Goal: Transaction & Acquisition: Purchase product/service

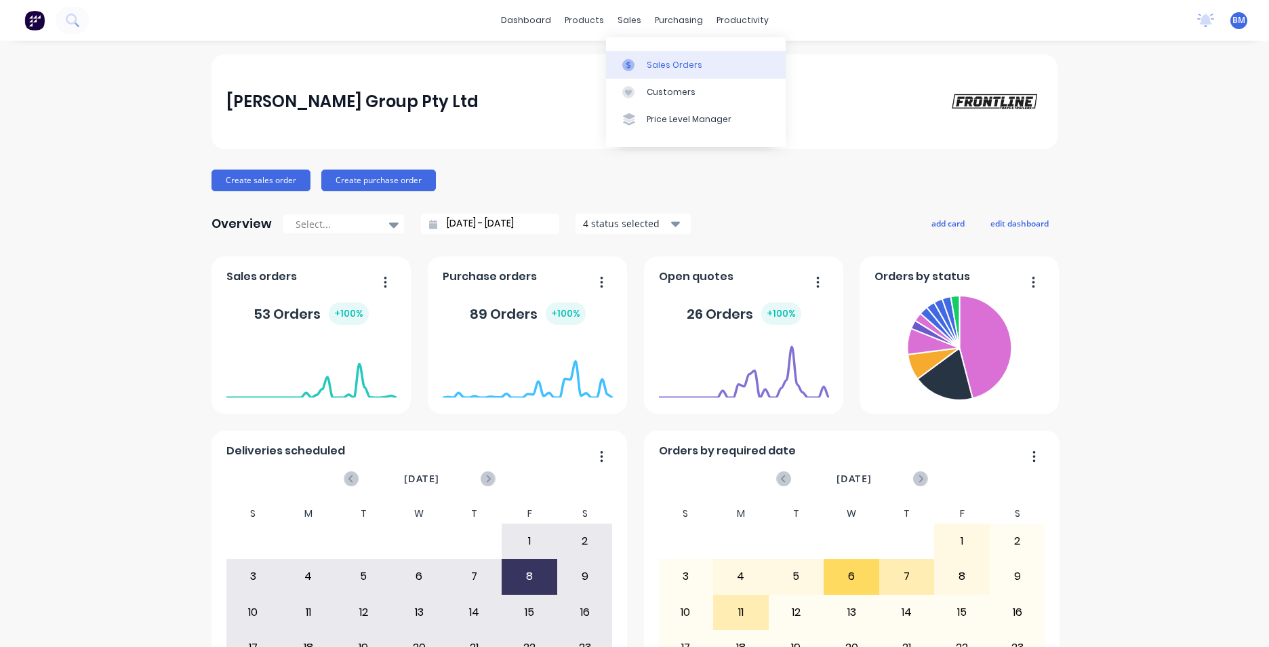
click at [648, 63] on div "Sales Orders" at bounding box center [675, 65] width 56 height 12
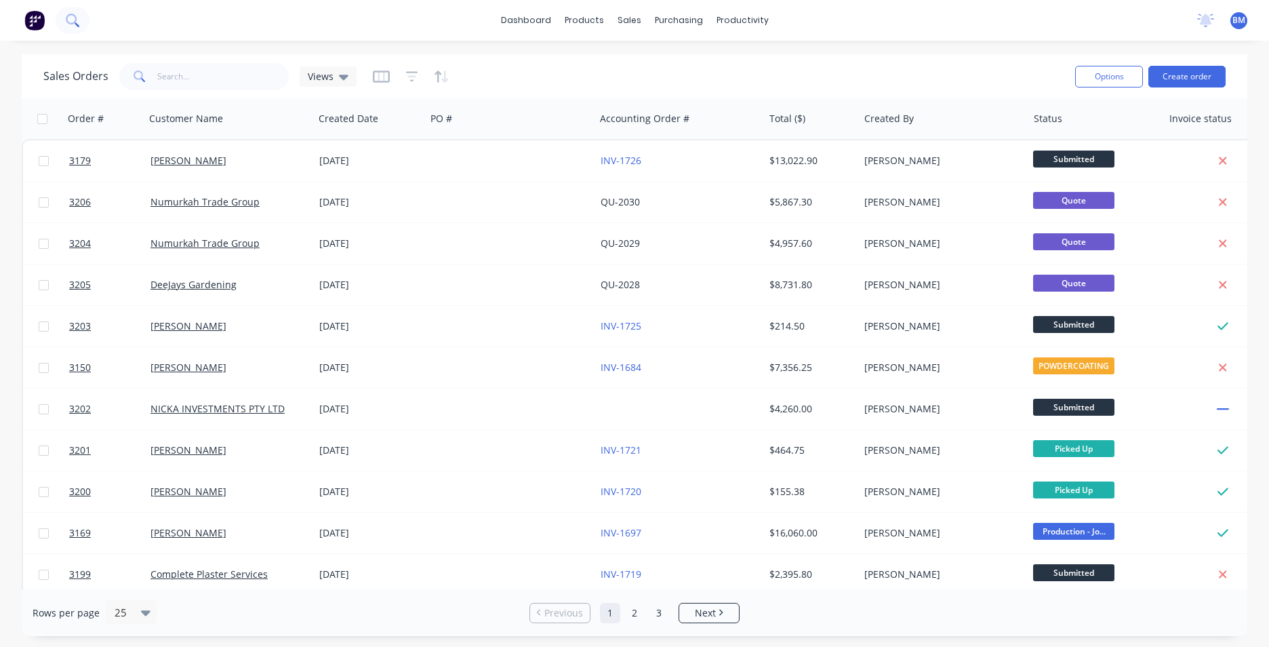
click at [69, 20] on icon at bounding box center [72, 20] width 13 height 13
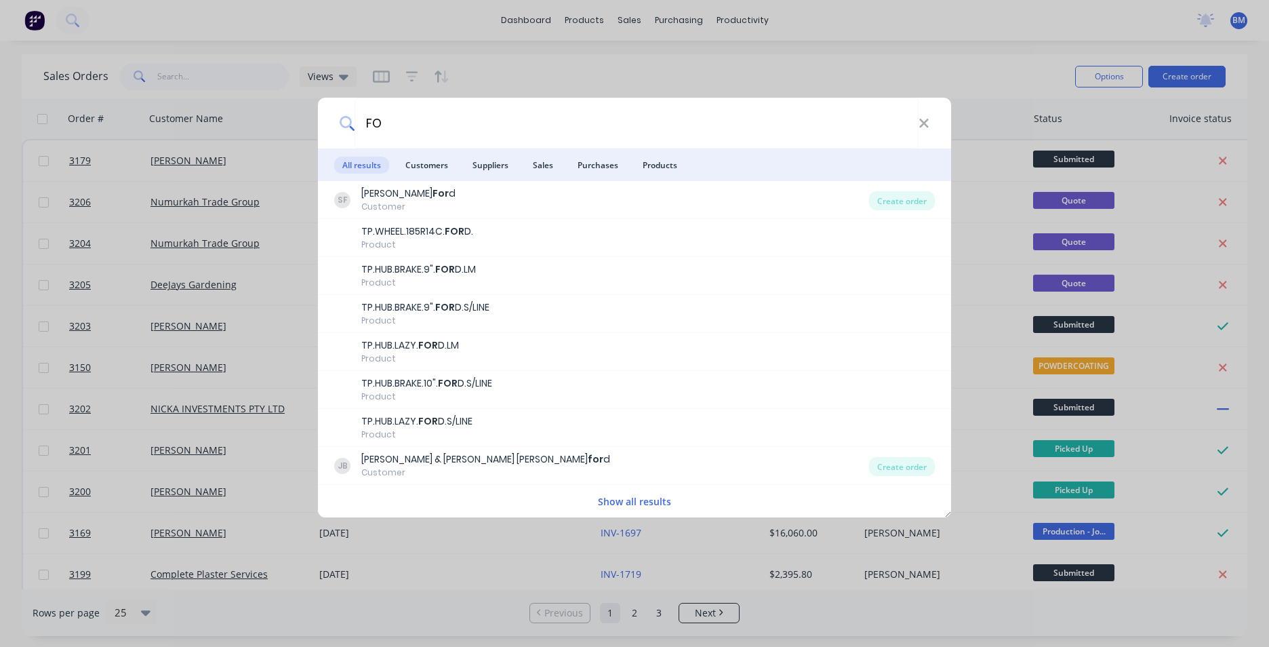
type input "F"
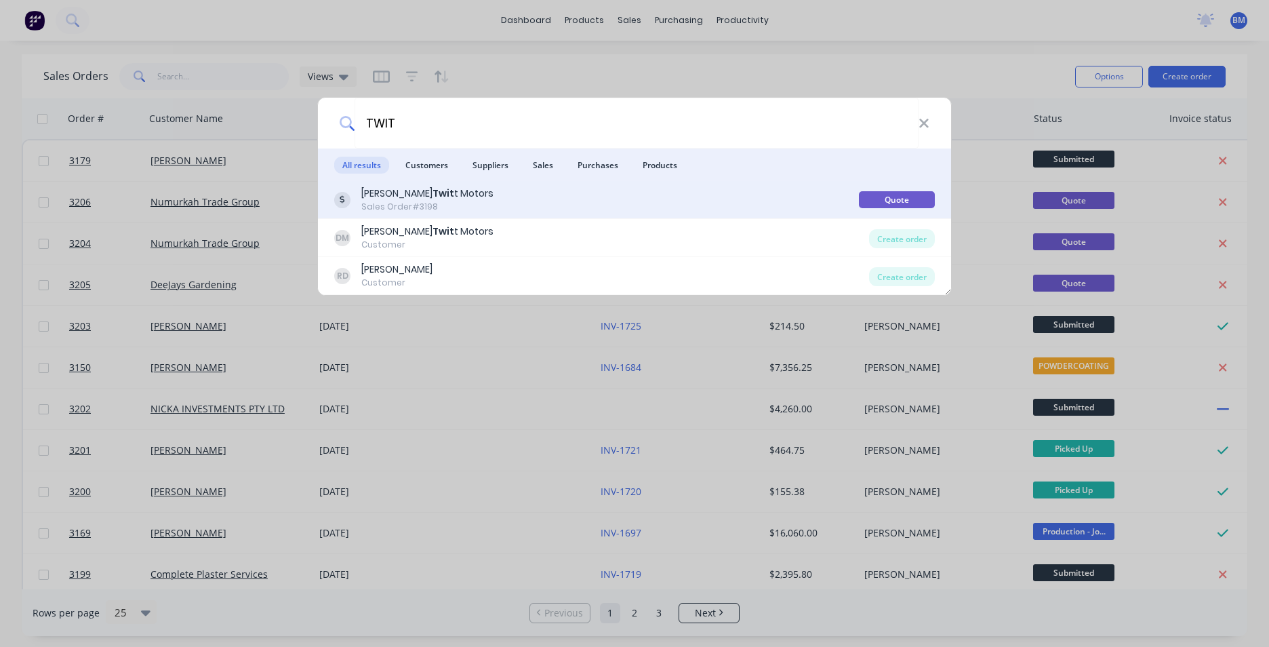
type input "TWIT"
click at [494, 203] on div "Darryl Twit t Motors Sales Order #3198" at bounding box center [596, 199] width 525 height 26
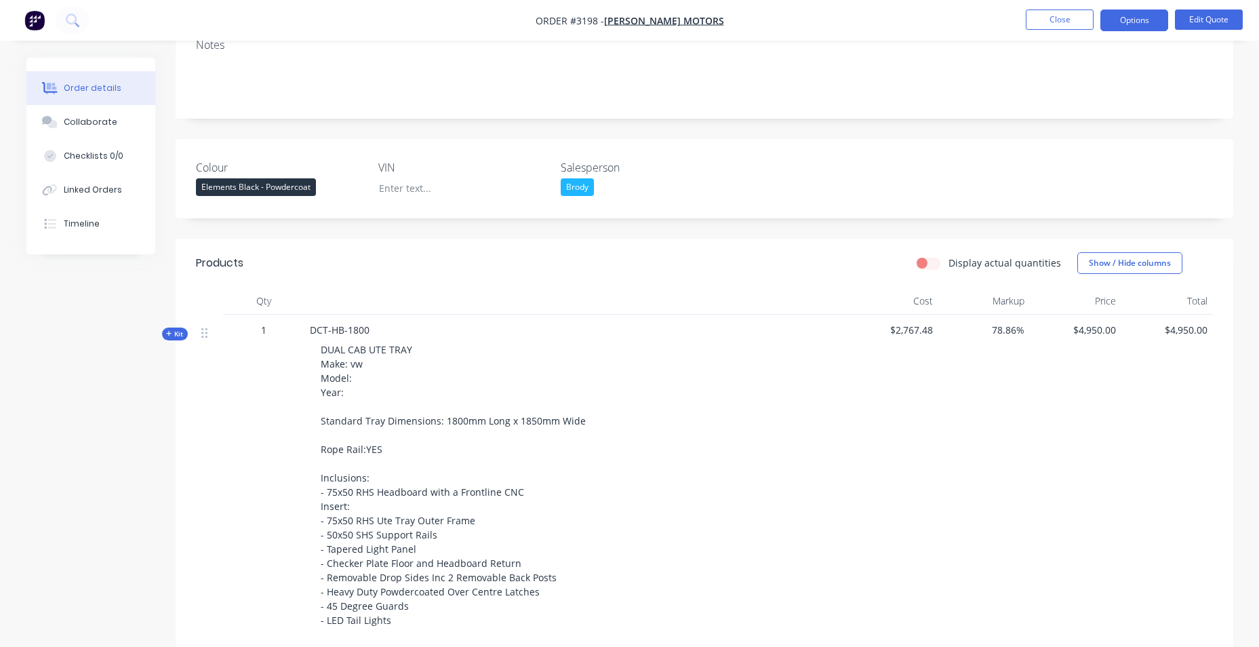
scroll to position [203, 0]
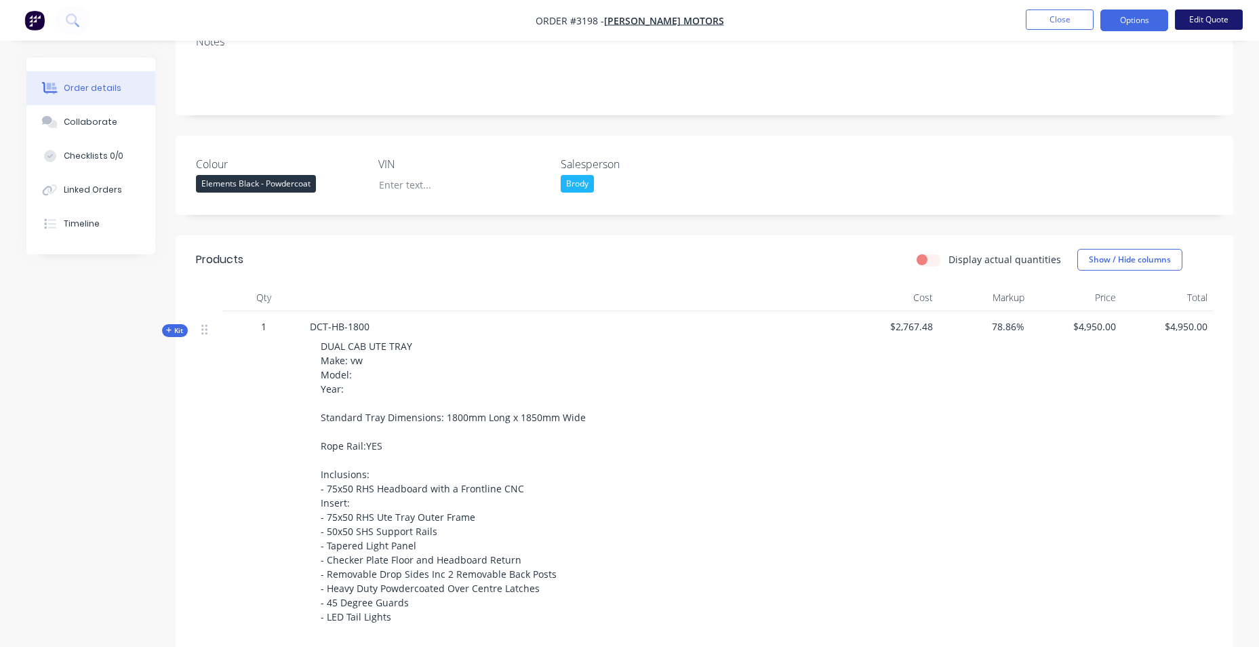
click at [1197, 24] on button "Edit Quote" at bounding box center [1209, 19] width 68 height 20
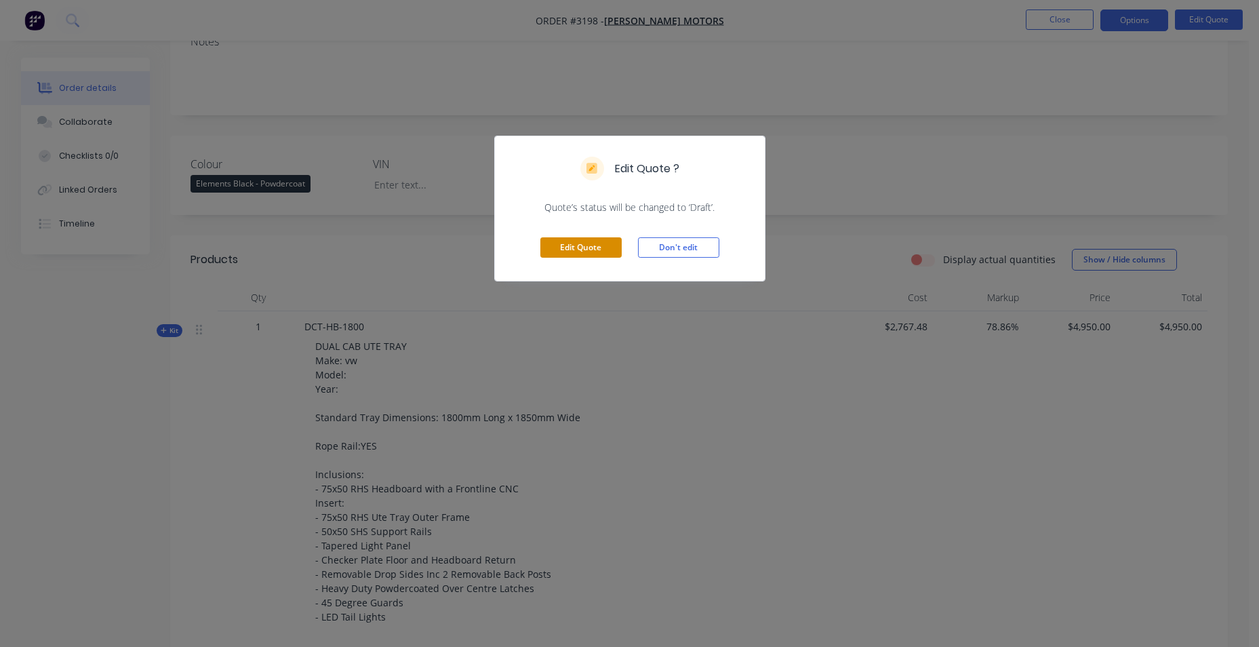
click at [592, 253] on button "Edit Quote" at bounding box center [580, 247] width 81 height 20
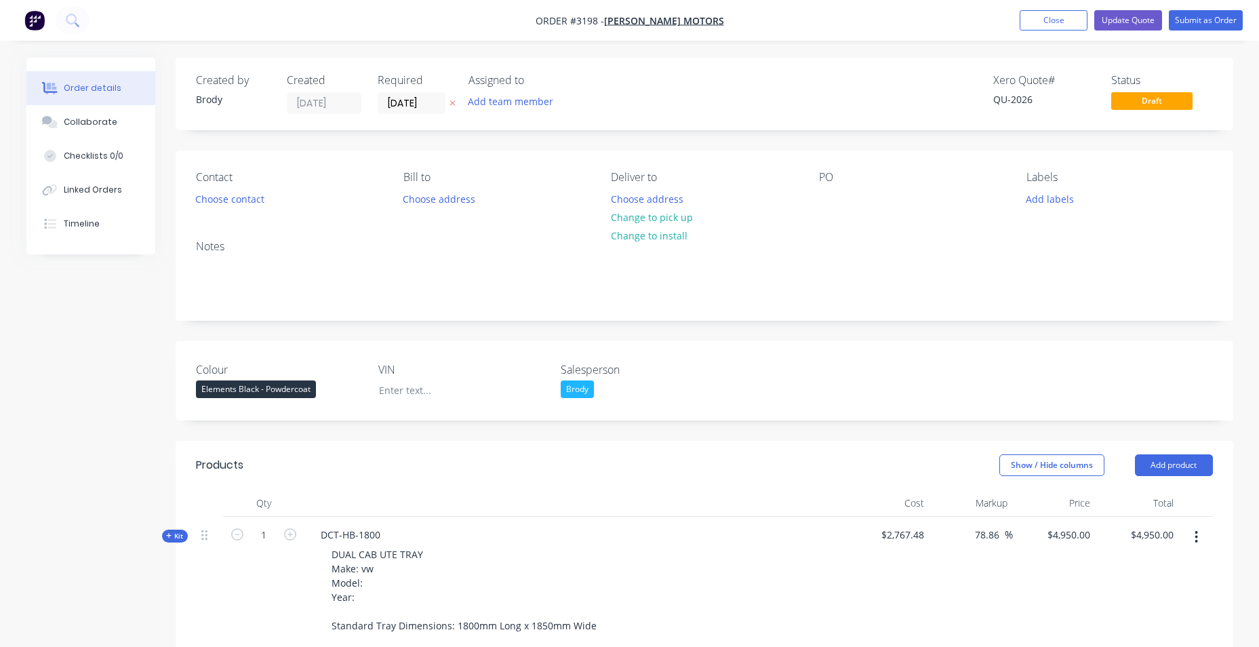
click at [822, 182] on div "PO" at bounding box center [912, 177] width 186 height 13
click at [832, 182] on div "PO" at bounding box center [912, 177] width 186 height 13
click at [830, 198] on div at bounding box center [830, 199] width 22 height 20
paste div
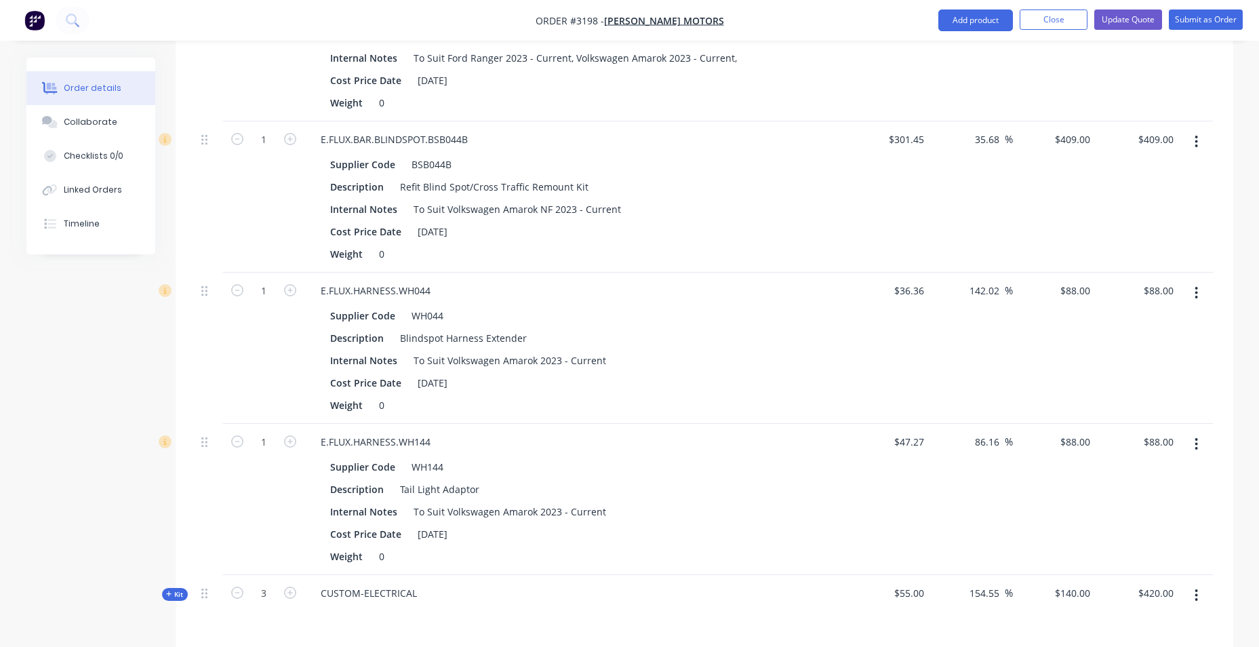
scroll to position [1356, 0]
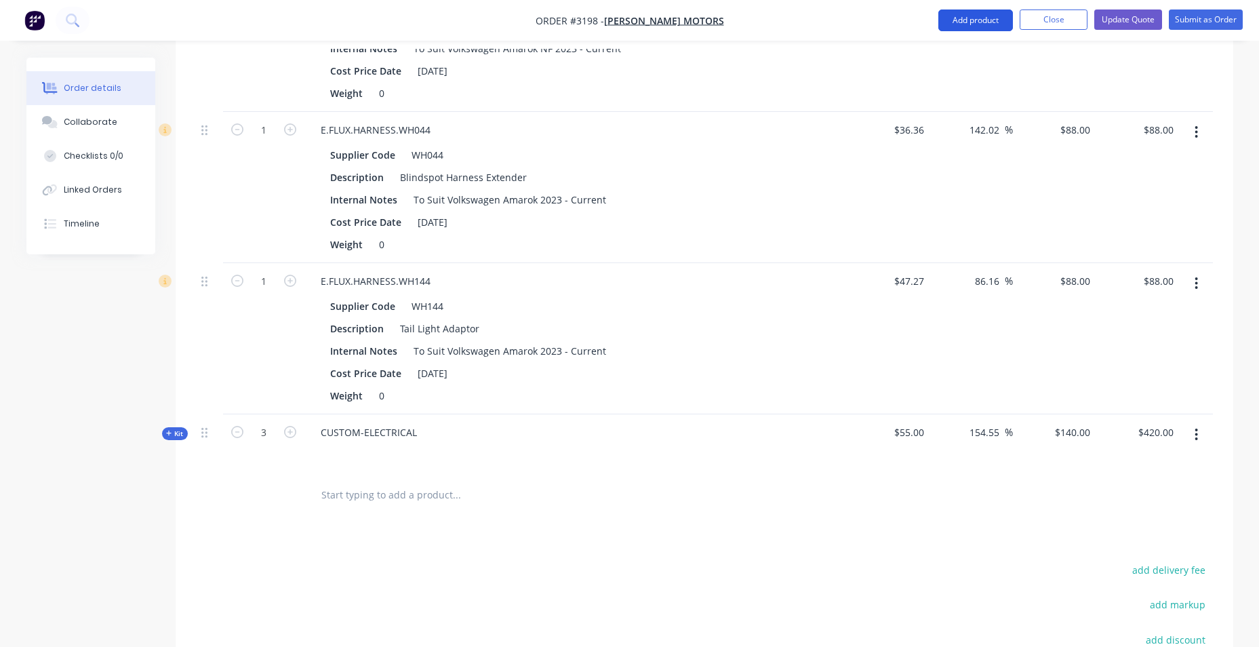
click at [970, 18] on button "Add product" at bounding box center [975, 20] width 75 height 22
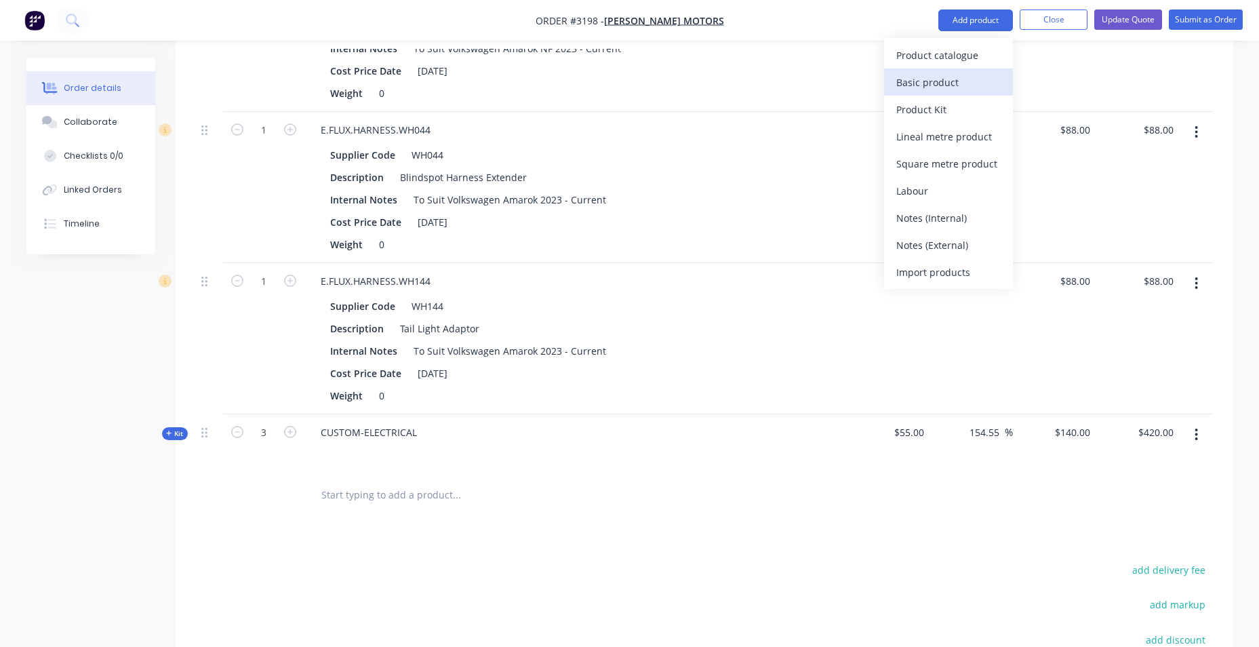
click at [963, 77] on div "Basic product" at bounding box center [948, 83] width 104 height 20
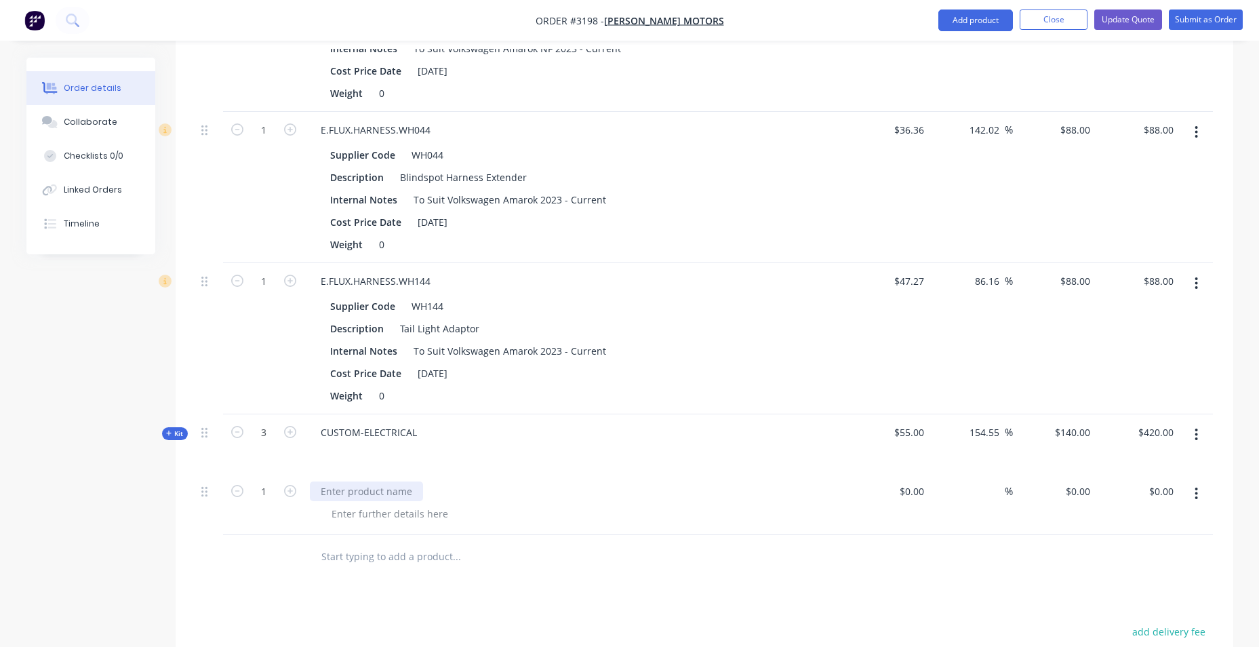
click at [380, 495] on div at bounding box center [366, 491] width 113 height 20
click at [382, 485] on div at bounding box center [366, 491] width 113 height 20
paste div
click at [375, 516] on div at bounding box center [390, 514] width 138 height 20
paste div
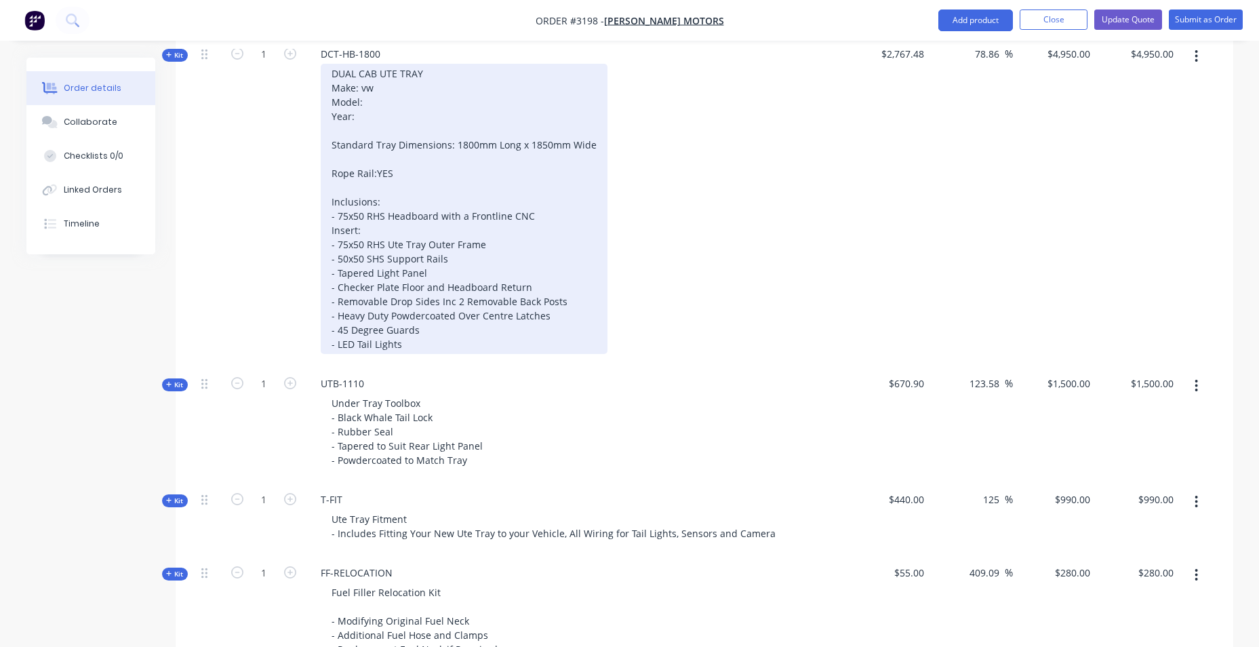
scroll to position [475, 0]
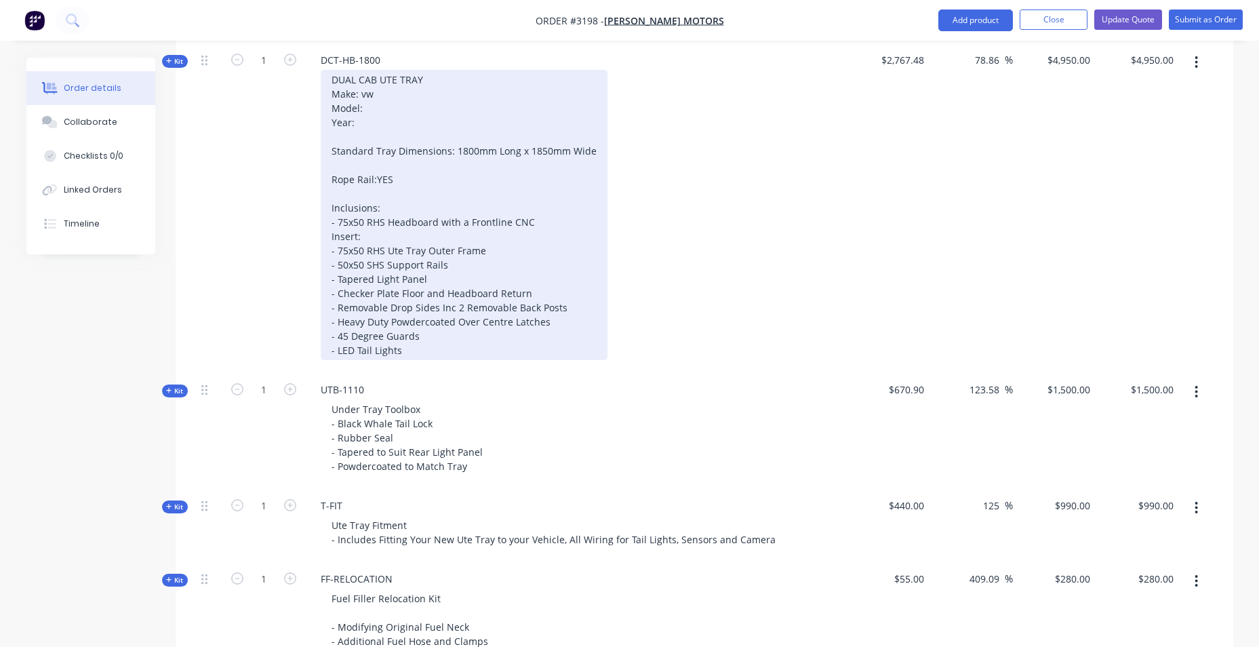
click at [399, 184] on div "DUAL CAB UTE TRAY Make: vw Model: Year: Standard Tray Dimensions: 1800mm Long x…" at bounding box center [464, 215] width 287 height 290
click at [395, 163] on div "DUAL CAB UTE TRAY Make: vw Model: Year: Standard Tray Dimensions: 1800mm Long x…" at bounding box center [464, 215] width 287 height 290
click at [390, 134] on div "DUAL CAB UTE TRAY Make: vw Model: Year: Standard Tray Dimensions: 1800mm Long x…" at bounding box center [464, 215] width 287 height 290
paste div
click at [390, 129] on div "DUAL CAB UTE TRAY Make: vw Model: Year: Amarok Style 3.0 TDI600 4Motion 10Speed…" at bounding box center [464, 215] width 287 height 290
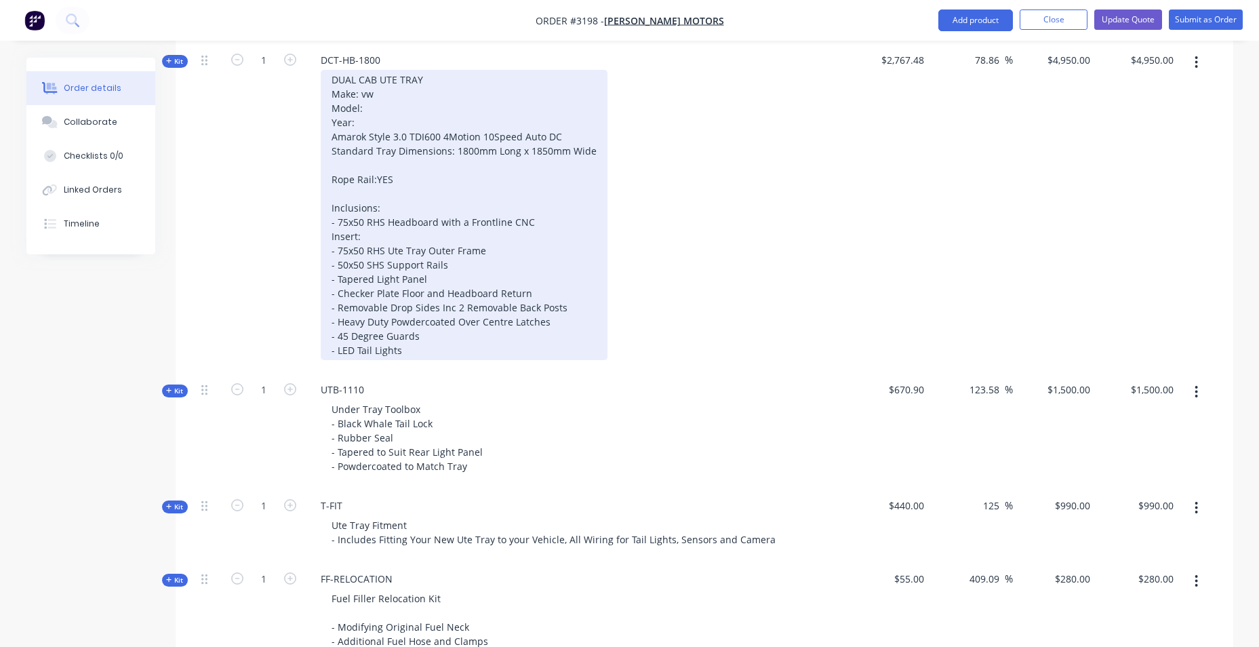
click at [393, 121] on div "DUAL CAB UTE TRAY Make: vw Model: Year: Amarok Style 3.0 TDI600 4Motion 10Speed…" at bounding box center [464, 215] width 287 height 290
click at [393, 109] on div "DUAL CAB UTE TRAY Make: vw Model: Year:2025 Amarok Style 3.0 TDI600 4Motion 10S…" at bounding box center [464, 215] width 287 height 290
drag, startPoint x: 578, startPoint y: 233, endPoint x: 572, endPoint y: 228, distance: 7.2
click at [577, 231] on div "DUAL CAB UTE TRAY Make: vw Model:TDI600 Year:2025 Amarok Style 3.0 TDI600 4Moti…" at bounding box center [464, 215] width 287 height 290
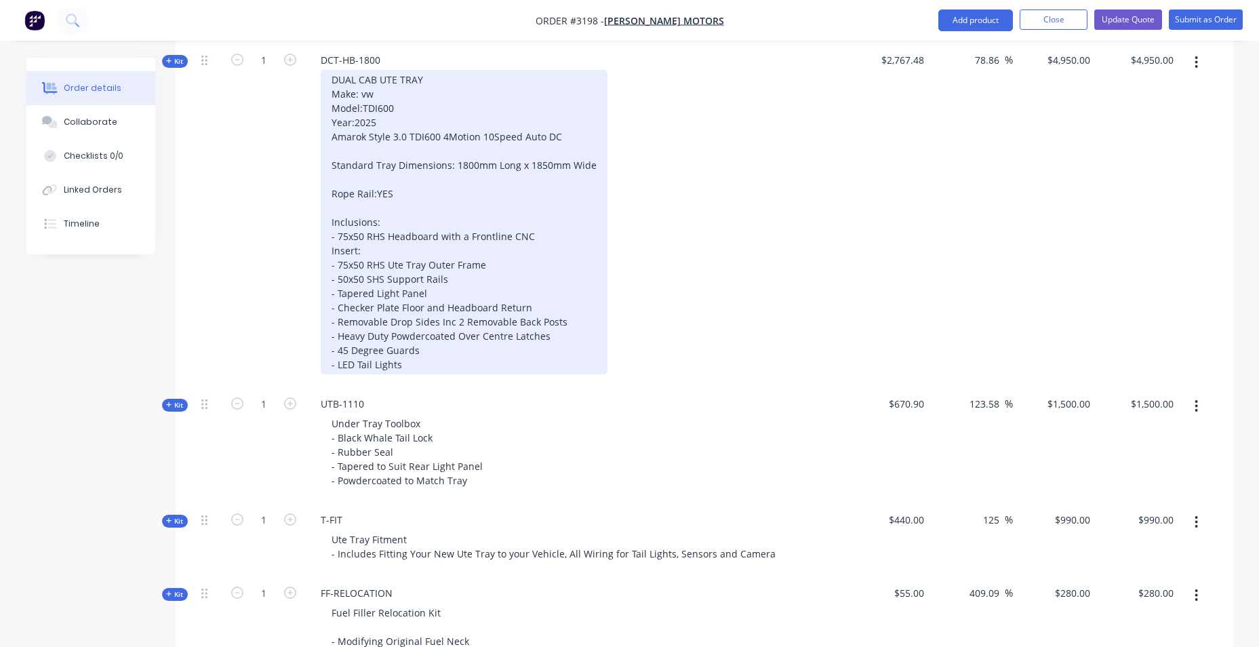
click at [376, 101] on div "DUAL CAB UTE TRAY Make: vw Model:TDI600 Year:2025 Amarok Style 3.0 TDI600 4Moti…" at bounding box center [464, 222] width 287 height 304
click at [377, 93] on div "DUAL CAB UTE TRAY Make: vw Model:TDI600 Year:2025 Amarok Style 3.0 TDI600 4Moti…" at bounding box center [464, 222] width 287 height 304
click at [416, 183] on div "DUAL CAB UTE TRAY Make: VOLKSWAGEN Model:TDI600 Year:2025 Amarok Style 3.0 TDI6…" at bounding box center [464, 222] width 287 height 304
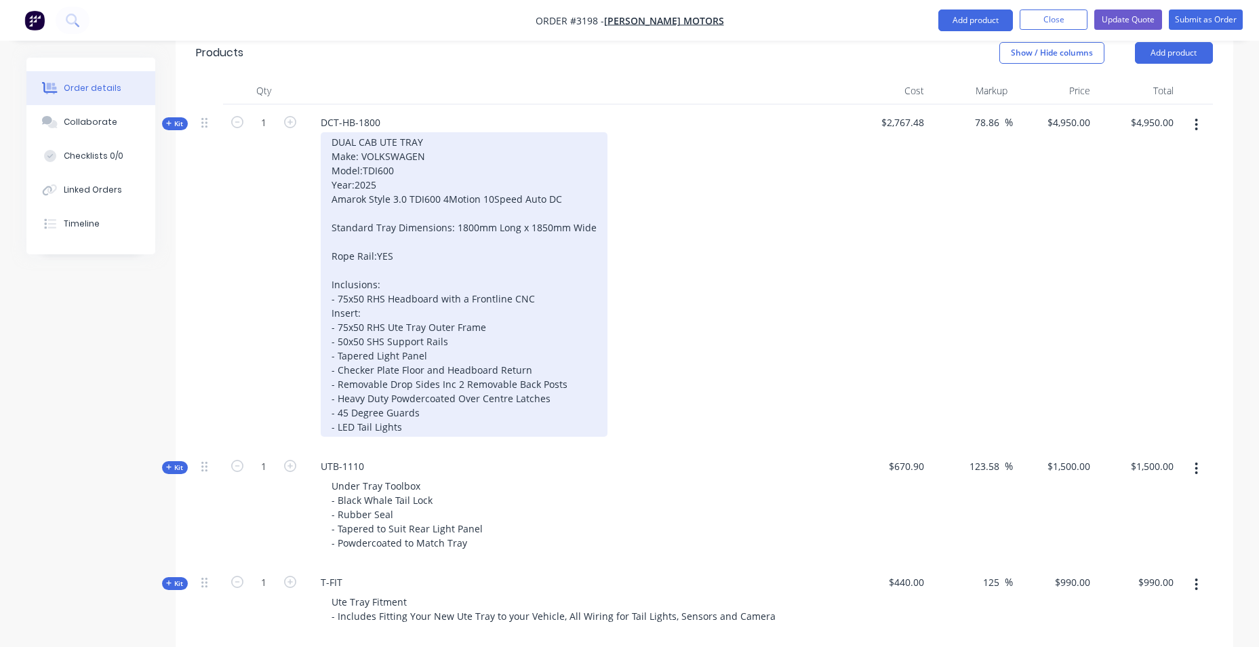
scroll to position [271, 0]
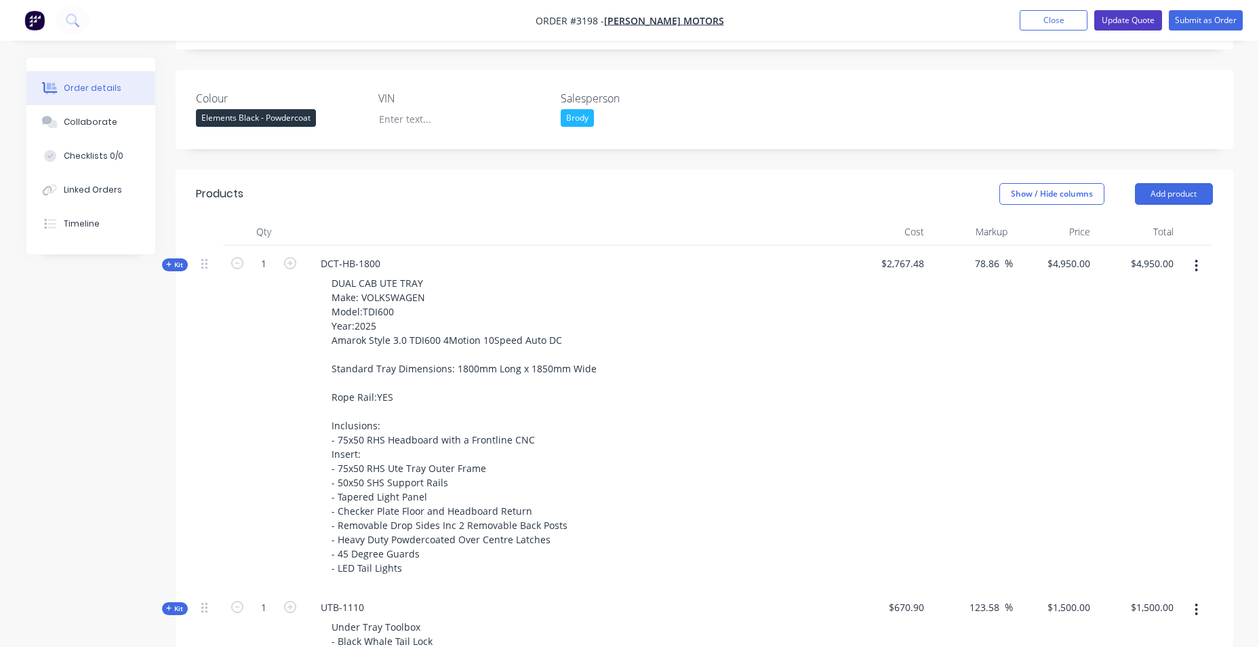
click at [1129, 17] on button "Update Quote" at bounding box center [1128, 20] width 68 height 20
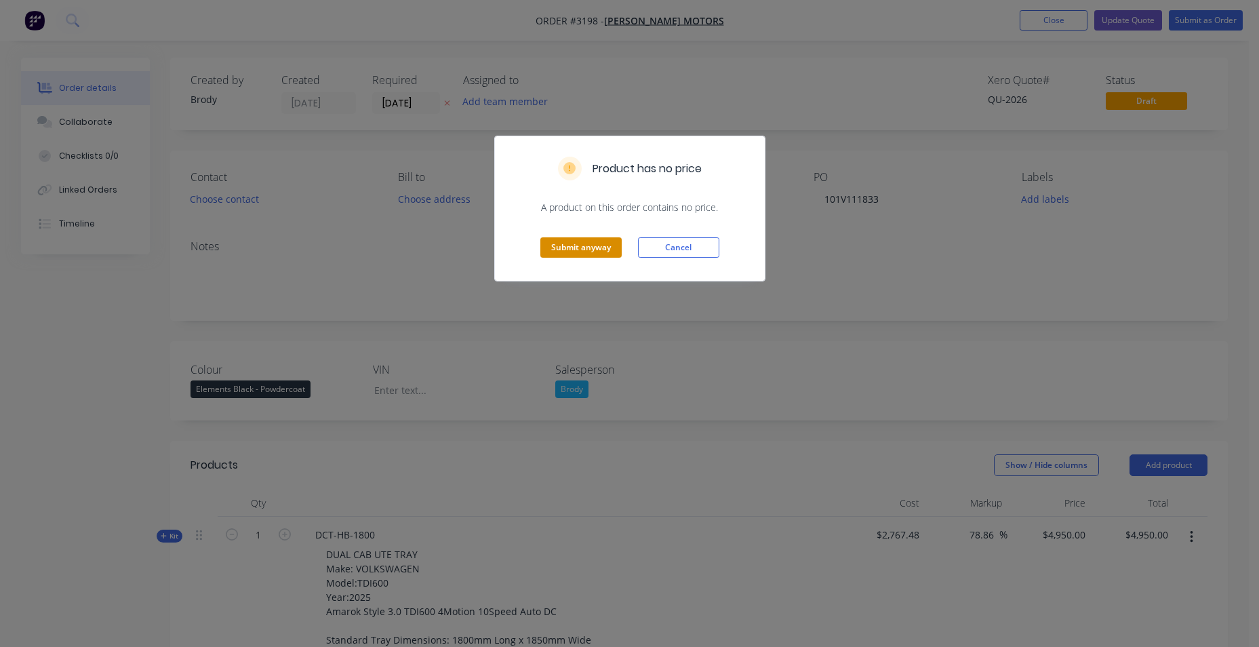
click at [605, 254] on button "Submit anyway" at bounding box center [580, 247] width 81 height 20
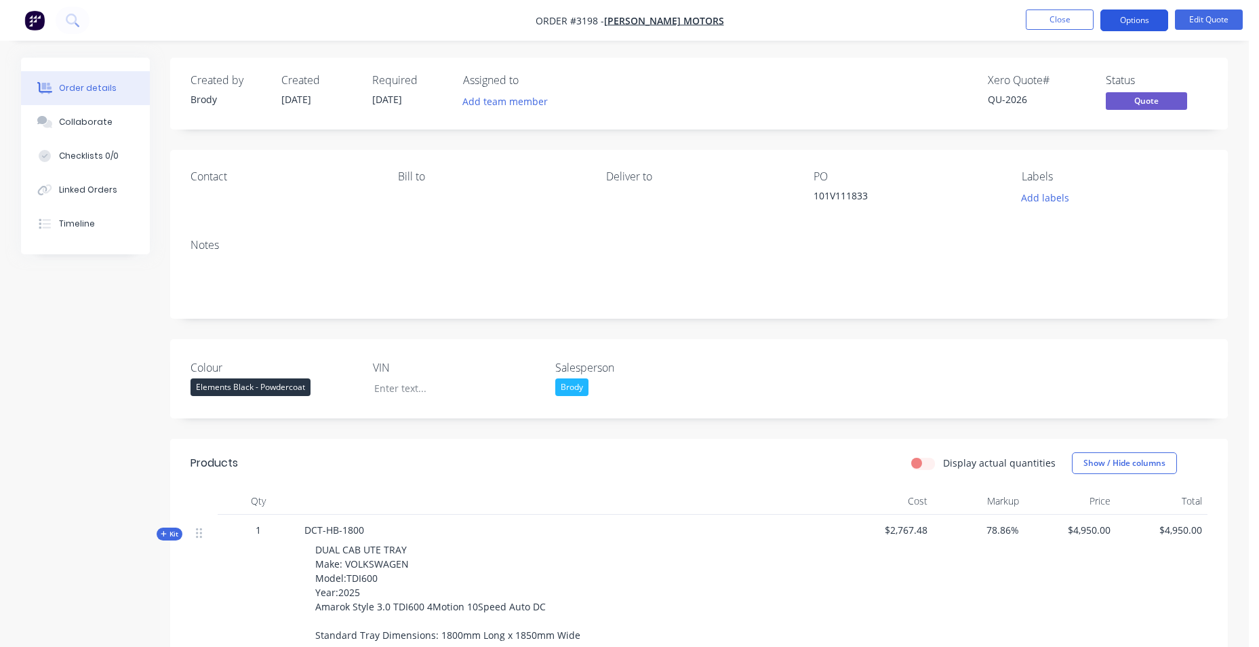
click at [1140, 19] on button "Options" at bounding box center [1134, 20] width 68 height 22
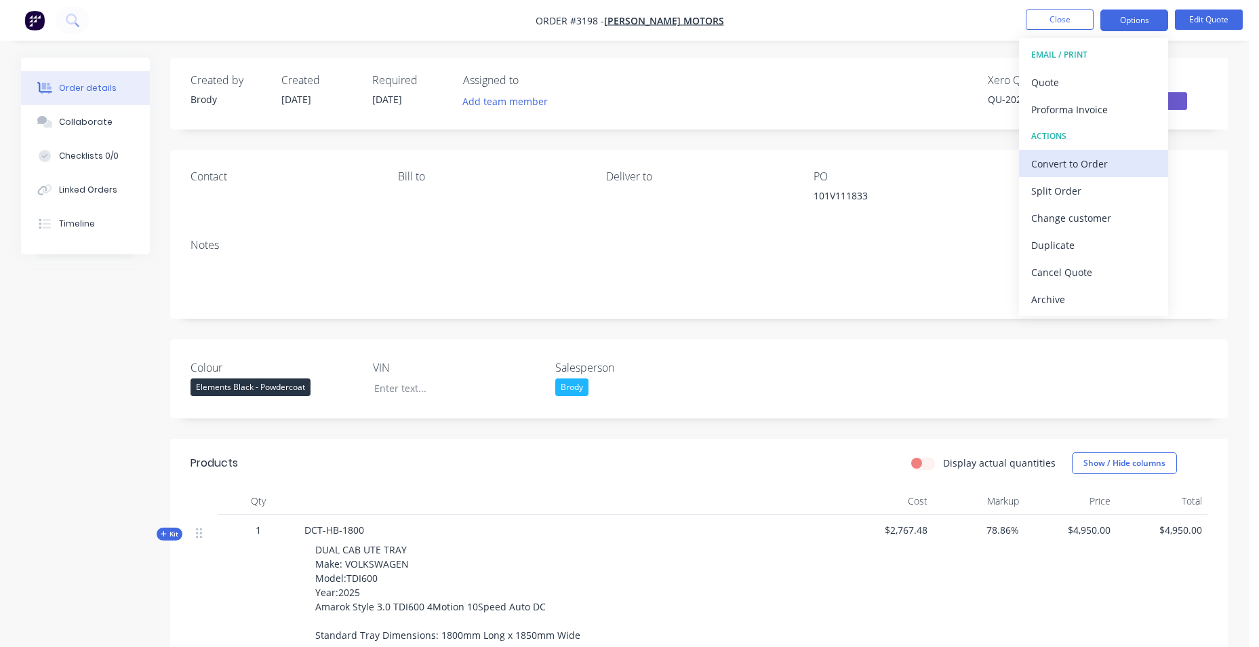
click at [1123, 174] on button "Convert to Order" at bounding box center [1093, 163] width 149 height 27
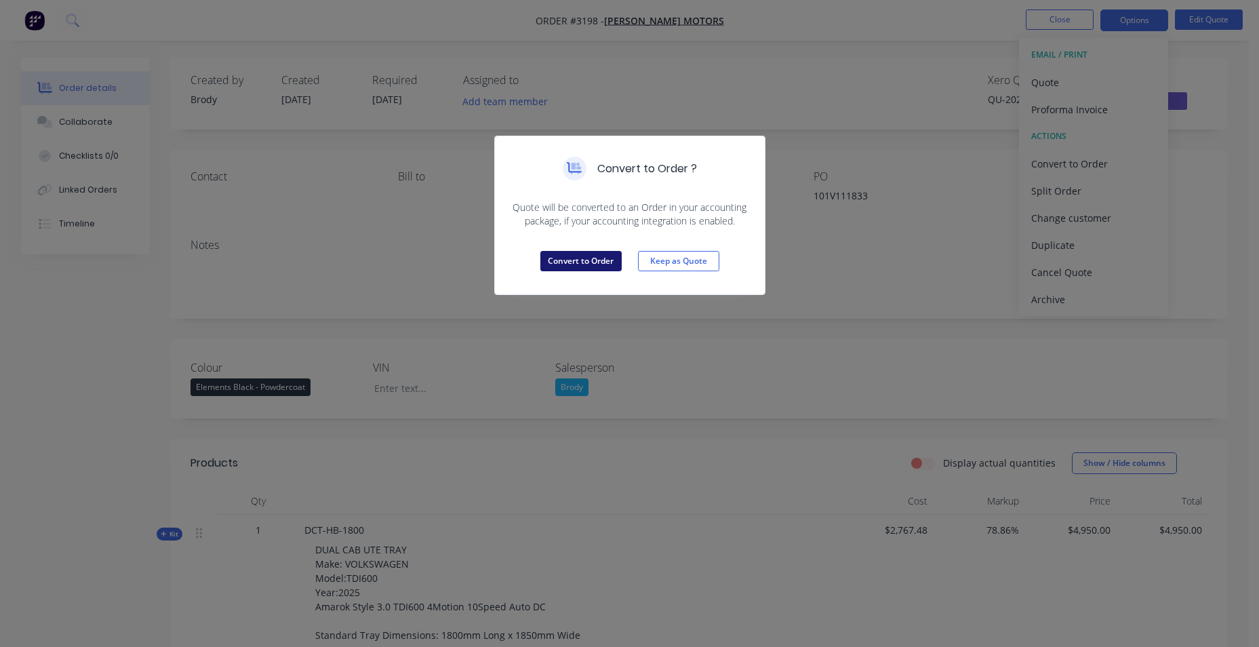
click at [592, 254] on button "Convert to Order" at bounding box center [580, 261] width 81 height 20
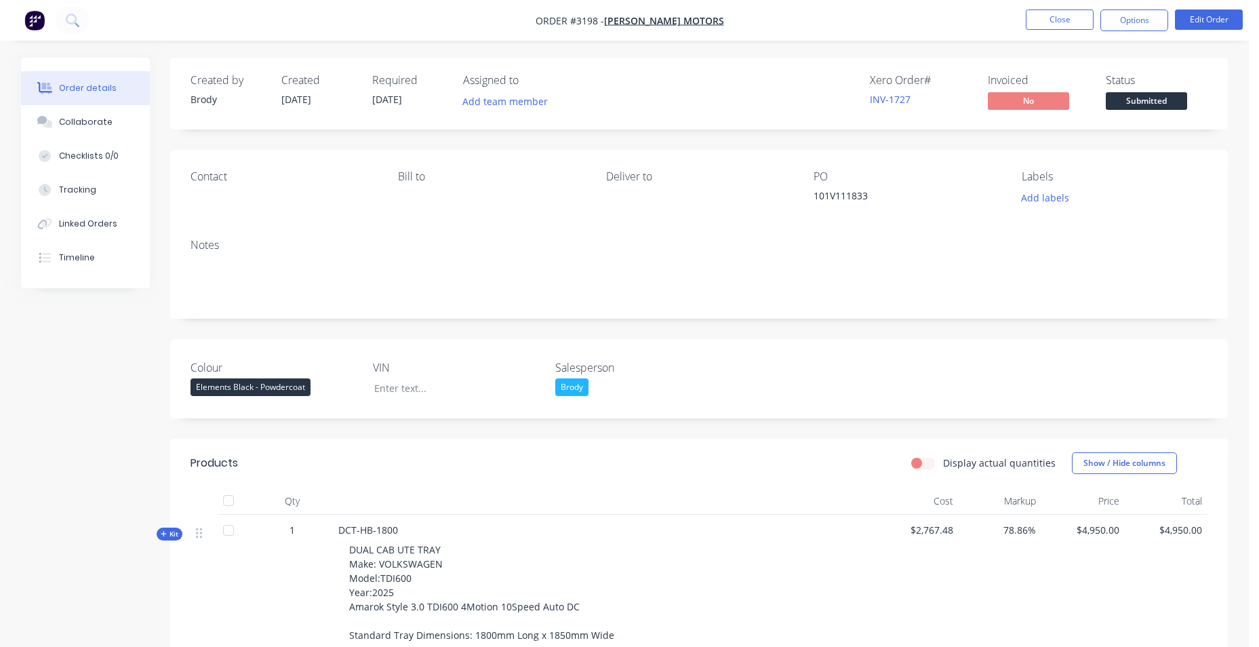
click at [39, 19] on img "button" at bounding box center [34, 20] width 20 height 20
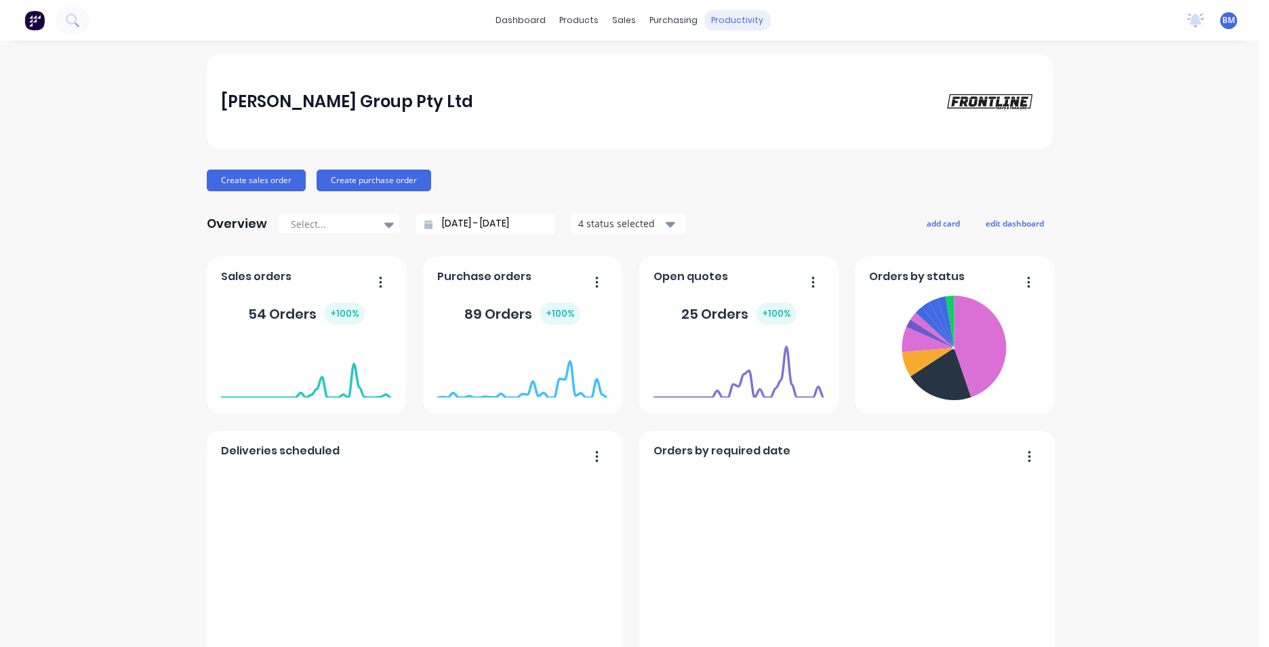
click at [750, 17] on div "productivity" at bounding box center [737, 20] width 66 height 20
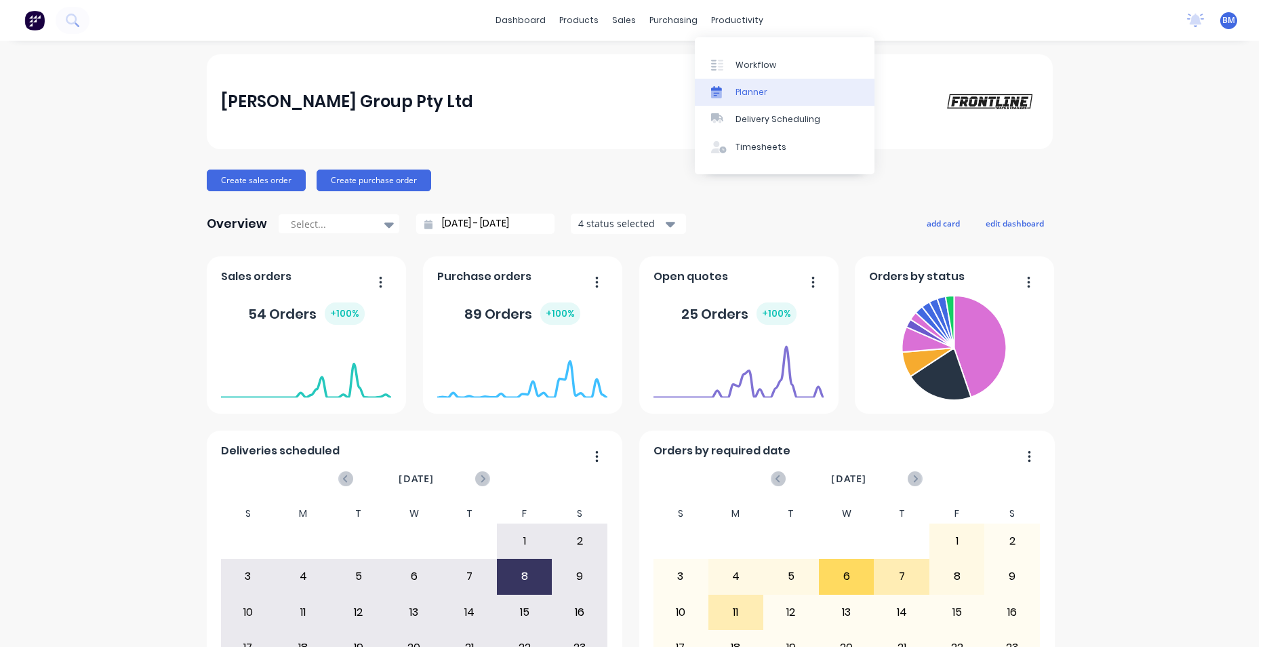
click at [721, 92] on icon at bounding box center [716, 94] width 11 height 7
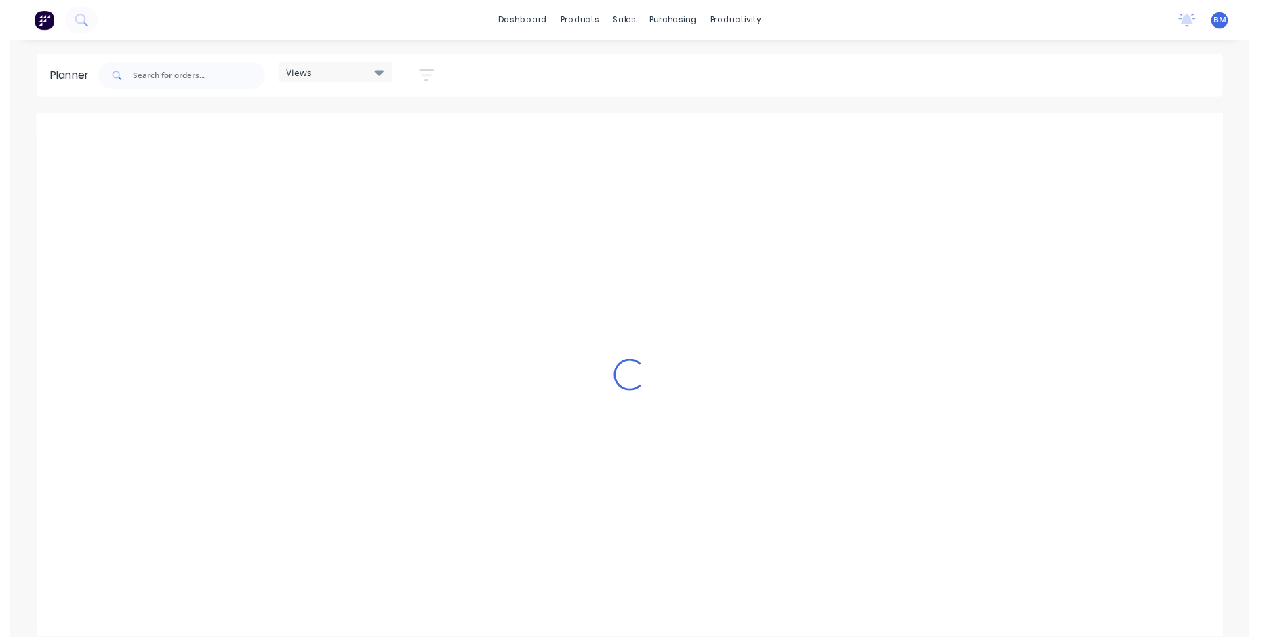
scroll to position [0, 435]
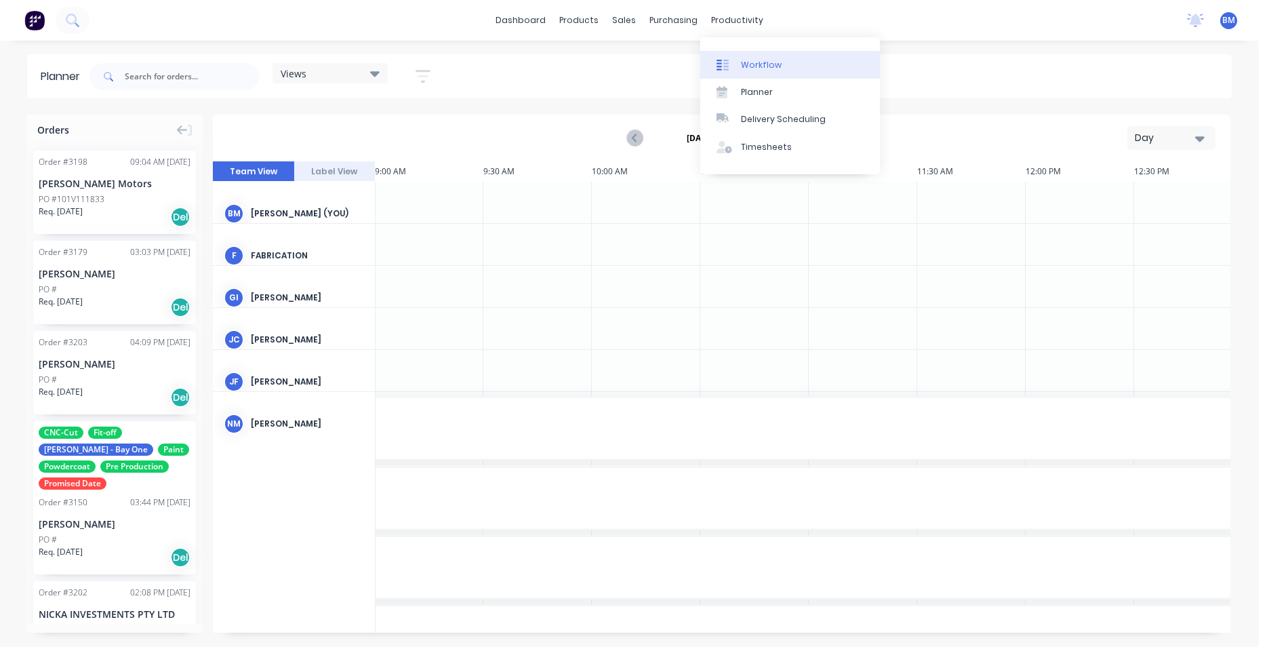
click at [723, 73] on link "Workflow" at bounding box center [790, 64] width 180 height 27
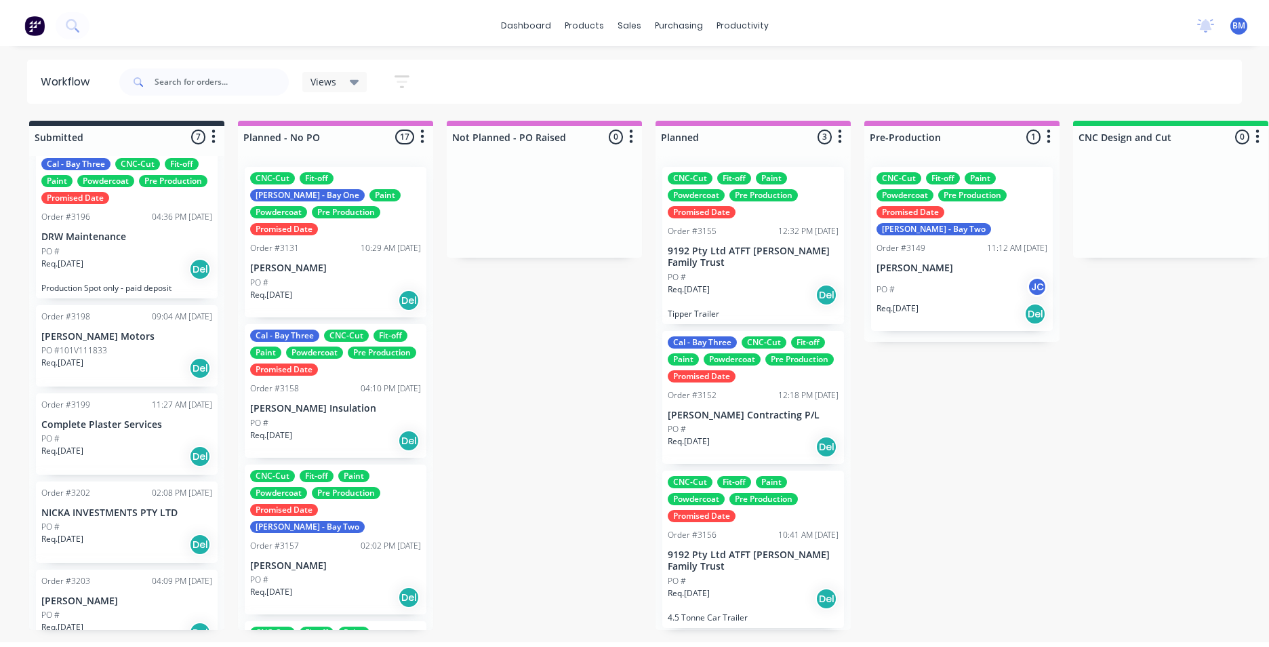
scroll to position [264, 0]
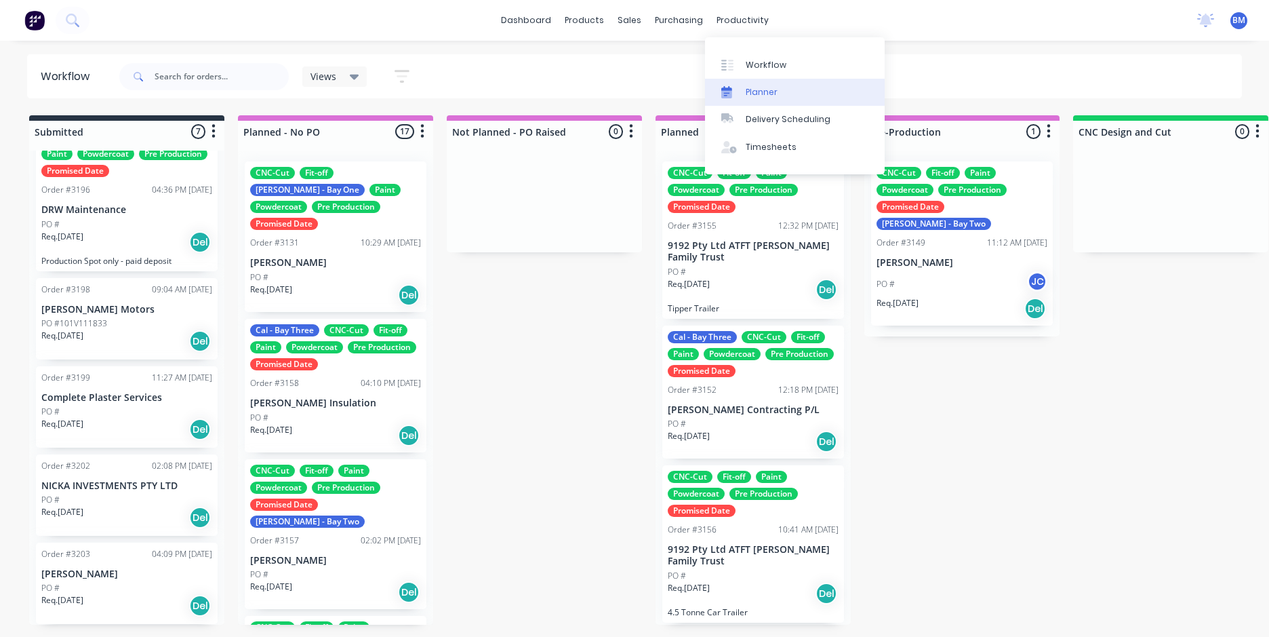
click at [756, 88] on div "Planner" at bounding box center [762, 92] width 32 height 12
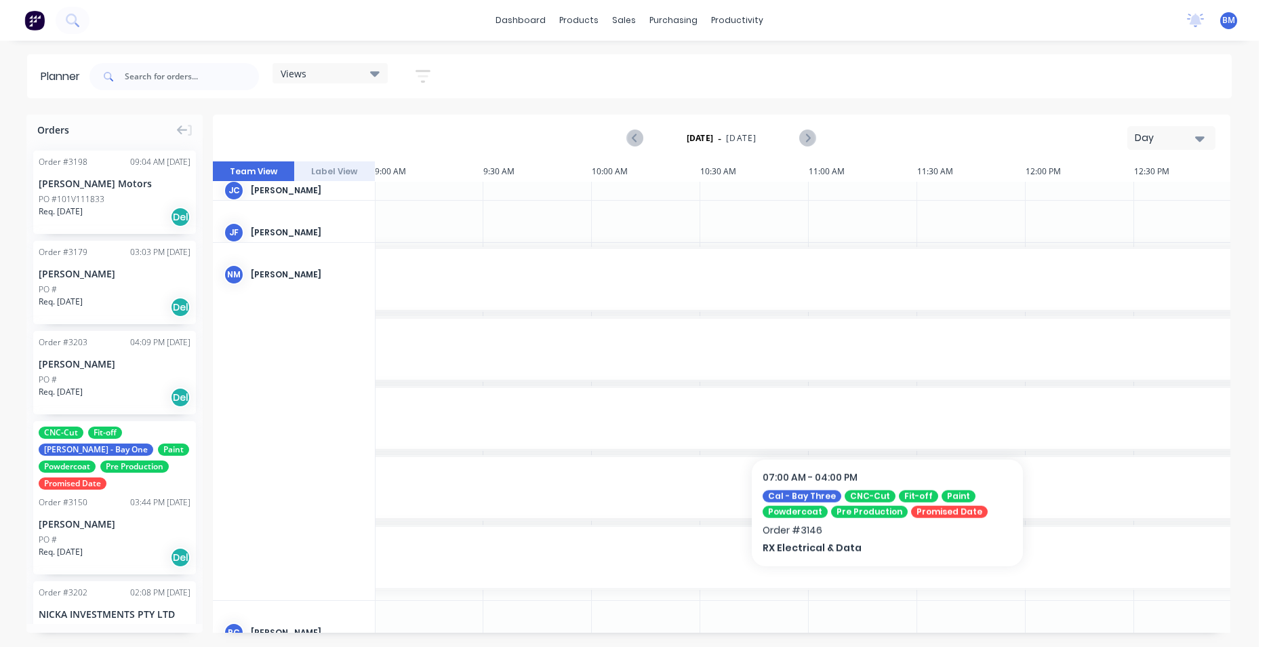
scroll to position [0, 435]
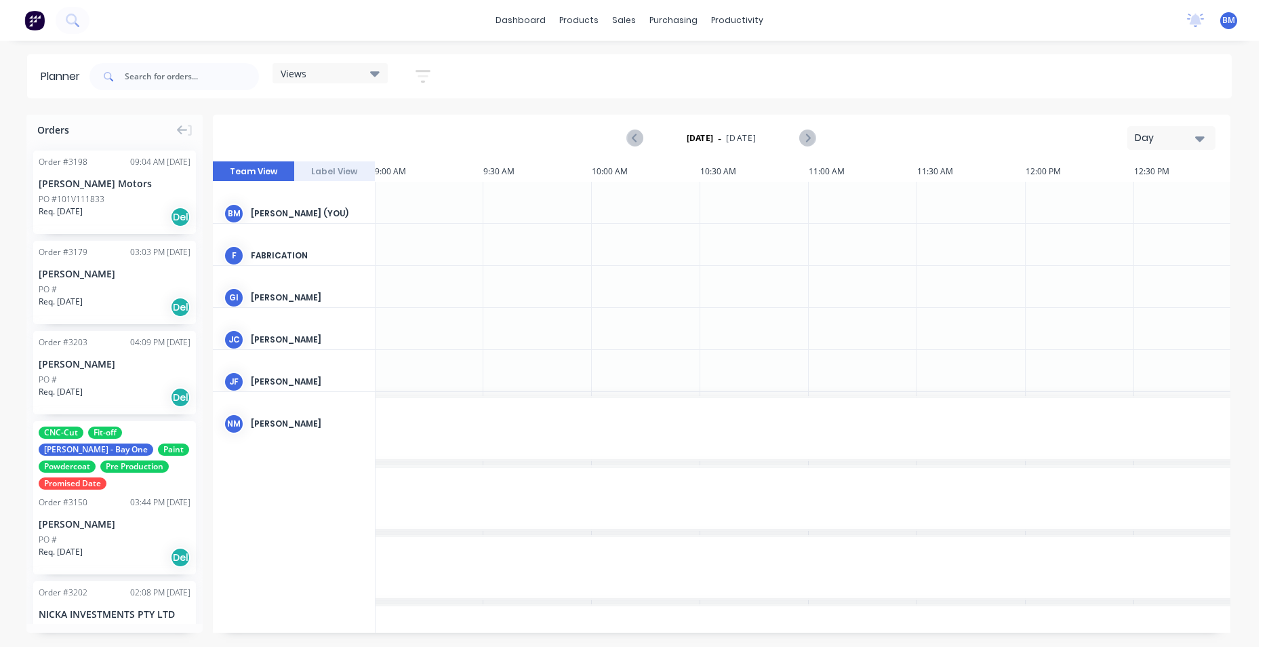
click at [1197, 134] on icon "button" at bounding box center [1199, 138] width 9 height 15
click at [1147, 239] on div "Month" at bounding box center [1147, 228] width 134 height 27
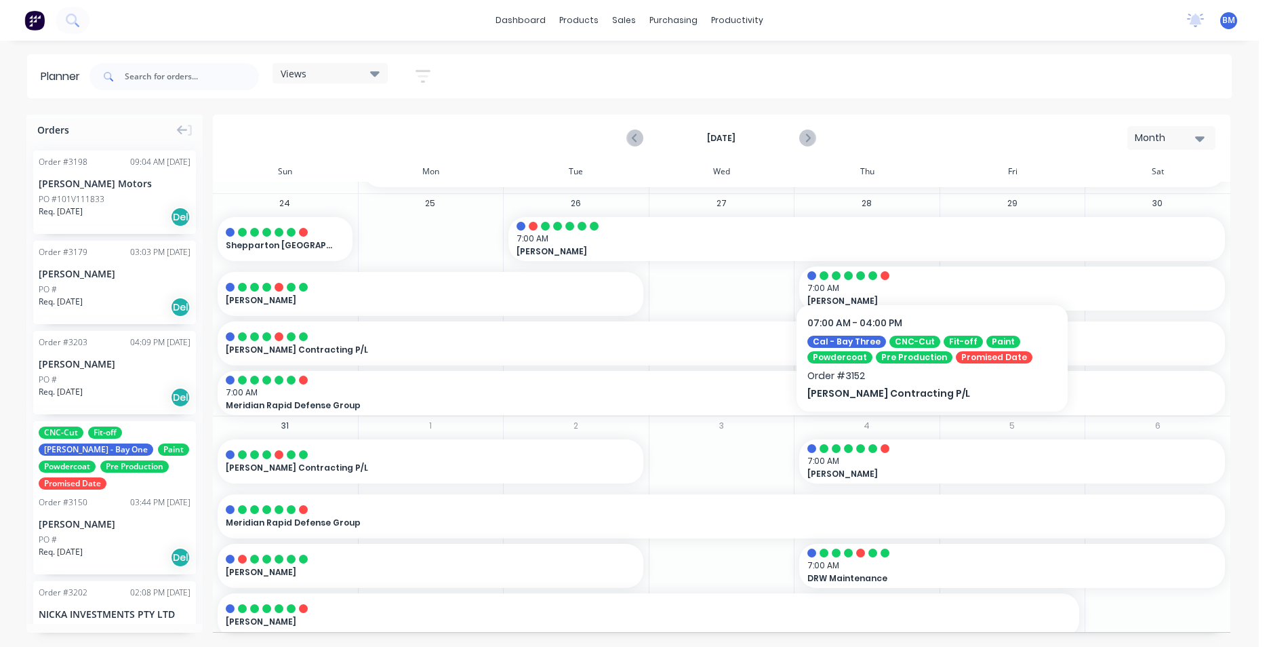
scroll to position [691, 0]
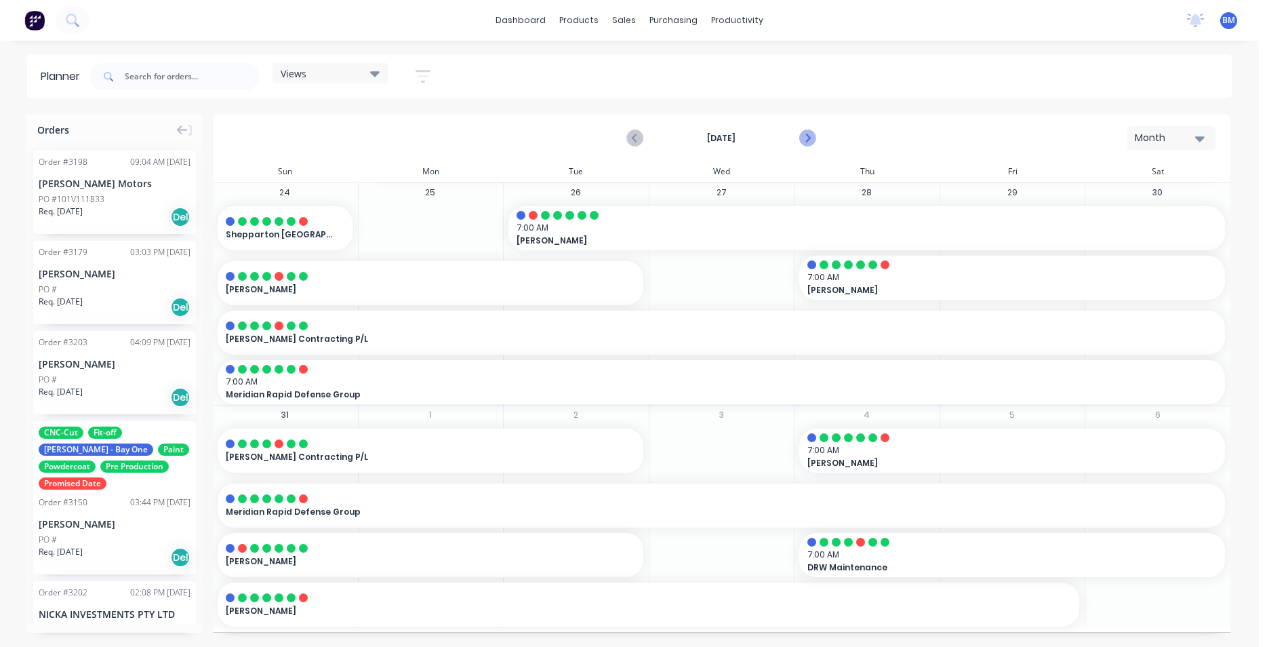
click at [808, 139] on icon "Next page" at bounding box center [807, 138] width 6 height 11
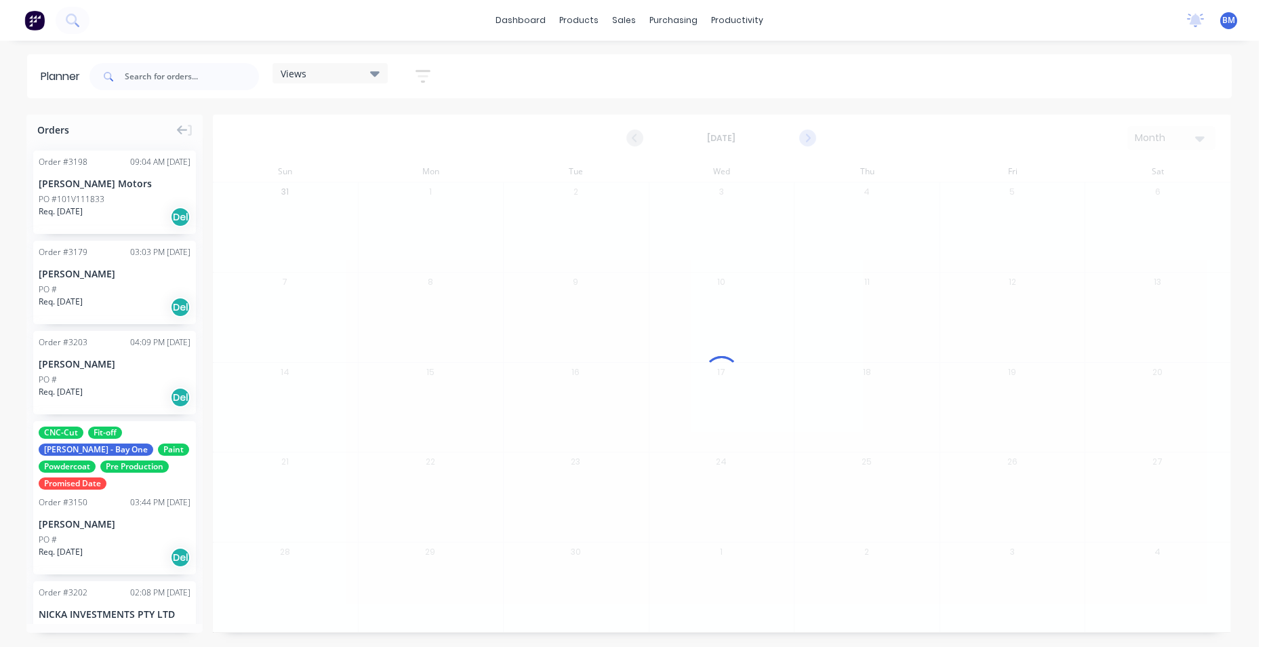
scroll to position [0, 0]
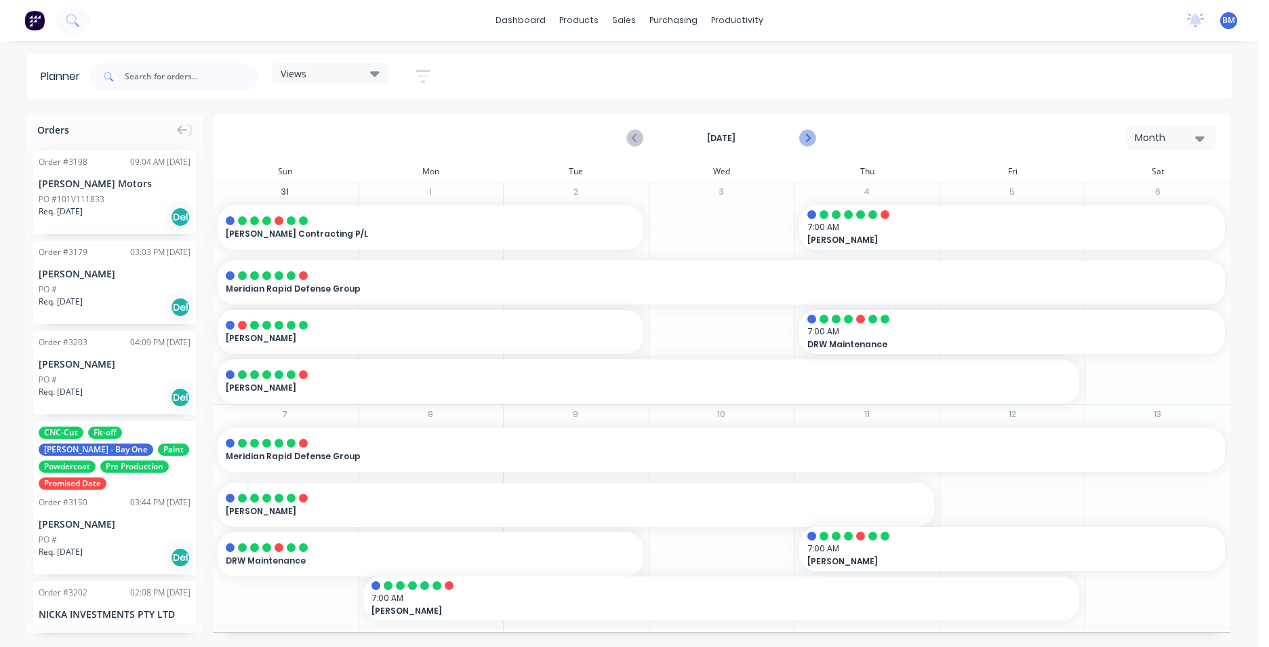
click at [808, 140] on icon "Next page" at bounding box center [807, 138] width 6 height 11
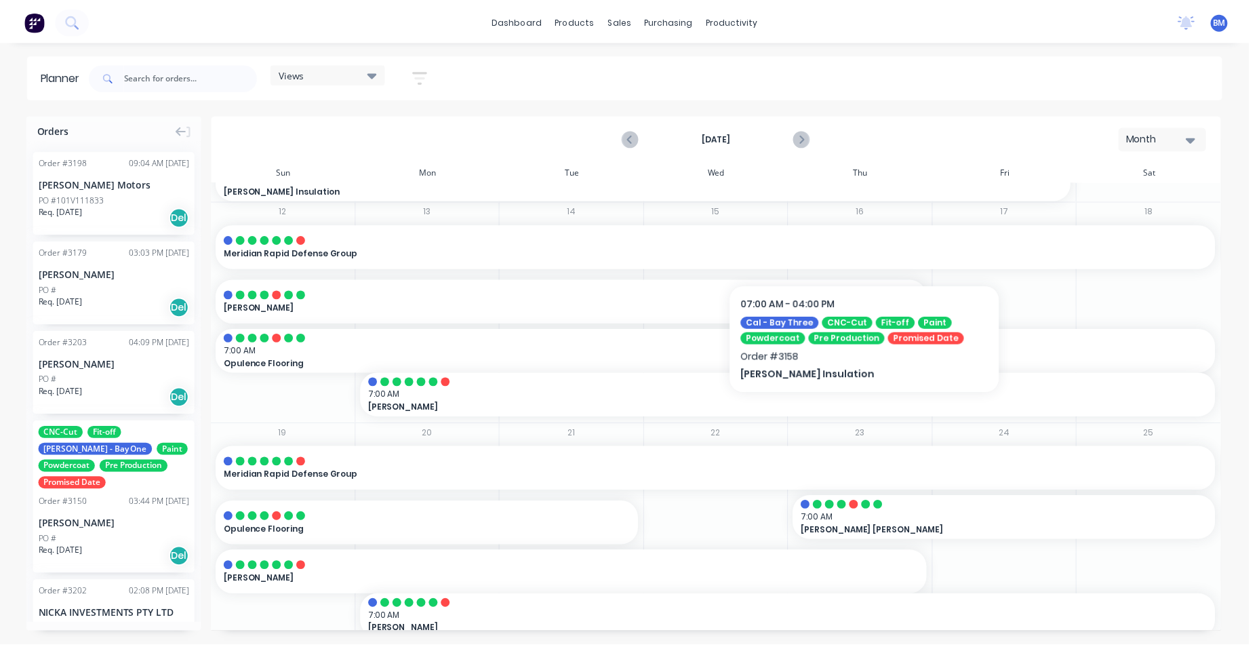
scroll to position [468, 0]
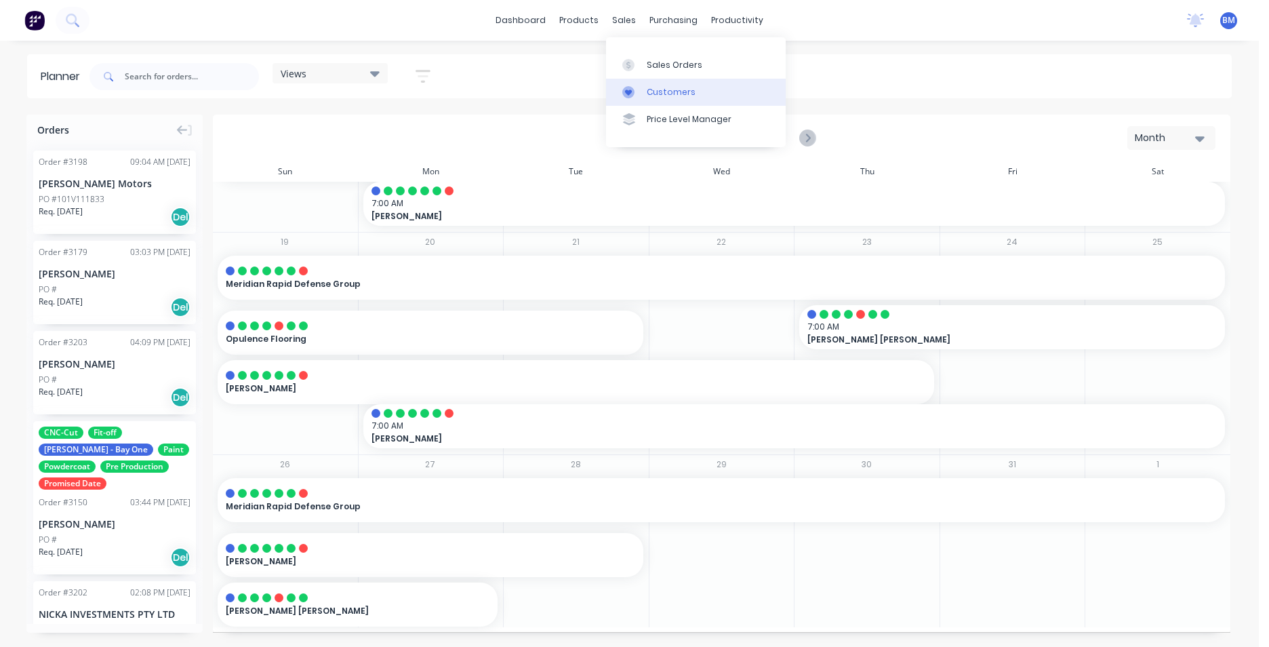
click at [669, 91] on div "Customers" at bounding box center [671, 92] width 49 height 12
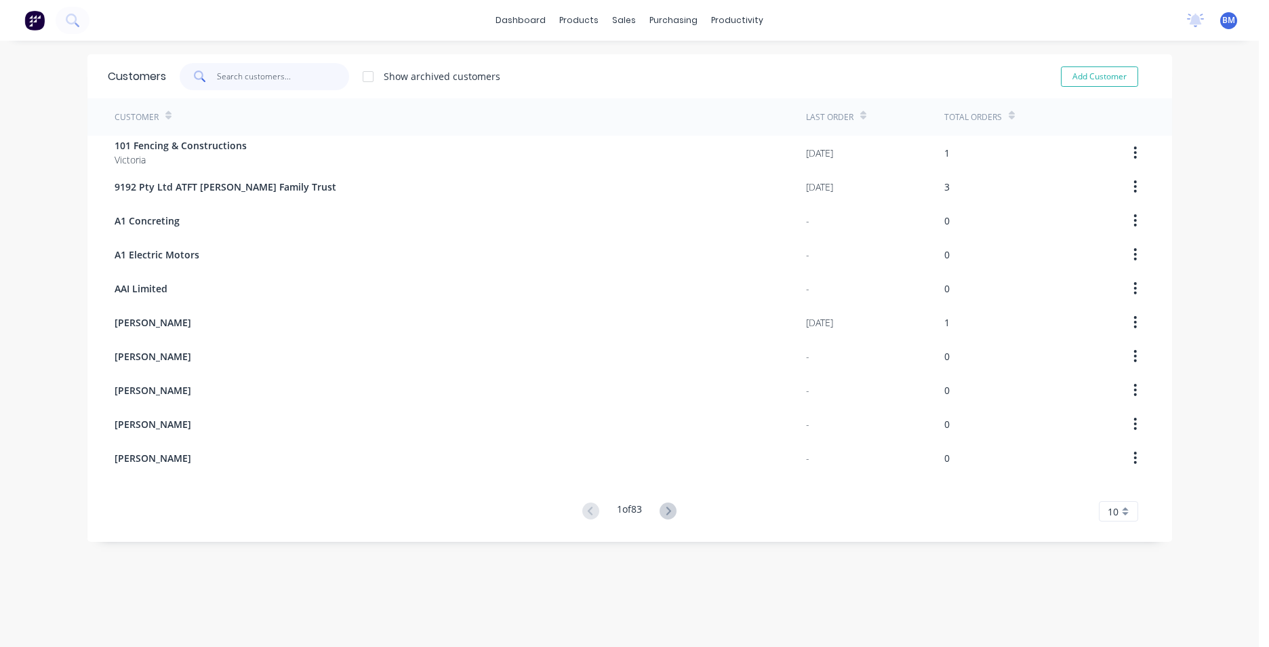
click at [244, 69] on input "text" at bounding box center [283, 76] width 132 height 27
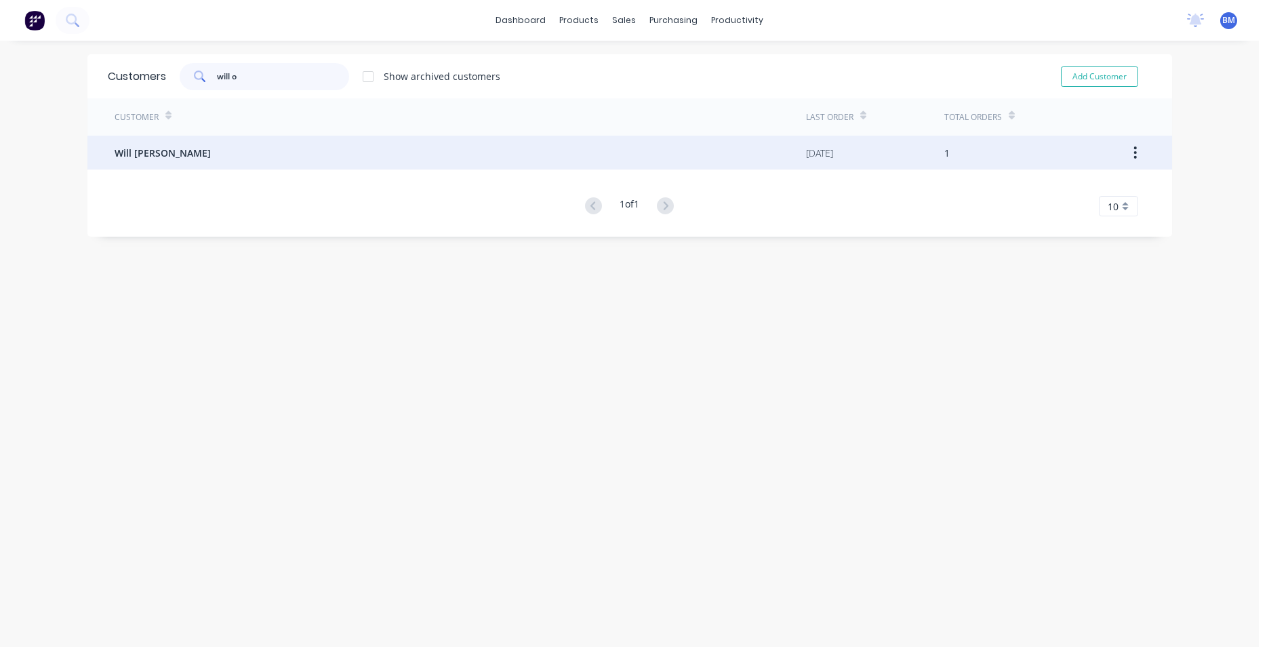
type input "will o"
click at [173, 150] on span "Will O'sullivan" at bounding box center [163, 153] width 96 height 14
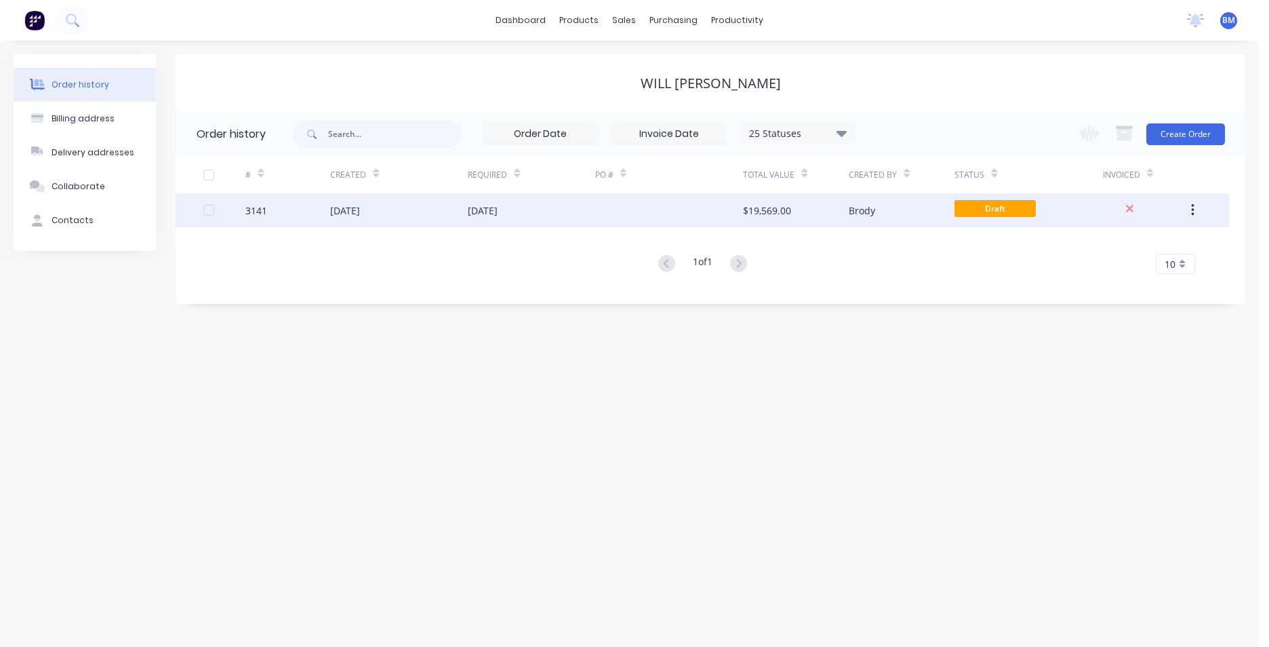
click at [528, 211] on div "29 Jul 2025" at bounding box center [531, 210] width 127 height 34
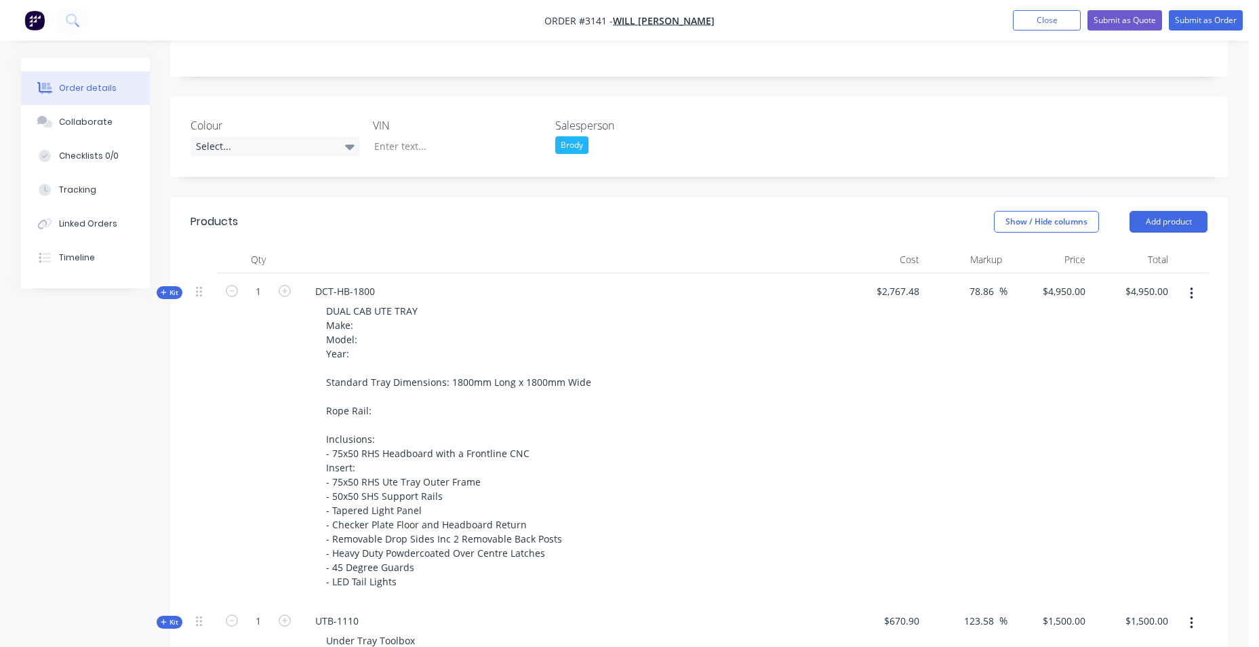
scroll to position [271, 0]
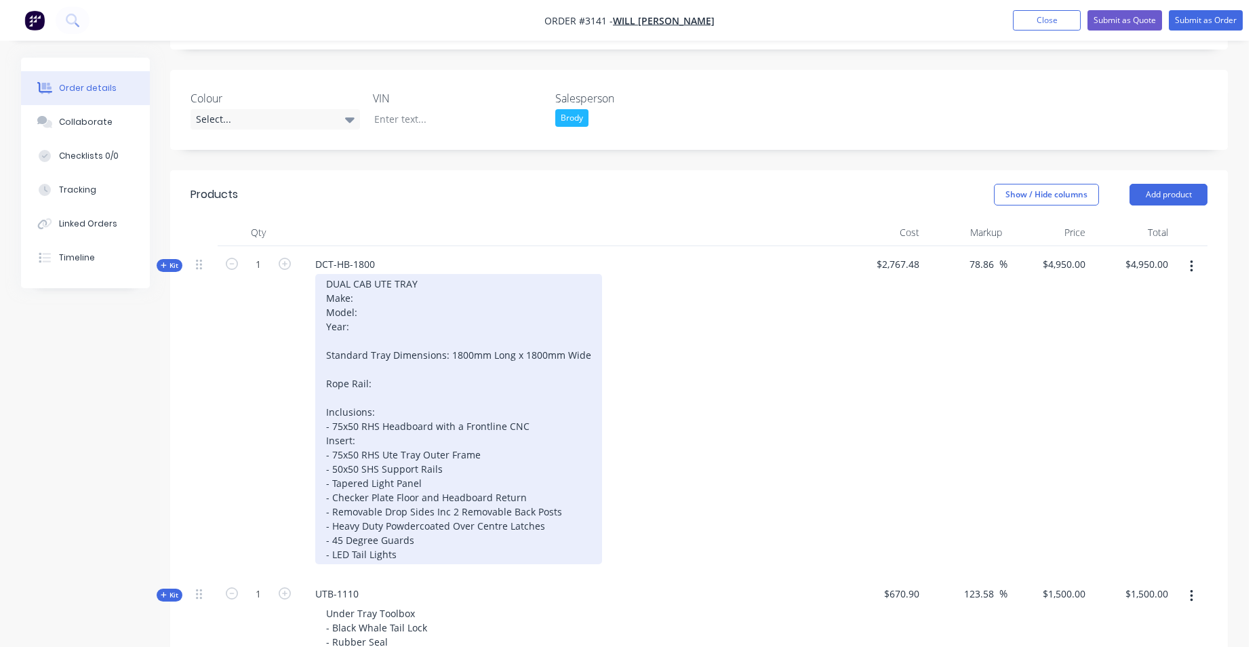
drag, startPoint x: 354, startPoint y: 298, endPoint x: 340, endPoint y: 302, distance: 14.0
click at [353, 298] on div "DUAL CAB UTE TRAY Make: Model: Year: Standard Tray Dimensions: 1800mm Long x 18…" at bounding box center [458, 419] width 287 height 290
click at [359, 274] on div "DUAL CAB UTE TRAY Make: Model: Year: Standard Tray Dimensions: 1800mm Long x 18…" at bounding box center [458, 419] width 287 height 290
drag, startPoint x: 323, startPoint y: 290, endPoint x: 589, endPoint y: 361, distance: 275.6
click at [589, 361] on div "DUAL CAB UTE TRAY Make: Model: Year: Standard Tray Dimensions: 1800mm Long x 18…" at bounding box center [458, 419] width 287 height 290
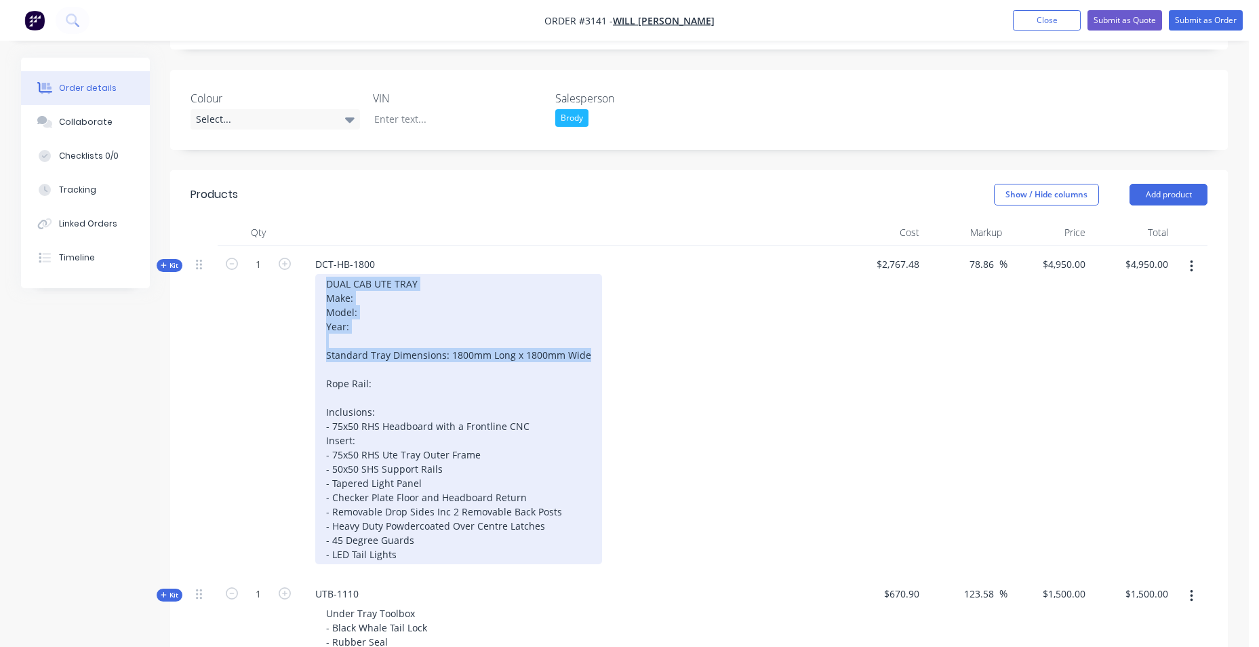
paste div
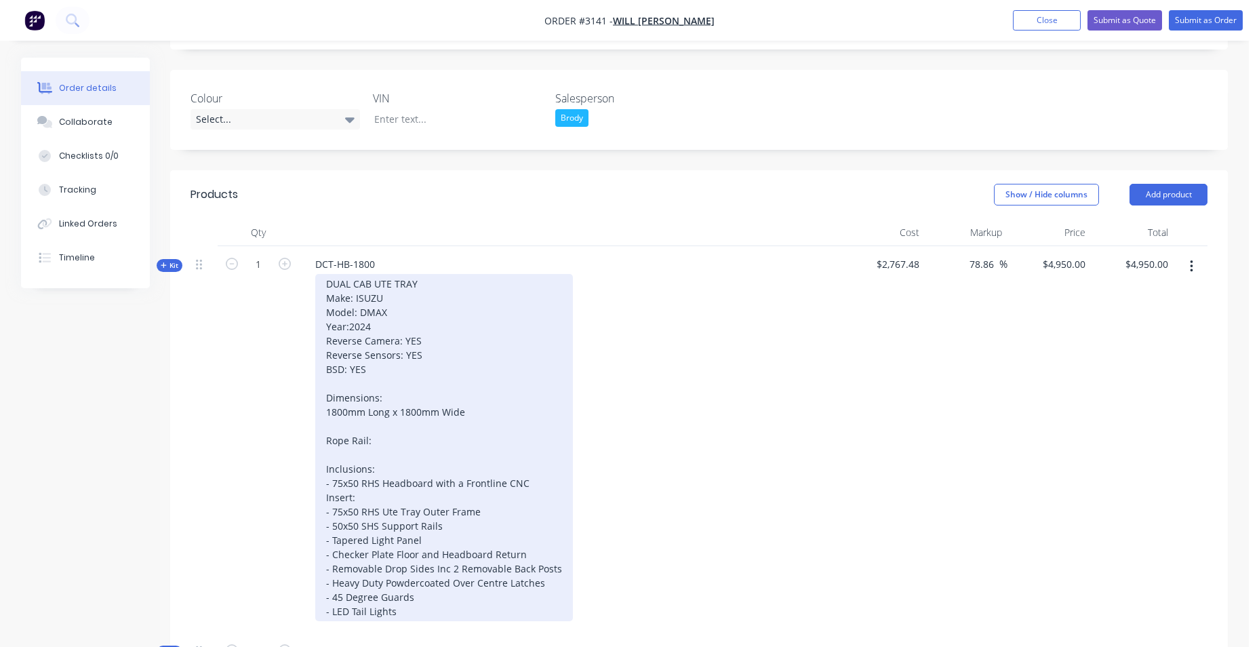
click at [521, 368] on div "DUAL CAB UTE TRAY Make: ISUZU Model: DMAX Year:2024 Reverse Camera: YES Reverse…" at bounding box center [444, 447] width 258 height 347
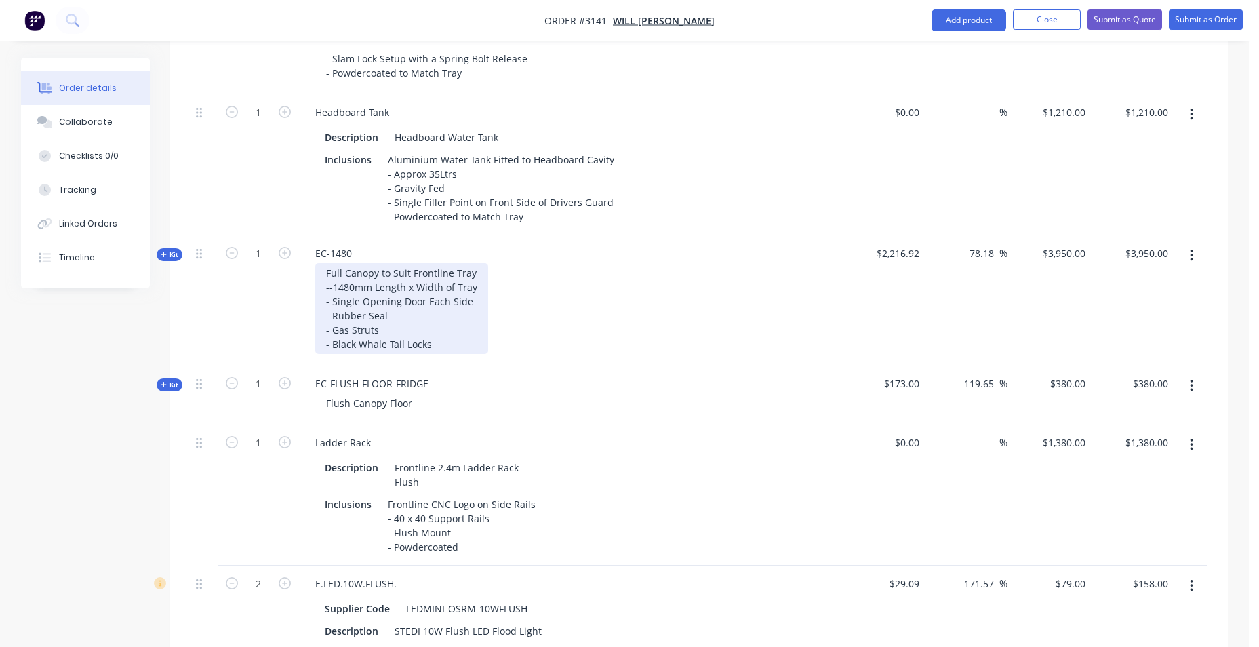
scroll to position [1085, 0]
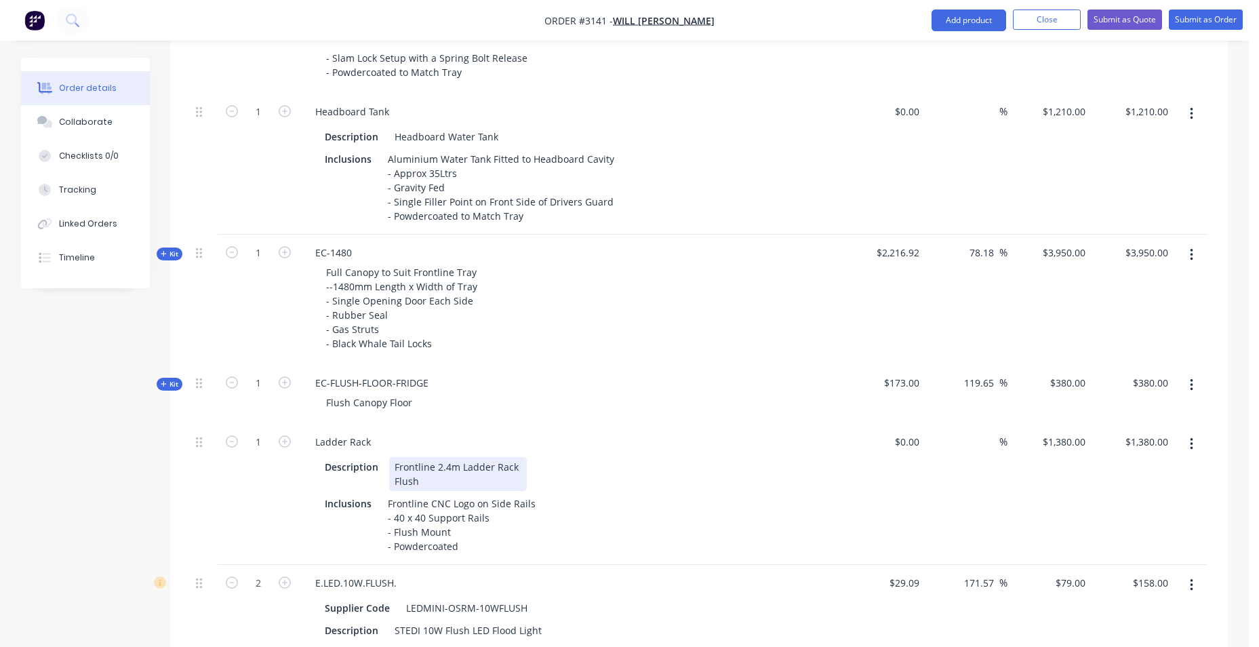
click at [514, 473] on div "Frontline 2.4m Ladder Rack Flush" at bounding box center [458, 474] width 138 height 34
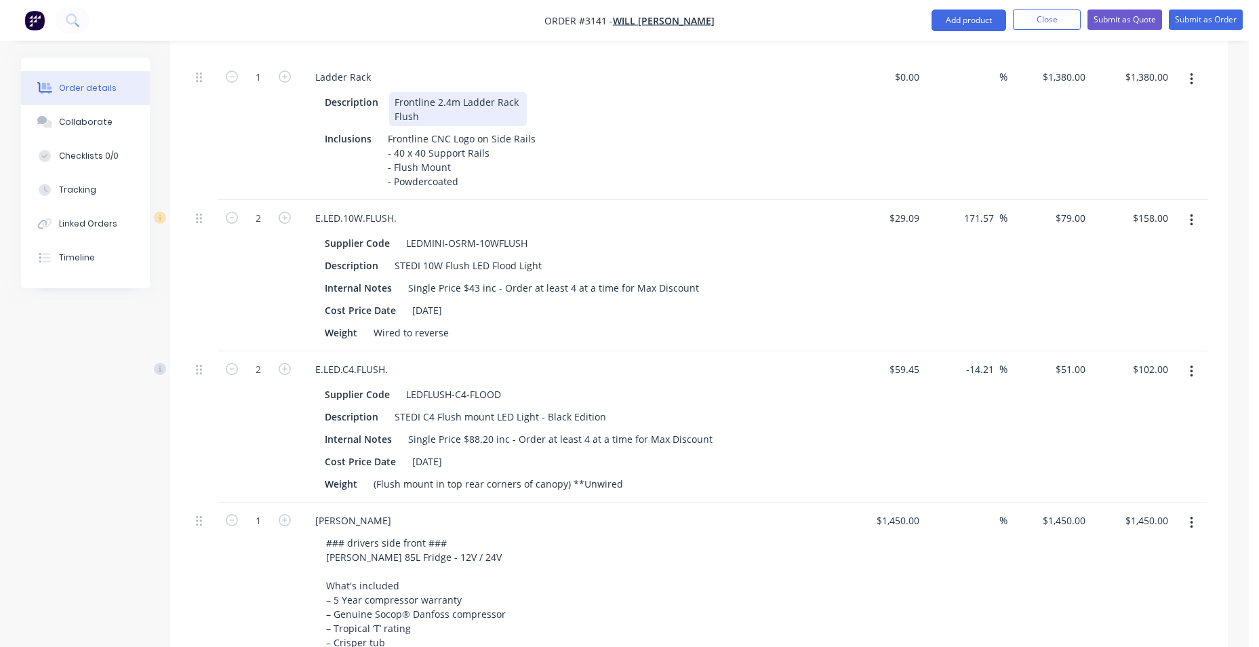
scroll to position [1491, 0]
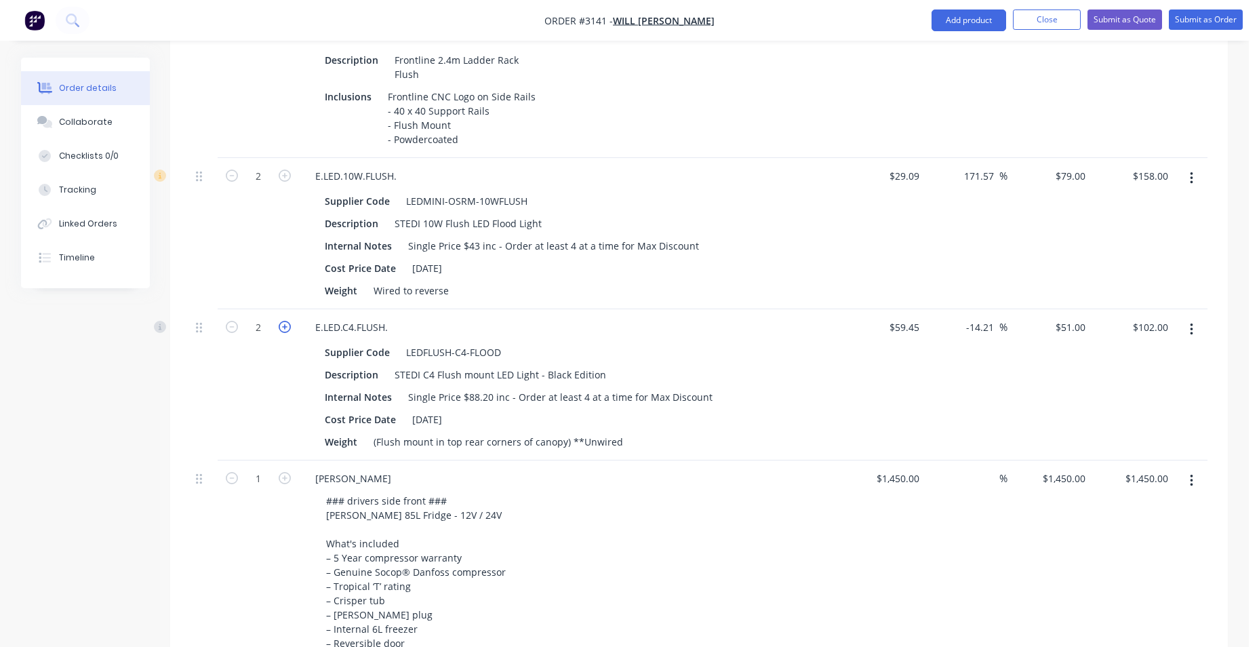
click at [287, 331] on icon "button" at bounding box center [285, 327] width 12 height 12
type input "3"
type input "$153.00"
click at [287, 331] on icon "button" at bounding box center [285, 327] width 12 height 12
type input "4"
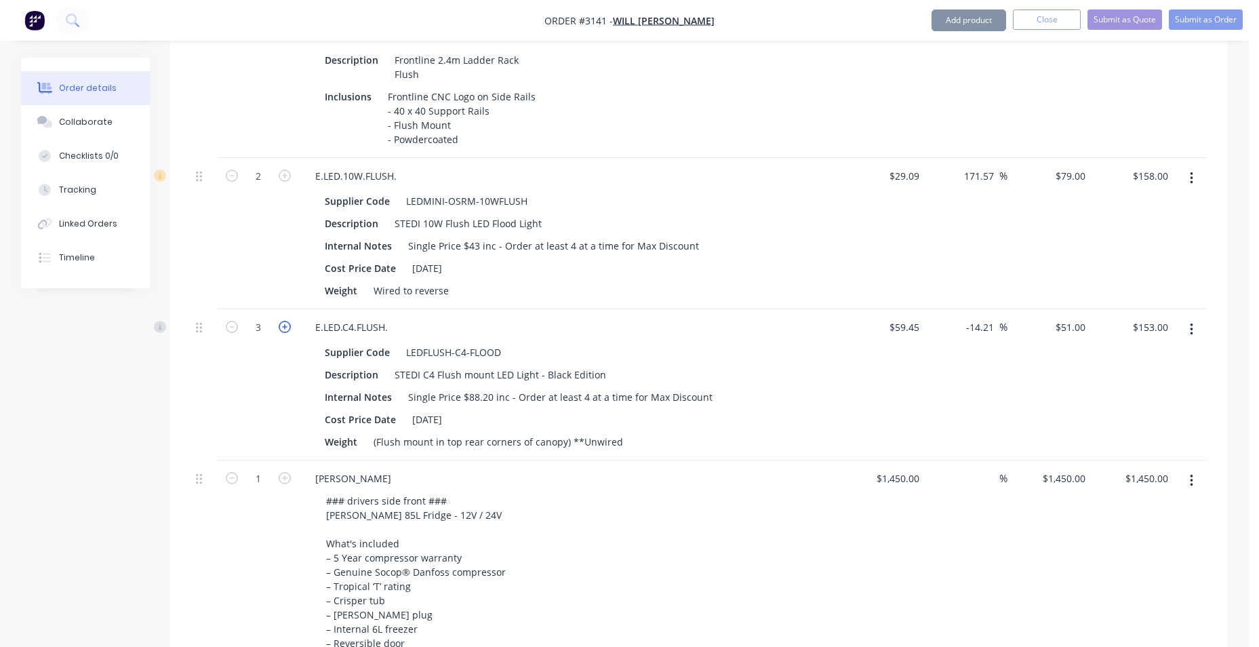
type input "$204.00"
click at [236, 328] on icon "button" at bounding box center [232, 327] width 12 height 12
type input "3"
type input "$153.00"
click at [237, 328] on icon "button" at bounding box center [232, 327] width 12 height 12
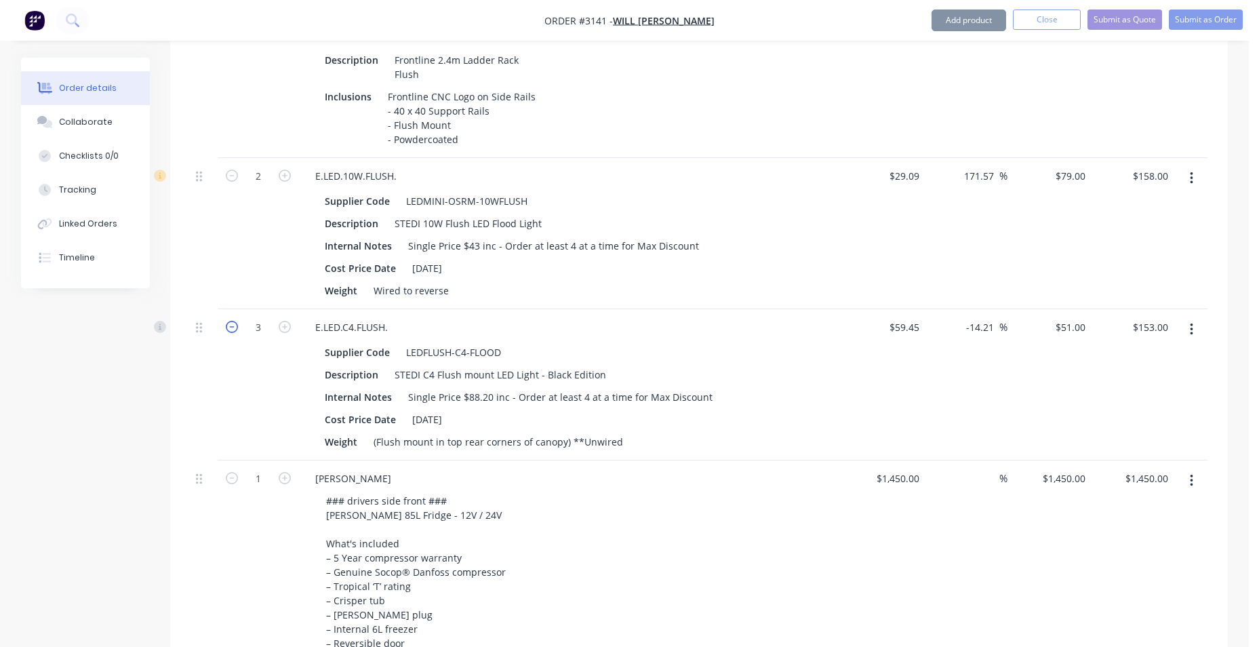
type input "2"
type input "$102.00"
click at [283, 176] on icon "button" at bounding box center [285, 175] width 12 height 12
type input "3"
type input "$237.00"
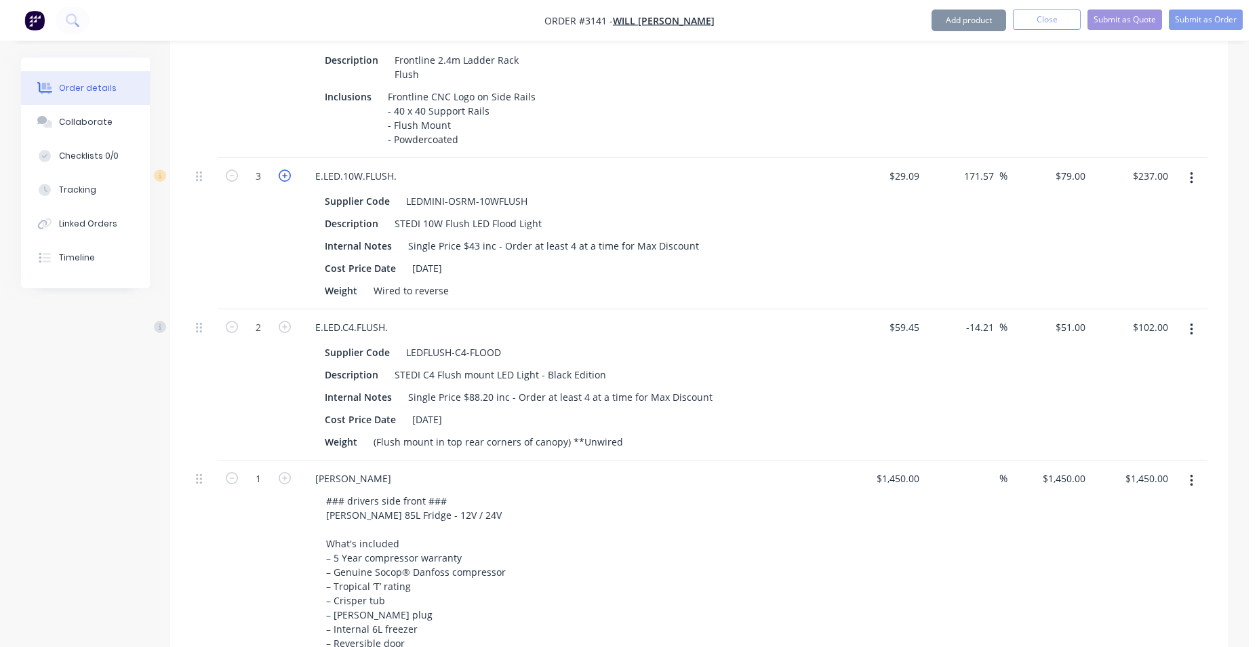
click at [283, 176] on icon "button" at bounding box center [285, 175] width 12 height 12
type input "4"
type input "$316.00"
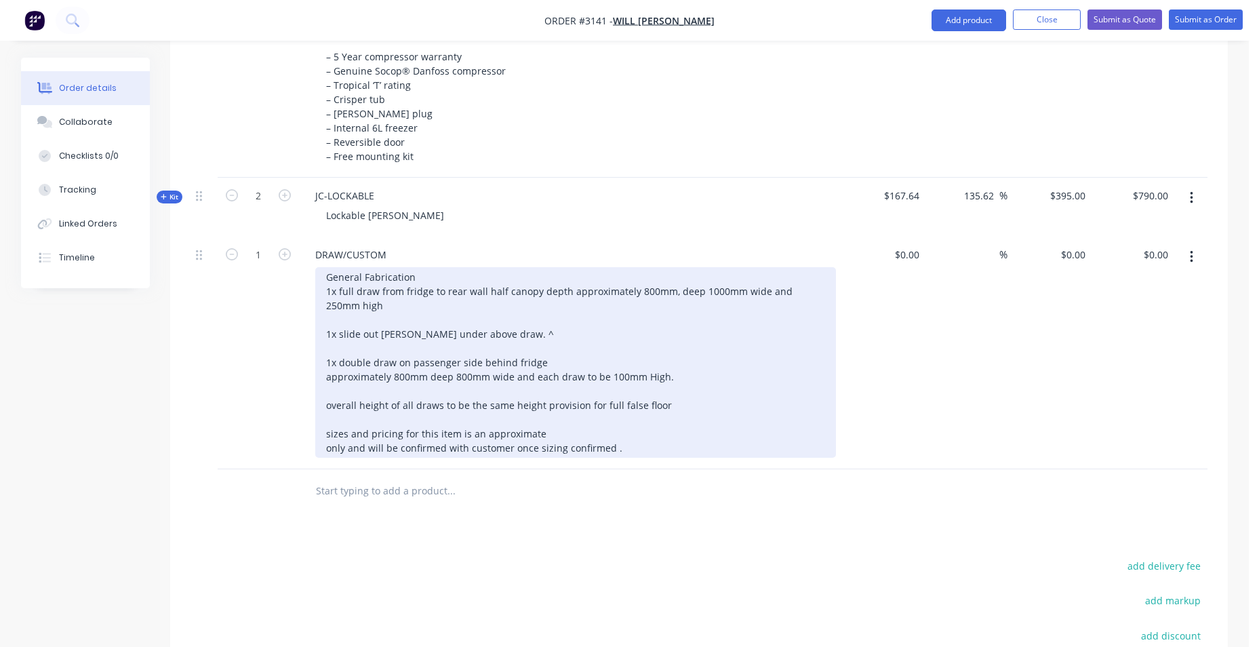
scroll to position [2034, 0]
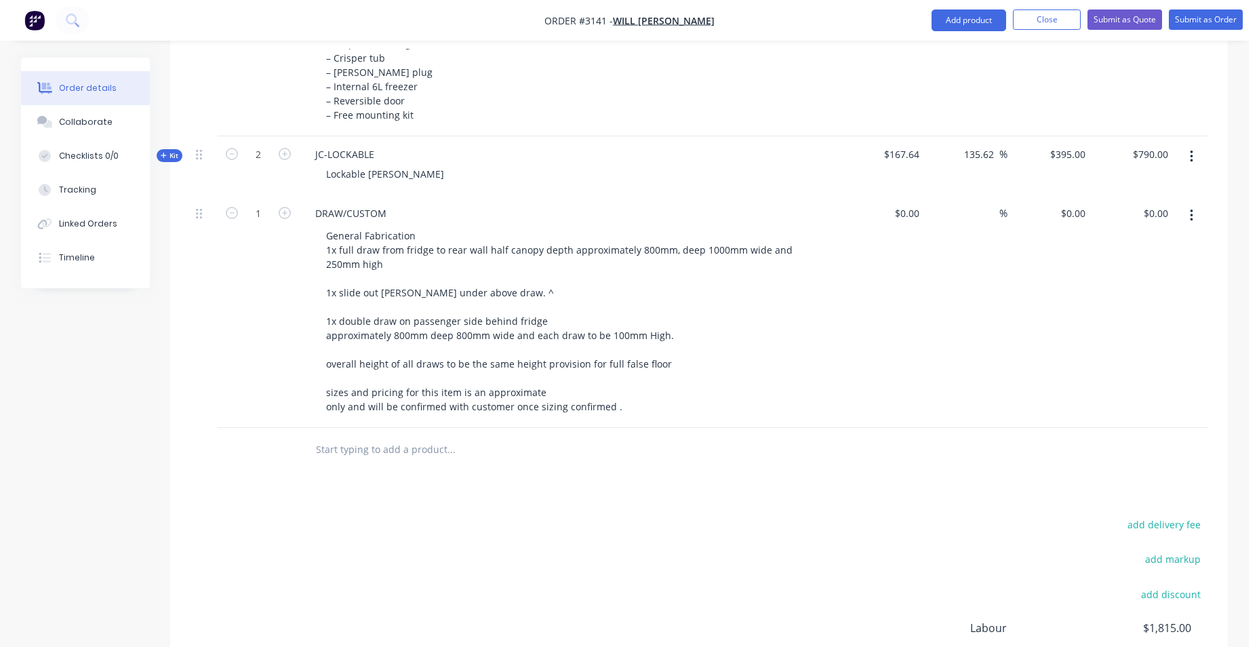
click at [436, 451] on input "text" at bounding box center [450, 449] width 271 height 27
click at [960, 20] on button "Add product" at bounding box center [968, 20] width 75 height 22
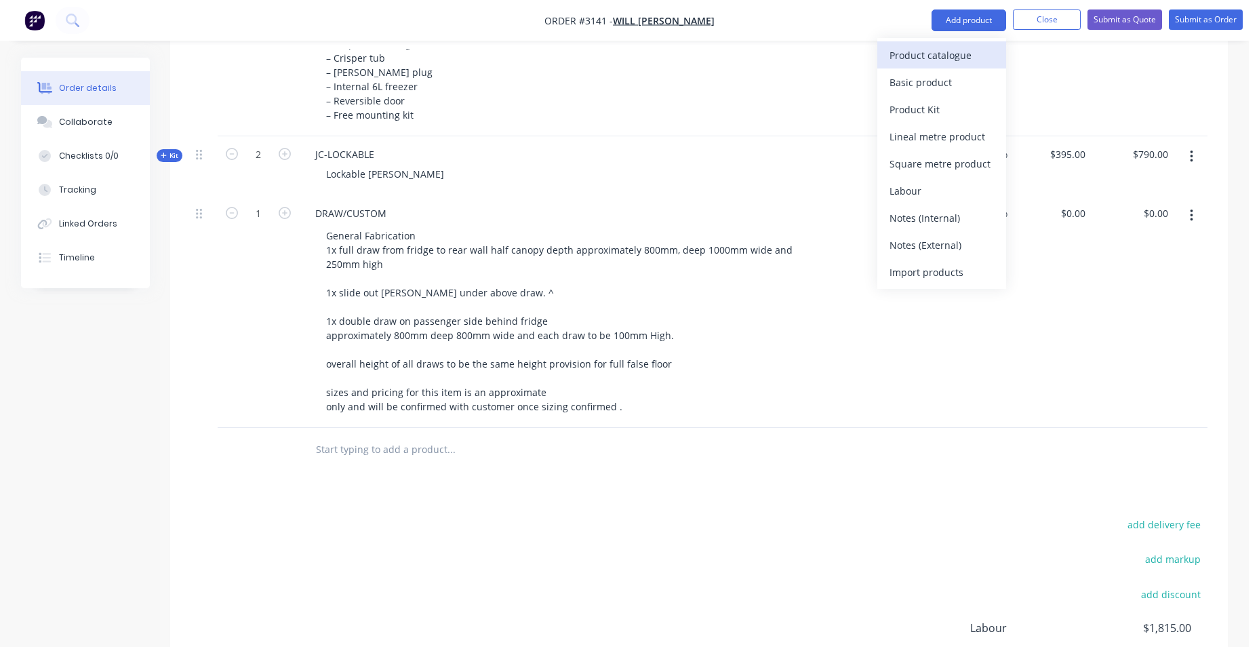
click at [963, 52] on div "Product catalogue" at bounding box center [941, 55] width 104 height 20
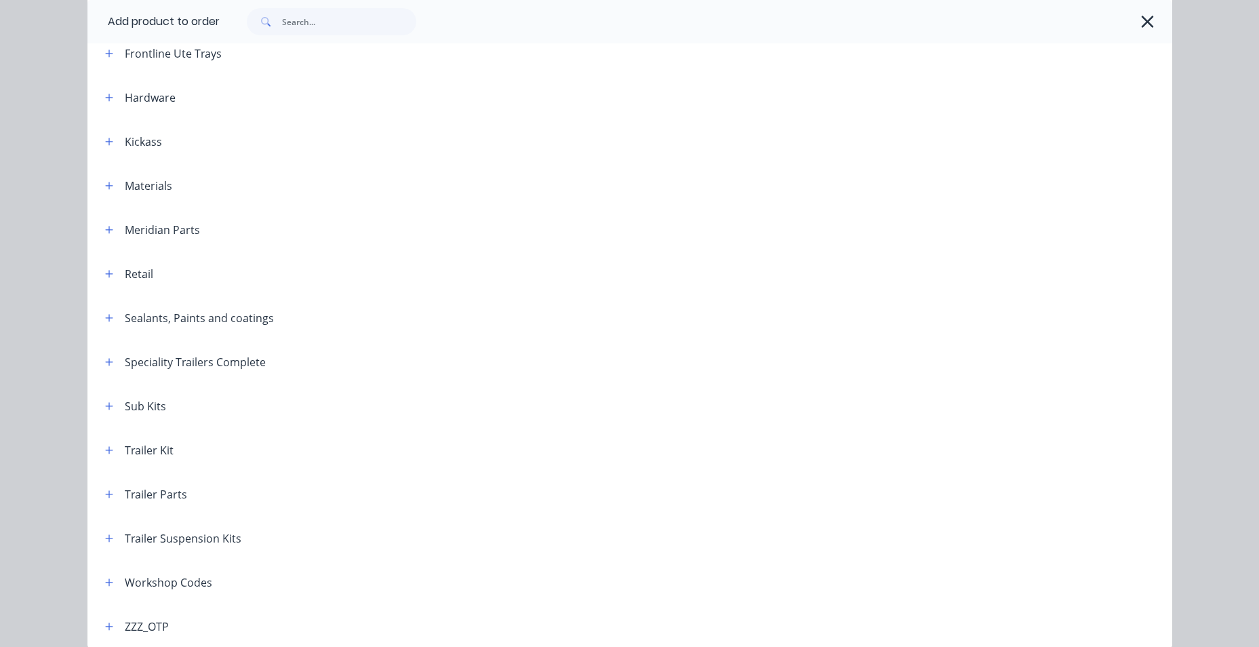
scroll to position [399, 0]
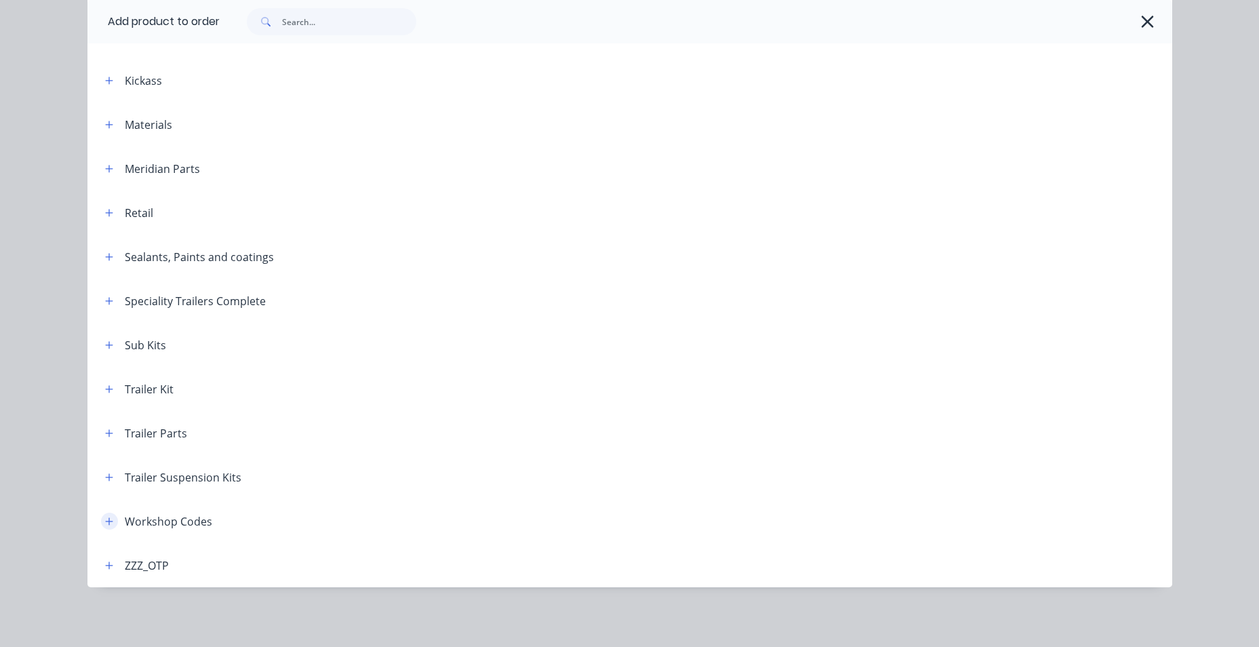
click at [106, 518] on icon "button" at bounding box center [109, 521] width 8 height 9
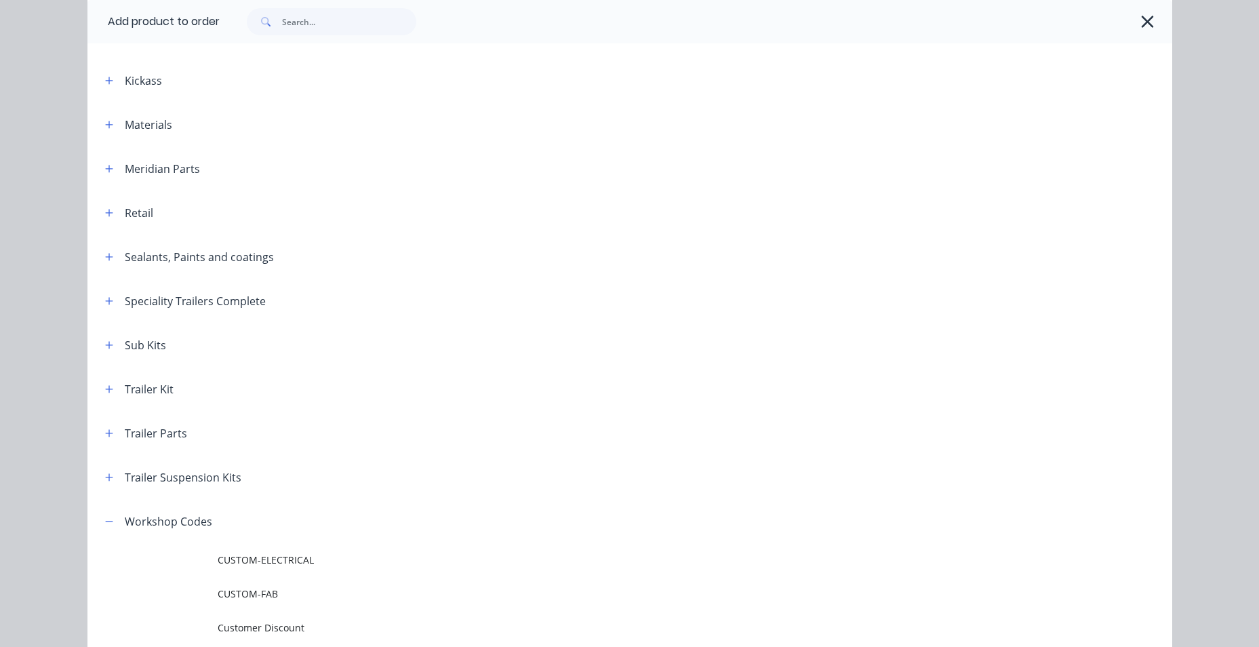
click at [203, 580] on td at bounding box center [152, 594] width 130 height 34
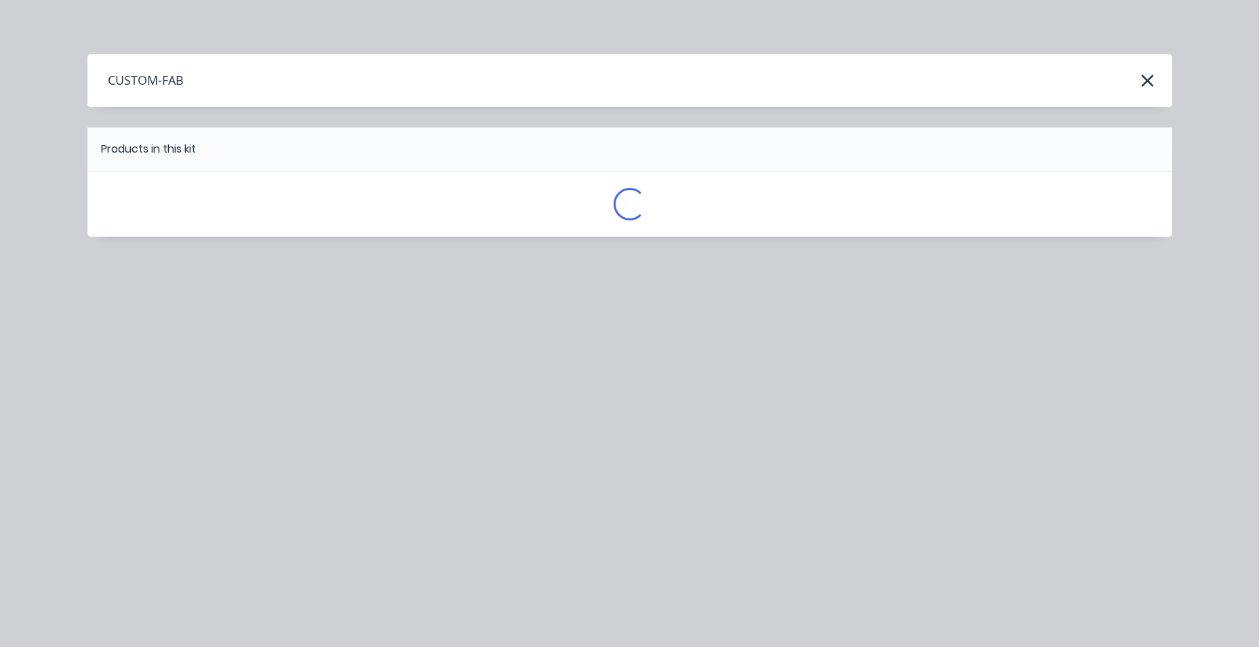
scroll to position [0, 0]
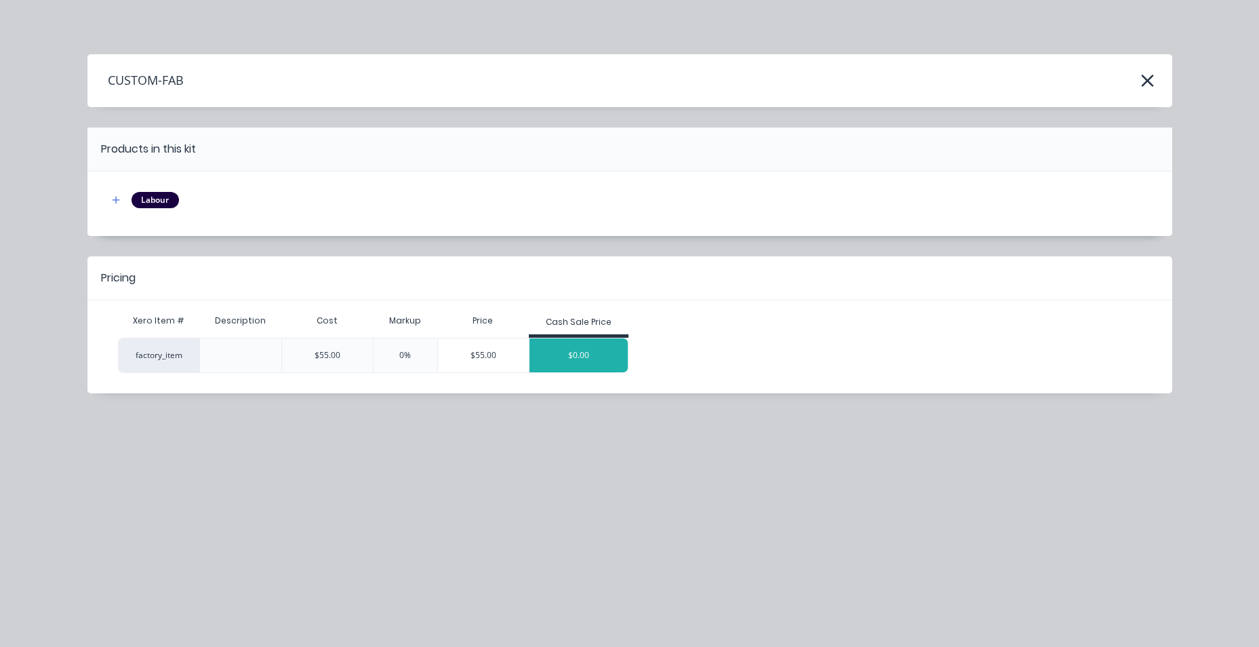
click at [563, 347] on div "$0.00" at bounding box center [578, 355] width 99 height 34
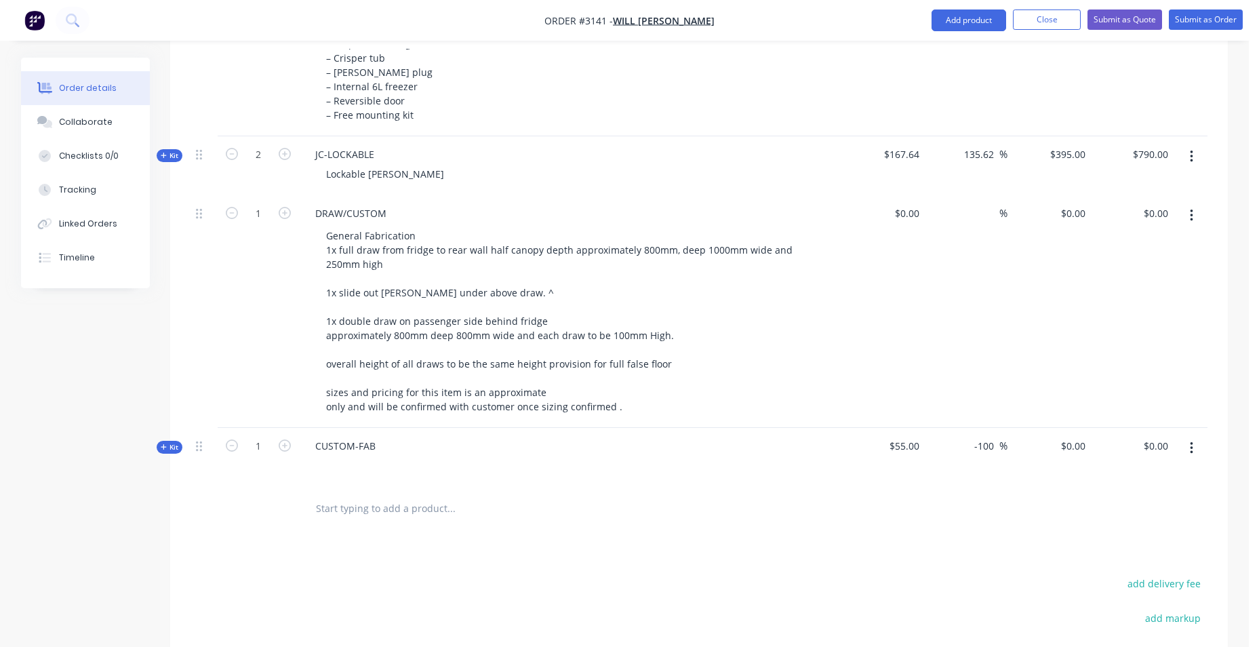
click at [389, 449] on div "CUSTOM-FAB" at bounding box center [570, 457] width 542 height 59
click at [371, 450] on div "CUSTOM-FAB" at bounding box center [345, 446] width 82 height 20
click at [357, 464] on div "CUSTOM-FAB" at bounding box center [345, 460] width 82 height 48
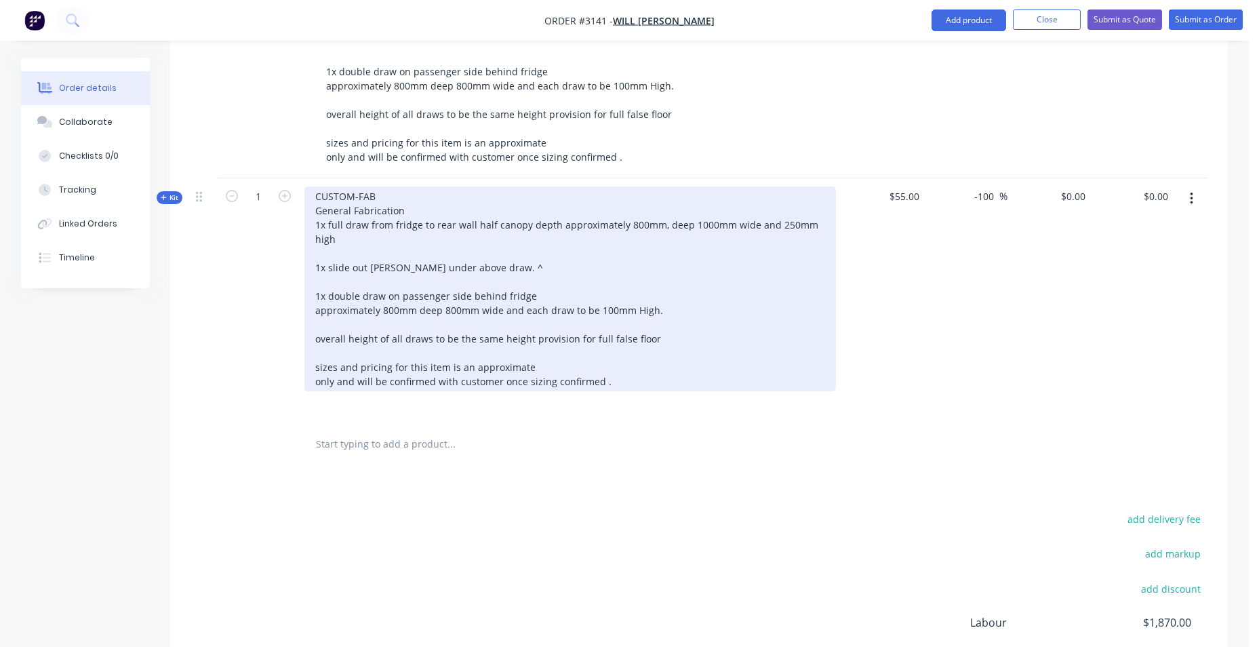
scroll to position [2305, 0]
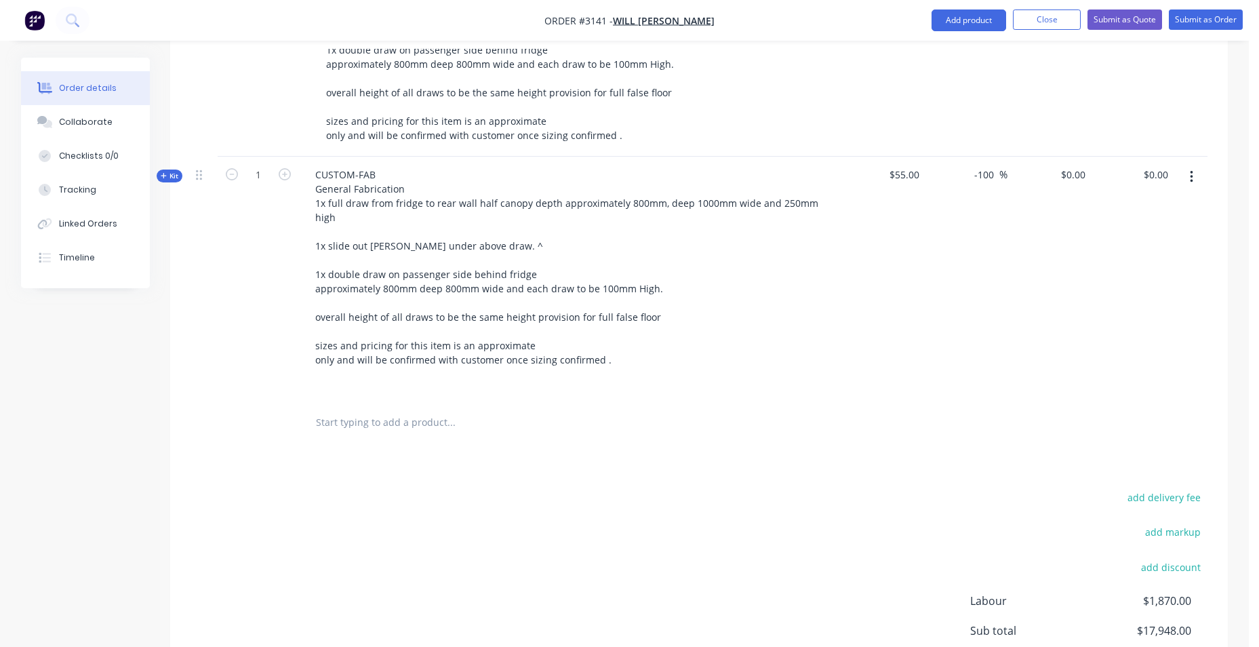
click at [416, 409] on input "text" at bounding box center [450, 422] width 271 height 27
type input "d"
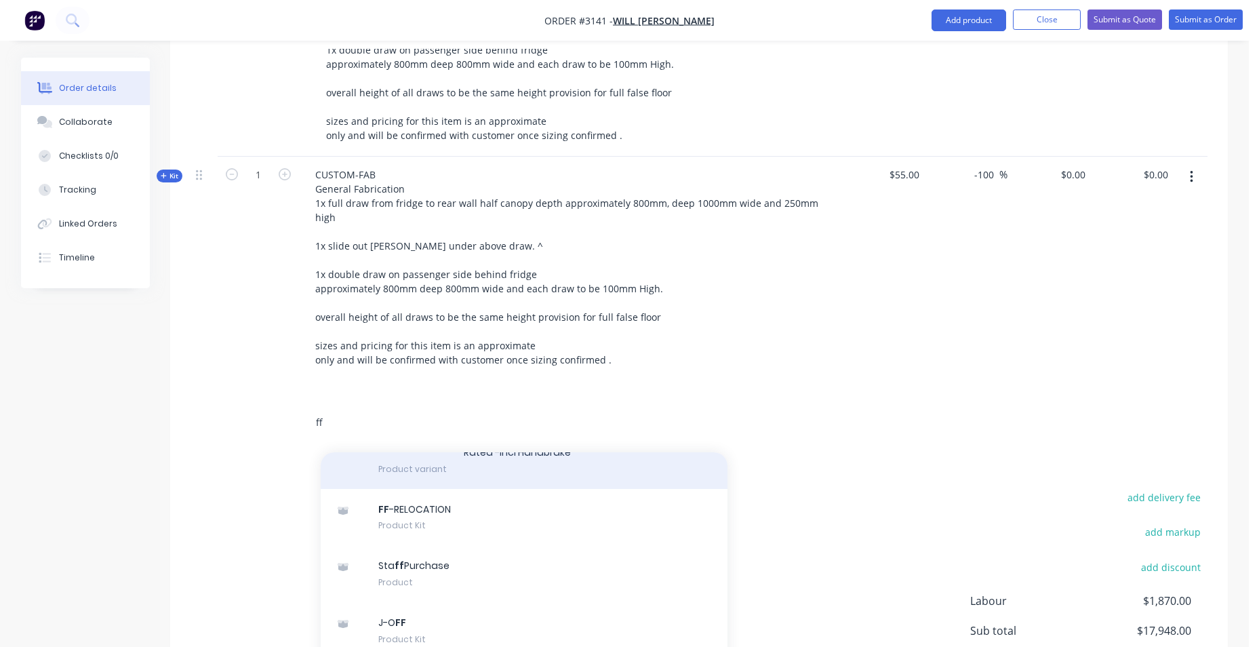
scroll to position [542, 0]
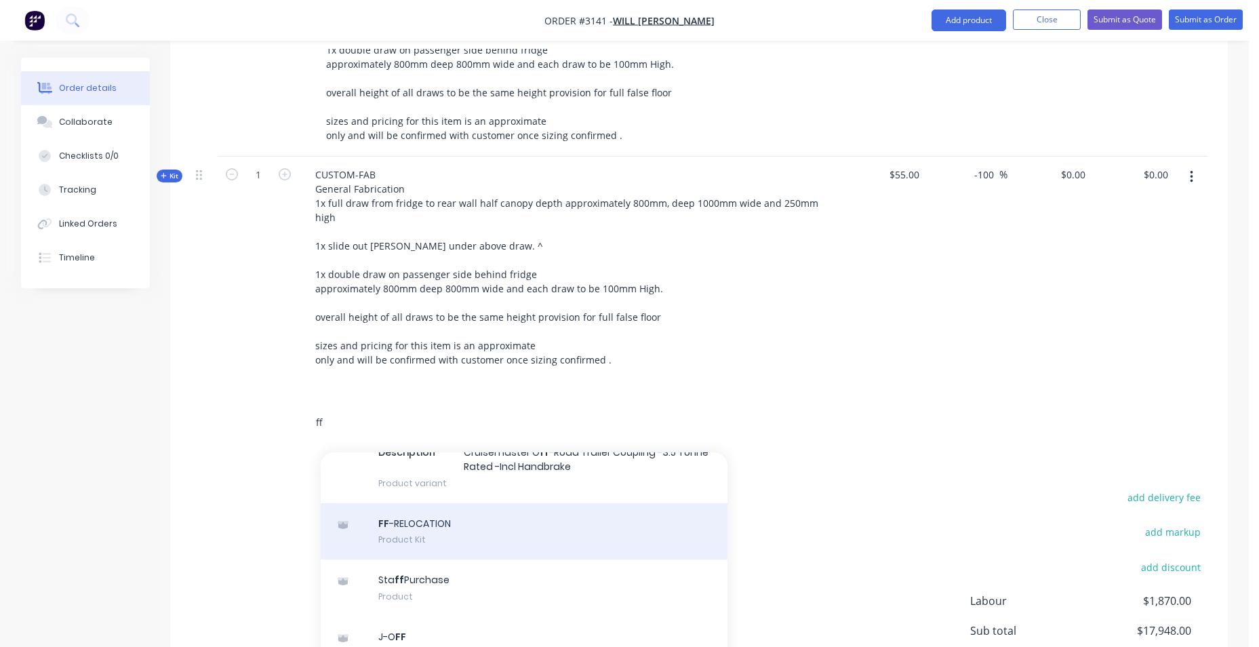
type input "ff"
click at [513, 503] on div "FF -RELOCATION Product Kit" at bounding box center [524, 531] width 407 height 57
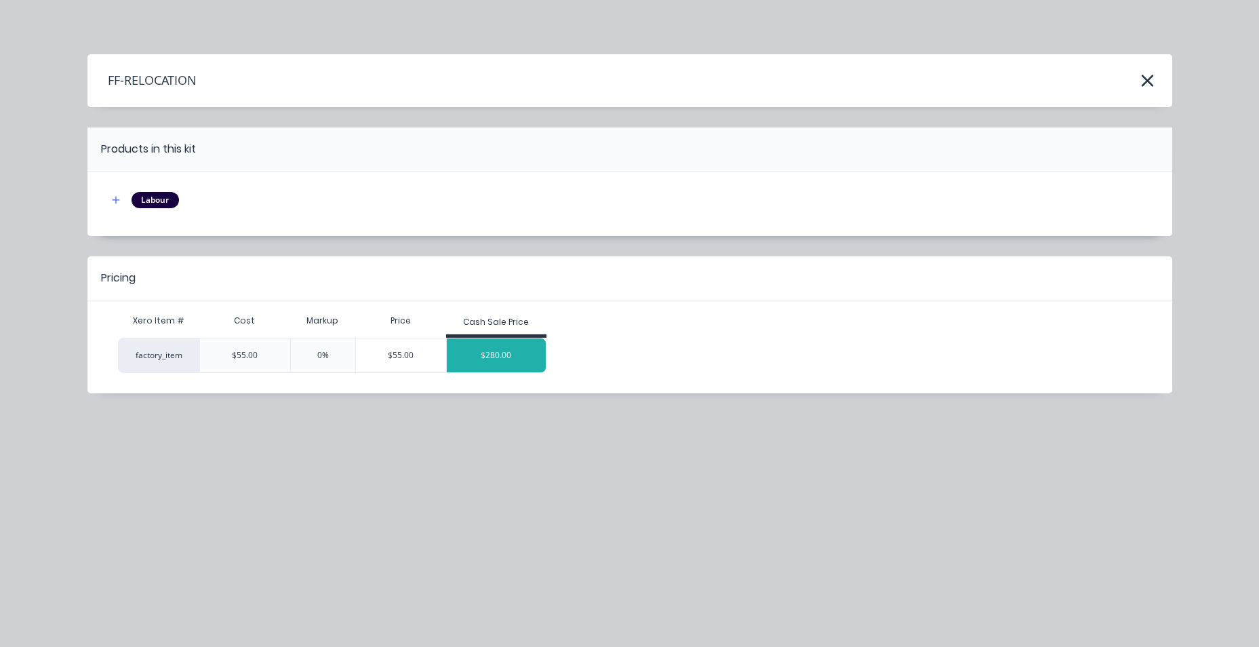
click at [489, 344] on div "$280.00" at bounding box center [496, 355] width 99 height 34
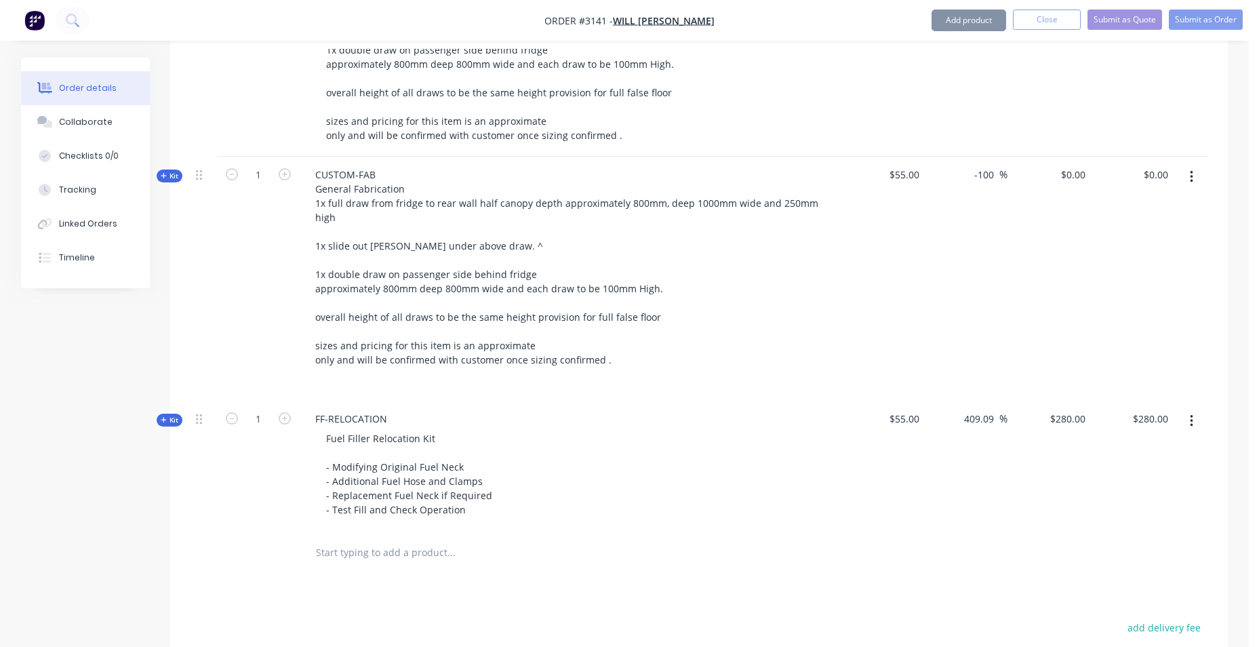
click at [416, 542] on input "text" at bounding box center [450, 552] width 271 height 27
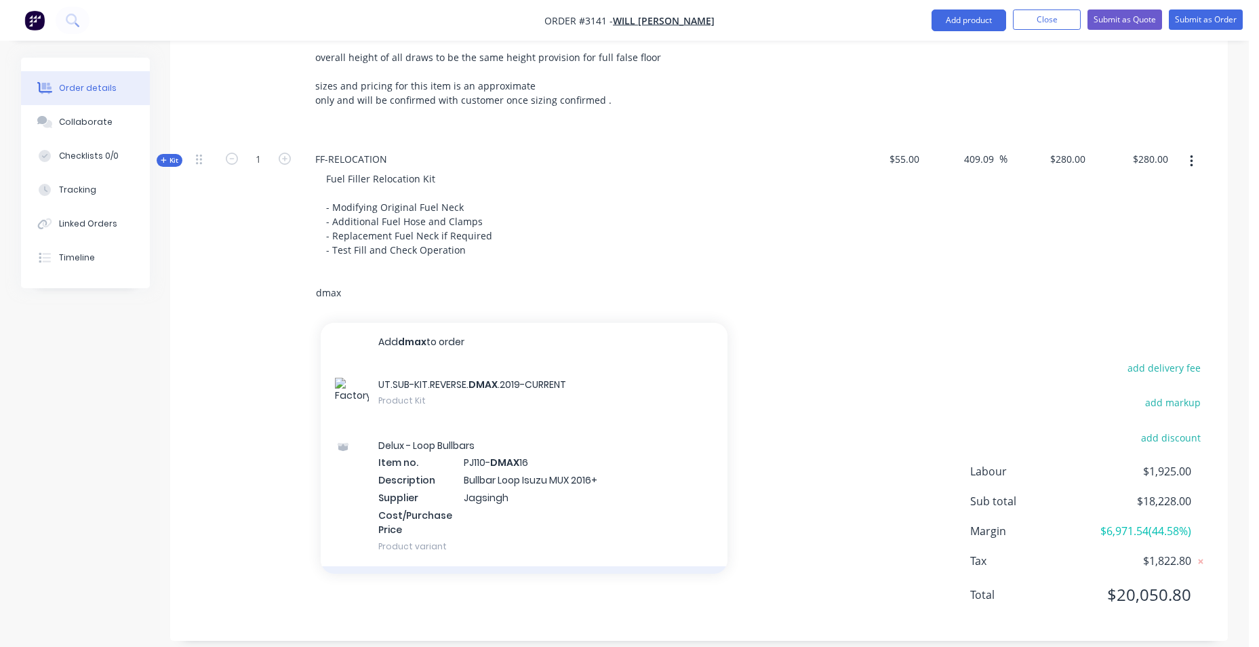
scroll to position [0, 0]
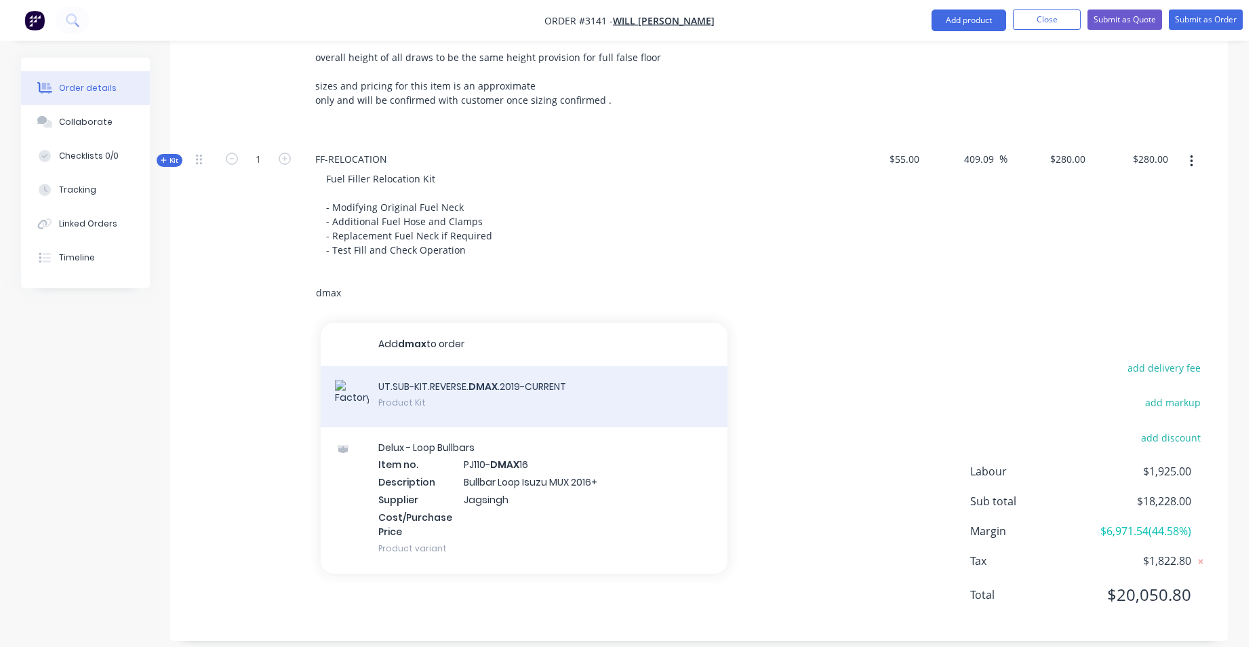
type input "dmax"
click at [550, 384] on div "UT.SUB-KIT.REVERSE. DMAX .2019-CURRENT Product Kit" at bounding box center [524, 396] width 407 height 61
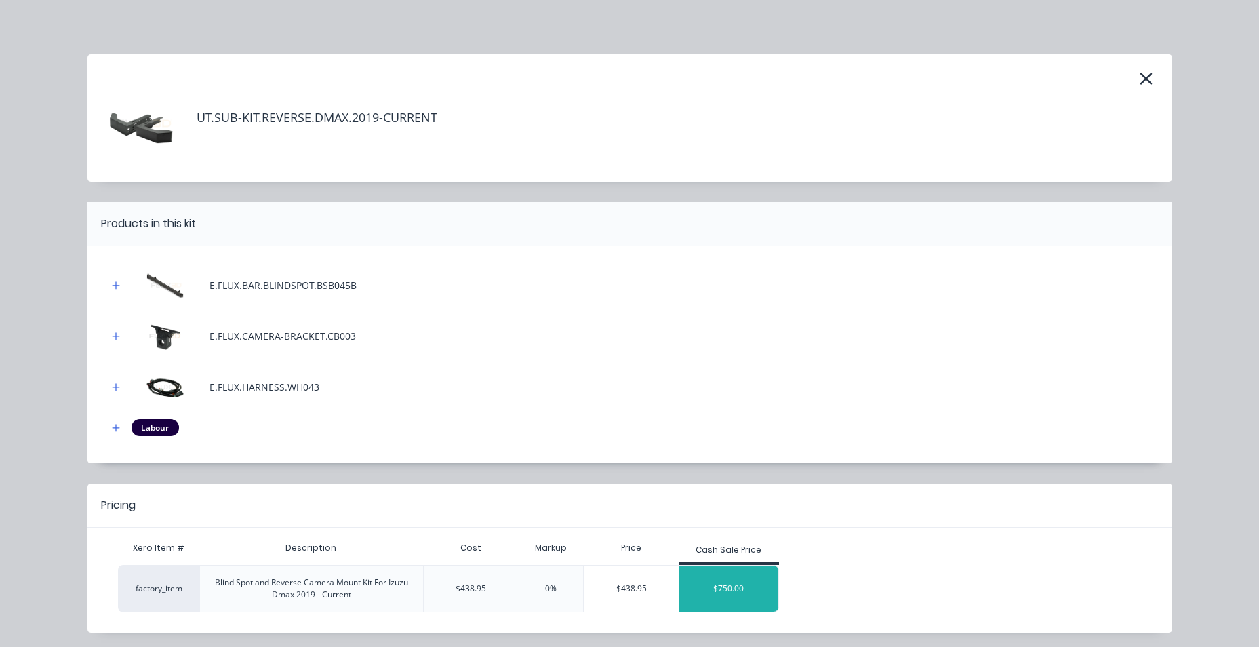
click at [744, 582] on div "$750.00" at bounding box center [728, 588] width 99 height 34
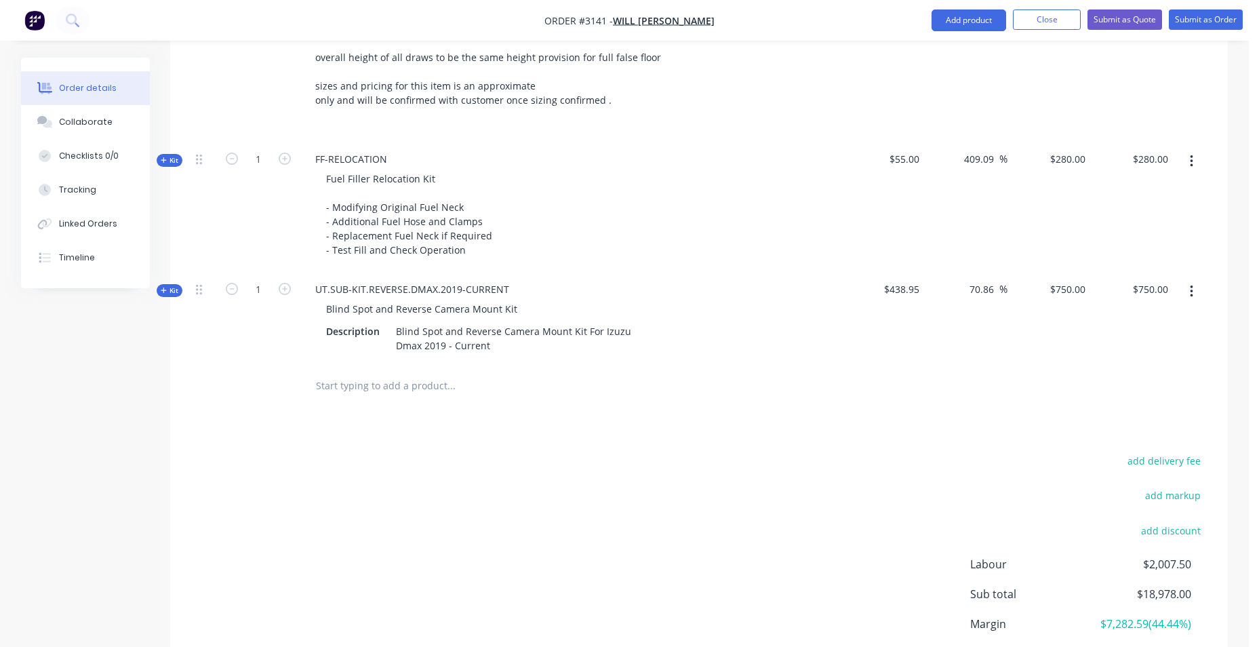
click at [398, 375] on input "text" at bounding box center [450, 385] width 271 height 27
click at [158, 284] on div "Kit" at bounding box center [170, 290] width 26 height 13
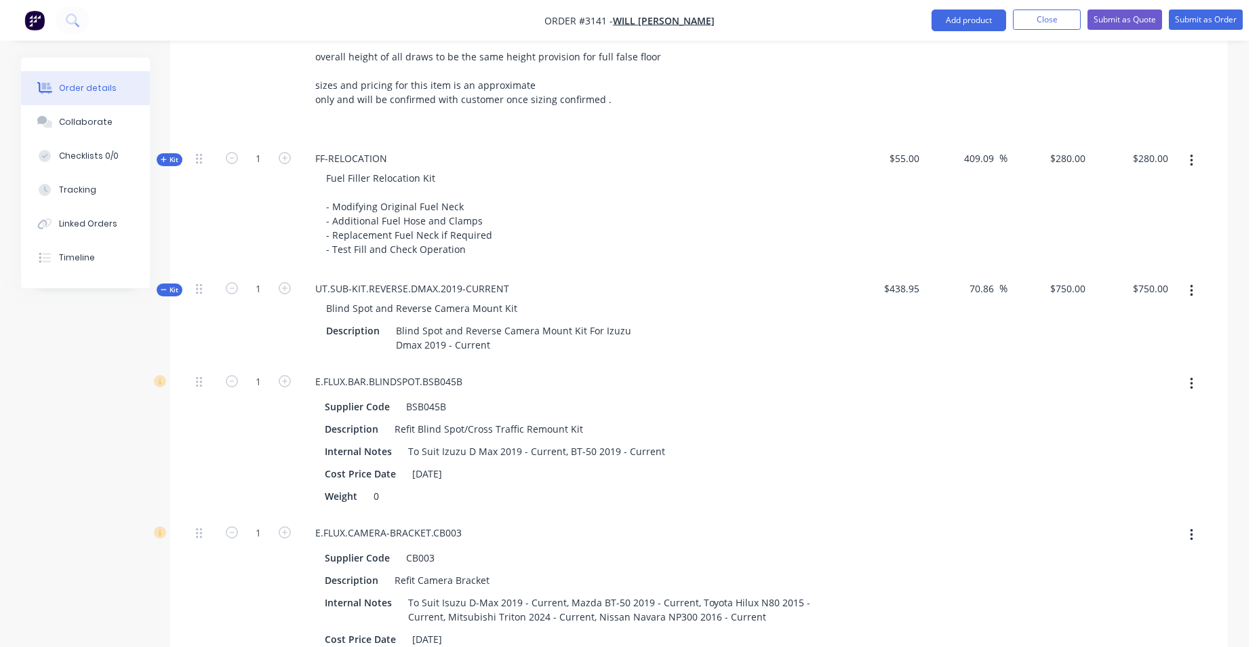
scroll to position [2429, 0]
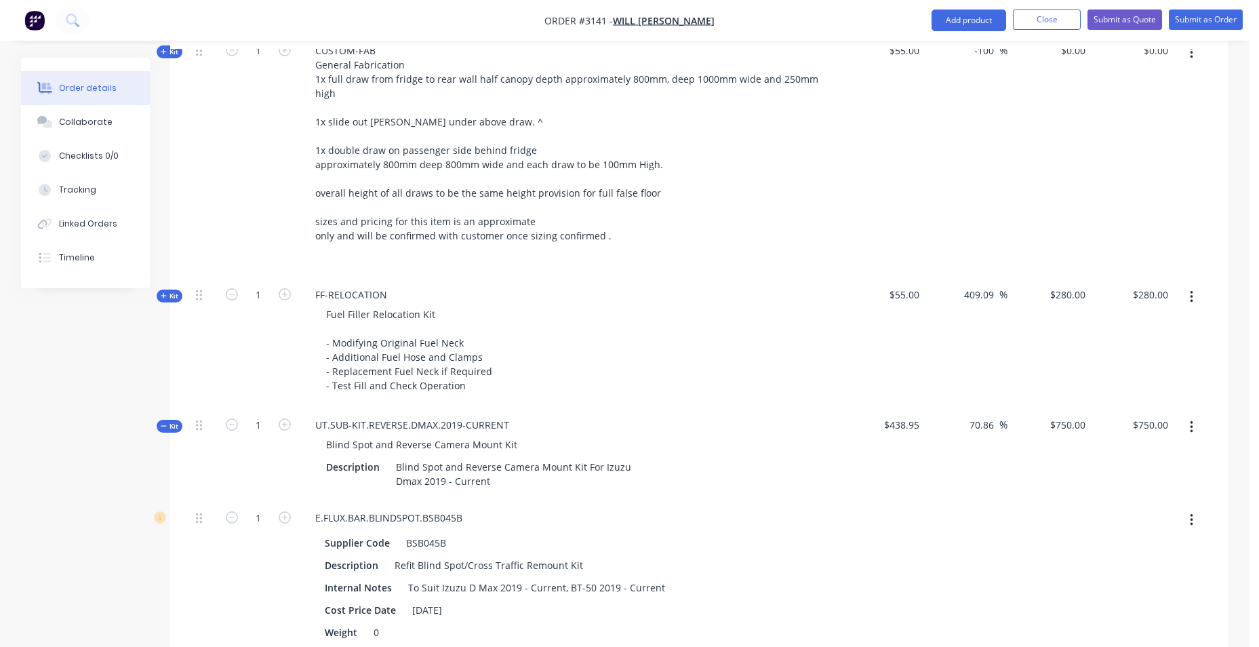
click at [175, 421] on span "Kit" at bounding box center [170, 426] width 18 height 10
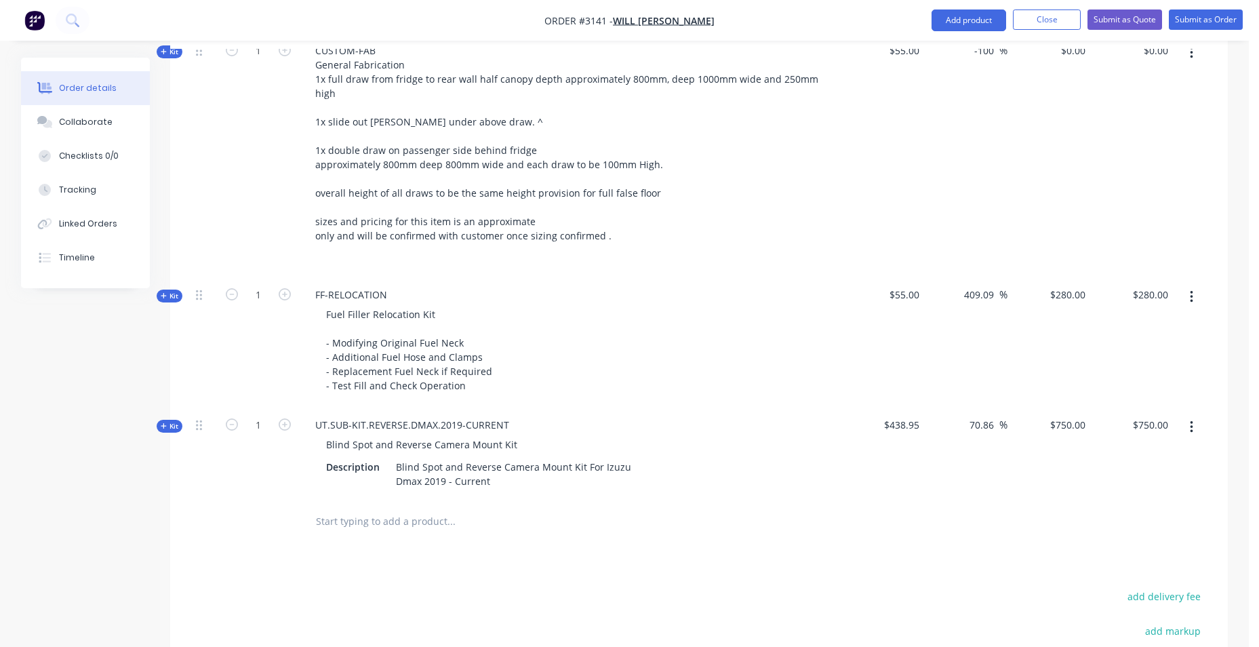
click at [329, 508] on input "text" at bounding box center [450, 521] width 271 height 27
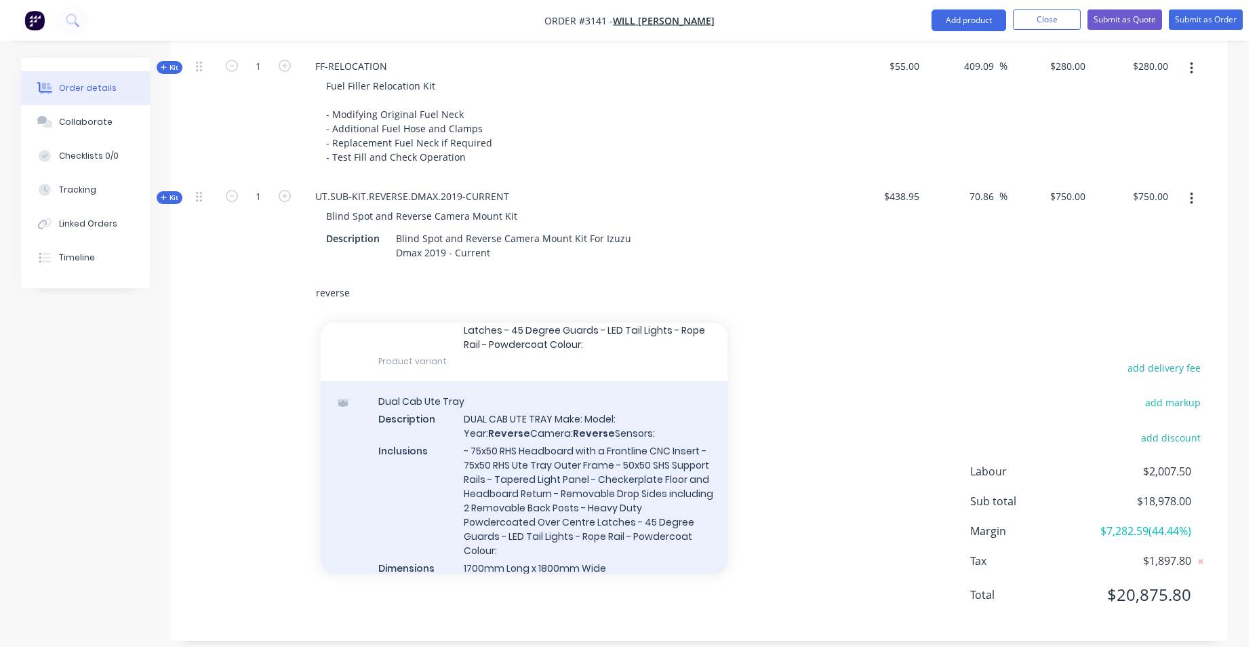
scroll to position [2373, 0]
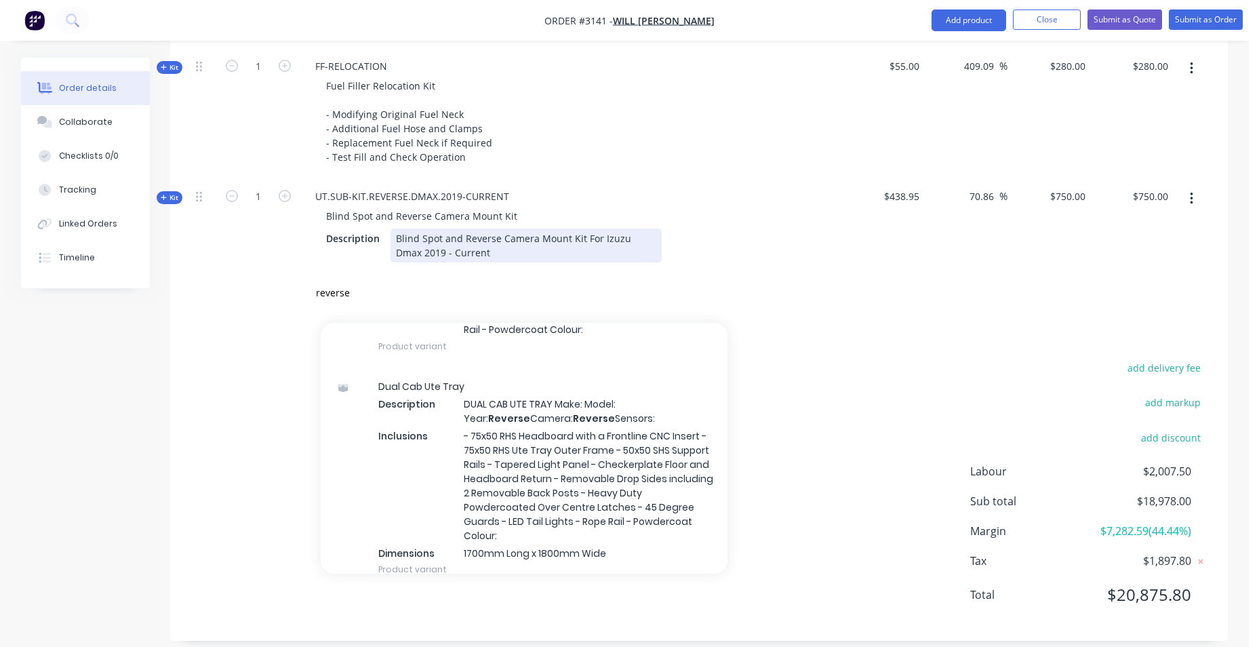
click at [817, 255] on div "UT.SUB-KIT.REVERSE.DMAX.2019-CURRENT Blind Spot and Reverse Camera Mount Kit De…" at bounding box center [570, 224] width 542 height 93
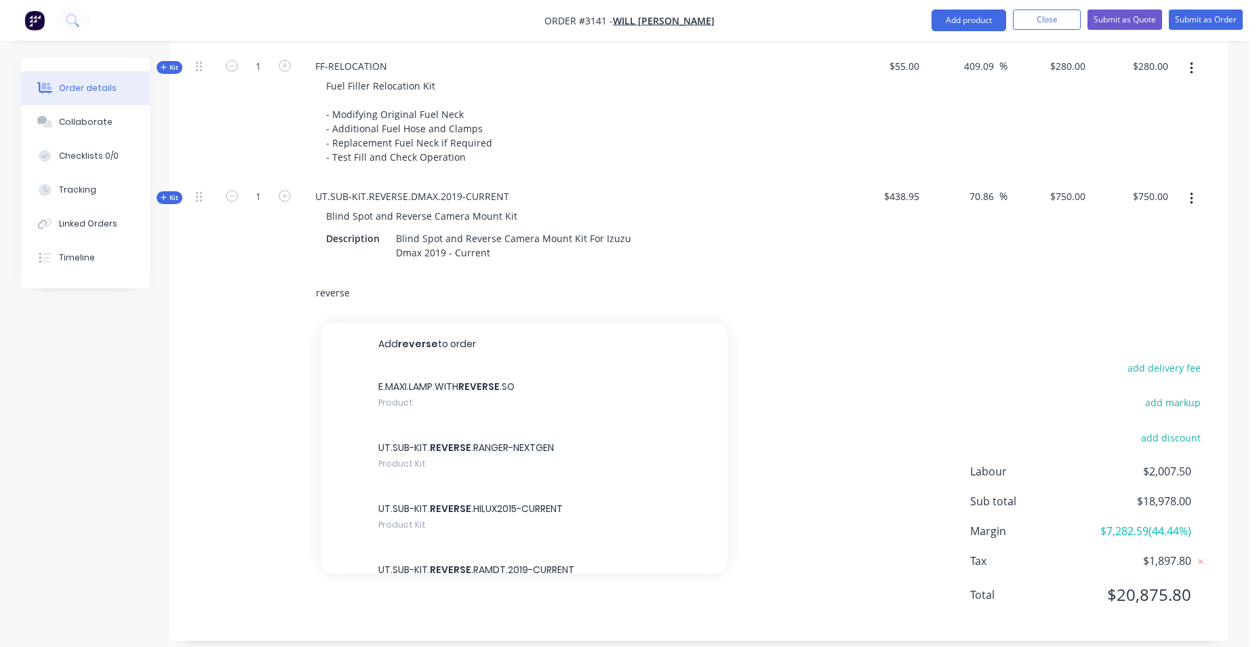
drag, startPoint x: 307, startPoint y: 290, endPoint x: 298, endPoint y: 291, distance: 8.8
click at [298, 291] on div "reverse Add reverse to order E.MAXI.LAMP.WITH REVERSE .SO Product UT.SUB-KIT. R…" at bounding box center [698, 293] width 1017 height 44
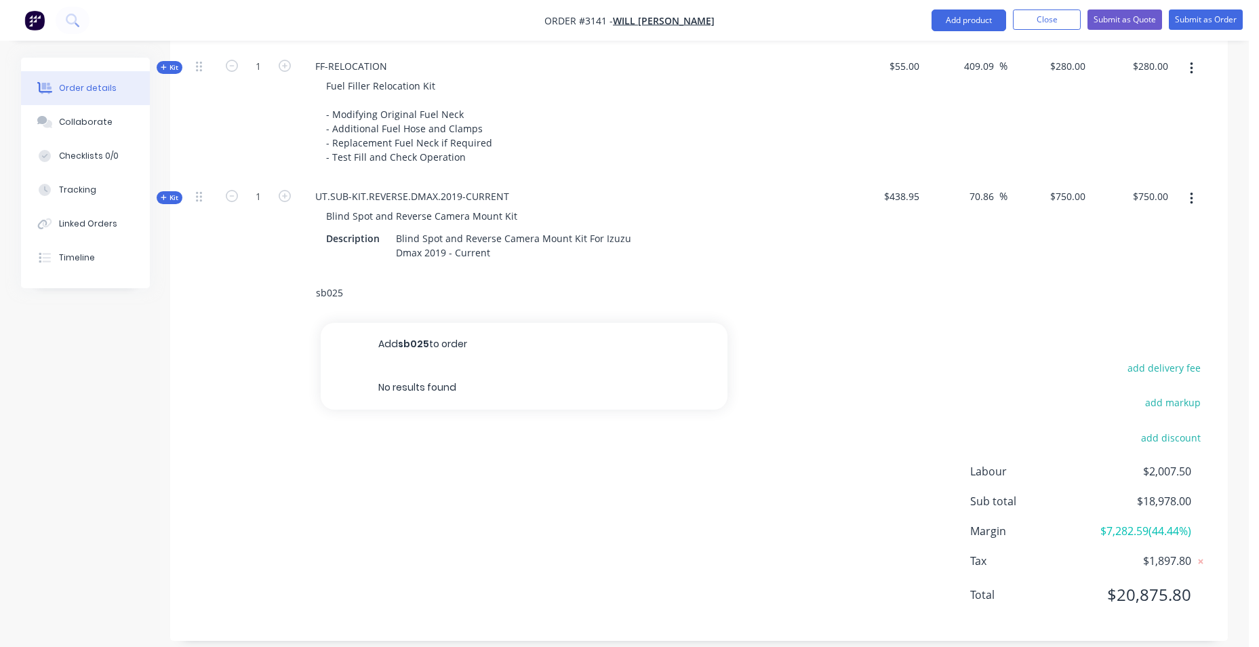
type input "sb025"
drag, startPoint x: 344, startPoint y: 279, endPoint x: 299, endPoint y: 279, distance: 44.7
click at [299, 279] on div "sb025 Add sb025 to order No results found" at bounding box center [543, 293] width 488 height 44
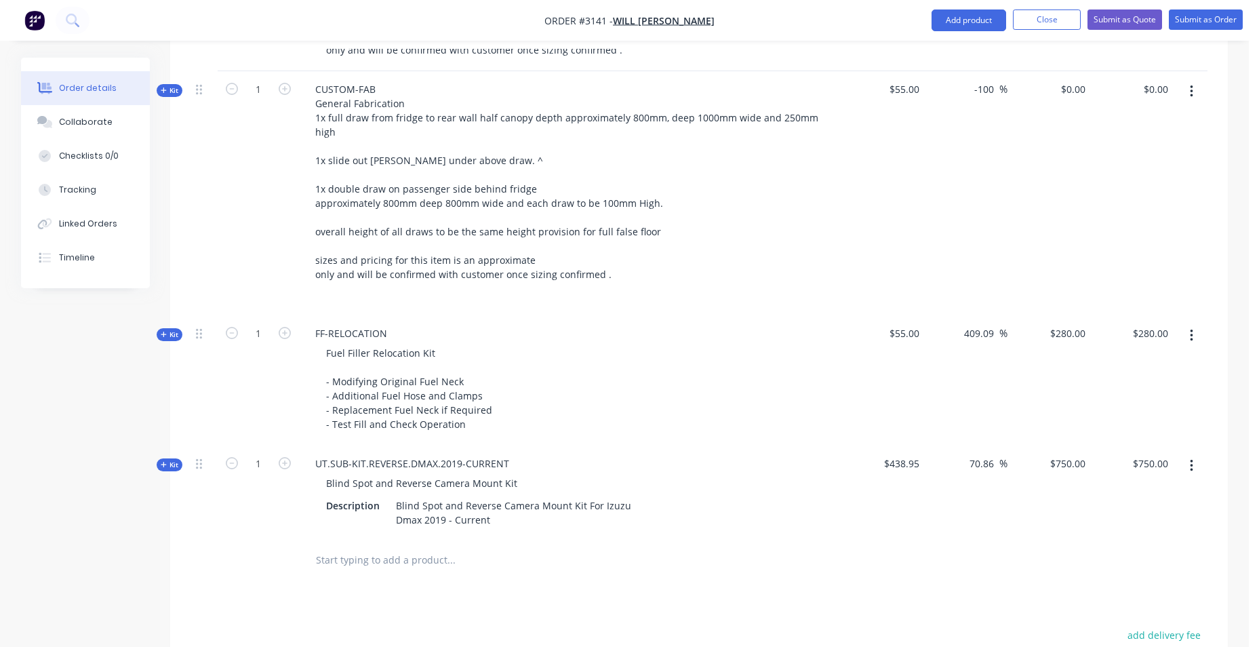
scroll to position [2386, 0]
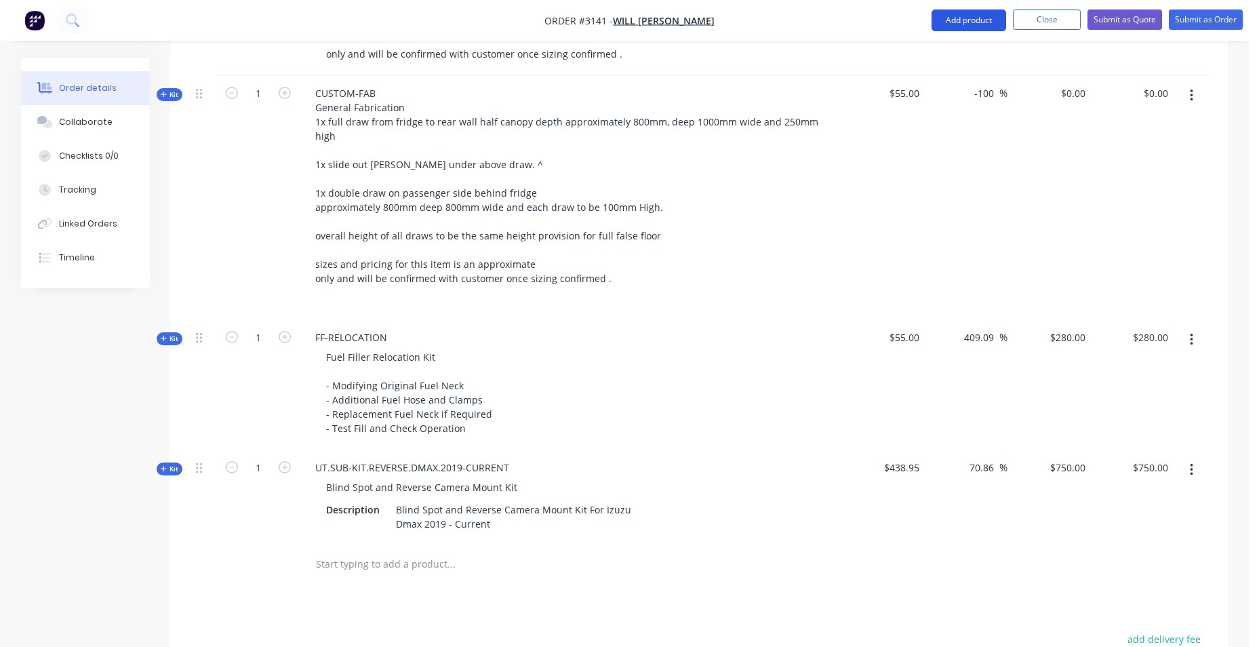
click at [952, 13] on button "Add product" at bounding box center [968, 20] width 75 height 22
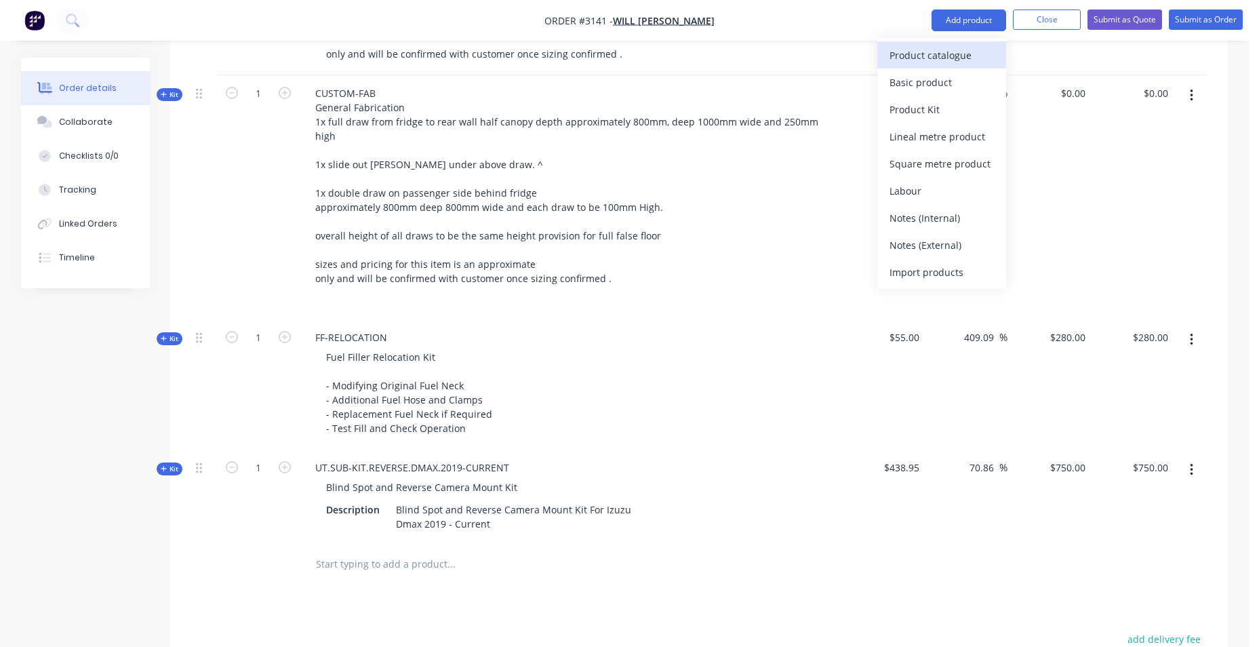
click at [932, 60] on div "Product catalogue" at bounding box center [941, 55] width 104 height 20
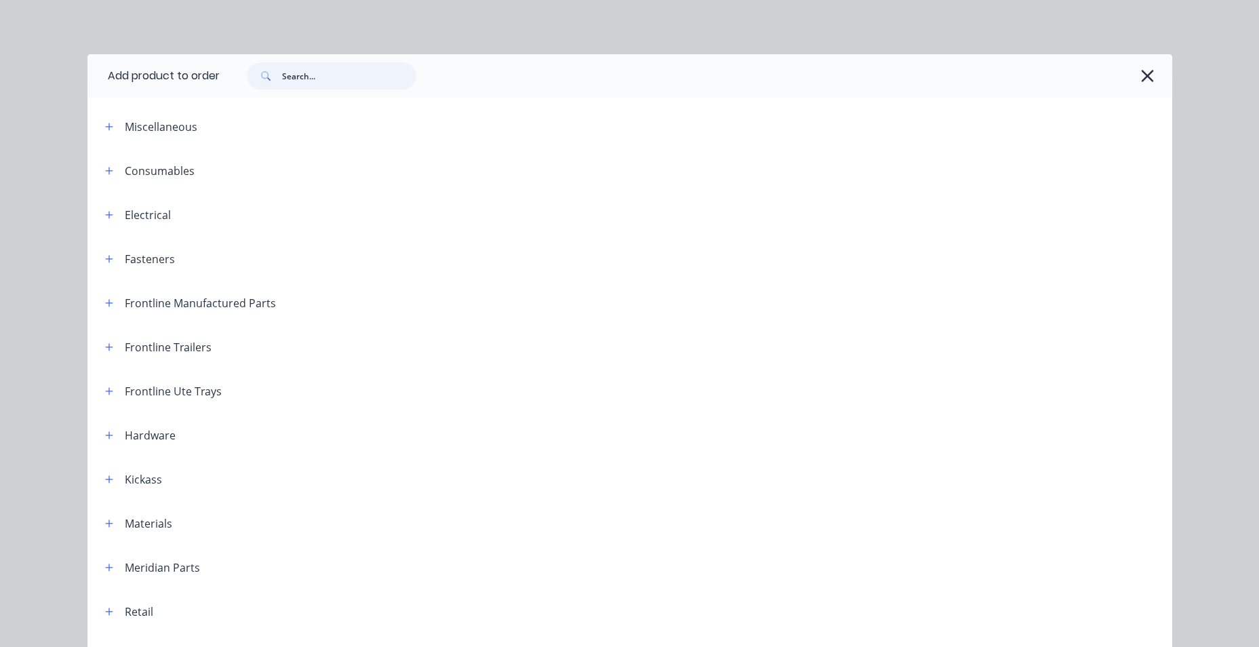
click at [388, 77] on input "text" at bounding box center [349, 75] width 134 height 27
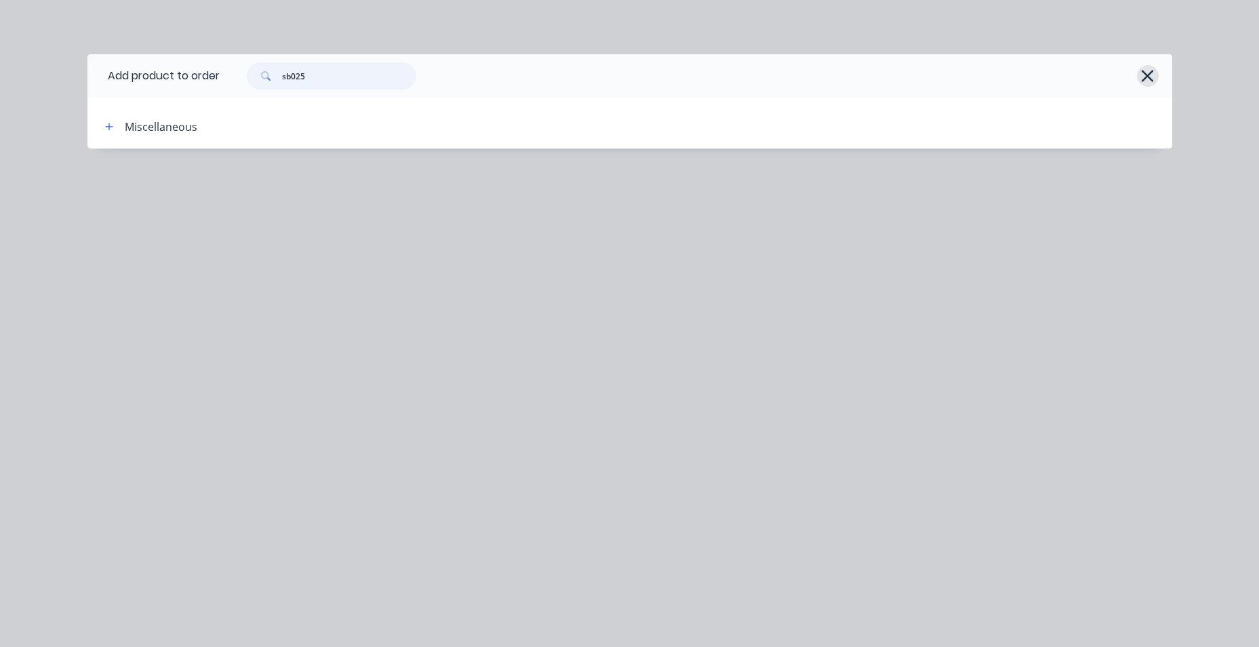
type input "sb025"
click at [1145, 75] on icon "button" at bounding box center [1148, 76] width 12 height 12
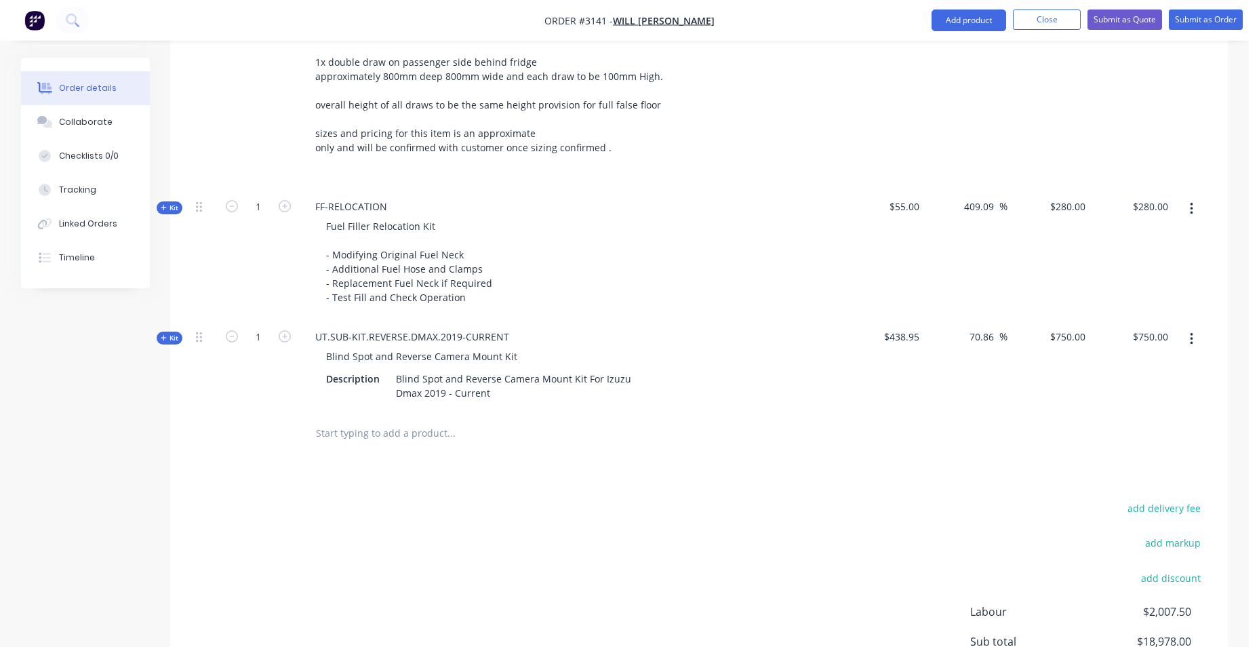
scroll to position [2657, 0]
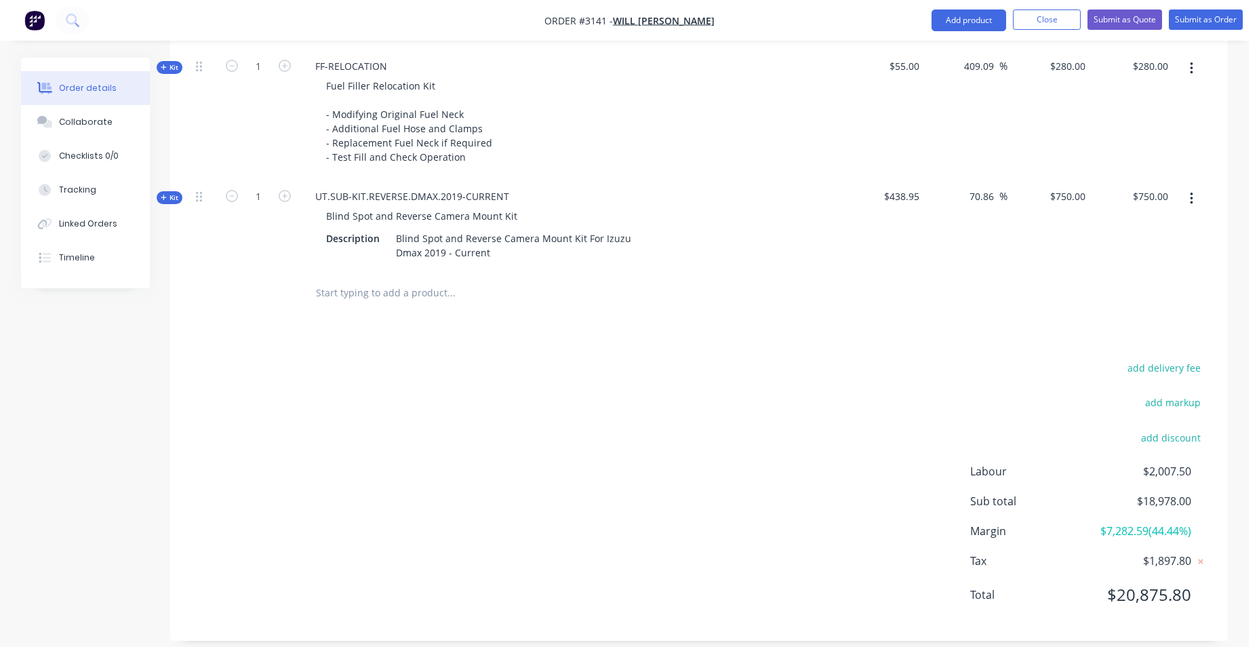
click at [334, 279] on input "text" at bounding box center [450, 292] width 271 height 27
click at [338, 281] on input "text" at bounding box center [450, 292] width 271 height 27
click at [962, 22] on button "Add product" at bounding box center [968, 20] width 75 height 22
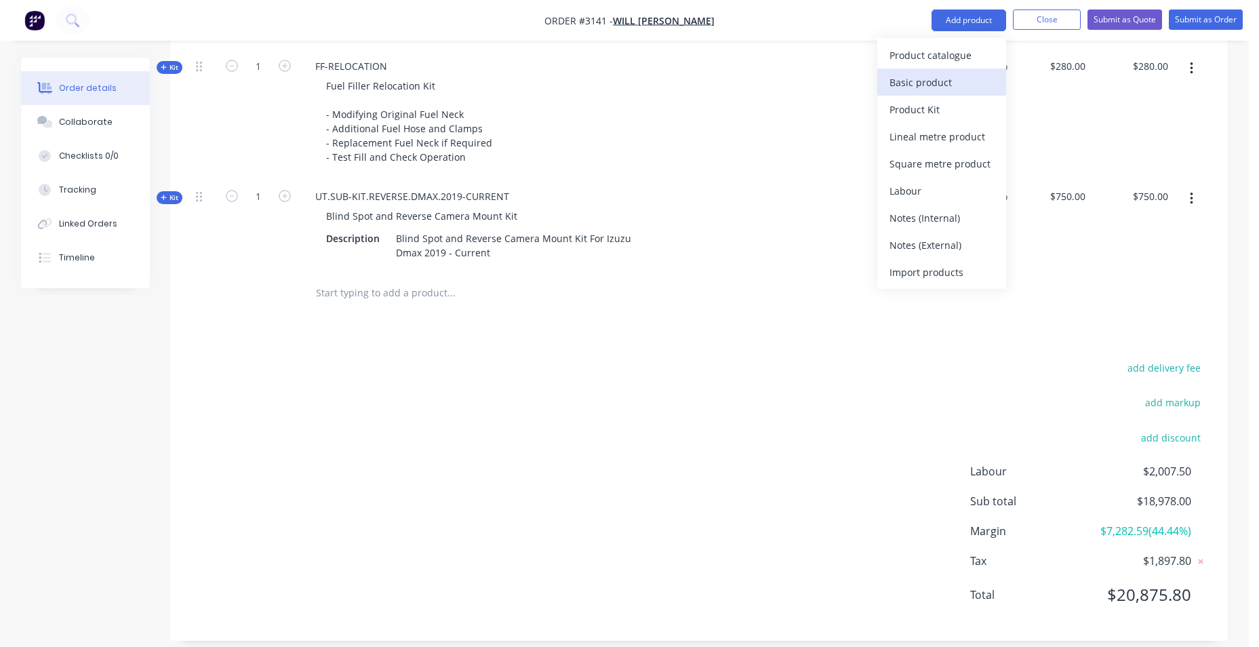
click at [973, 85] on div "Basic product" at bounding box center [941, 83] width 104 height 20
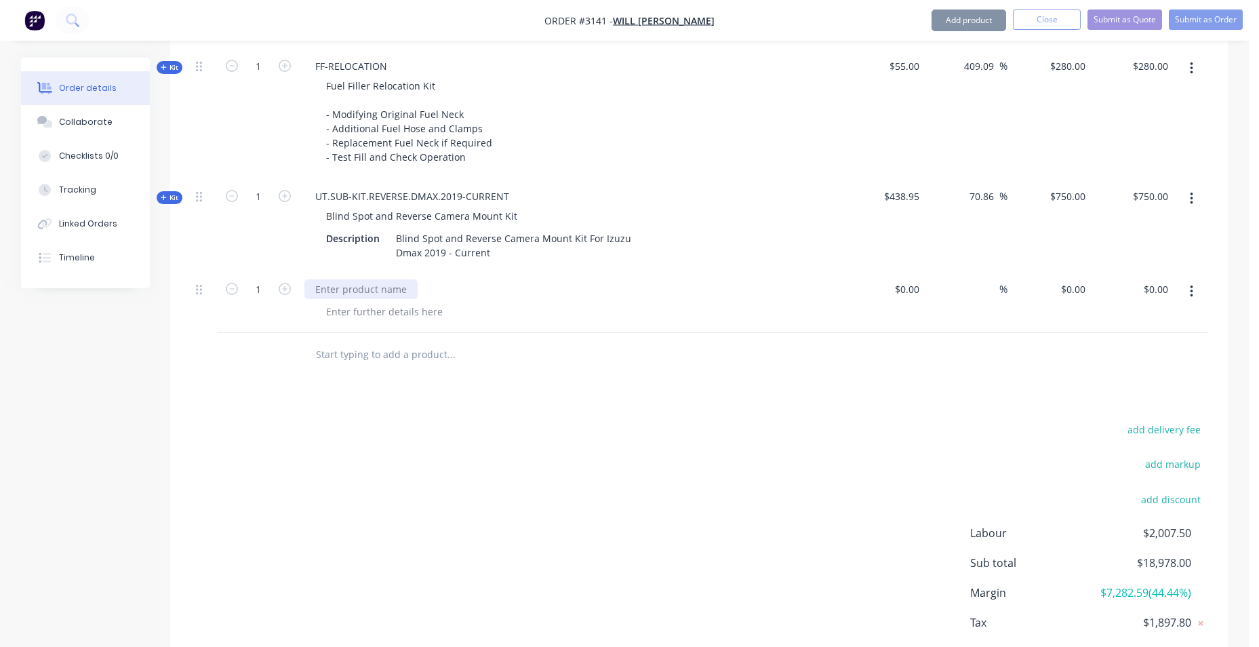
click at [325, 279] on div at bounding box center [360, 289] width 113 height 20
paste div
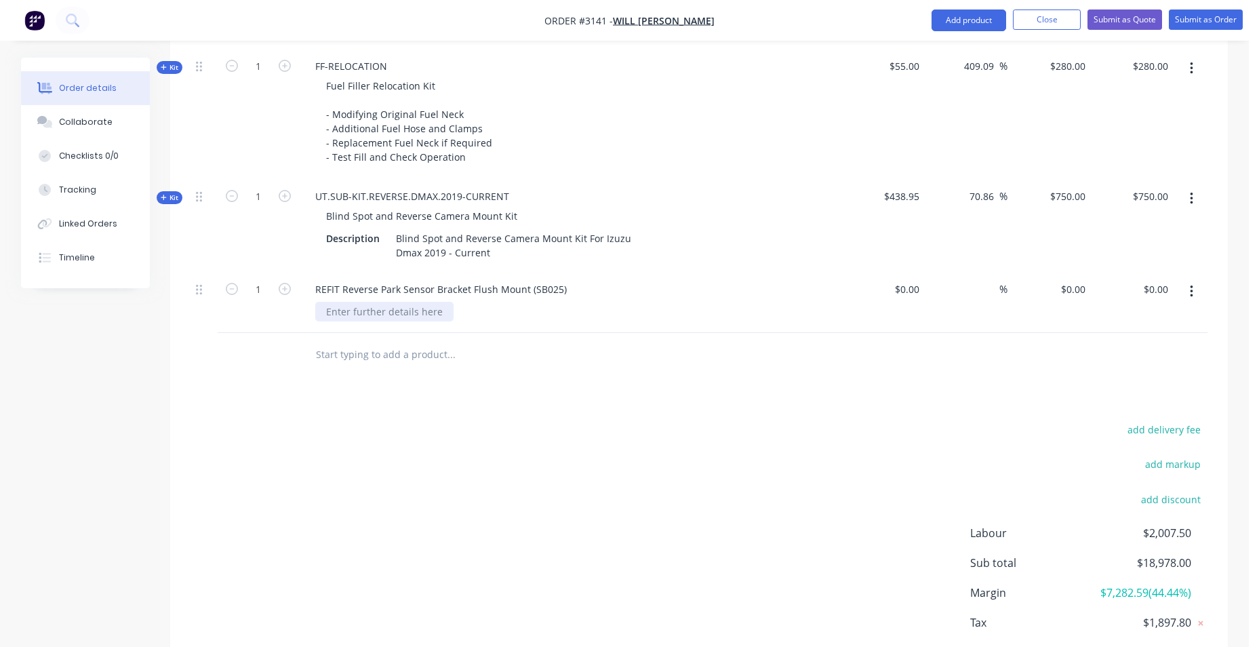
click at [380, 302] on div at bounding box center [384, 312] width 138 height 20
click at [421, 304] on div at bounding box center [384, 312] width 138 height 20
paste div
click at [566, 493] on div "add delivery fee add markup add discount Labour $2,007.50 Sub total $18,978.00 …" at bounding box center [698, 551] width 1017 height 262
click at [449, 341] on input "text" at bounding box center [450, 354] width 271 height 27
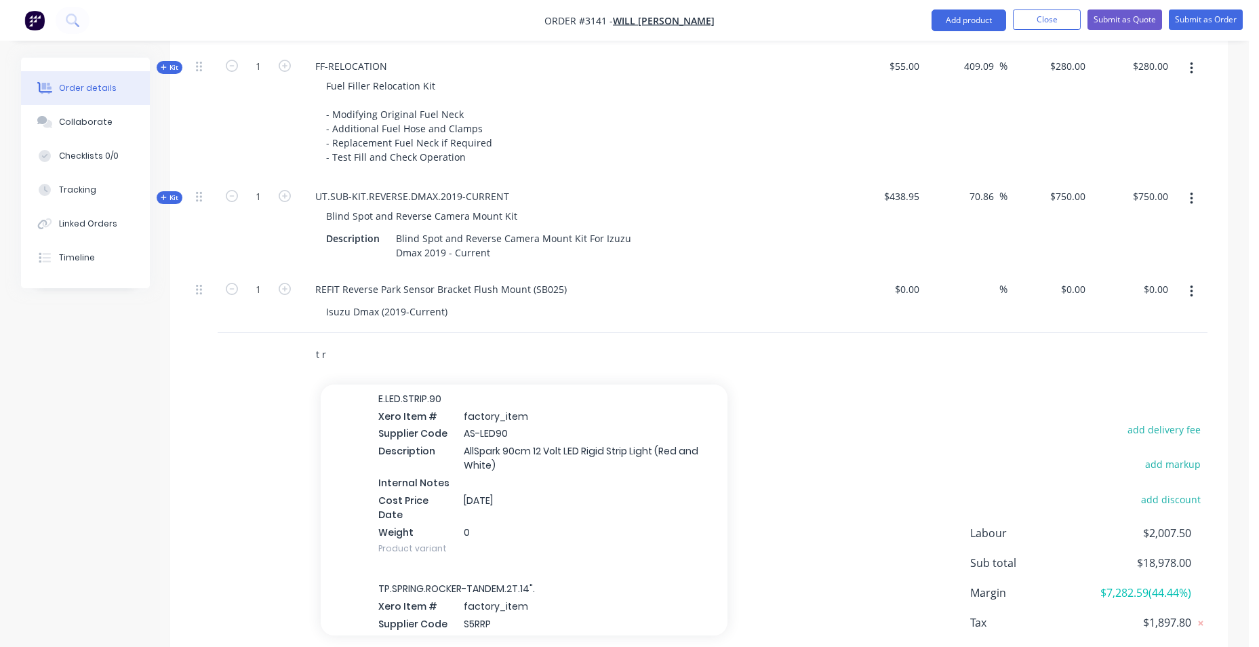
scroll to position [2102, 0]
type input "t remo"
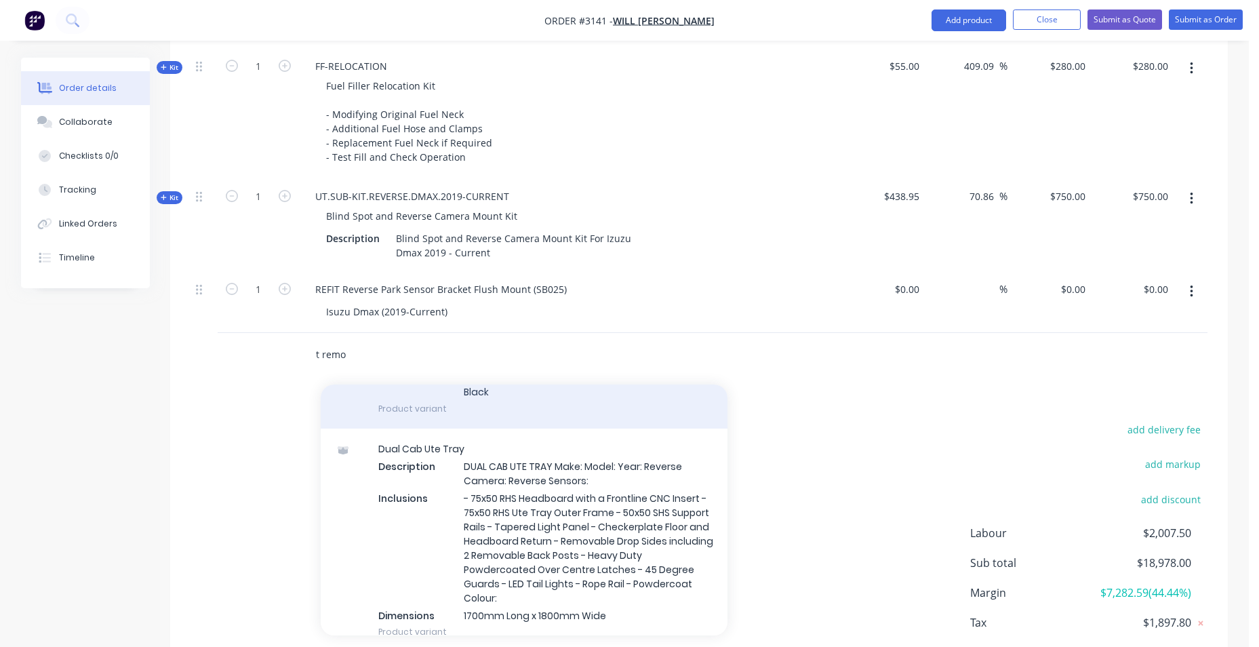
scroll to position [2847, 0]
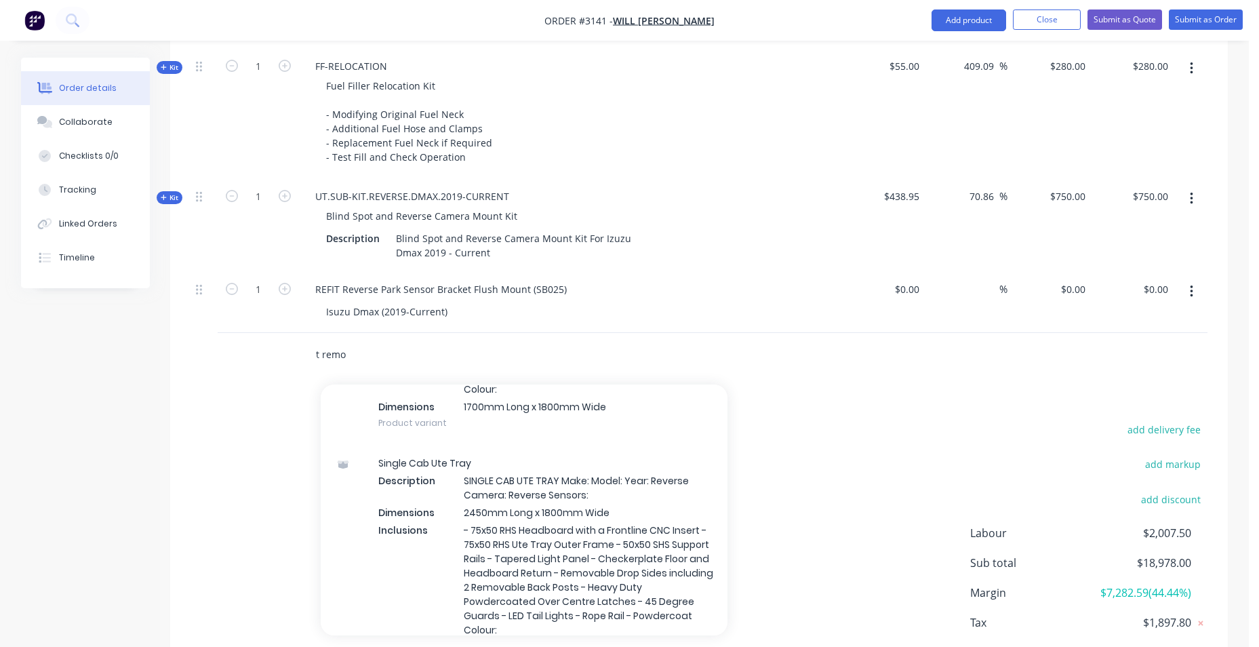
drag, startPoint x: 374, startPoint y: 335, endPoint x: 255, endPoint y: 340, distance: 119.4
click at [255, 340] on div "t remo Add t remo to order E.FLUX.BAR.BLINDSPOT.BSB047B Xero Item # factory_ite…" at bounding box center [698, 355] width 1017 height 44
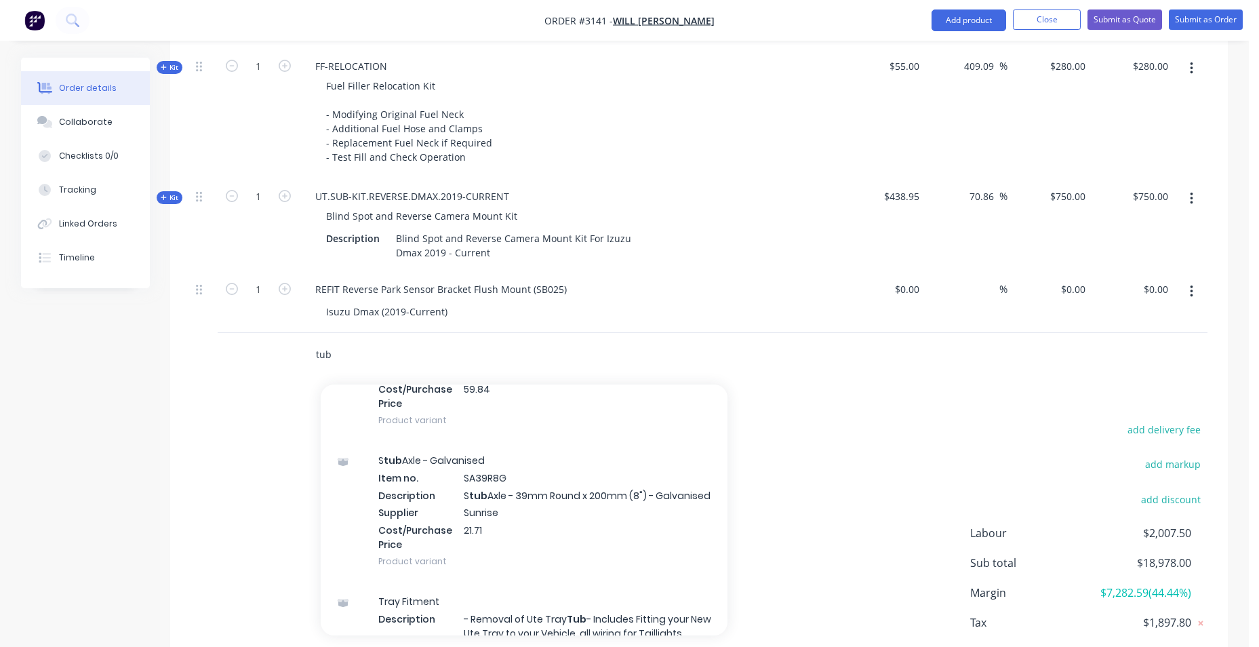
scroll to position [2237, 0]
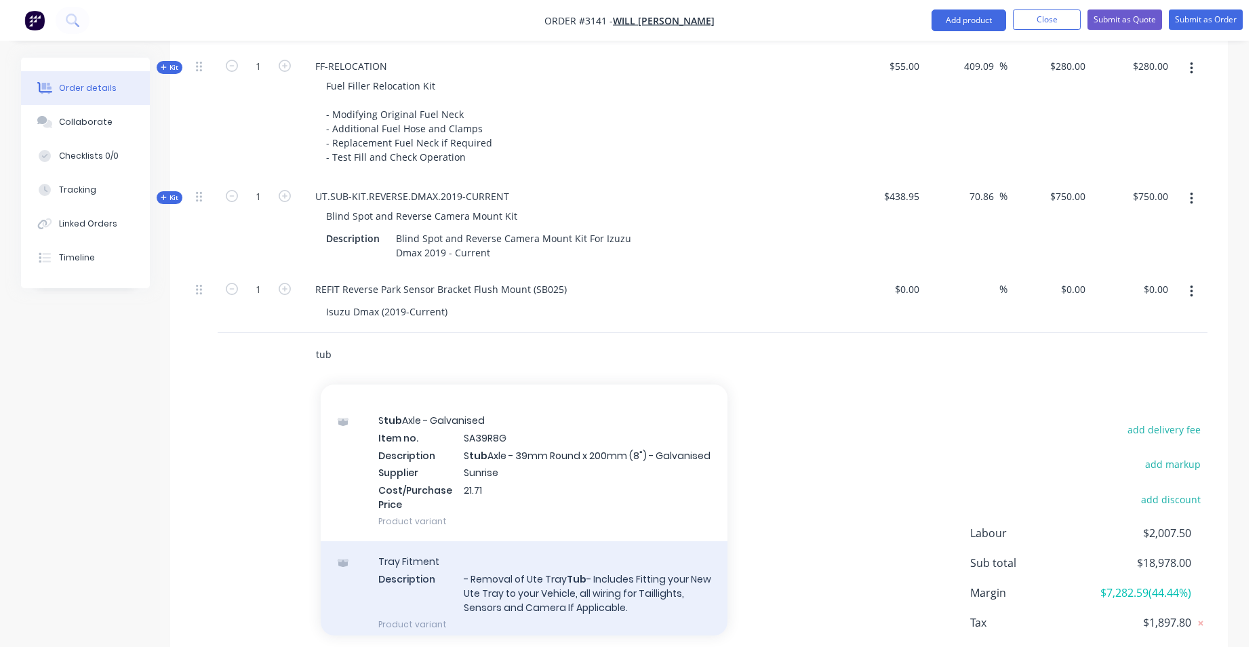
type input "tub"
click at [496, 550] on div "Tray Fitment Description - Removal of Ute Tray Tub - Includes Fitting your New …" at bounding box center [524, 592] width 407 height 103
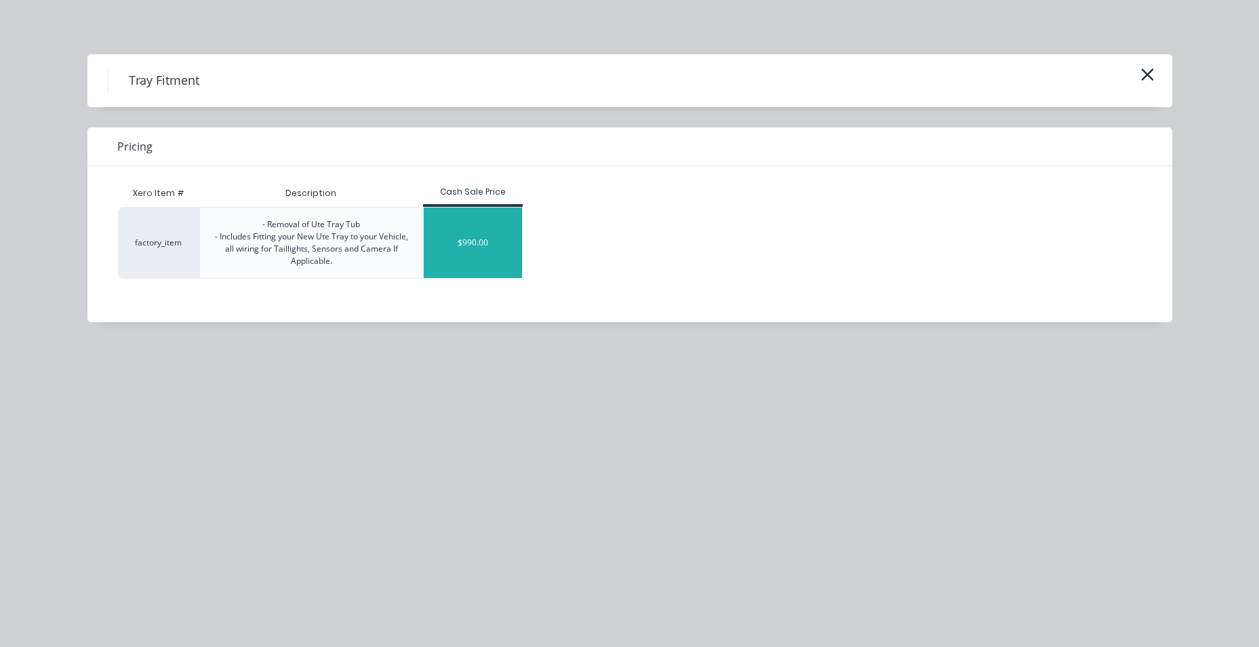
click at [494, 245] on div "$990.00" at bounding box center [473, 242] width 99 height 71
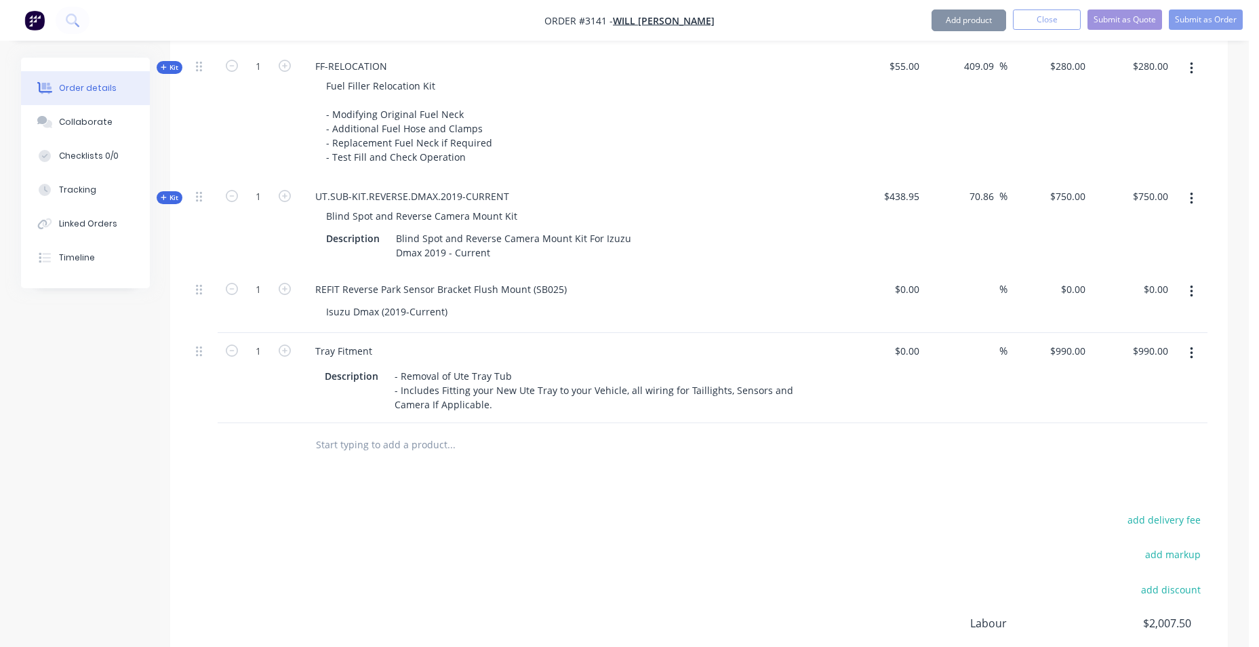
click at [358, 432] on input "text" at bounding box center [450, 444] width 271 height 27
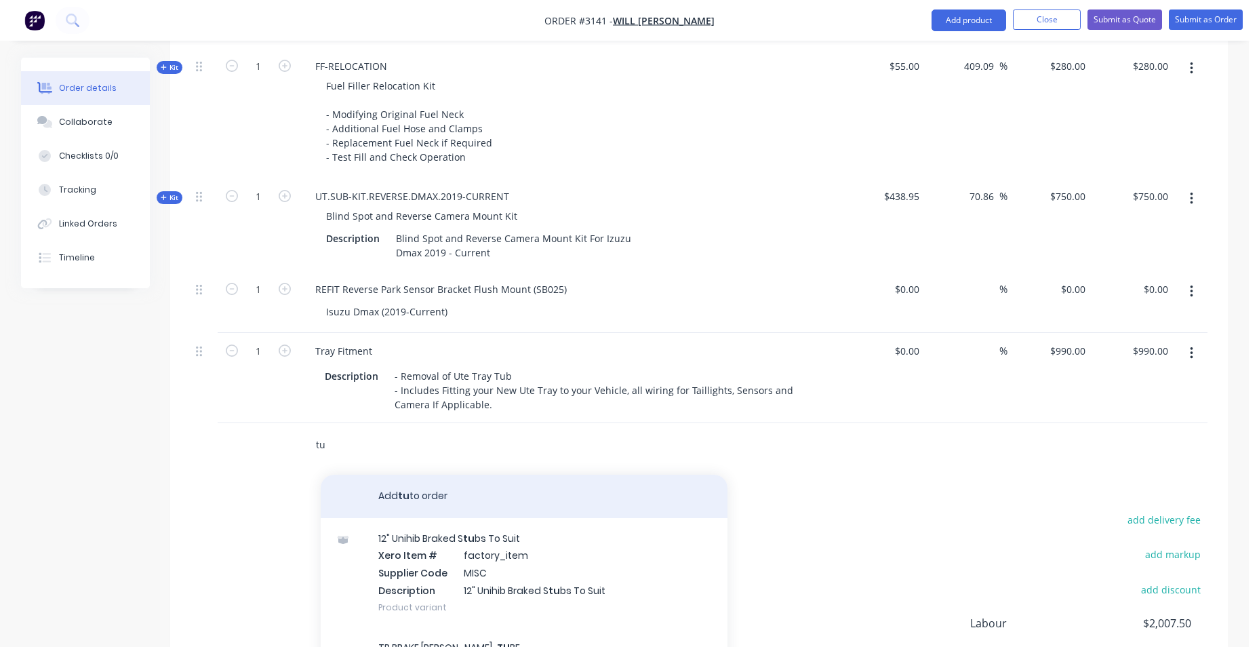
type input "t"
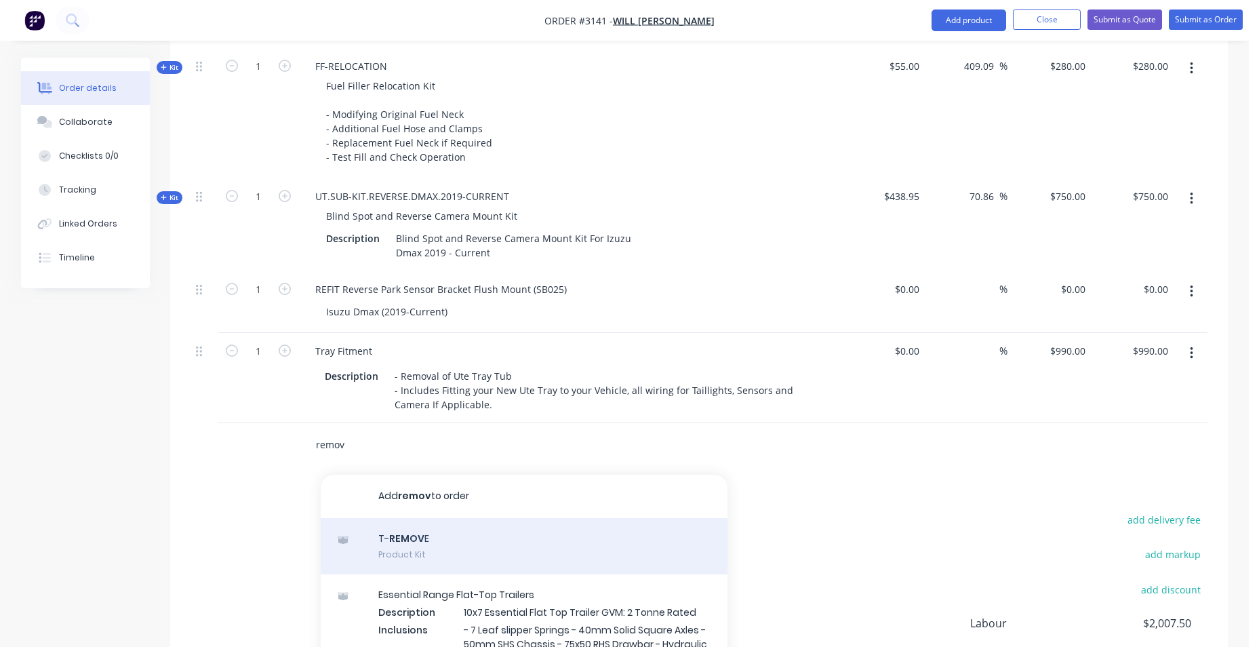
type input "remov"
click at [582, 527] on div "T- REMOV E Product Kit" at bounding box center [524, 546] width 407 height 57
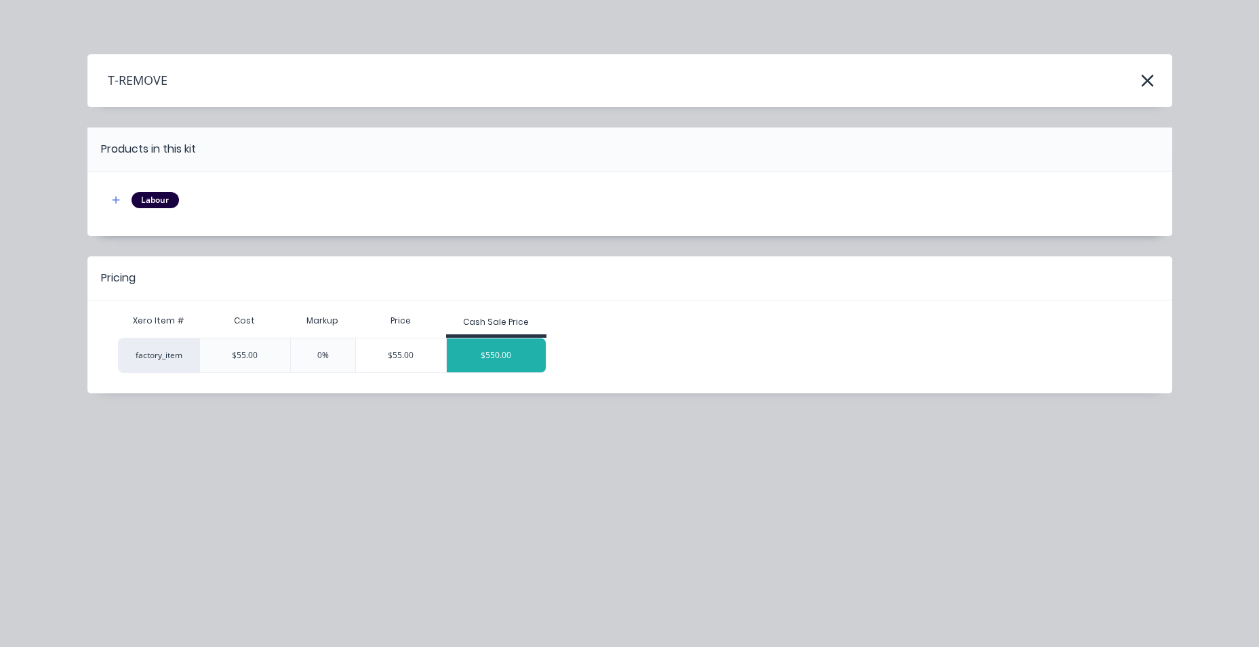
click at [511, 362] on div "$550.00" at bounding box center [496, 355] width 99 height 34
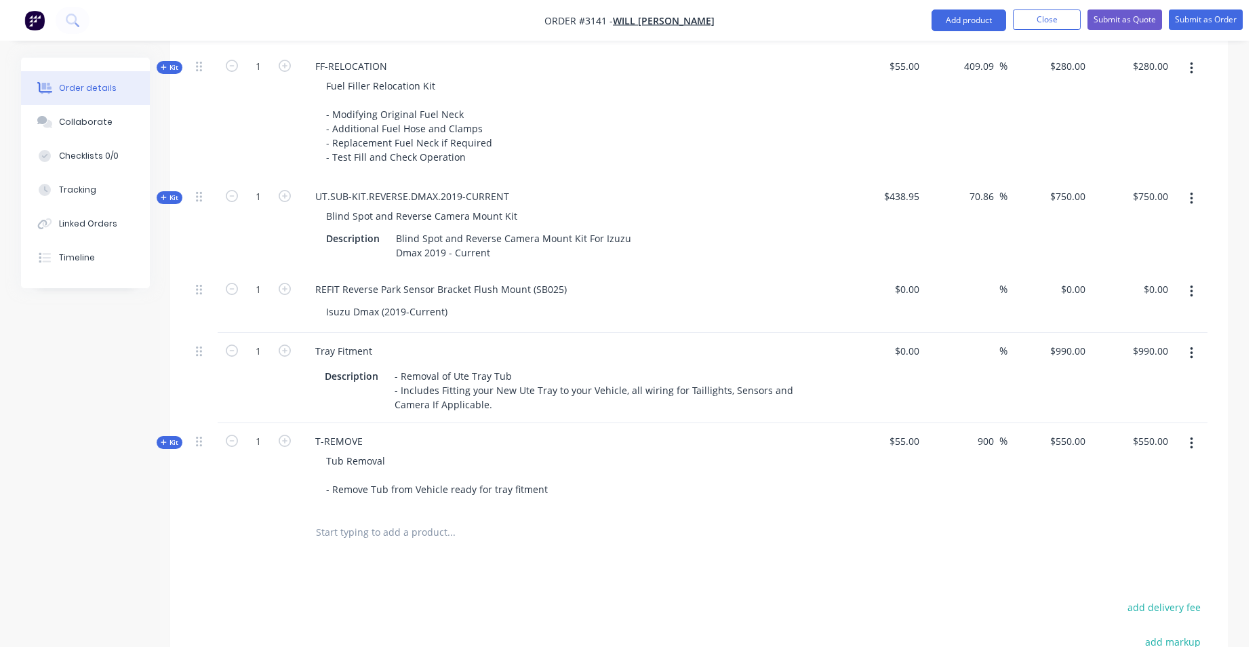
drag, startPoint x: 194, startPoint y: 341, endPoint x: 195, endPoint y: 354, distance: 12.9
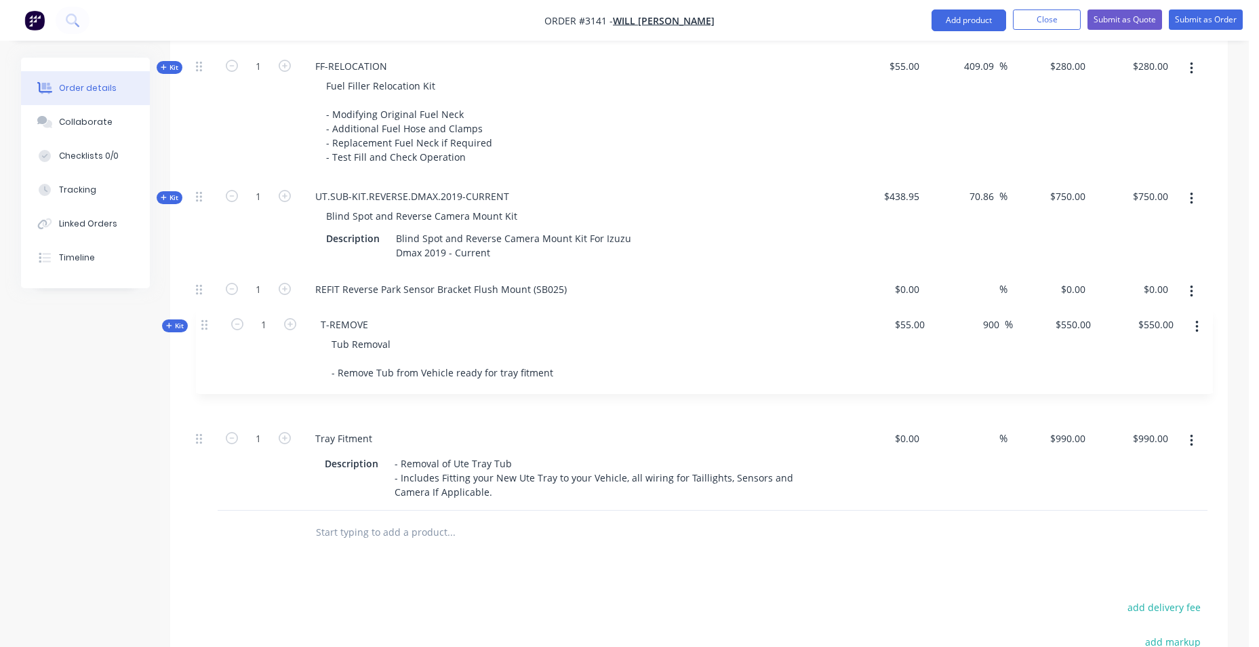
drag, startPoint x: 201, startPoint y: 433, endPoint x: 206, endPoint y: 326, distance: 106.5
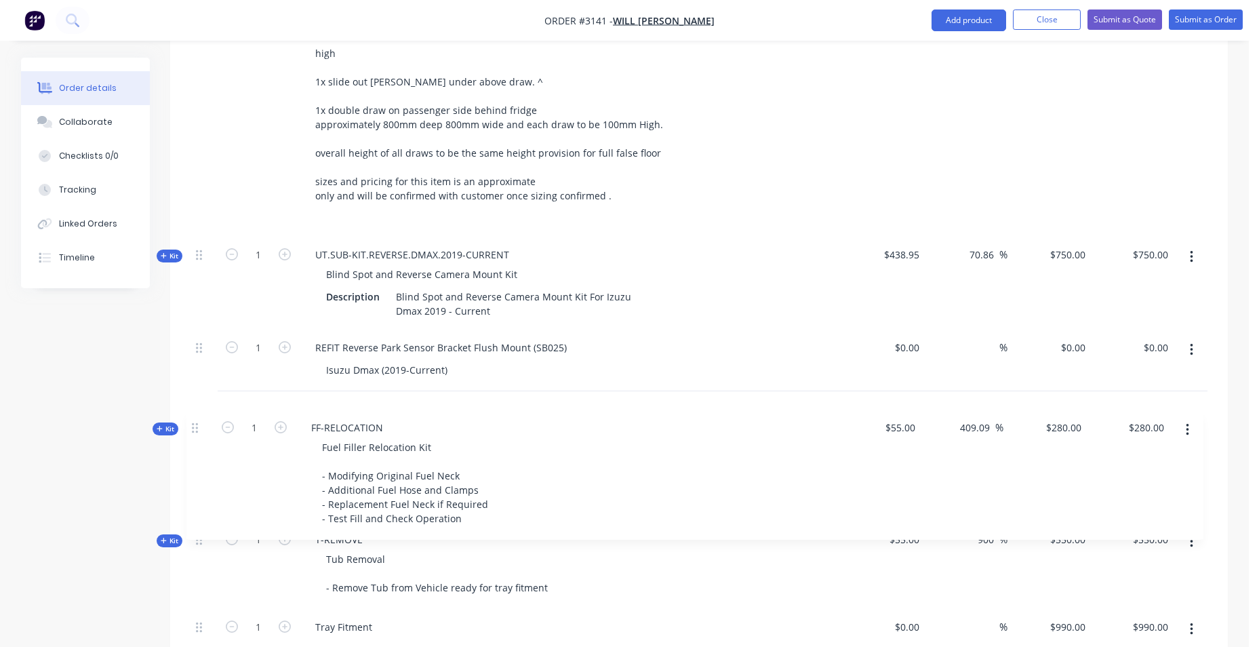
scroll to position [2470, 0]
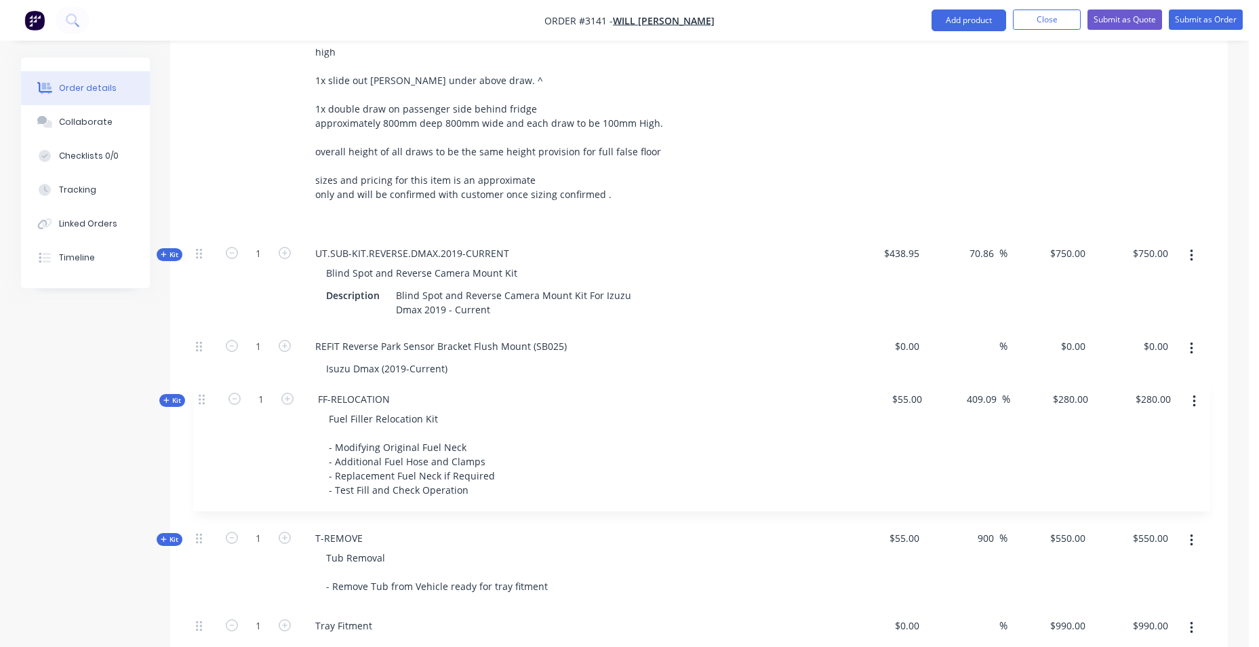
drag, startPoint x: 201, startPoint y: 263, endPoint x: 202, endPoint y: 413, distance: 149.8
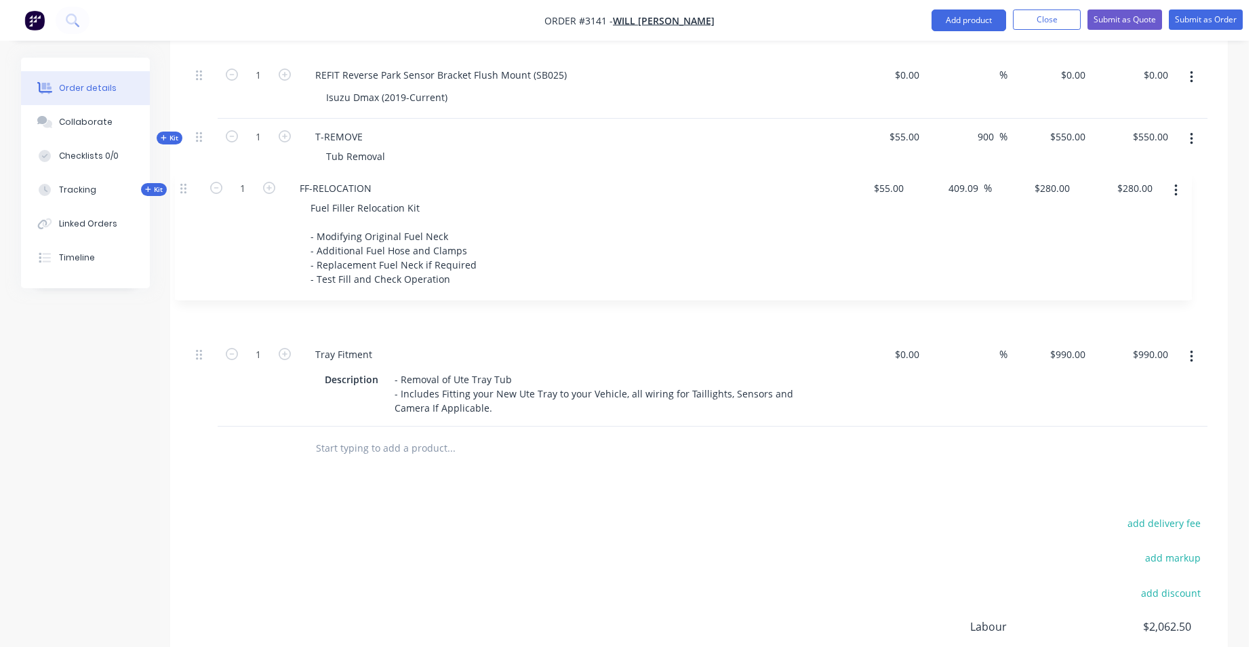
scroll to position [2741, 0]
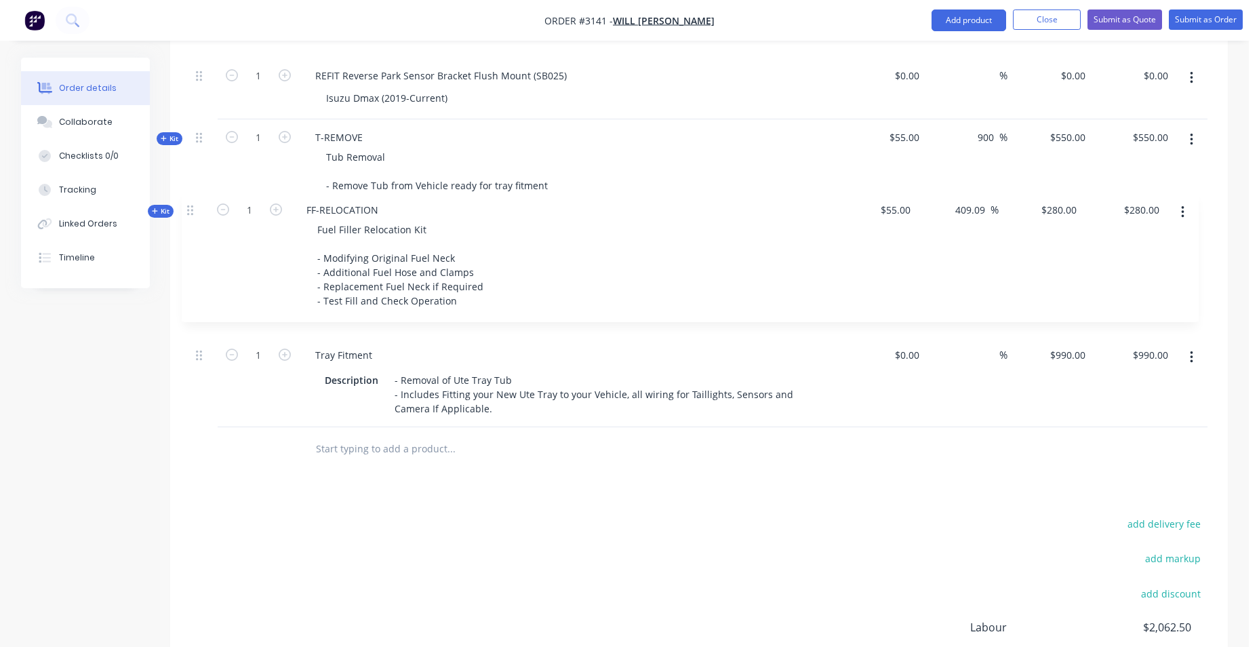
drag, startPoint x: 203, startPoint y: 122, endPoint x: 194, endPoint y: 213, distance: 91.3
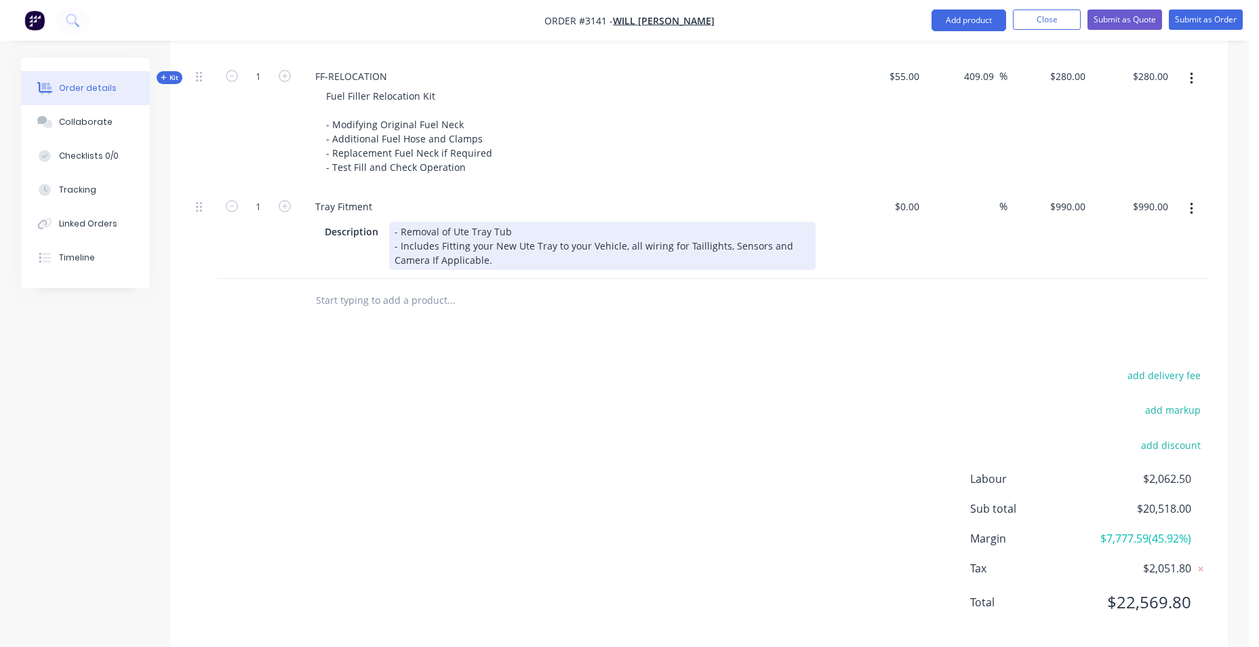
scroll to position [2897, 0]
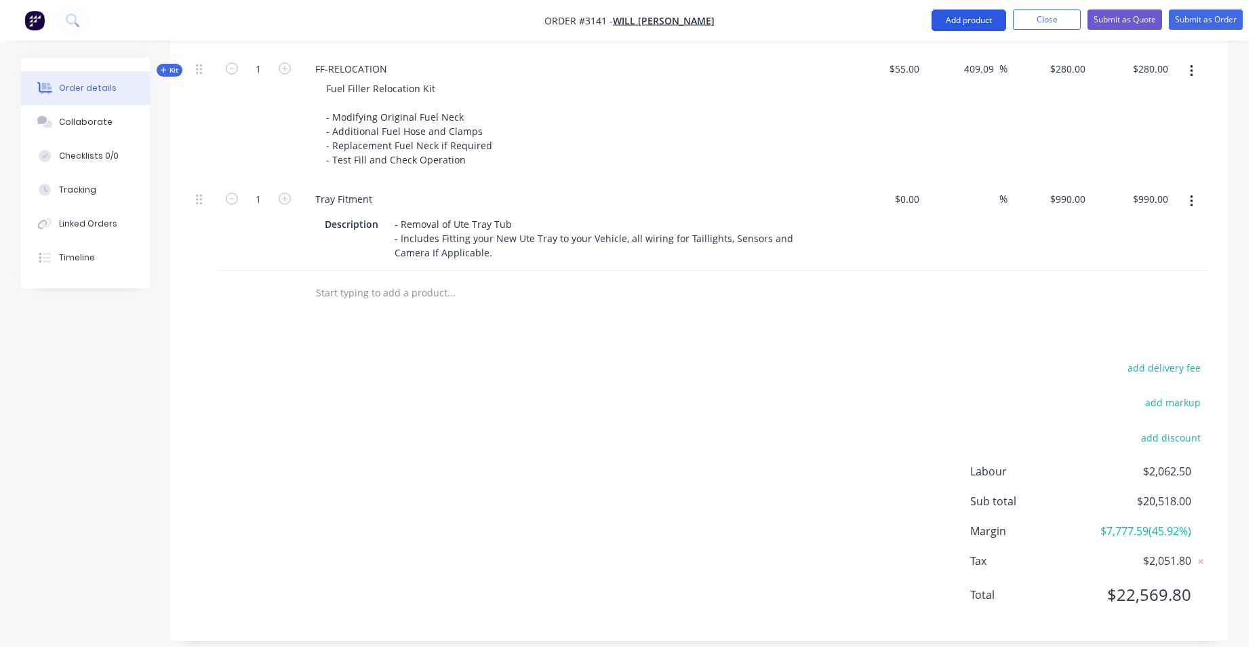
click at [980, 24] on button "Add product" at bounding box center [968, 20] width 75 height 22
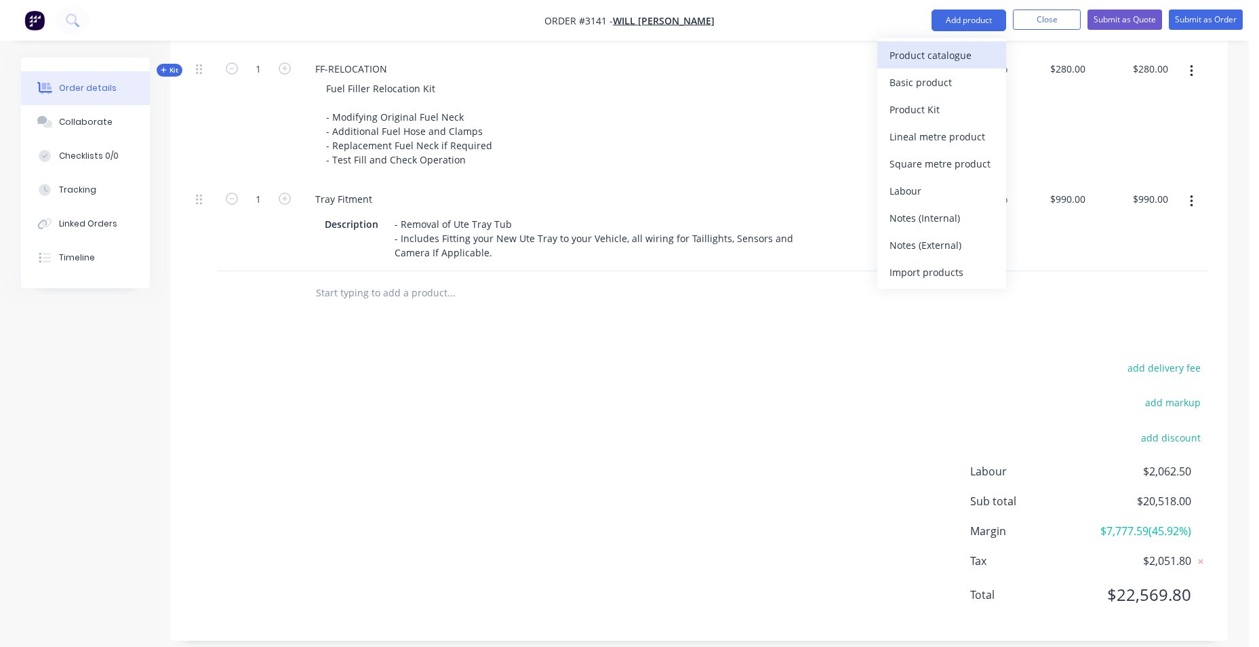
click at [955, 61] on div "Product catalogue" at bounding box center [941, 55] width 104 height 20
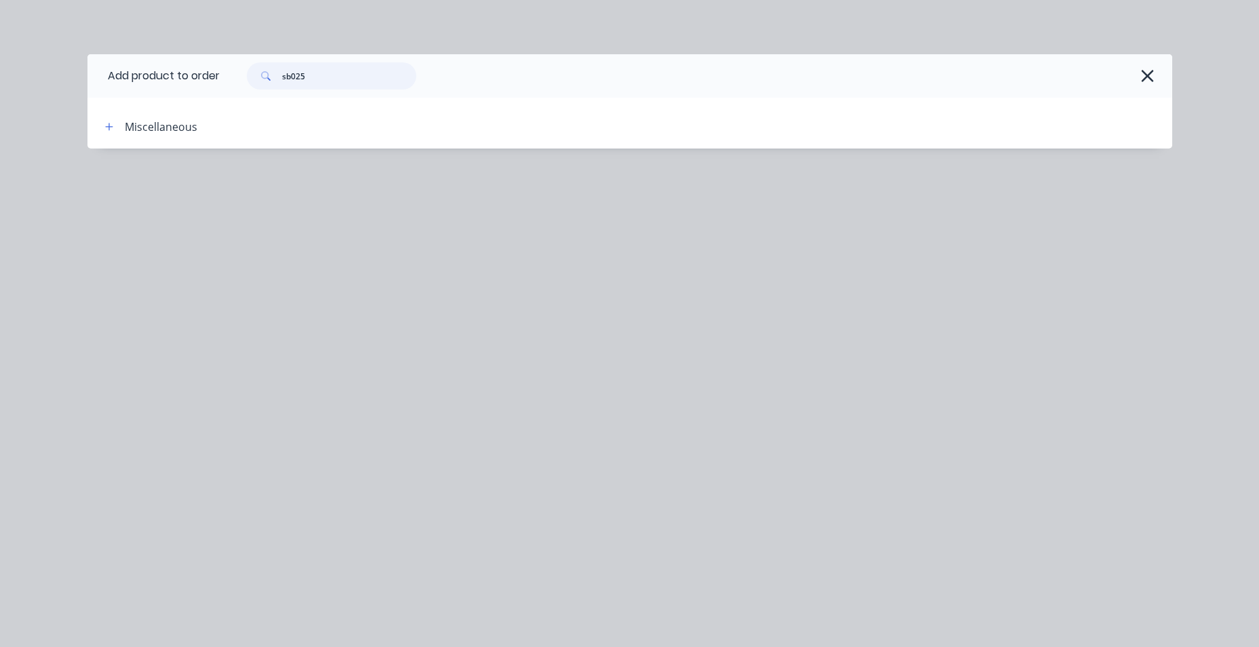
drag, startPoint x: 319, startPoint y: 75, endPoint x: 125, endPoint y: 82, distance: 193.3
click at [125, 82] on header "Add product to order sb025" at bounding box center [629, 75] width 1085 height 43
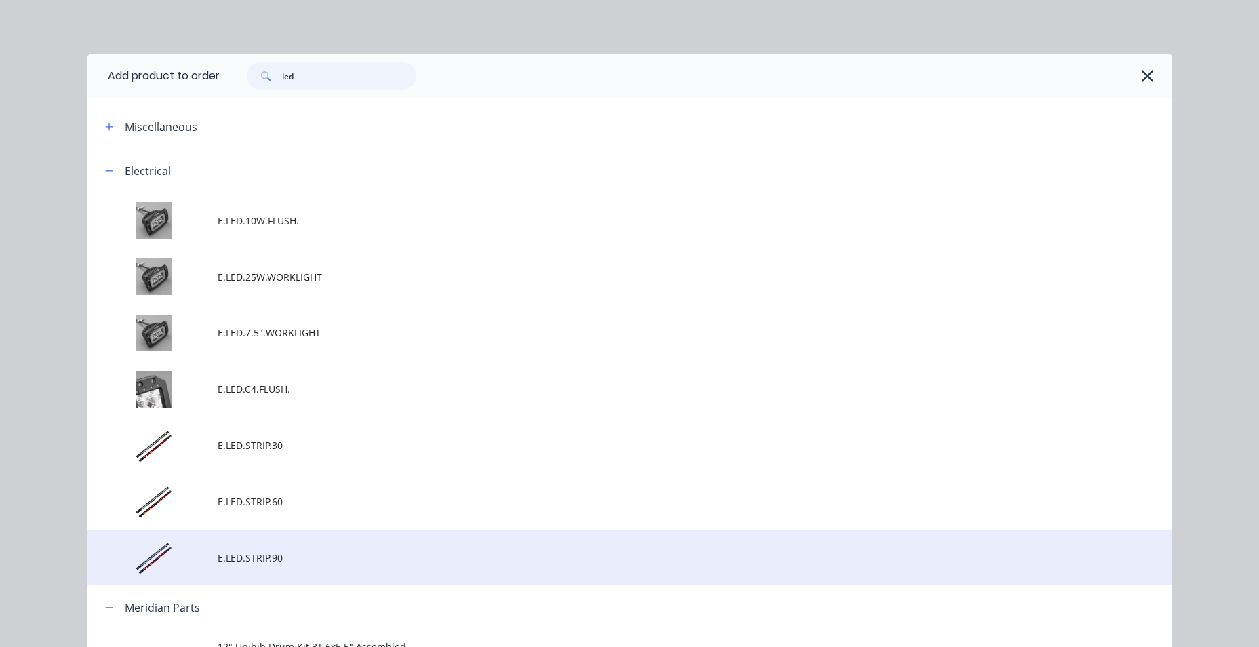
type input "led"
click at [197, 559] on td at bounding box center [152, 557] width 130 height 56
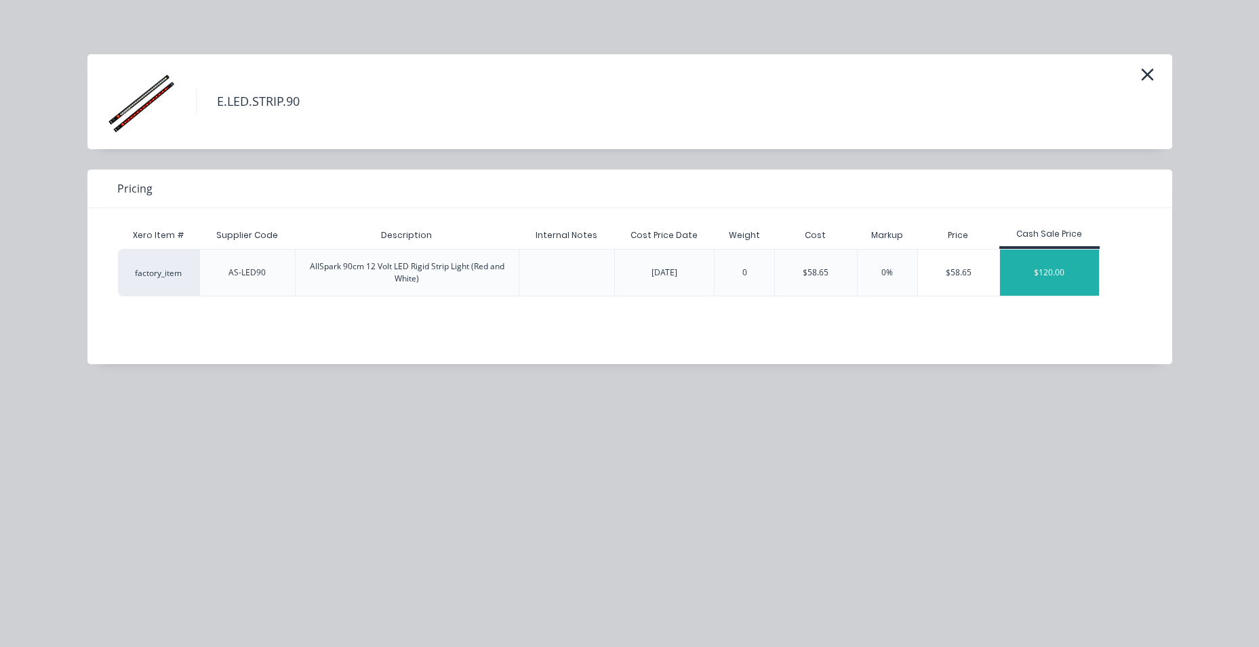
click at [1064, 283] on div "$120.00" at bounding box center [1049, 272] width 99 height 46
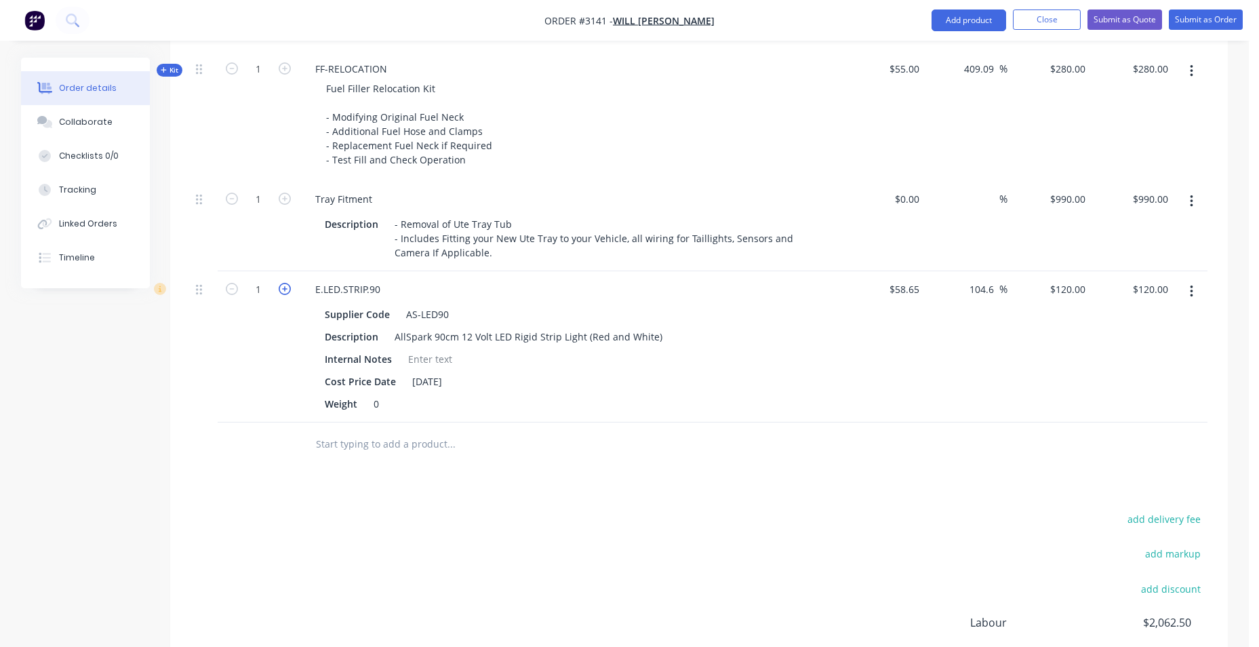
click at [287, 283] on icon "button" at bounding box center [285, 289] width 12 height 12
type input "2"
type input "$240.00"
click at [944, 20] on button "Add product" at bounding box center [968, 20] width 75 height 22
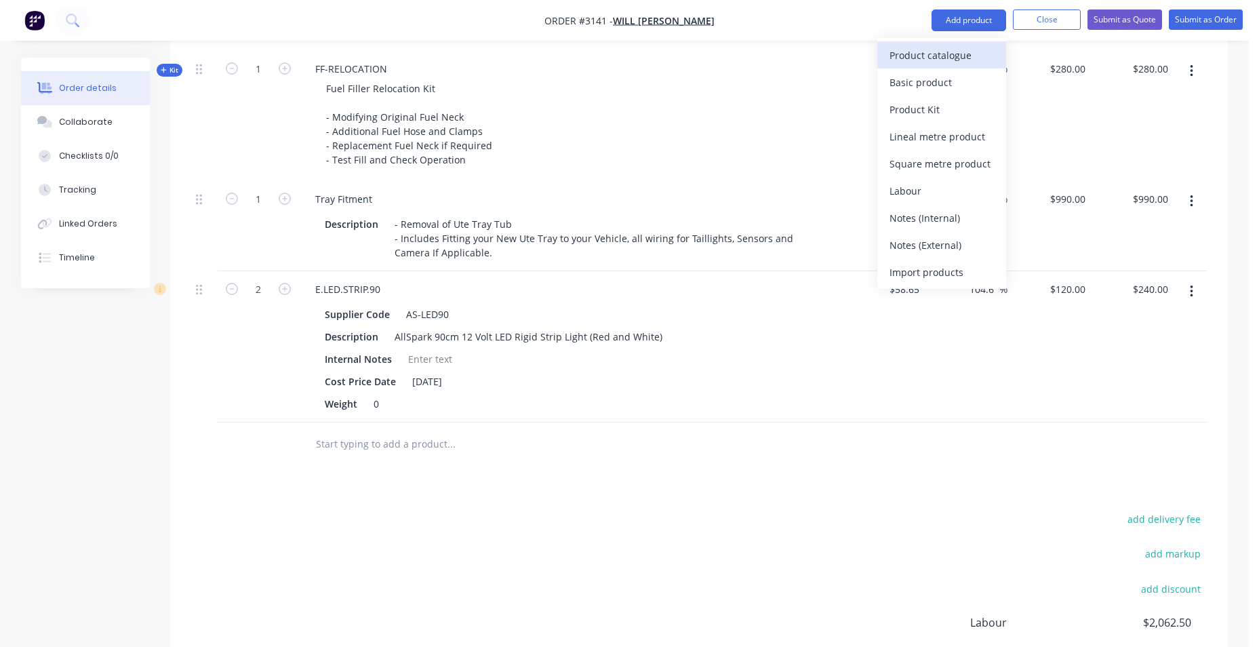
click at [936, 52] on div "Product catalogue" at bounding box center [941, 55] width 104 height 20
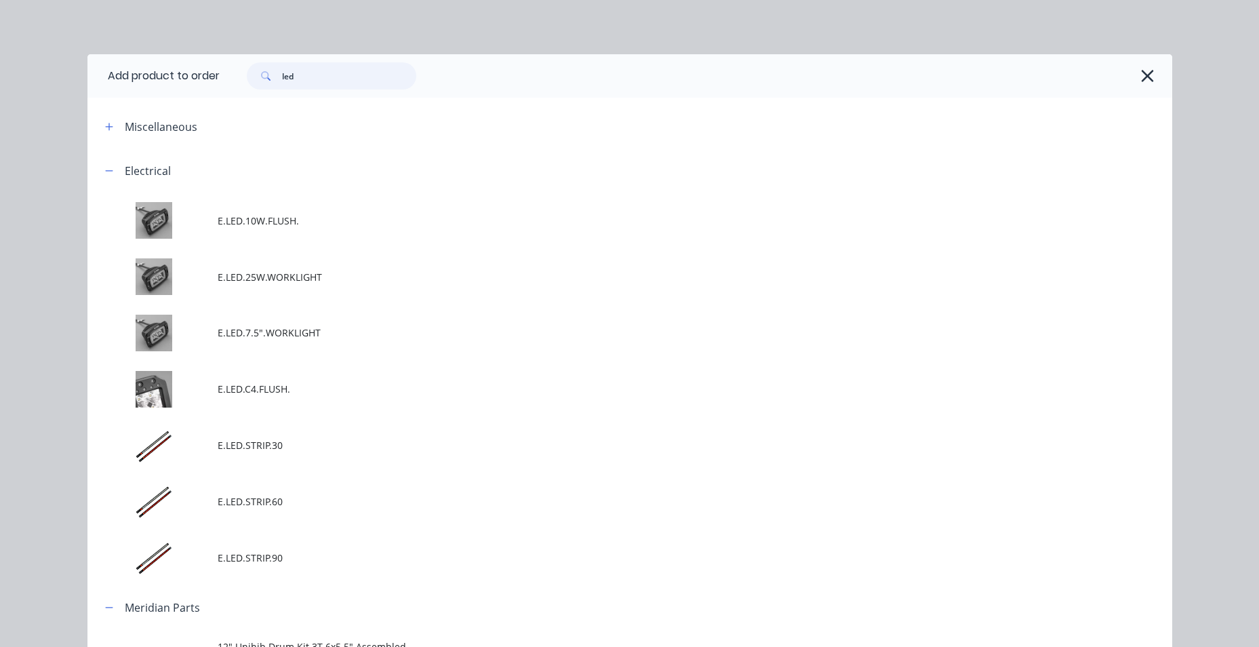
drag, startPoint x: 366, startPoint y: 78, endPoint x: 236, endPoint y: 85, distance: 130.3
click at [239, 86] on div "led" at bounding box center [324, 75] width 183 height 27
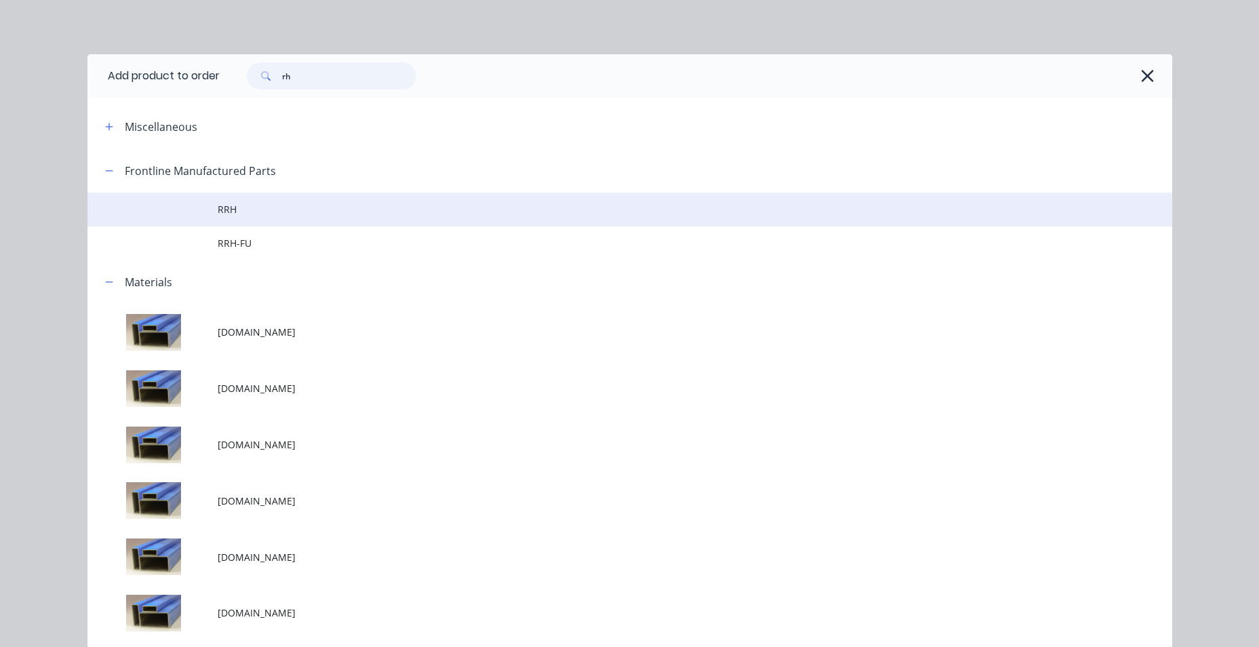
type input "rh"
click at [250, 207] on span "RRH" at bounding box center [599, 209] width 763 height 14
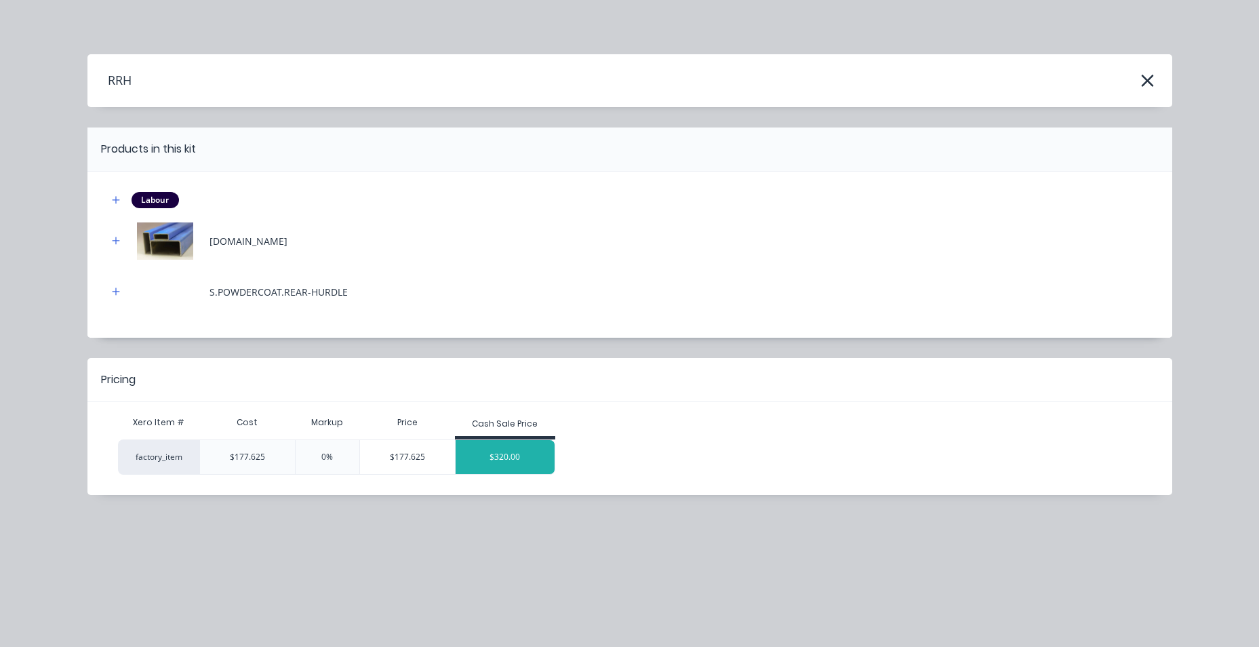
click at [491, 460] on div "$320.00" at bounding box center [505, 457] width 99 height 34
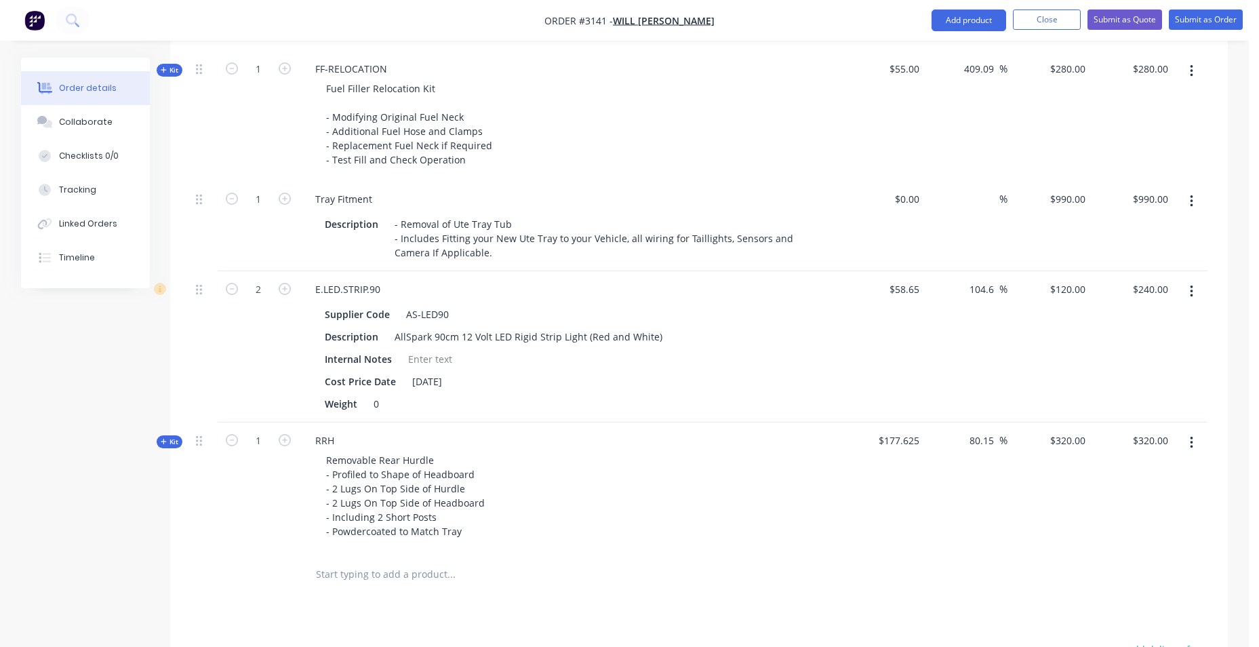
click at [307, 496] on div "Removable Rear Hurdle - Profiled to Shape of Headboard - 2 Lugs On Top Side of …" at bounding box center [569, 495] width 531 height 91
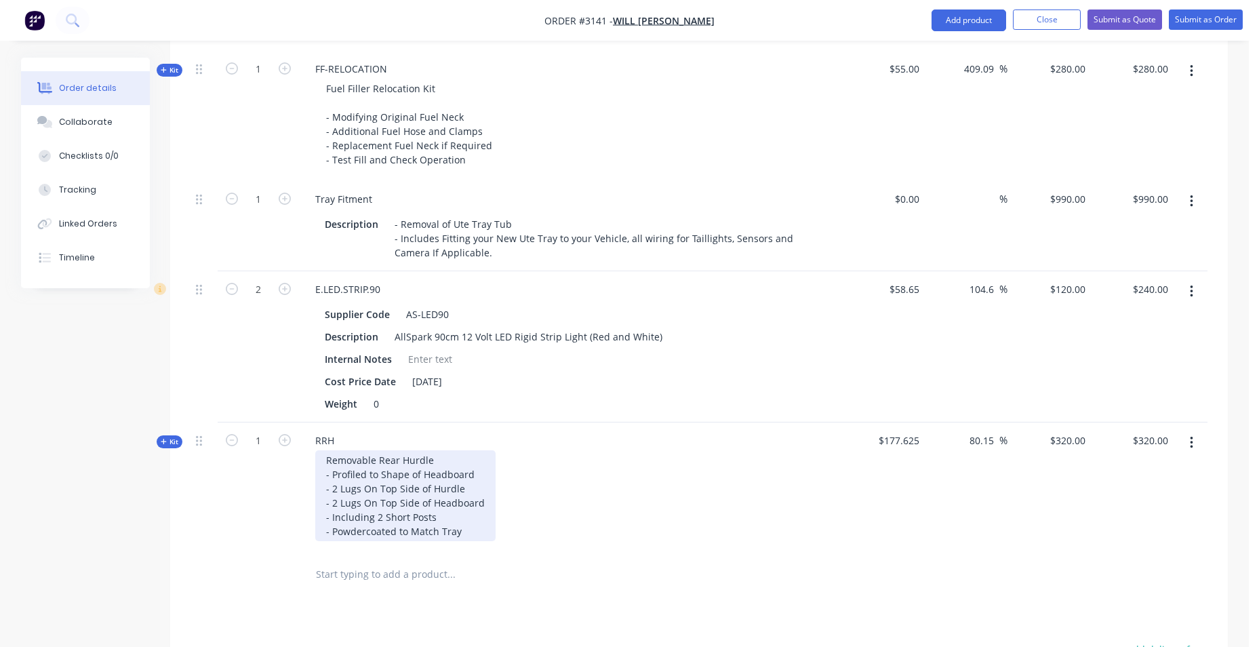
click at [331, 481] on div "Removable Rear Hurdle - Profiled to Shape of Headboard - 2 Lugs On Top Side of …" at bounding box center [405, 495] width 180 height 91
drag, startPoint x: 334, startPoint y: 449, endPoint x: 472, endPoint y: 525, distance: 157.8
click at [473, 525] on div "Removable Rear Hurdle - Profiled to Shape of Headboard - 2 Lugs On Top Side of …" at bounding box center [405, 495] width 180 height 91
paste div
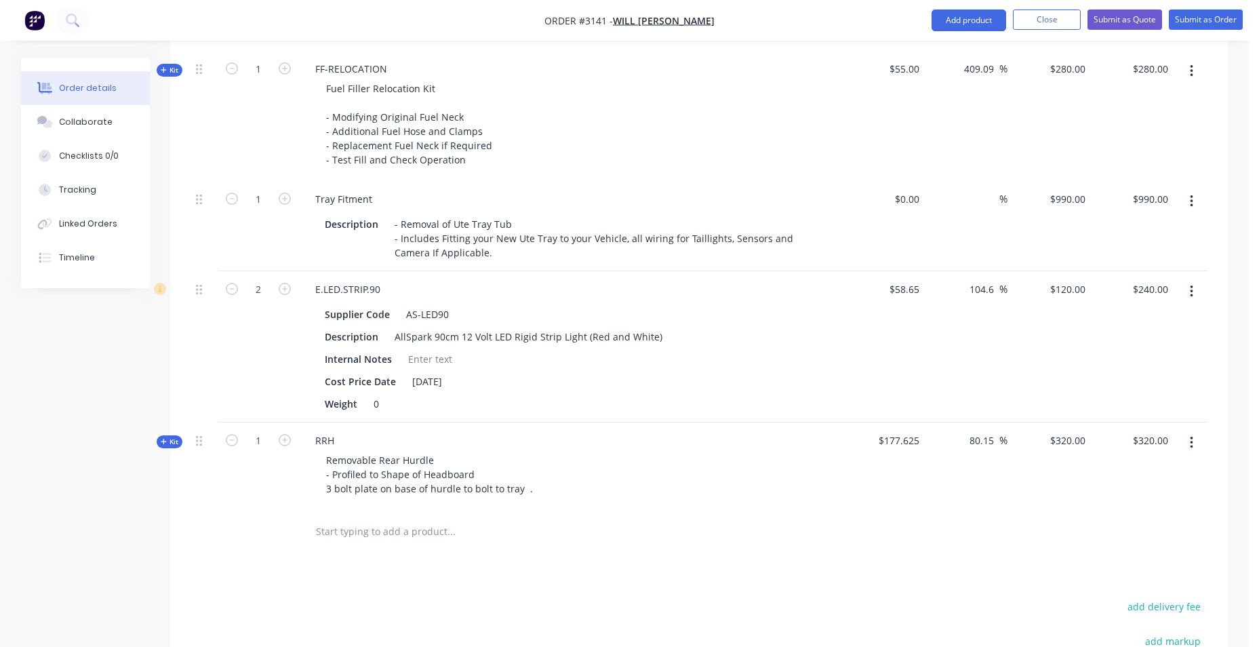
click at [571, 492] on div "RRH Removable Rear Hurdle - Profiled to Shape of Headboard 3 bolt plate on base…" at bounding box center [570, 465] width 542 height 87
click at [1146, 430] on input "320.00" at bounding box center [1152, 440] width 42 height 20
type input "420"
click at [1153, 279] on input "$240.00" at bounding box center [1152, 289] width 42 height 20
type input "240.00"
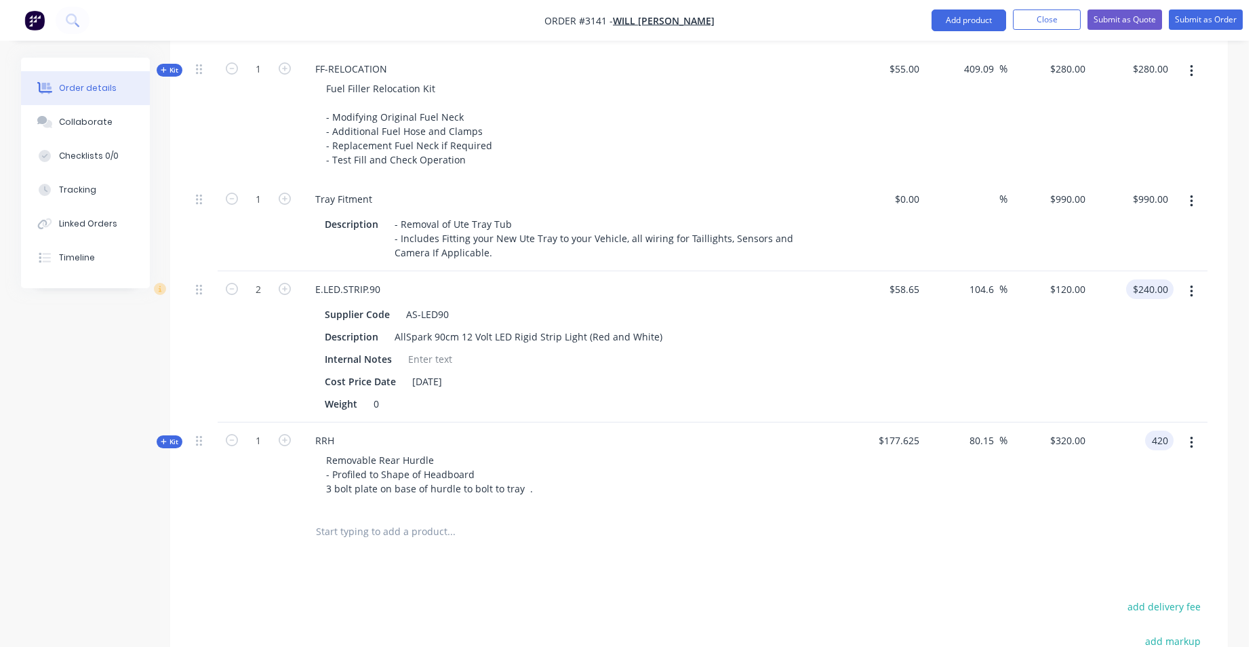
type input "136.45"
type input "$420.00"
type input "164.00"
type input "39.81"
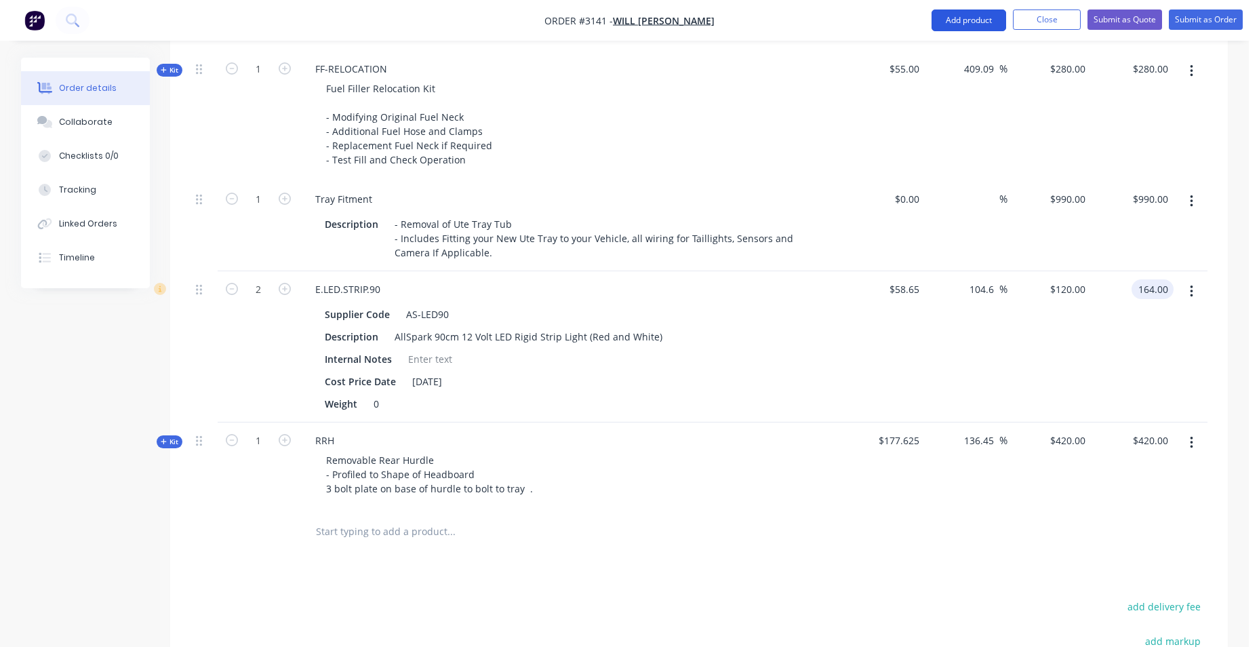
type input "$82.00"
type input "$164.00"
click at [984, 28] on button "Add product" at bounding box center [968, 20] width 75 height 22
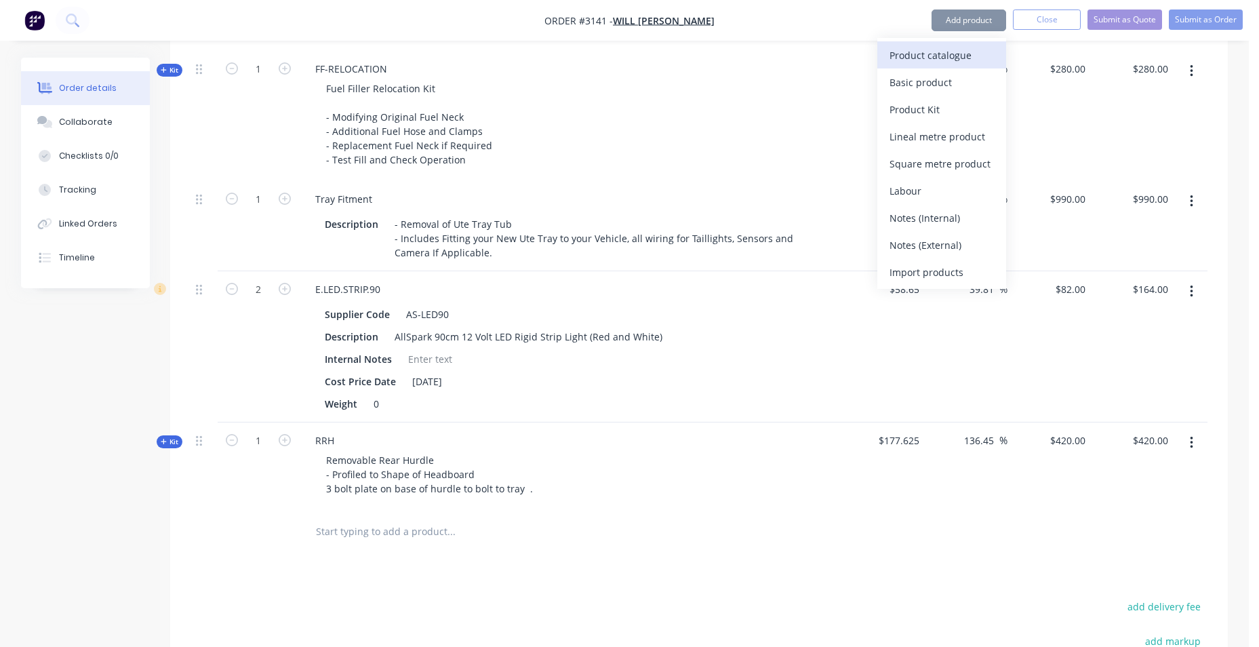
click at [913, 59] on div "Product catalogue" at bounding box center [941, 55] width 104 height 20
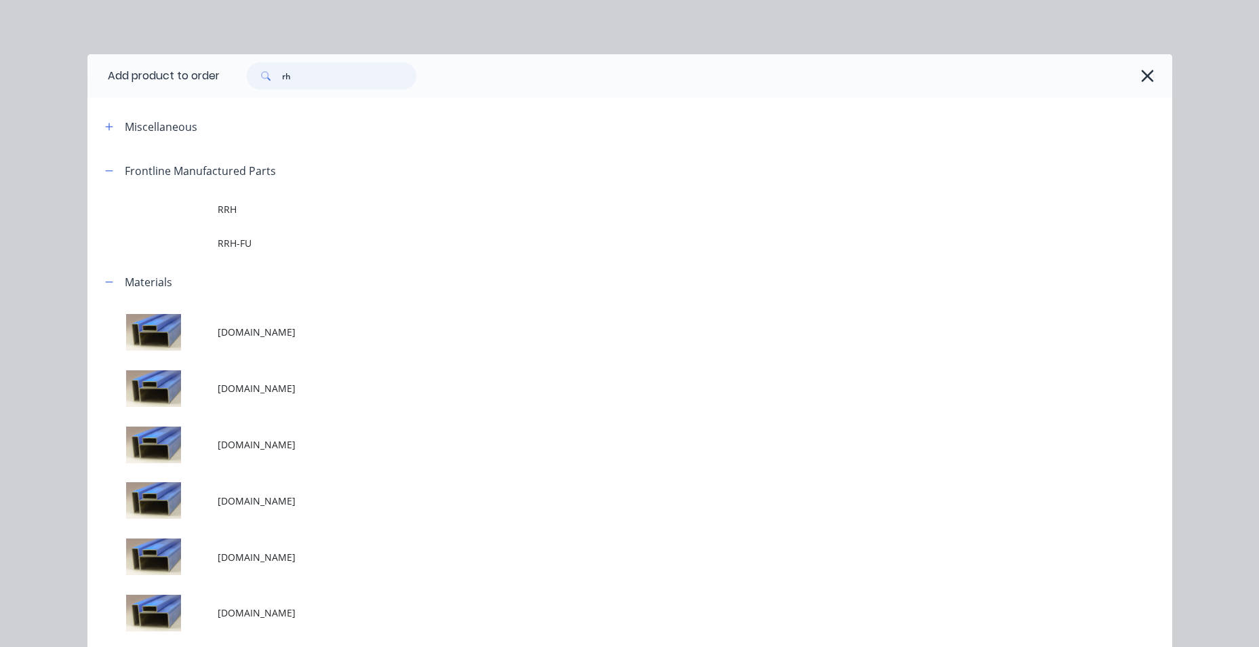
drag, startPoint x: 287, startPoint y: 83, endPoint x: 273, endPoint y: 85, distance: 15.2
click at [273, 85] on div "rh" at bounding box center [331, 75] width 169 height 27
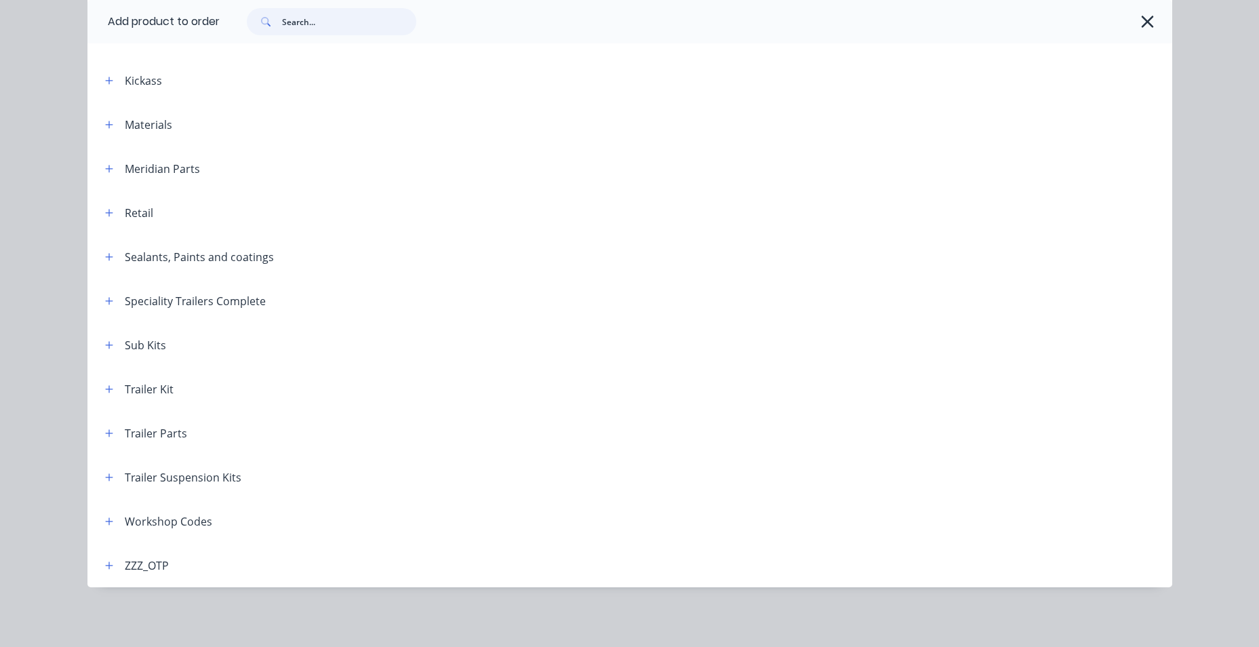
scroll to position [3154, 0]
click at [105, 521] on icon "button" at bounding box center [108, 520] width 7 height 7
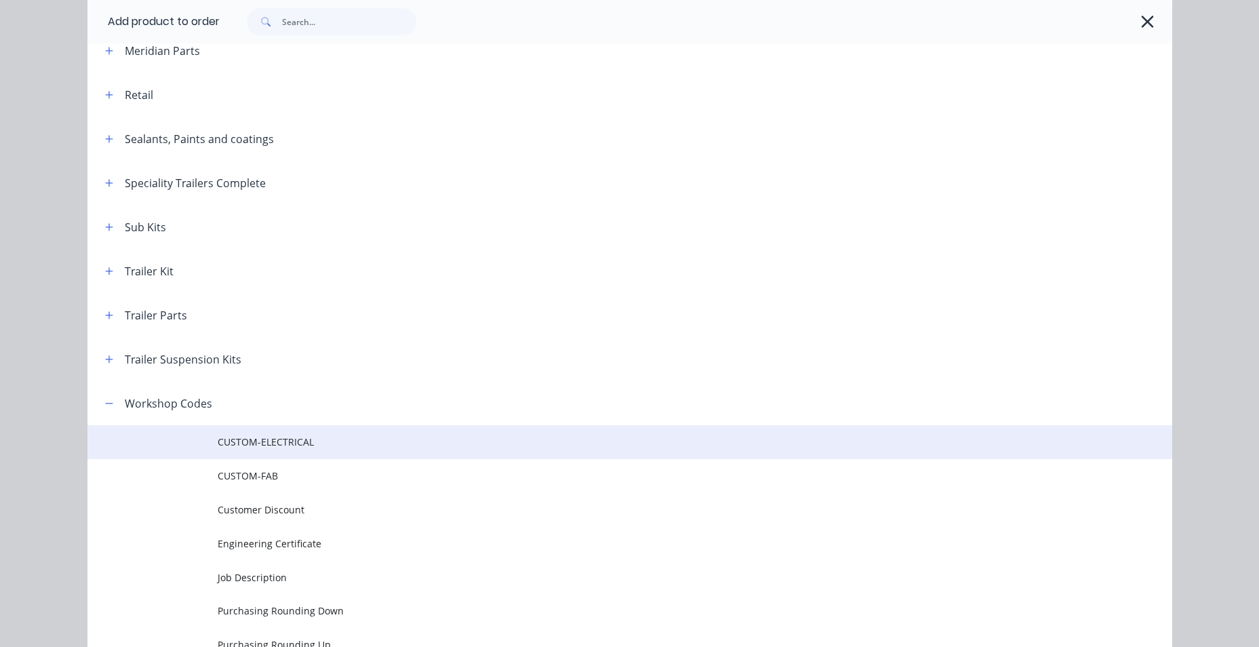
scroll to position [738, 0]
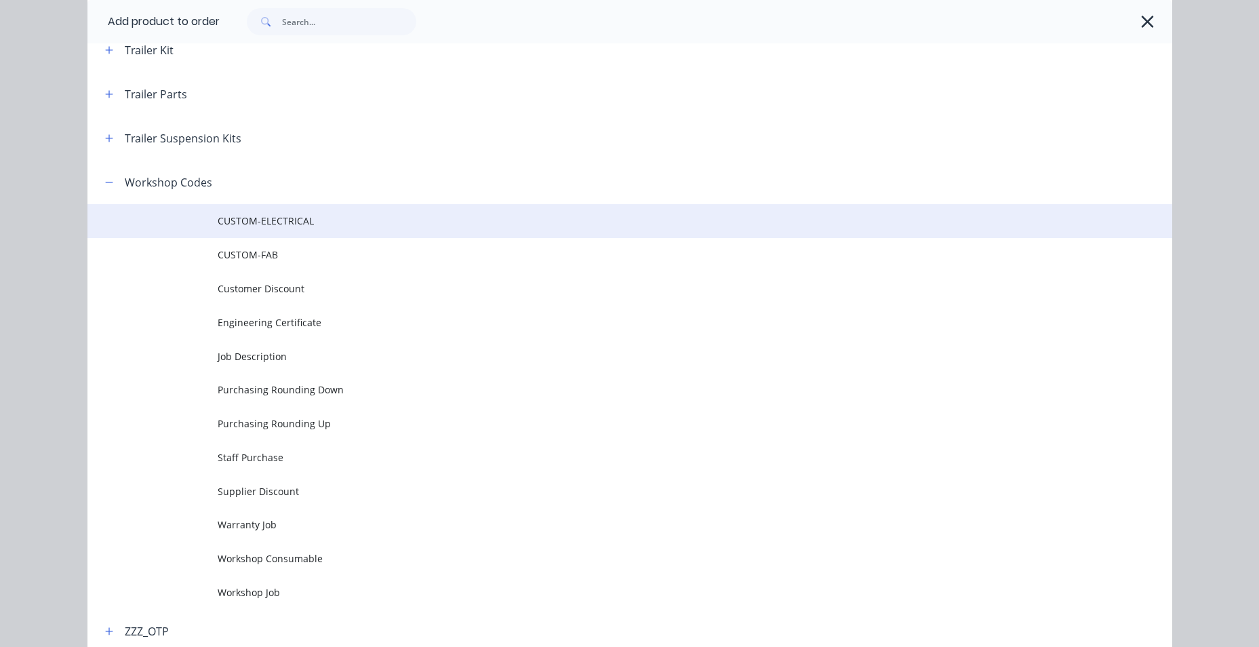
click at [298, 224] on span "CUSTOM-ELECTRICAL" at bounding box center [599, 221] width 763 height 14
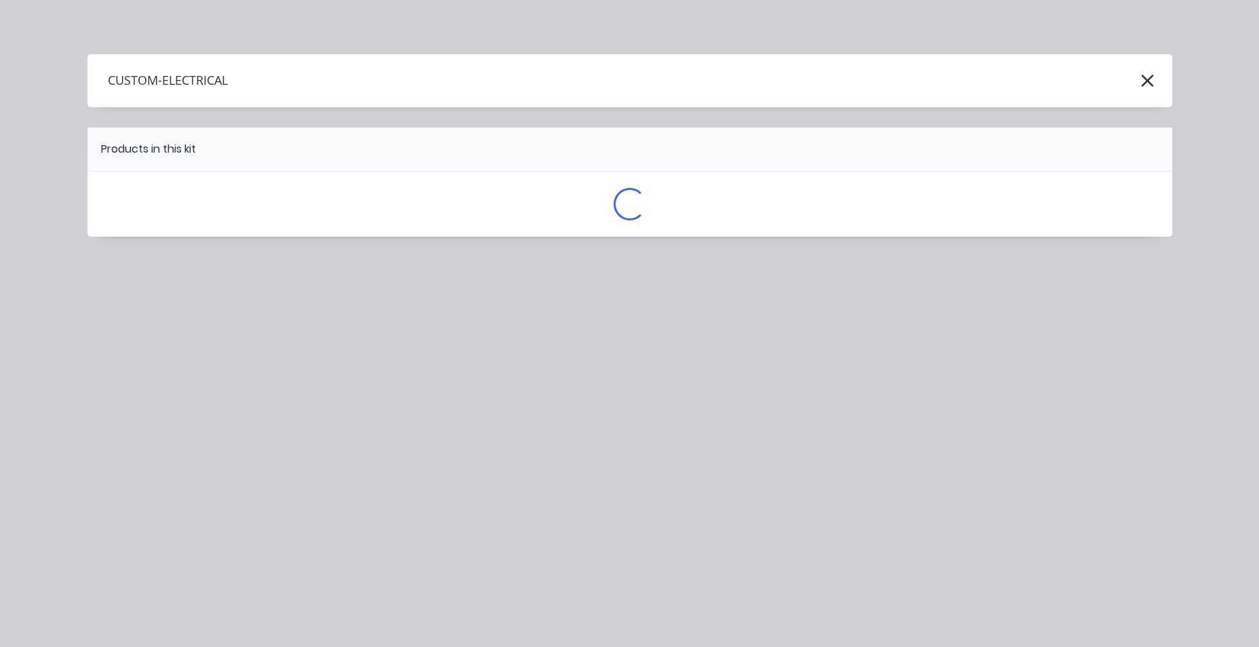
scroll to position [0, 0]
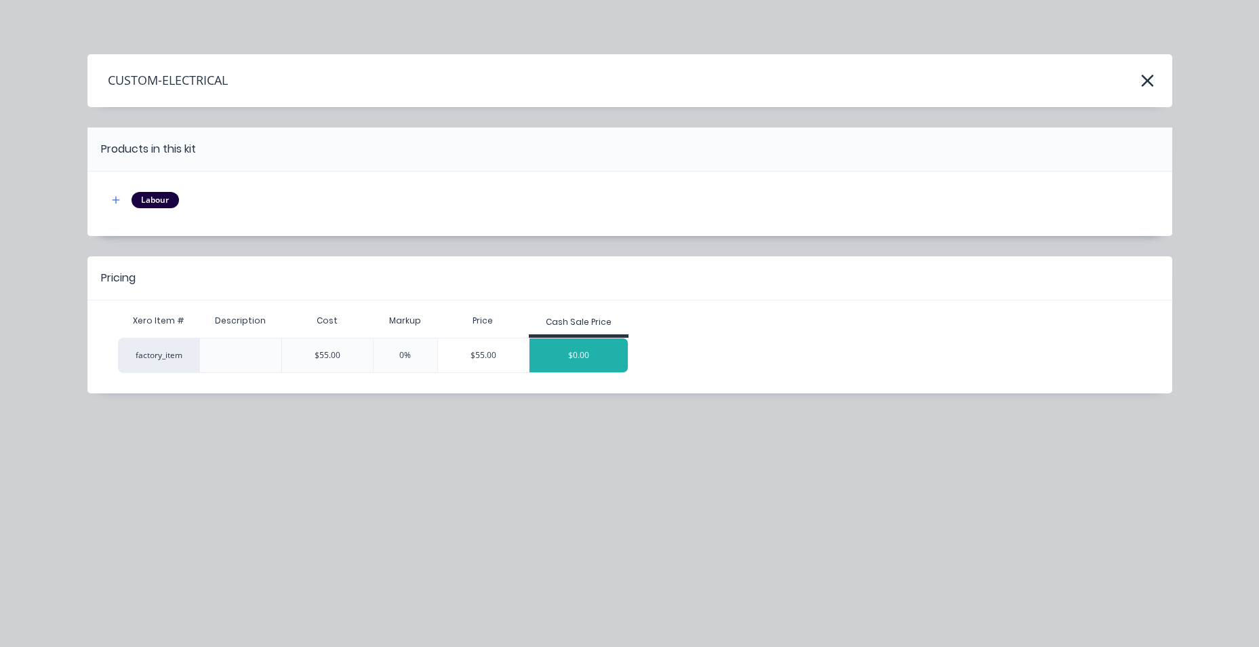
click at [563, 341] on div "$0.00" at bounding box center [578, 355] width 99 height 34
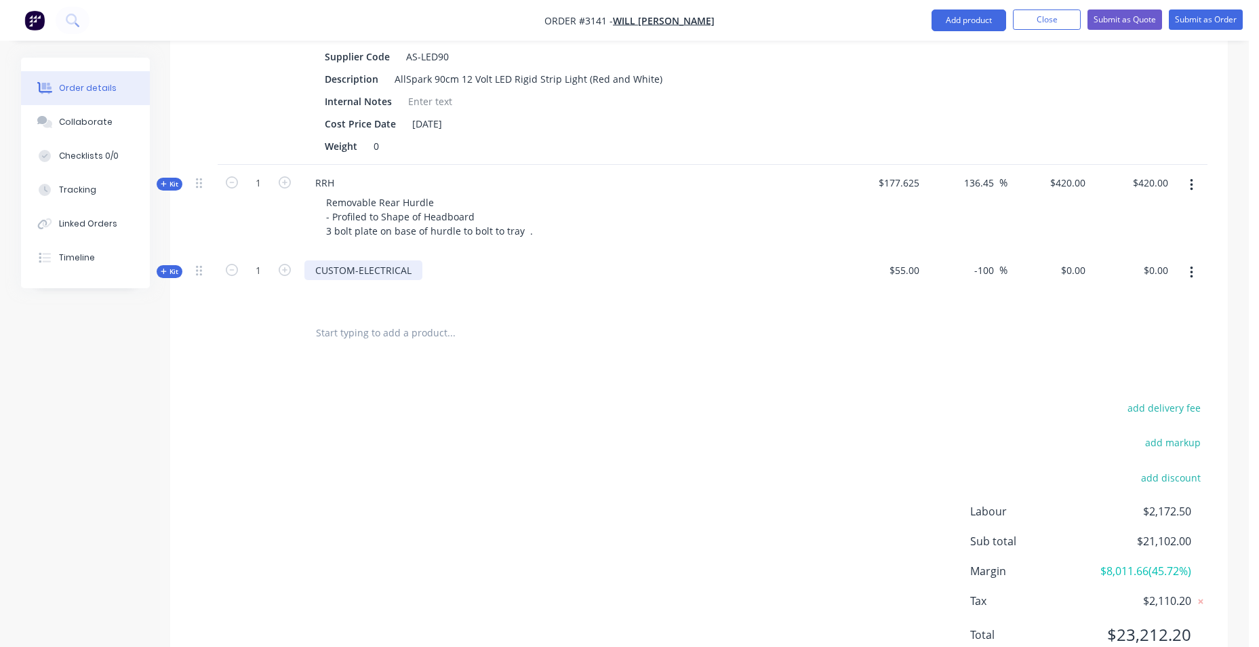
click at [416, 260] on div "CUSTOM-ELECTRICAL" at bounding box center [363, 270] width 118 height 20
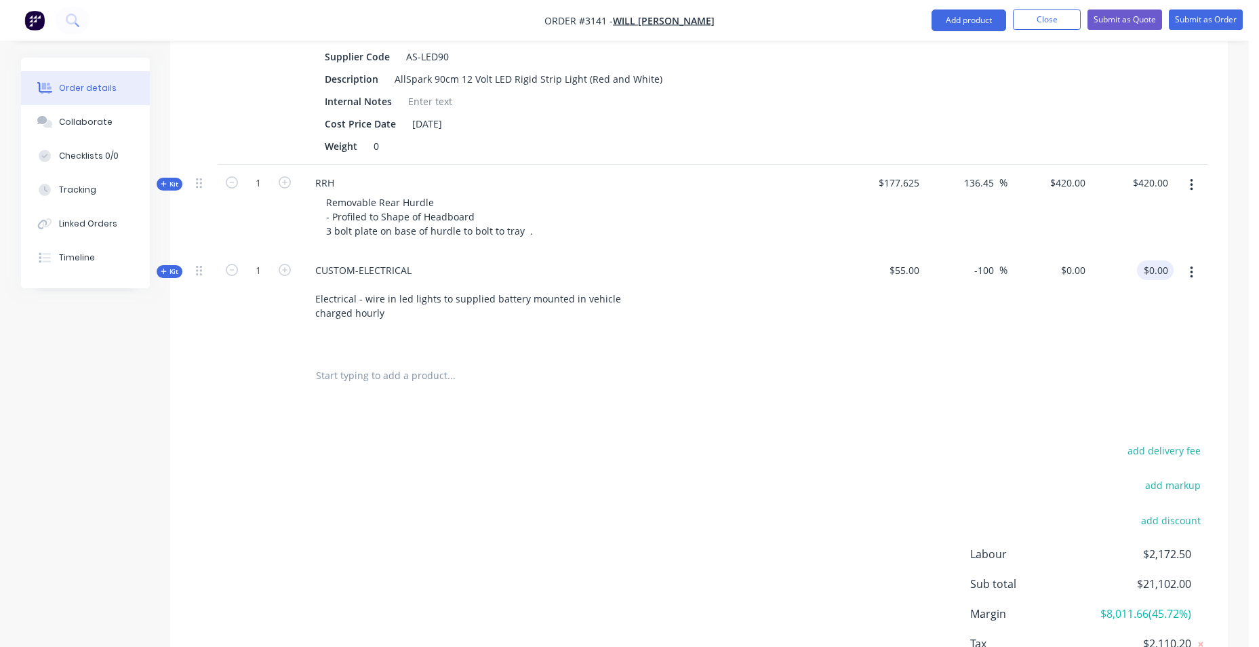
click at [1156, 260] on input "$0.00" at bounding box center [1157, 270] width 31 height 20
type input "0.00"
click at [287, 264] on icon "button" at bounding box center [285, 270] width 12 height 12
type input "2"
type input "$0.00"
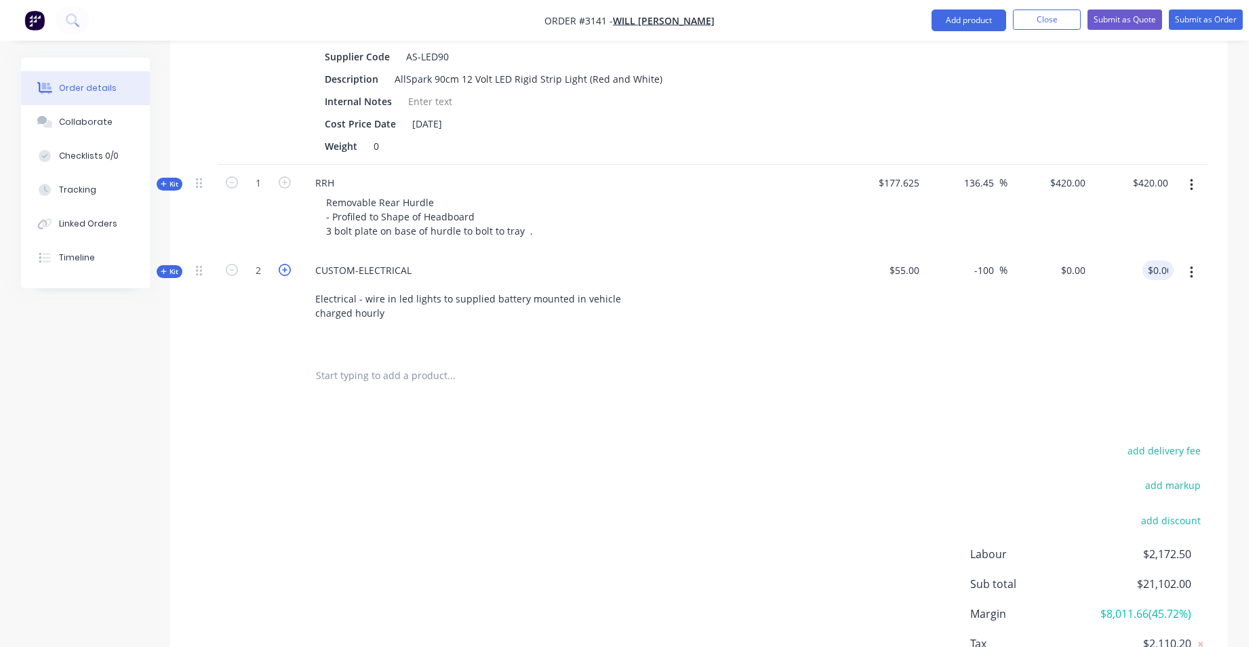
click at [287, 264] on icon "button" at bounding box center [285, 270] width 12 height 12
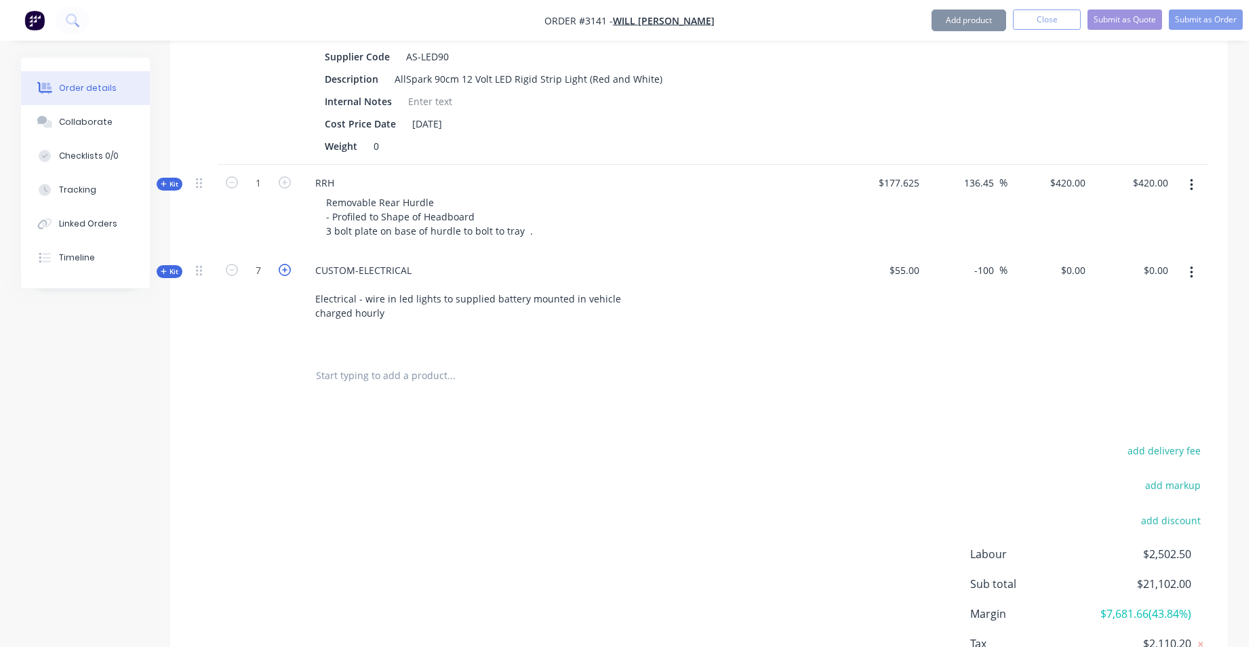
click at [287, 264] on icon "button" at bounding box center [285, 270] width 12 height 12
type input "8"
click at [1063, 253] on div "0 $0.00" at bounding box center [1048, 303] width 83 height 102
type input "120"
click at [759, 367] on div at bounding box center [542, 375] width 477 height 27
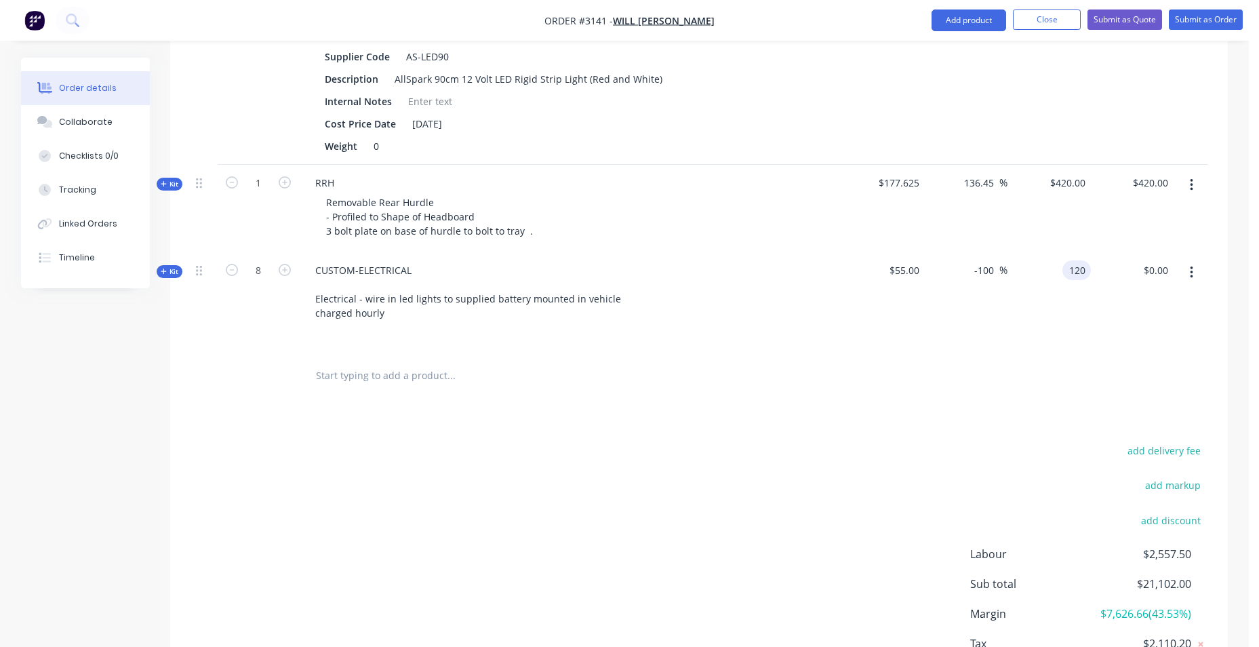
type input "118.18"
type input "$120.00"
type input "$960.00"
click at [1065, 260] on div "120 $120.00" at bounding box center [1066, 270] width 47 height 20
type input "140"
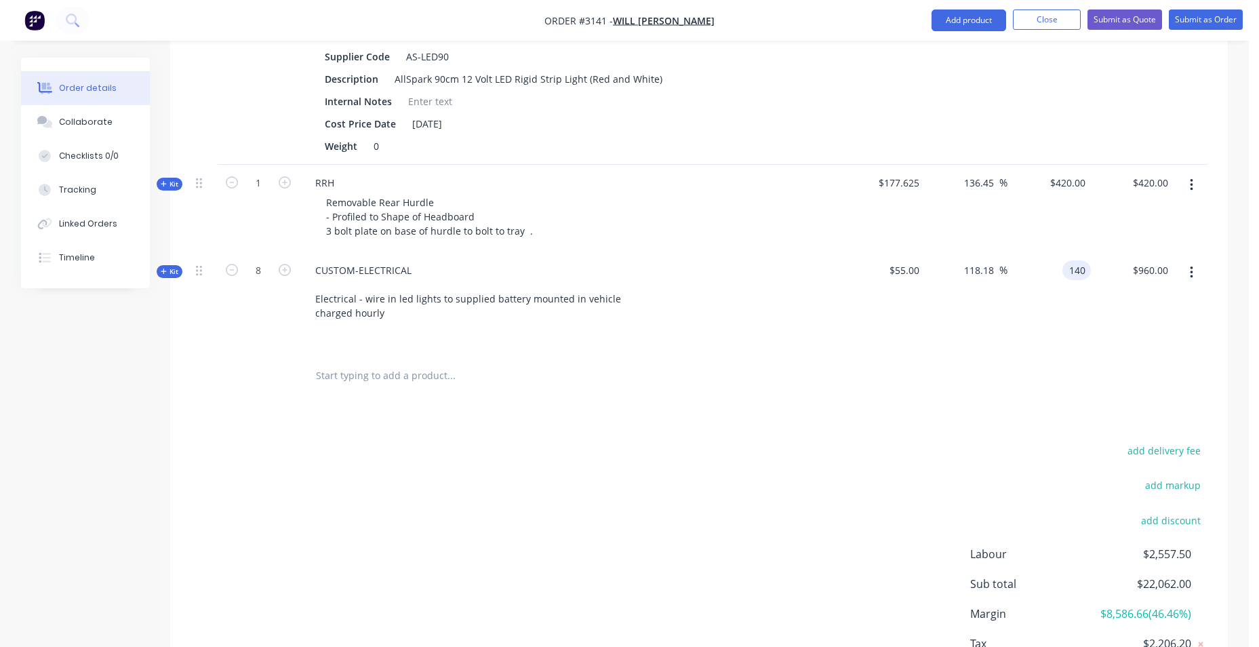
click at [1022, 441] on div "add delivery fee add markup add discount Labour $2,557.50 Sub total $22,062.00 …" at bounding box center [698, 572] width 1017 height 262
type input "154.55"
type input "$140.00"
type input "$1,120.00"
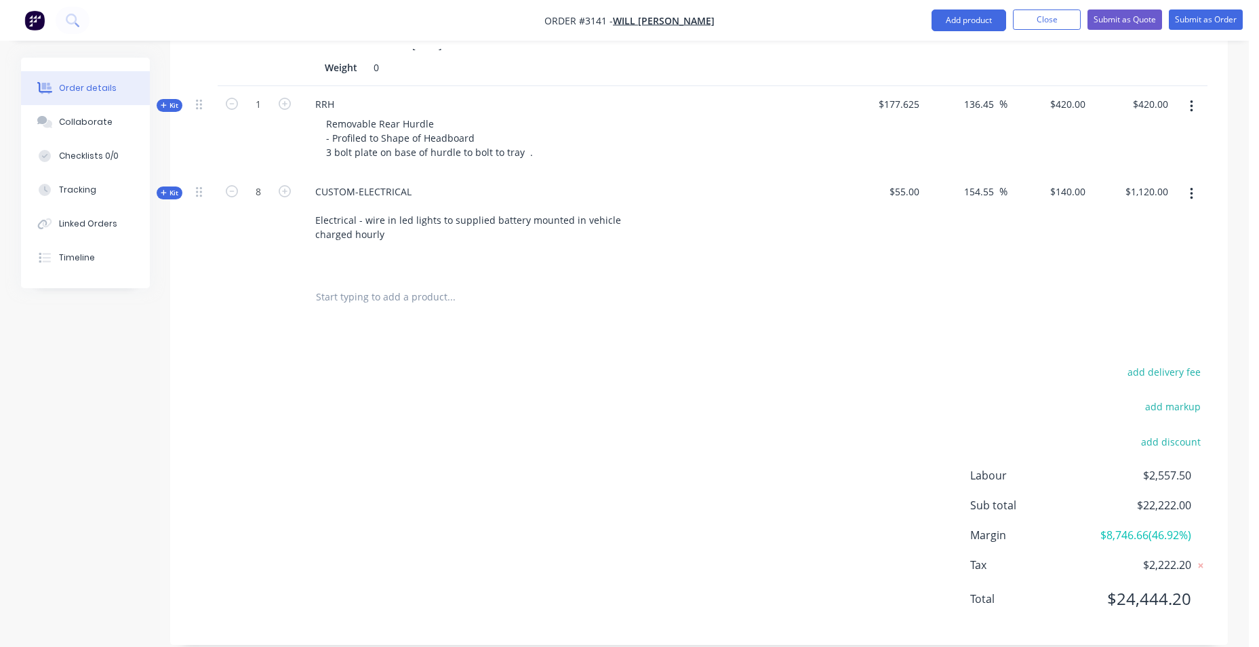
scroll to position [3237, 0]
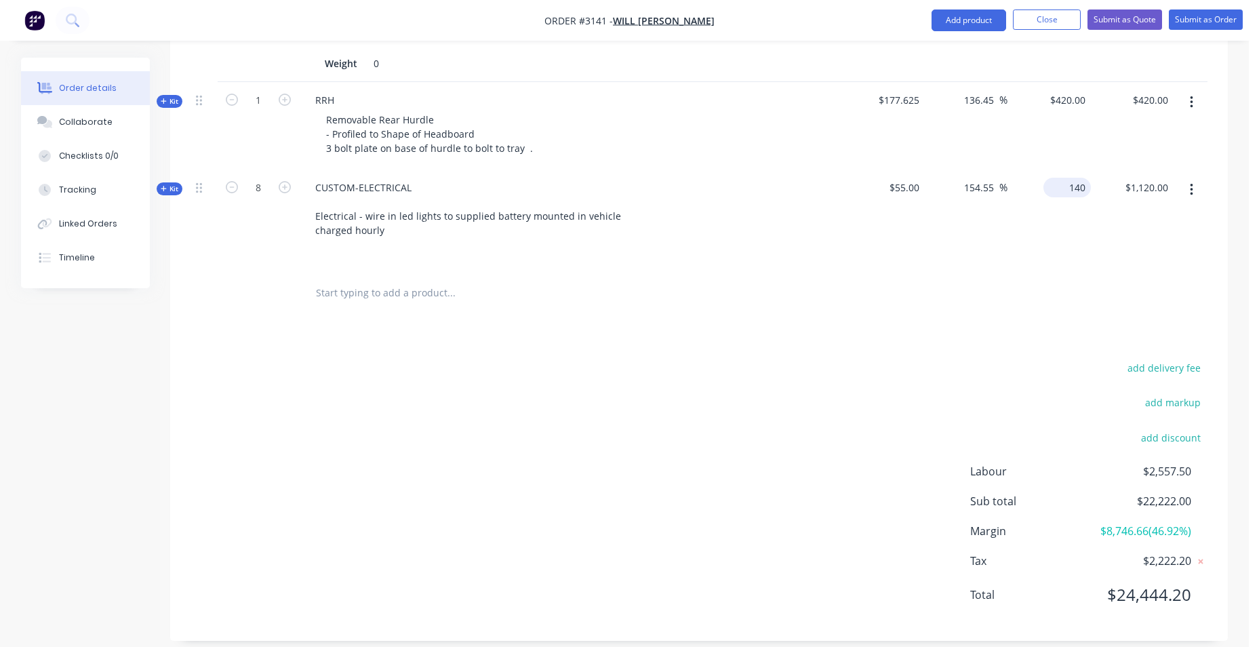
click at [1069, 178] on input "140" at bounding box center [1070, 188] width 42 height 20
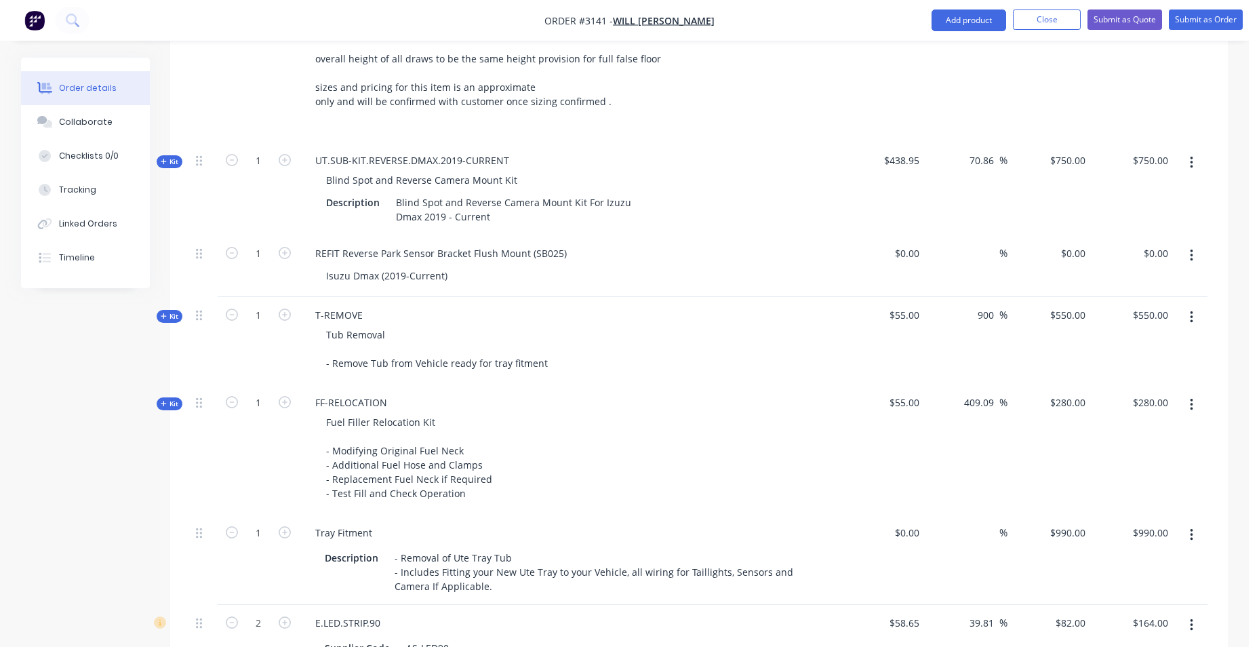
scroll to position [2559, 0]
type input "120"
click at [1068, 246] on div "$0.00 $0.00" at bounding box center [1048, 270] width 83 height 62
type input "0"
type input "118.18"
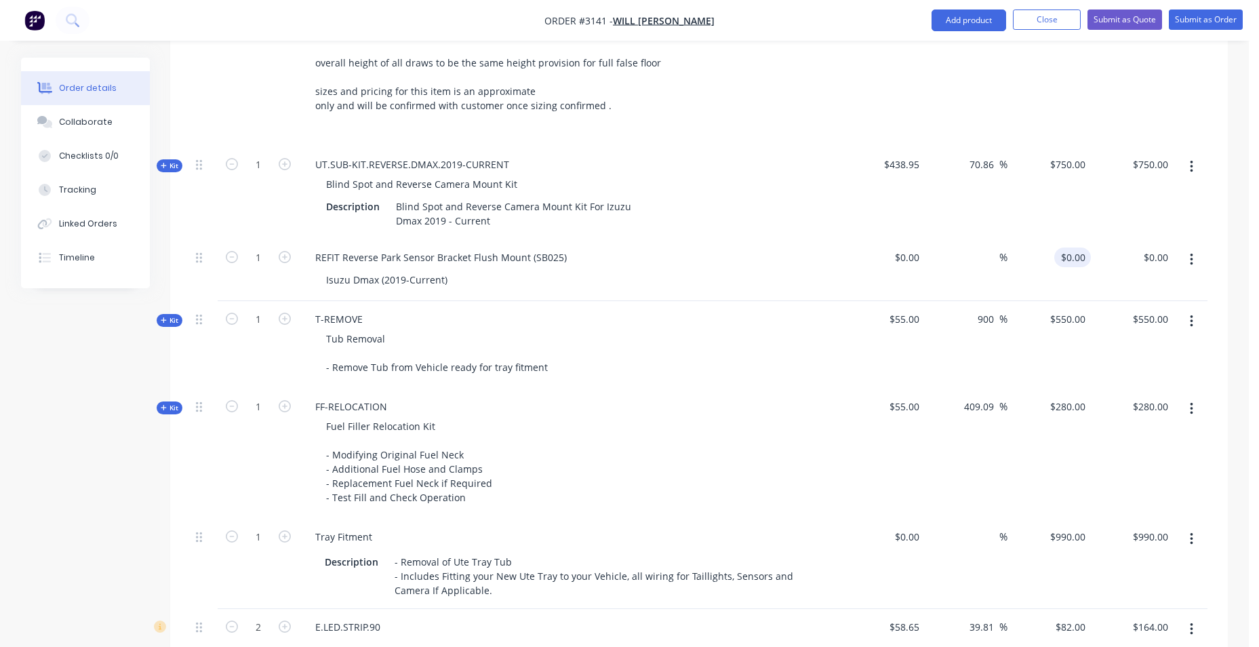
type input "$120.00"
type input "$960.00"
click at [858, 195] on div "$438.95" at bounding box center [882, 192] width 83 height 93
type input "$163.00"
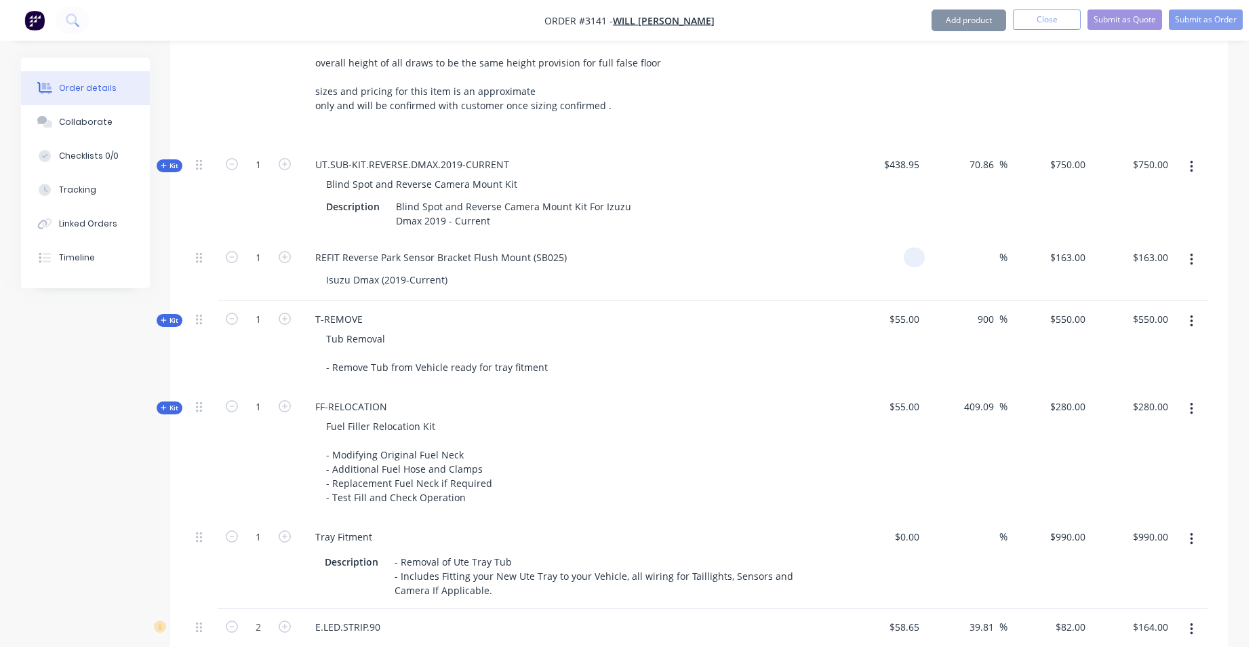
click at [910, 247] on input at bounding box center [917, 257] width 16 height 20
type input "$0.00"
click at [883, 216] on div "$438.95" at bounding box center [882, 192] width 83 height 93
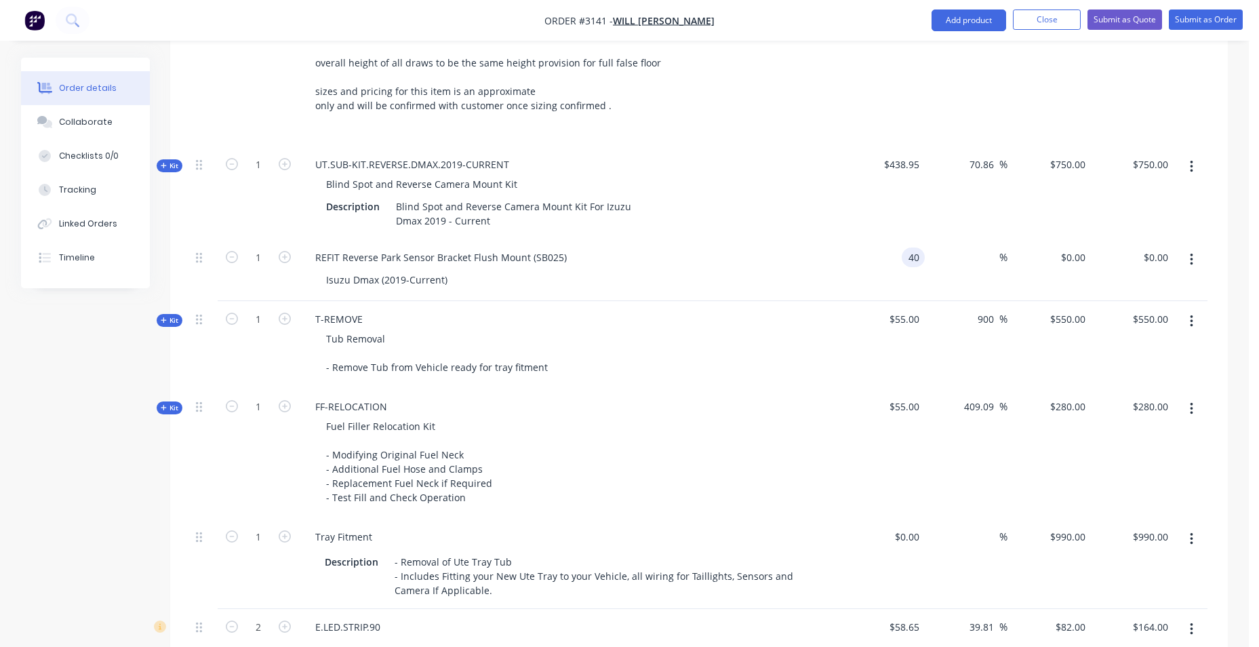
type input "$40.00"
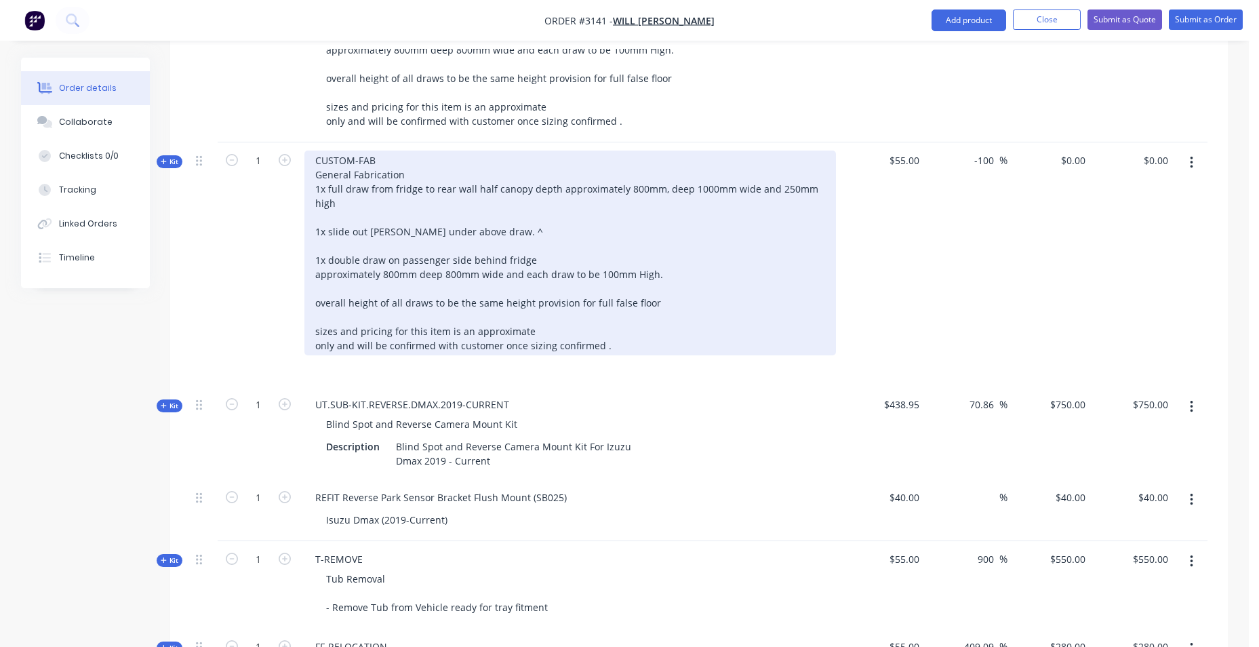
scroll to position [2288, 0]
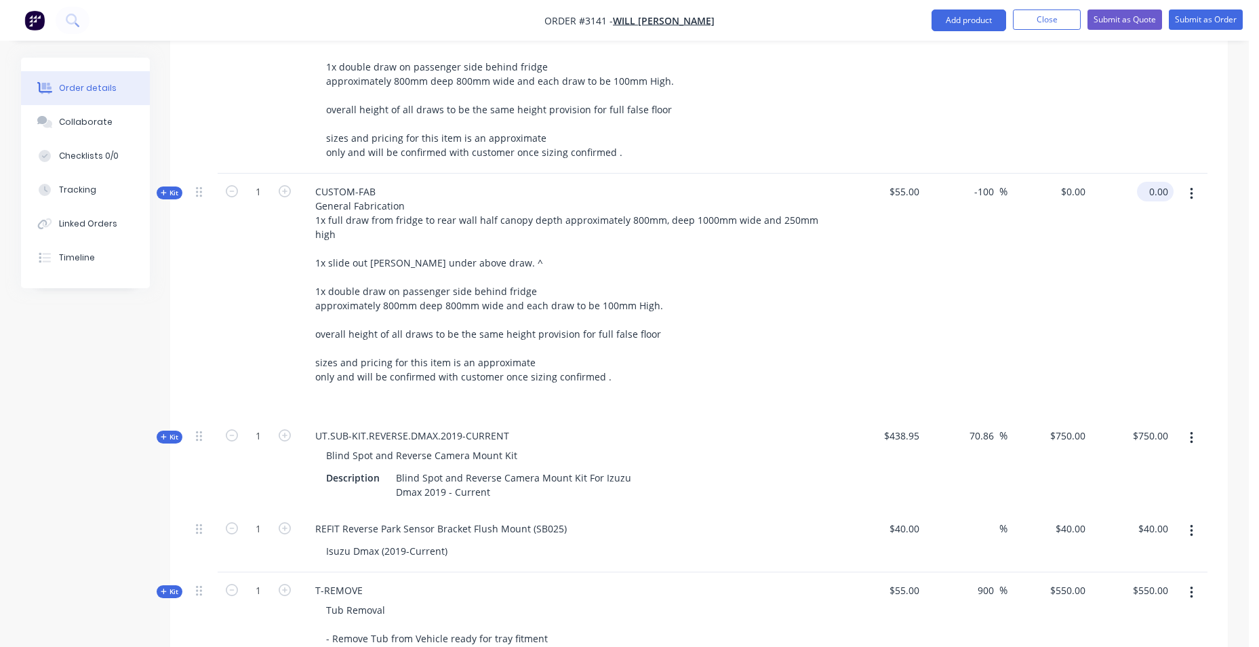
click at [1161, 193] on input "0.00" at bounding box center [1157, 192] width 31 height 20
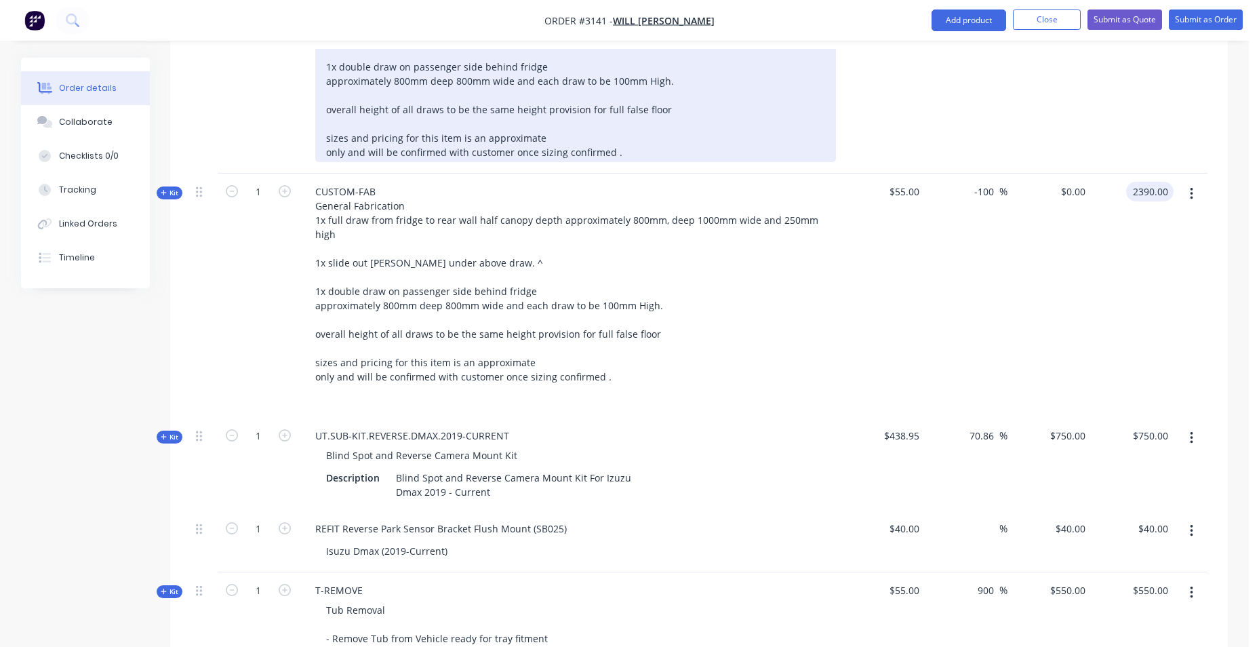
type input "2390.00"
click at [762, 129] on div "General Fabrication 1x full draw from fridge to rear wall half canopy depth app…" at bounding box center [575, 67] width 521 height 190
type input "4245.45"
type input "$2,390.00"
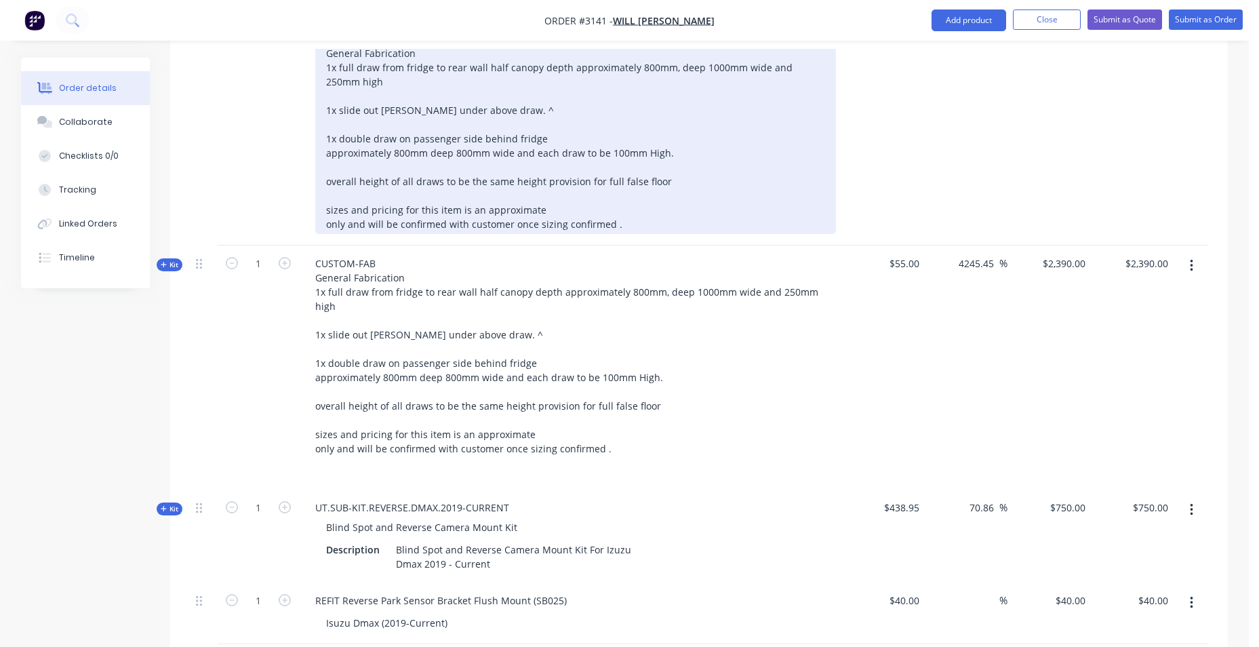
scroll to position [2152, 0]
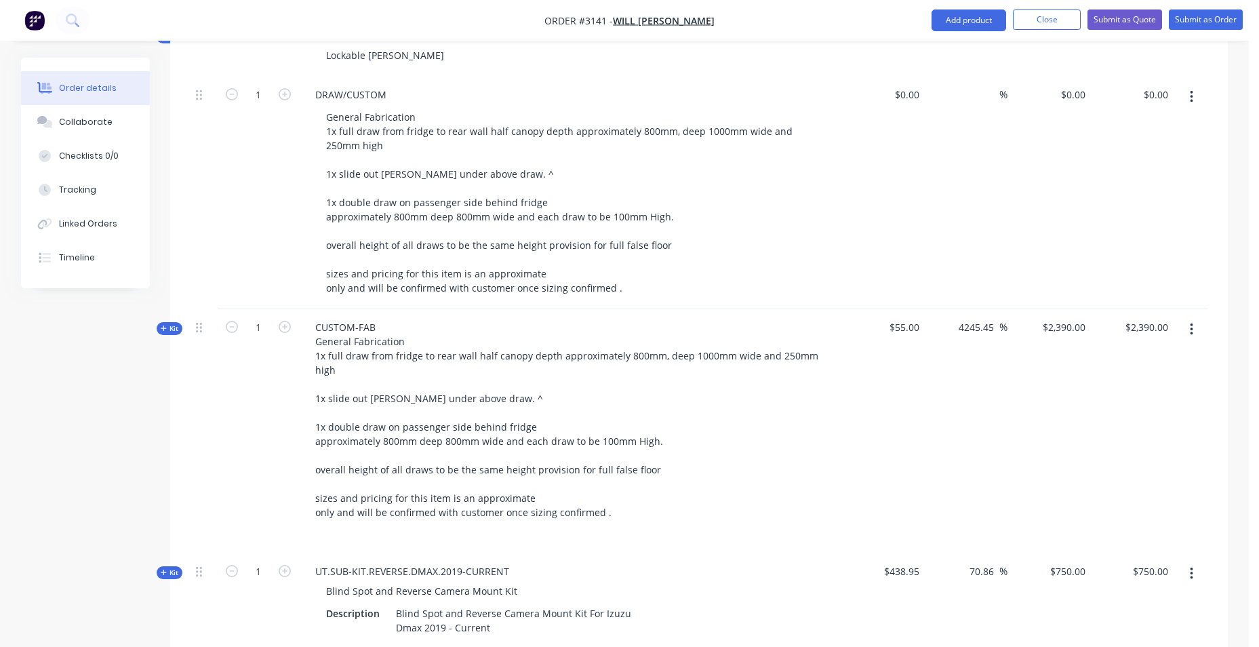
click at [1193, 95] on button "button" at bounding box center [1192, 97] width 32 height 24
click at [1112, 195] on div "Delete" at bounding box center [1143, 187] width 104 height 20
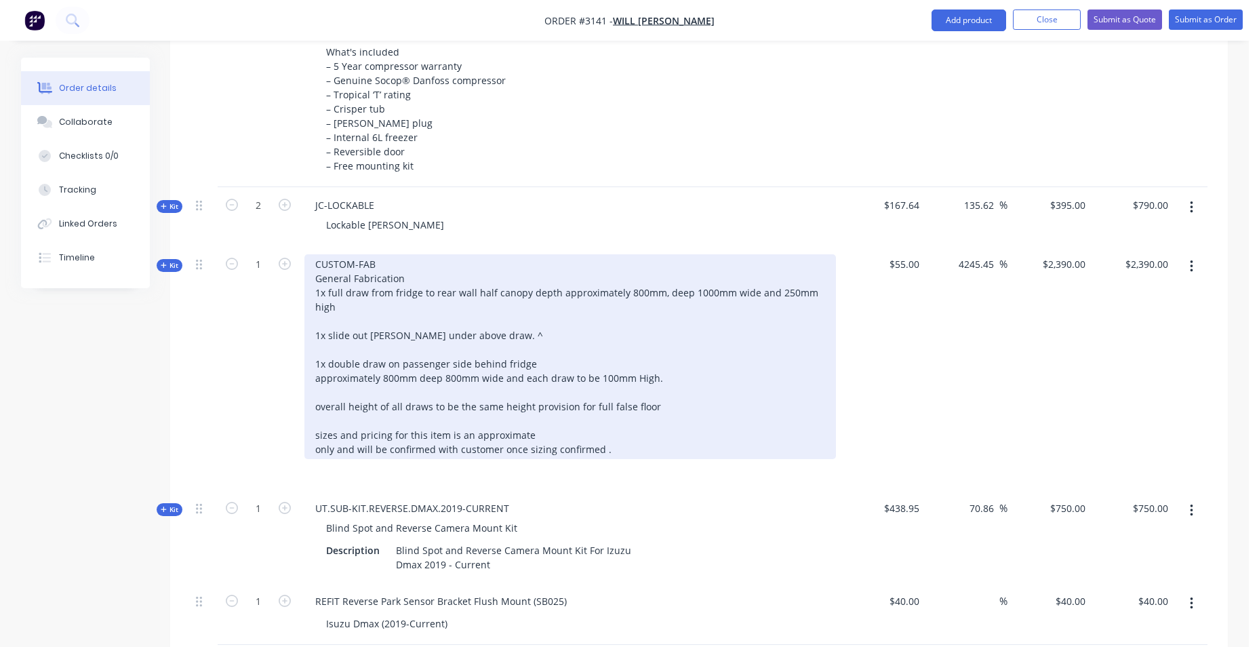
scroll to position [1949, 0]
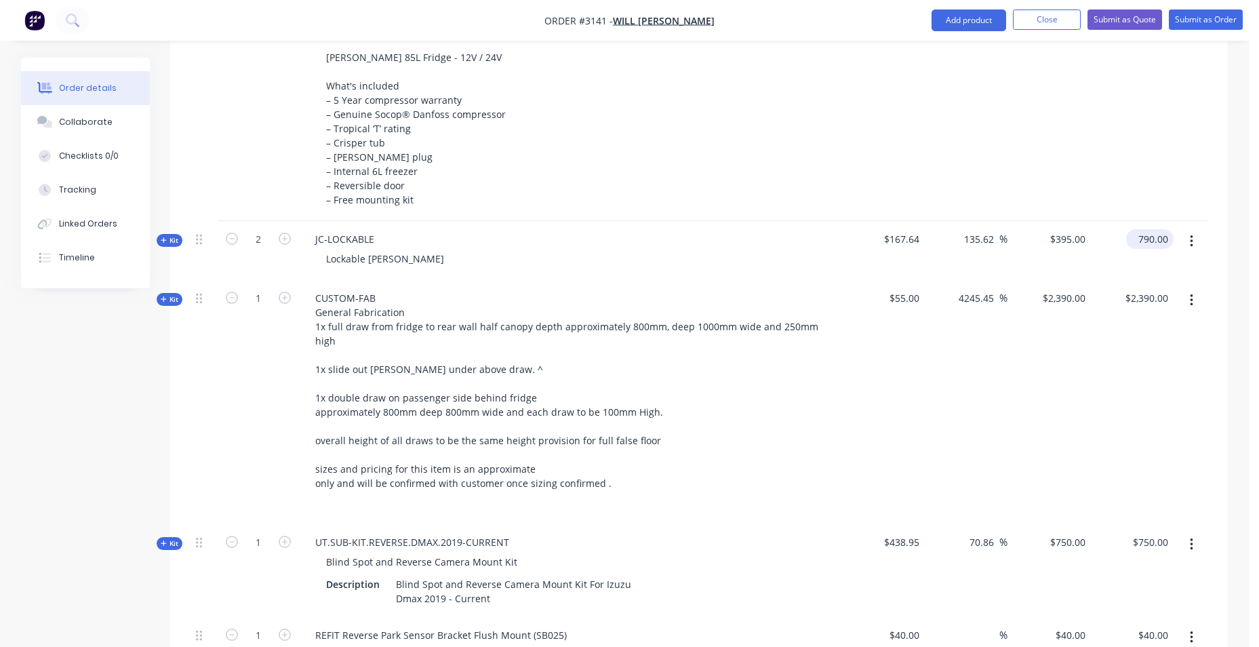
click at [1134, 241] on div "790.00 $790.00" at bounding box center [1149, 239] width 47 height 20
type input "736.00"
click at [1169, 145] on div "$1,450.00 $1,450.00" at bounding box center [1132, 112] width 83 height 218
type input "119.52"
type input "$368.00"
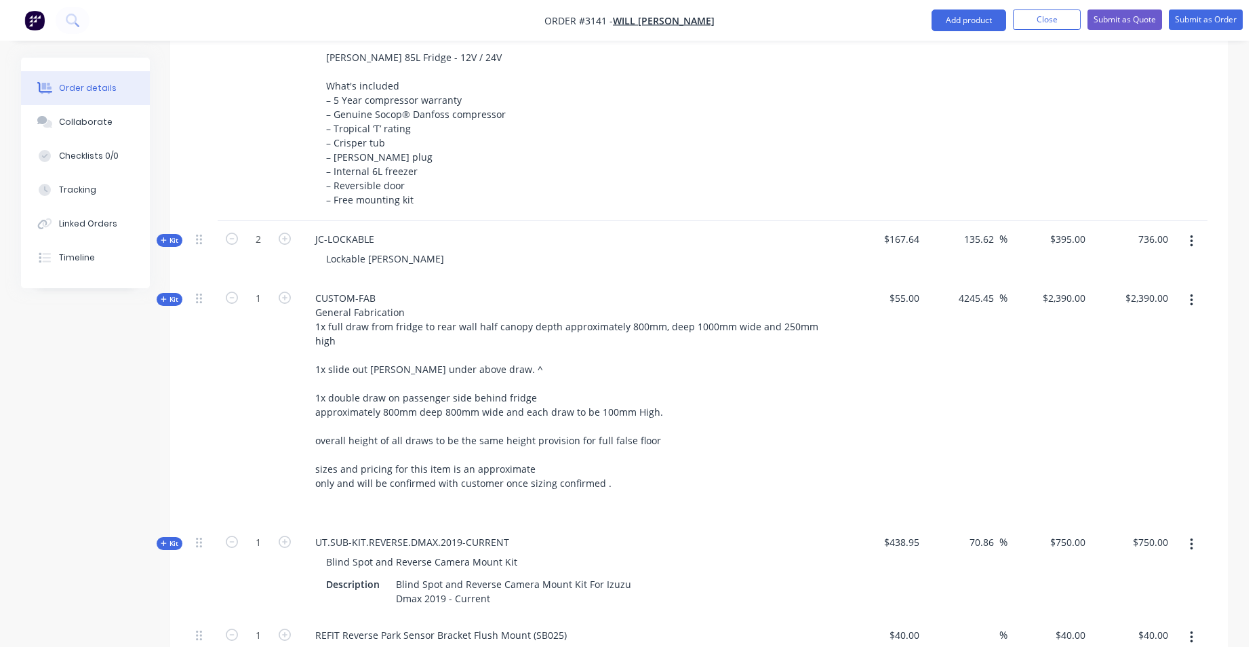
type input "$736.00"
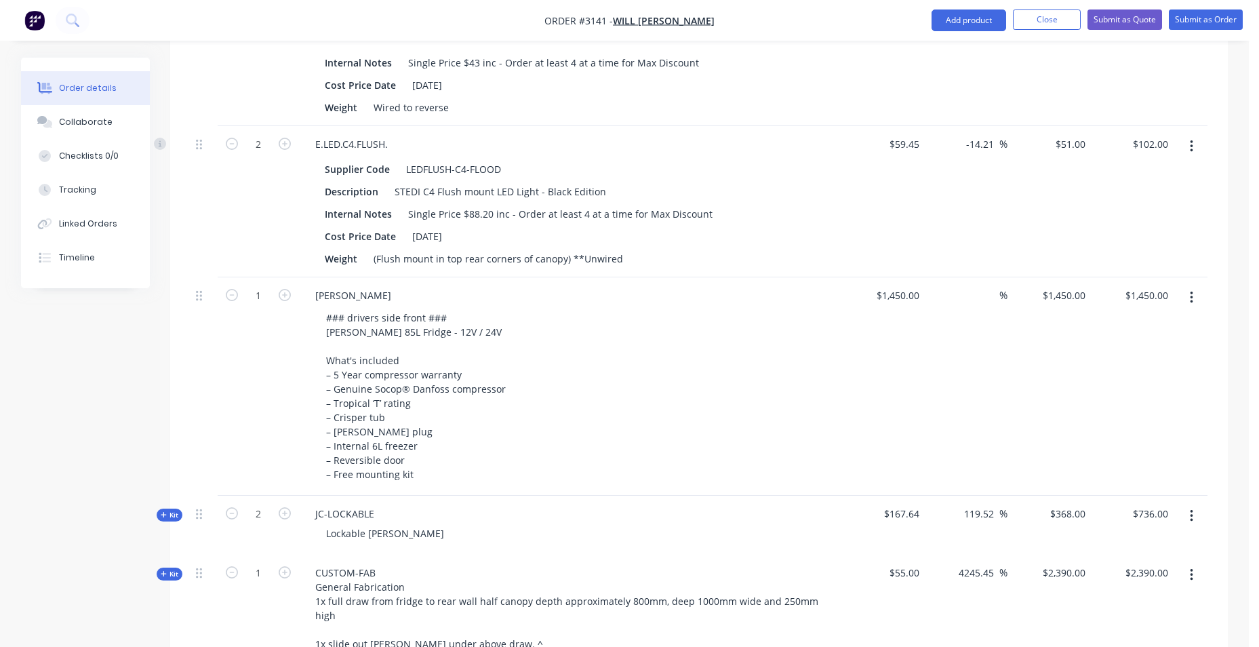
scroll to position [1610, 0]
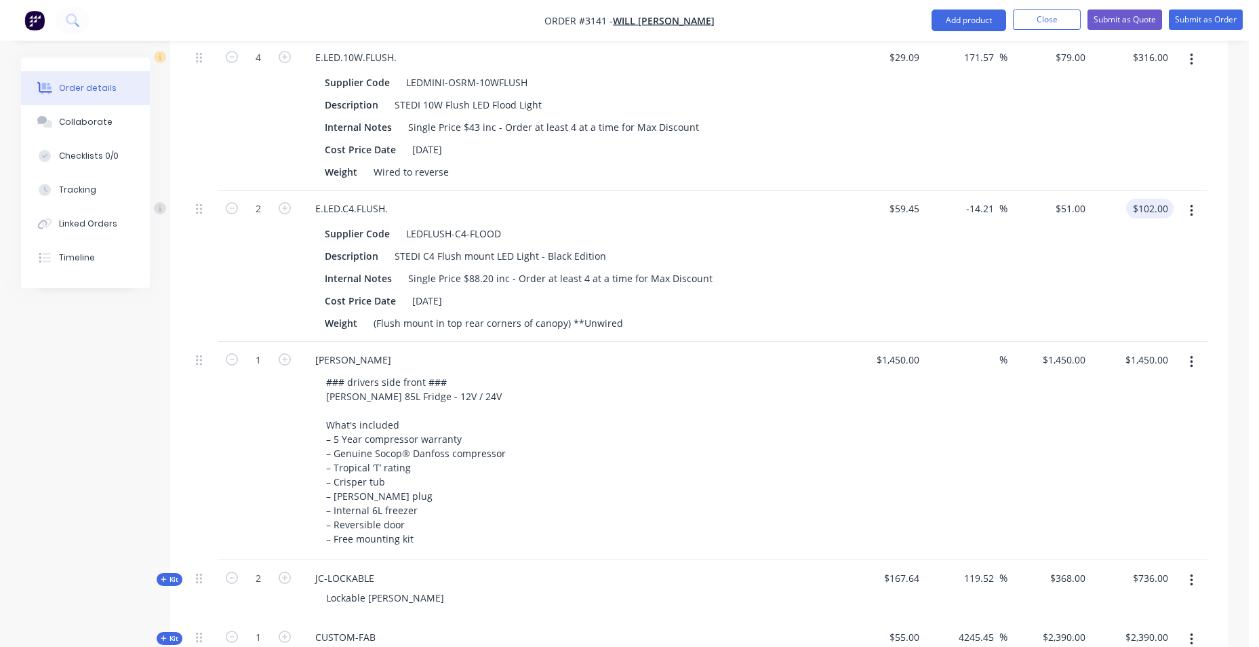
click at [1144, 205] on input "$102.00" at bounding box center [1152, 209] width 42 height 20
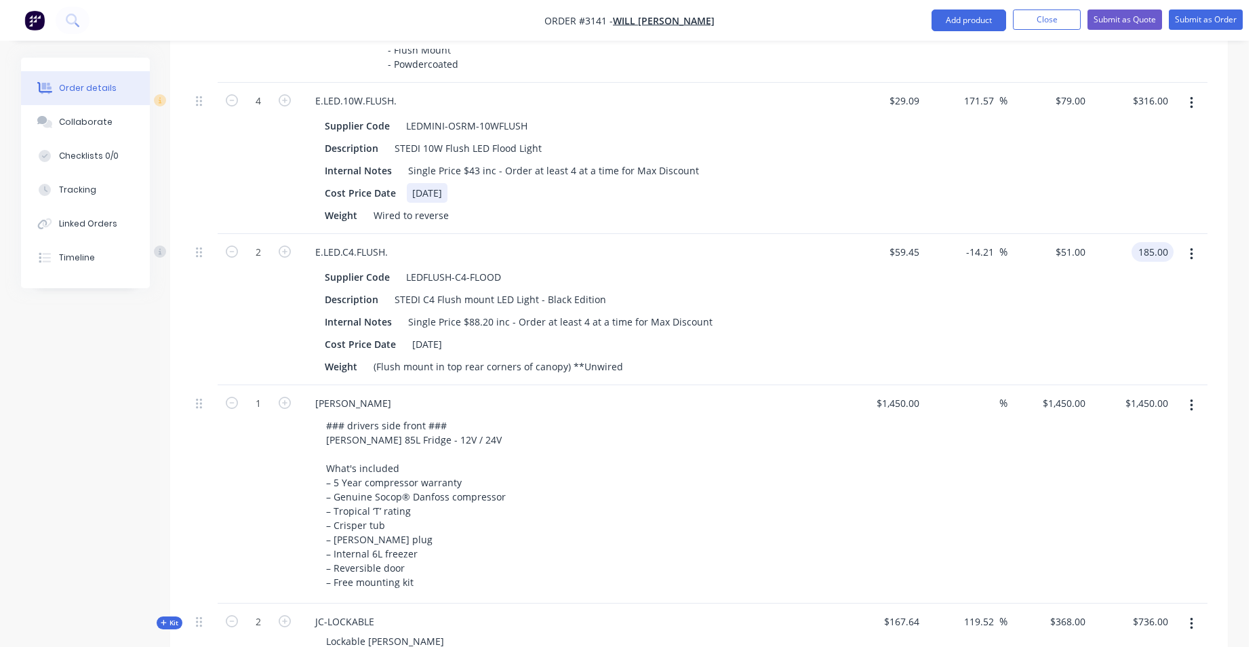
scroll to position [1542, 0]
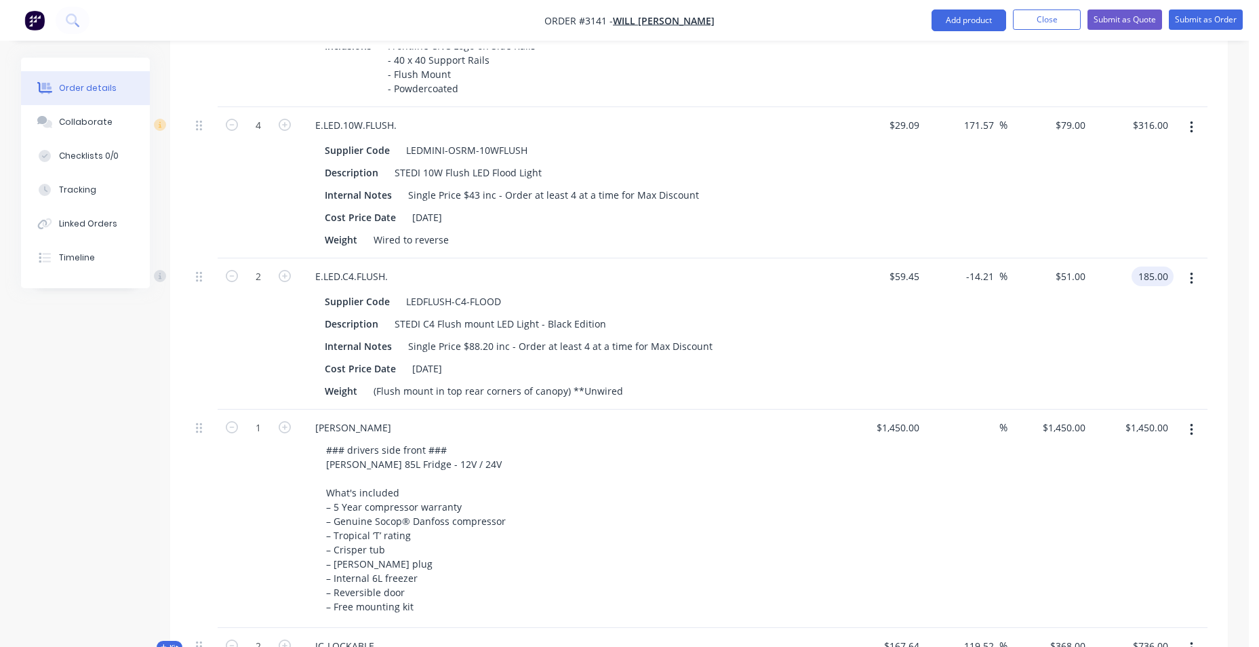
type input "185.00"
click at [1091, 128] on div "$316.00 $316.00" at bounding box center [1132, 182] width 83 height 151
type input "55.59"
type input "$92.50"
type input "$185.00"
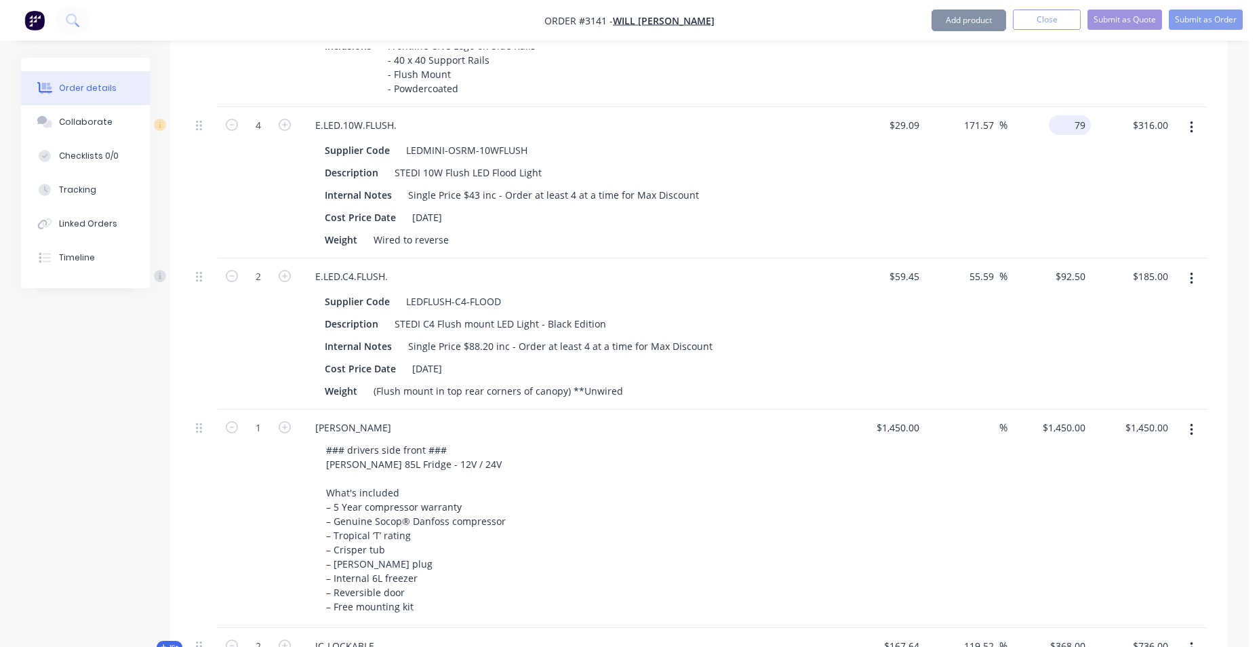
click at [1068, 132] on div "79 $79.00" at bounding box center [1048, 182] width 83 height 151
type input "92"
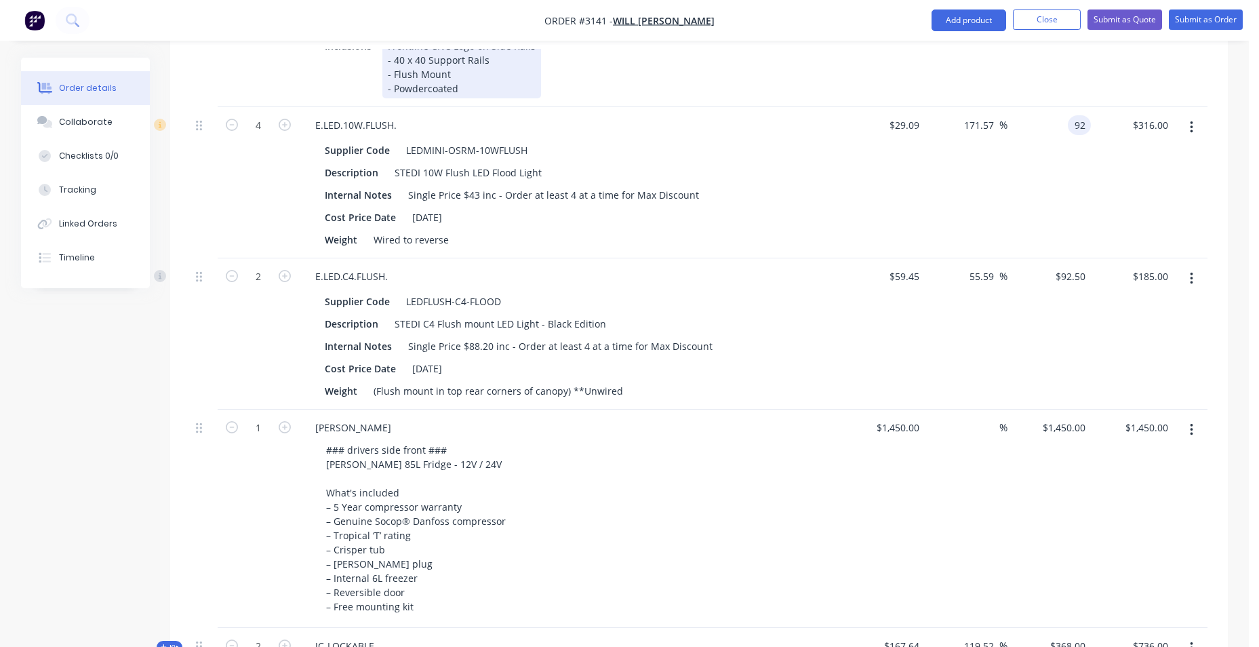
click at [809, 93] on div "Inclusions Frontline CNC Logo on Side Rails - 40 x 40 Support Rails - Flush Mou…" at bounding box center [567, 67] width 496 height 62
type input "216.26"
type input "$92.00"
type input "$368.00"
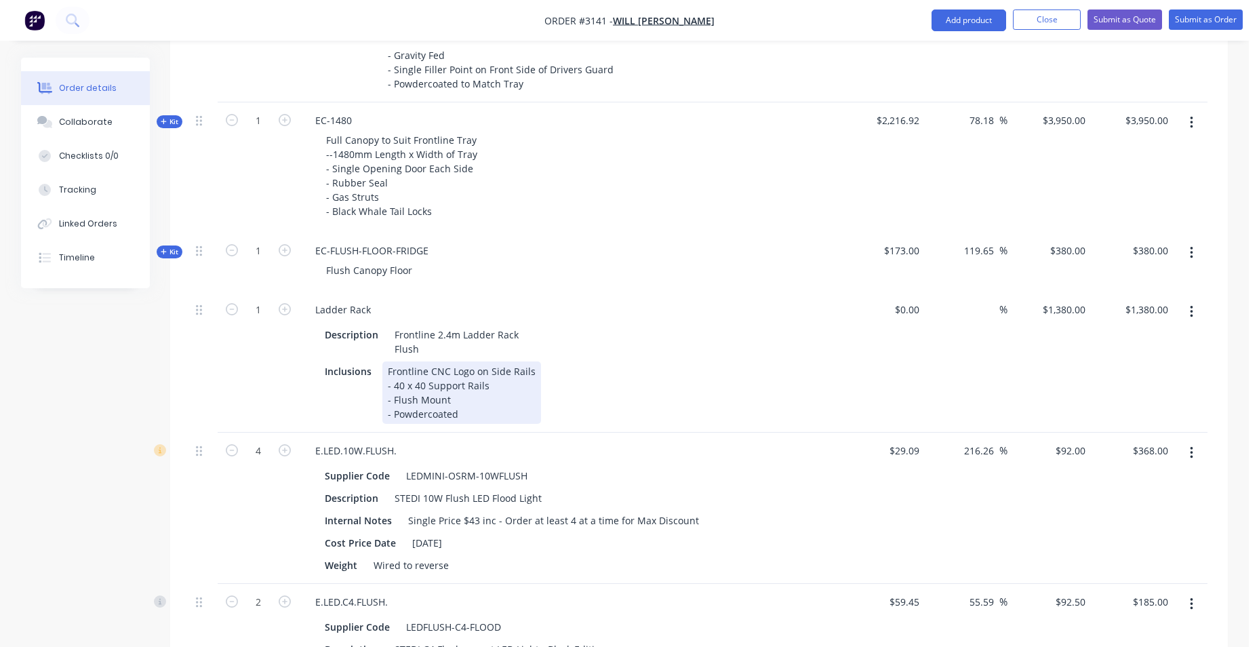
scroll to position [1203, 0]
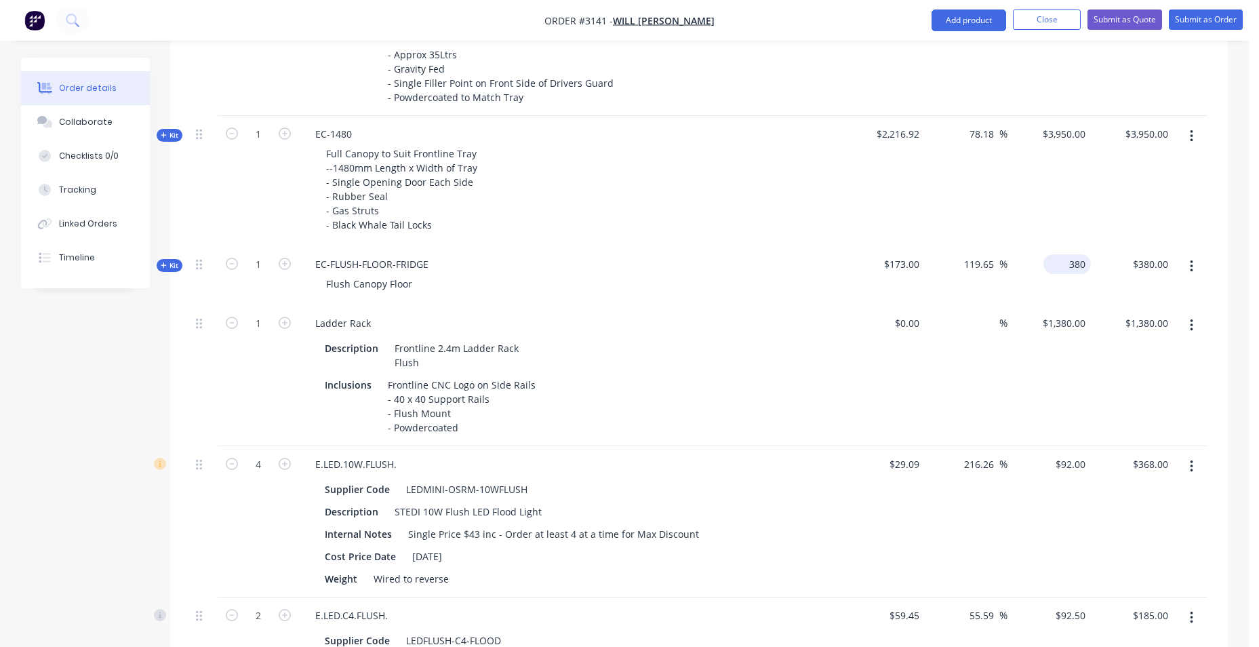
click at [1077, 260] on input "380" at bounding box center [1070, 264] width 42 height 20
type input "227.00"
click at [854, 211] on div "$2,216.92" at bounding box center [882, 181] width 83 height 130
type input "31.21"
type input "$227.00"
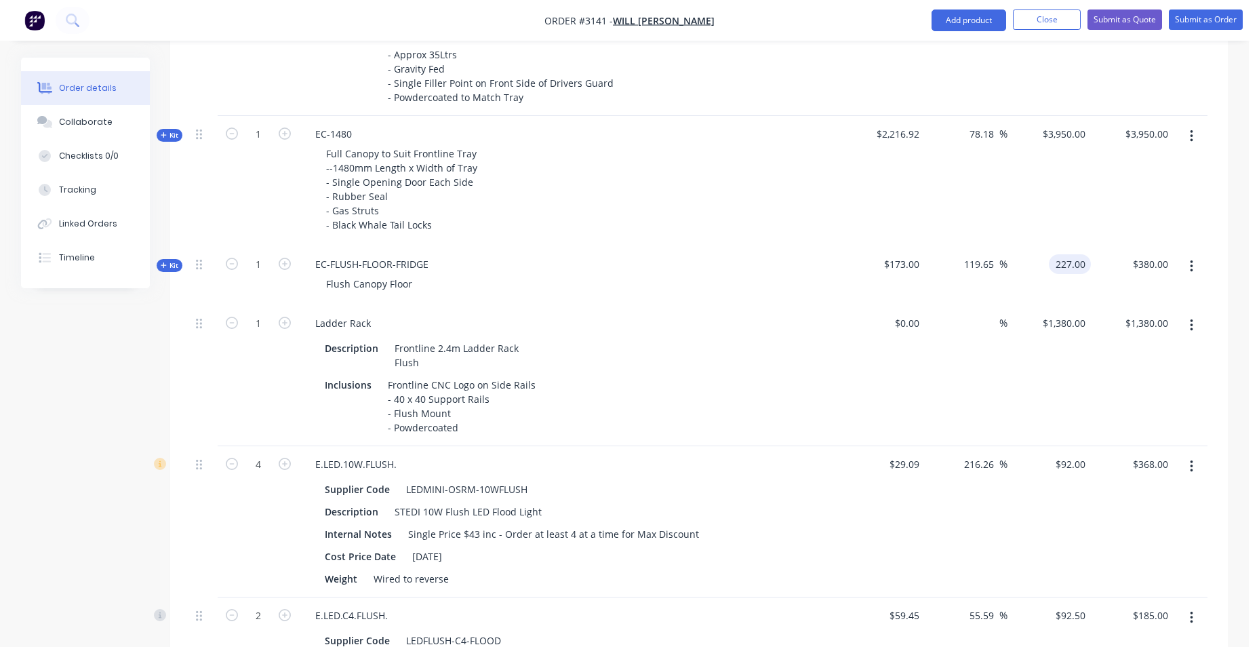
type input "$227.00"
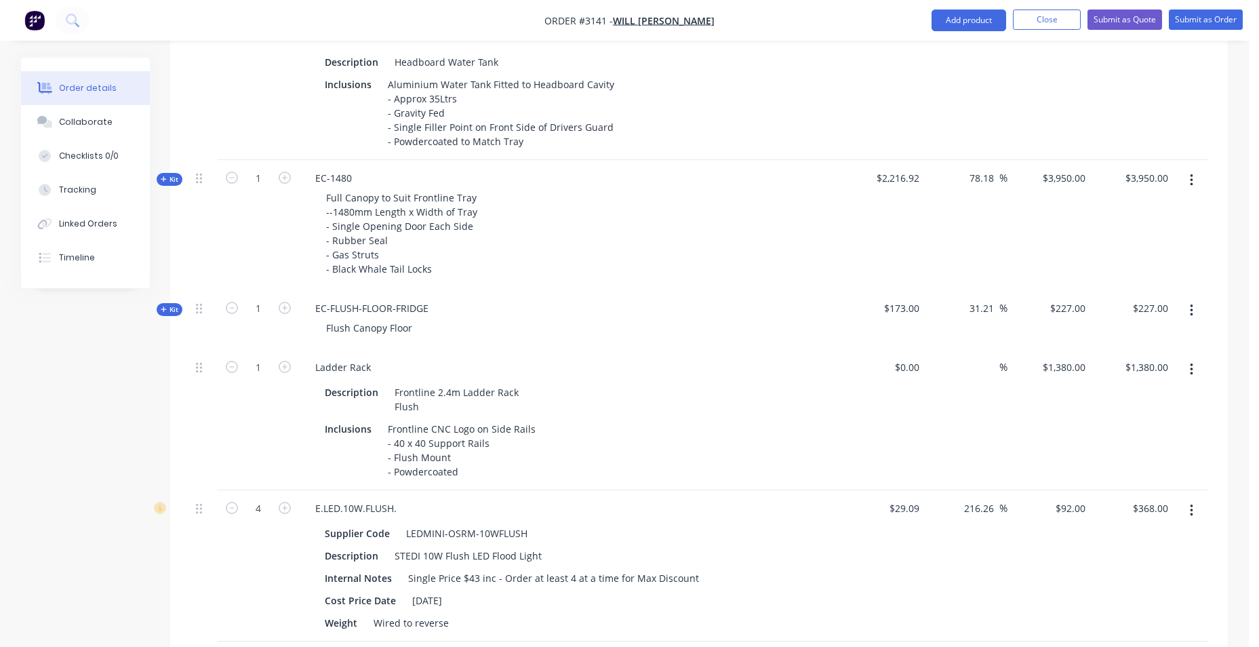
scroll to position [1136, 0]
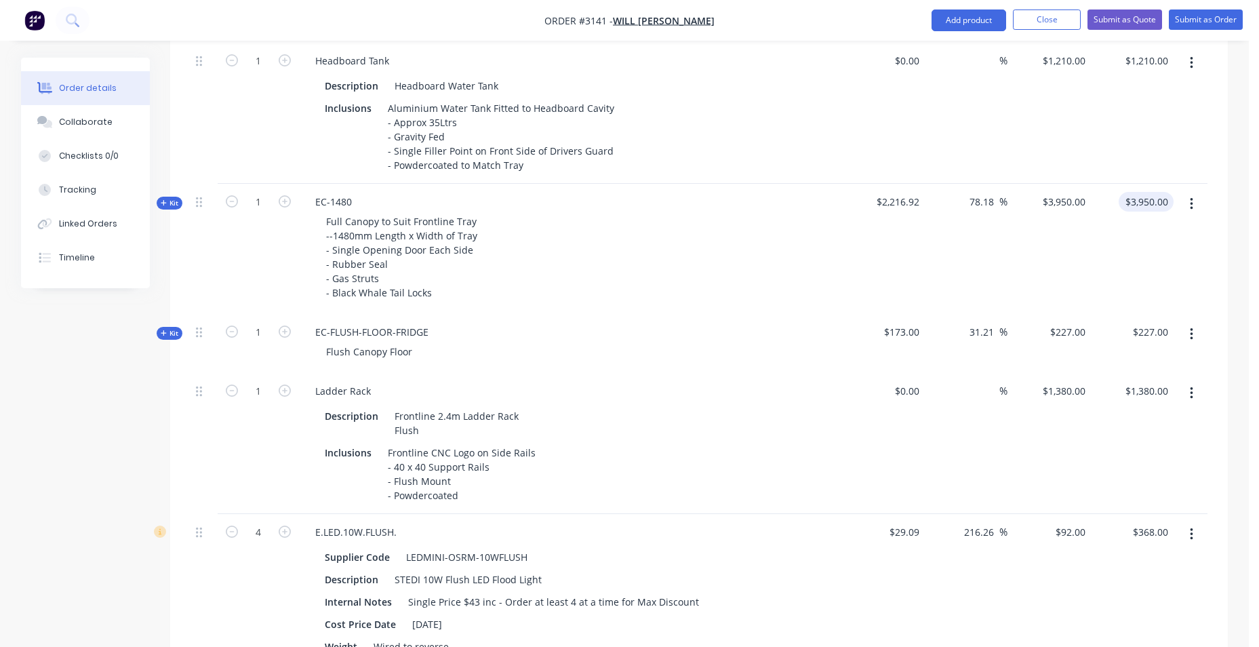
type input "3950.00"
click at [1154, 204] on input "3950.00" at bounding box center [1148, 202] width 49 height 20
click at [1061, 198] on div "$3,950.00 $3,950.00" at bounding box center [1063, 202] width 55 height 20
type input "3950"
type input "$3,950.00"
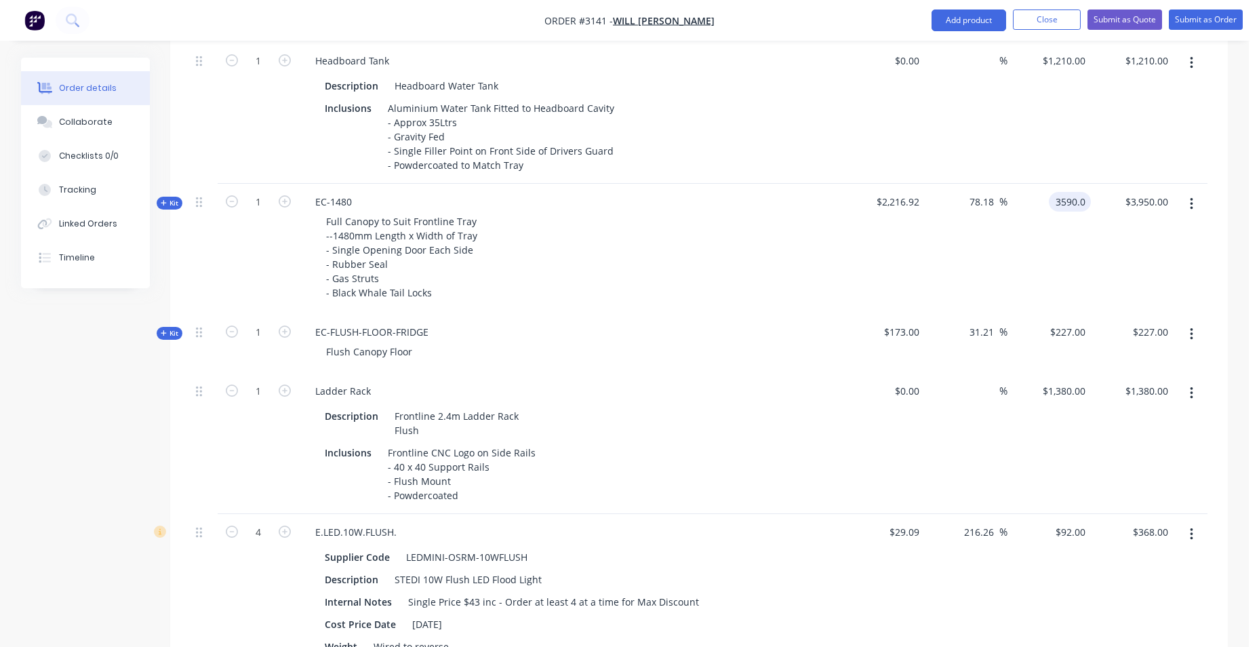
type input "3590.0"
click at [1115, 148] on div "$1,210.00 $1,210.00" at bounding box center [1132, 113] width 83 height 141
type input "61.94"
type input "$3,590.00"
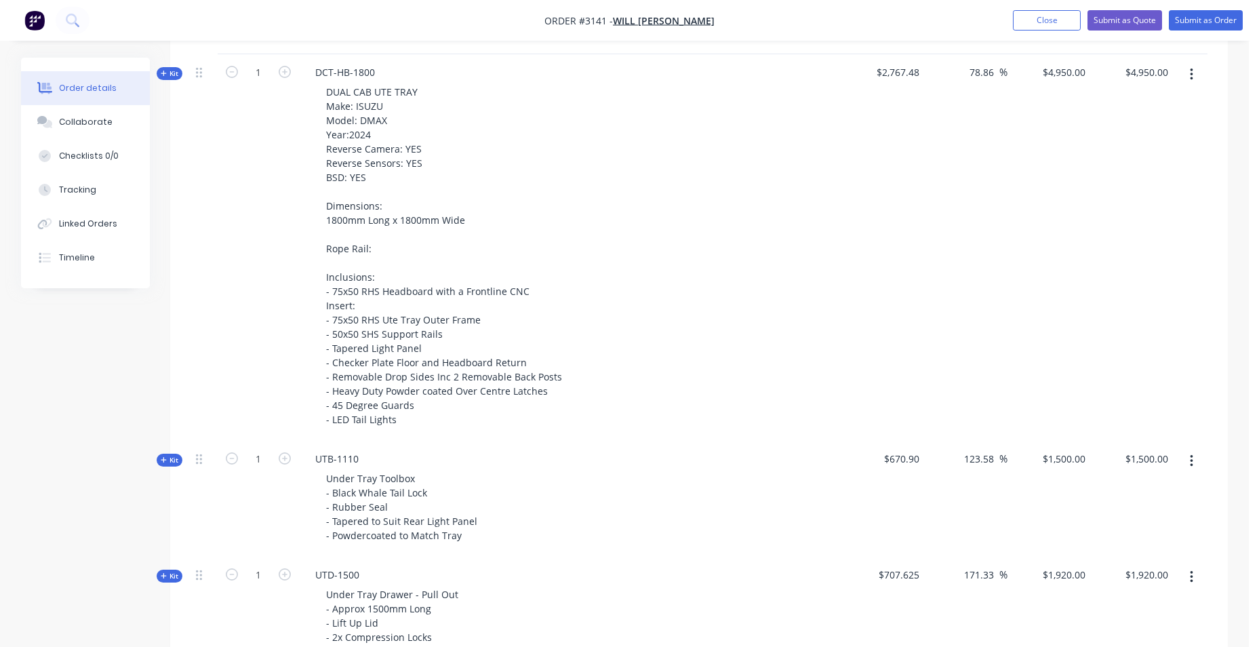
scroll to position [475, 0]
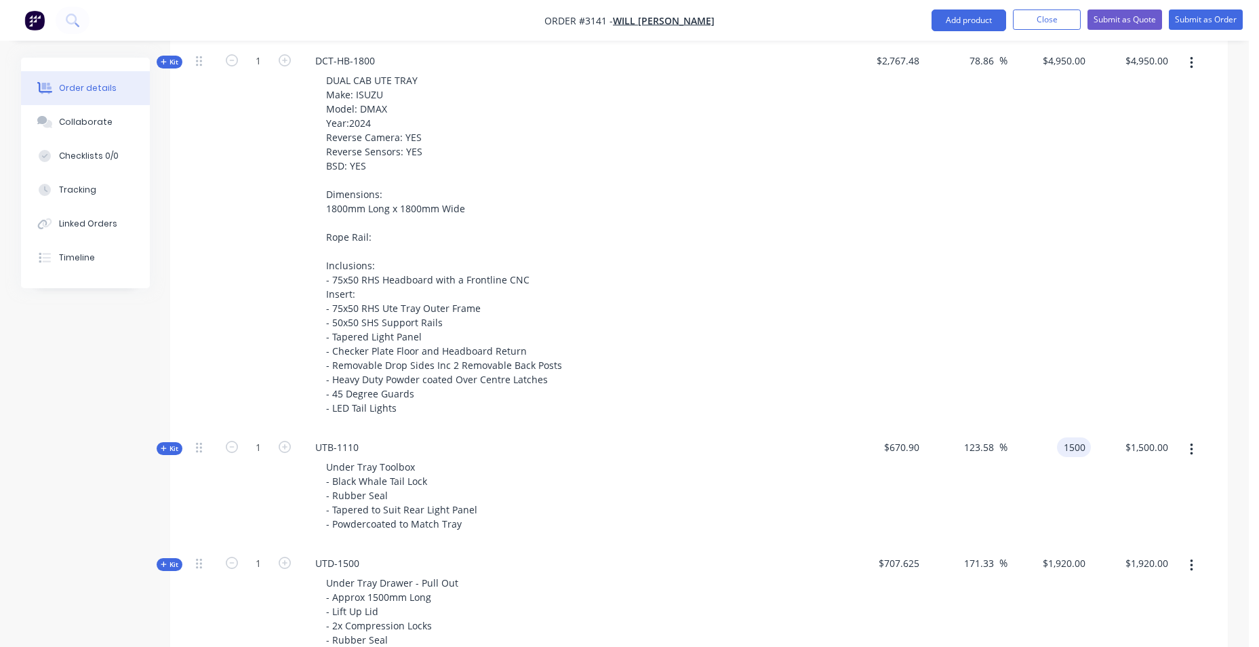
click at [1072, 442] on input "1500" at bounding box center [1076, 447] width 28 height 20
type input "1545"
click at [1069, 567] on input "$1,920.00" at bounding box center [1065, 563] width 49 height 20
type input "130.29"
type input "$1,545.00"
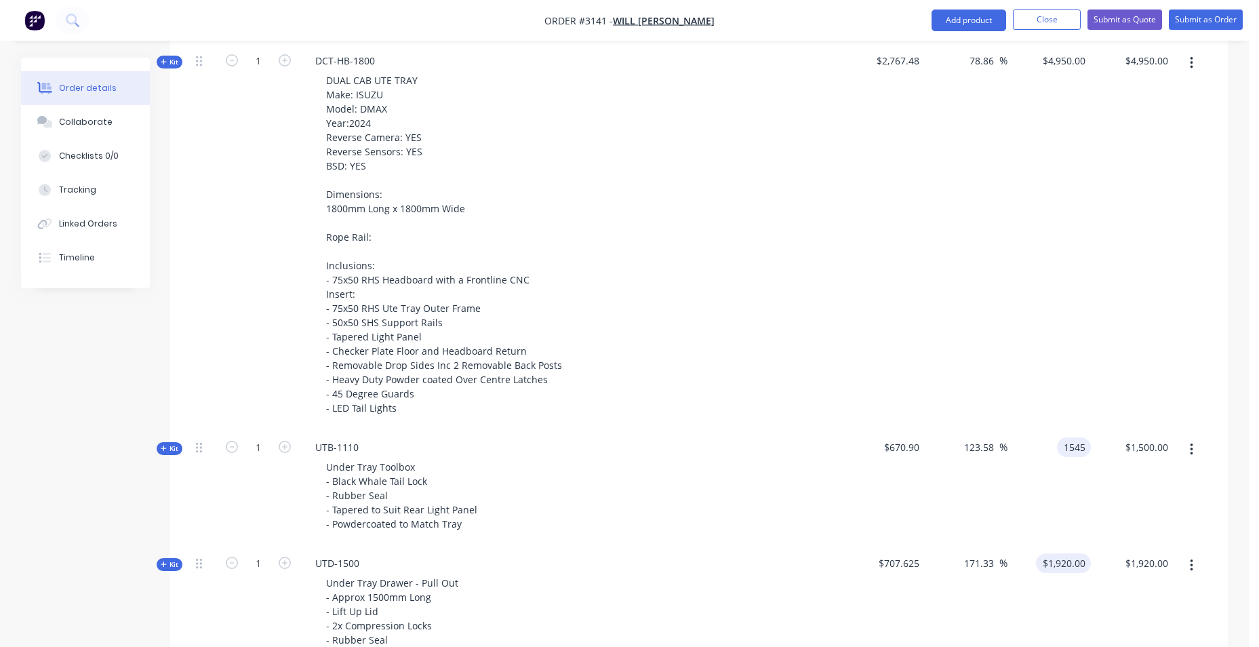
type input "$1,545.00"
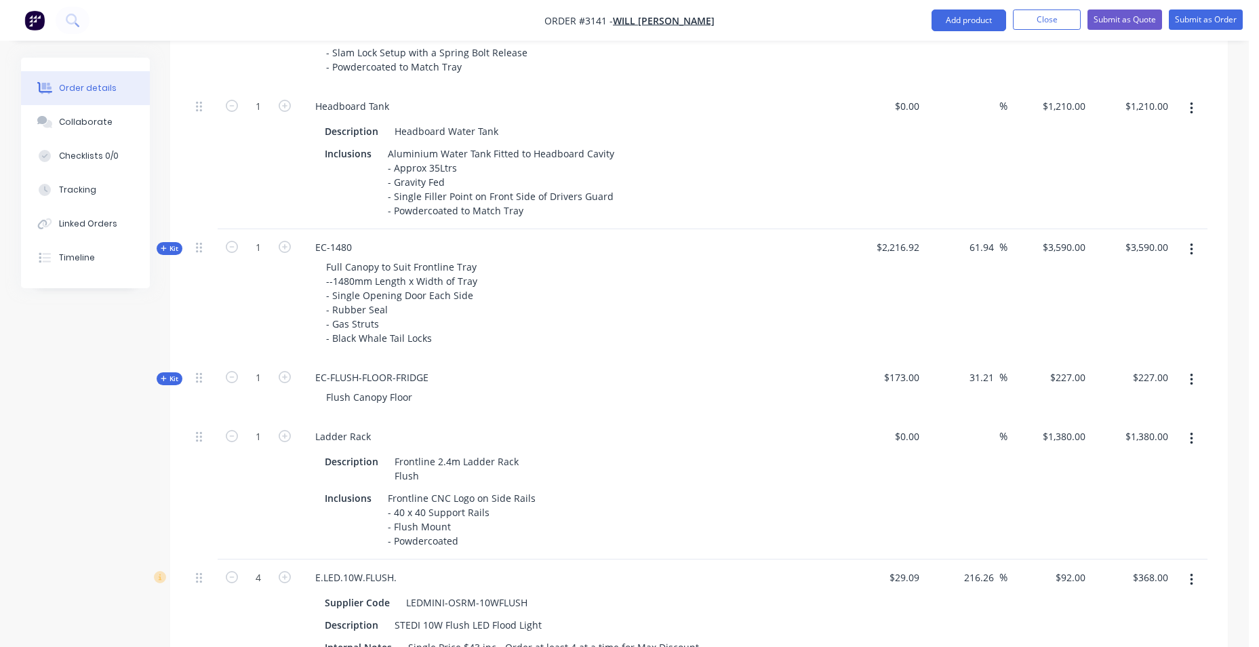
scroll to position [1085, 0]
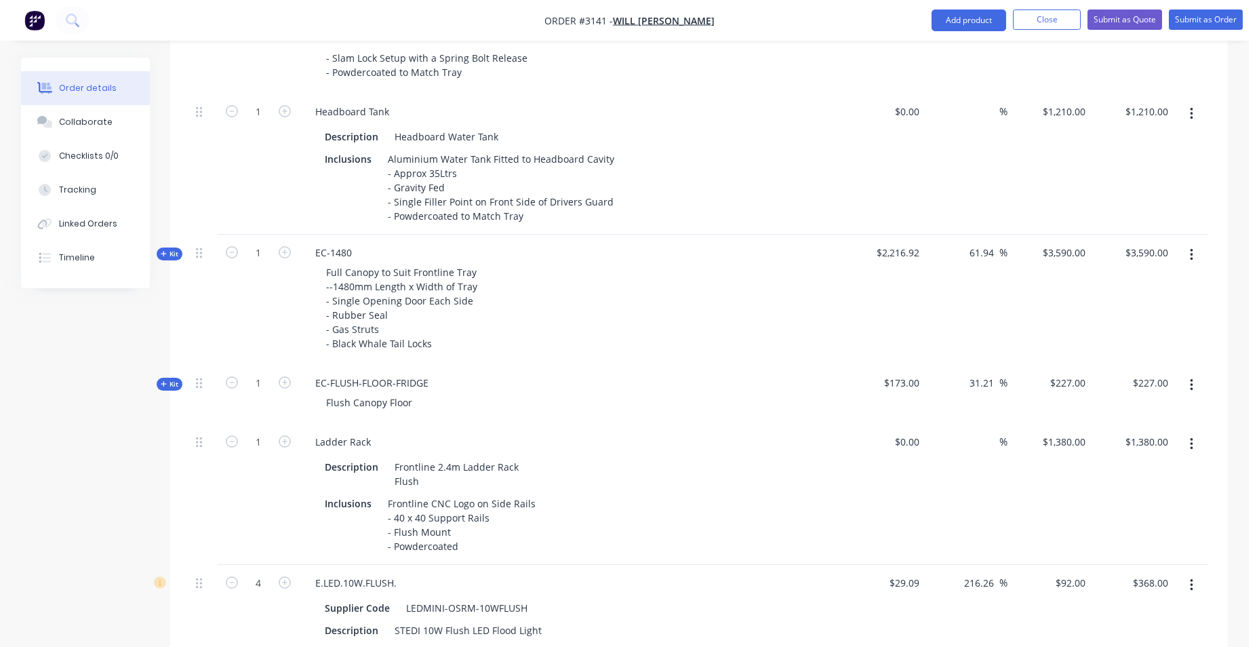
click at [203, 107] on div at bounding box center [204, 111] width 16 height 18
type input "1772"
click at [1058, 113] on div "$1,210.00 $1,210.00" at bounding box center [1063, 112] width 55 height 20
type input "150.42"
type input "$1,772.00"
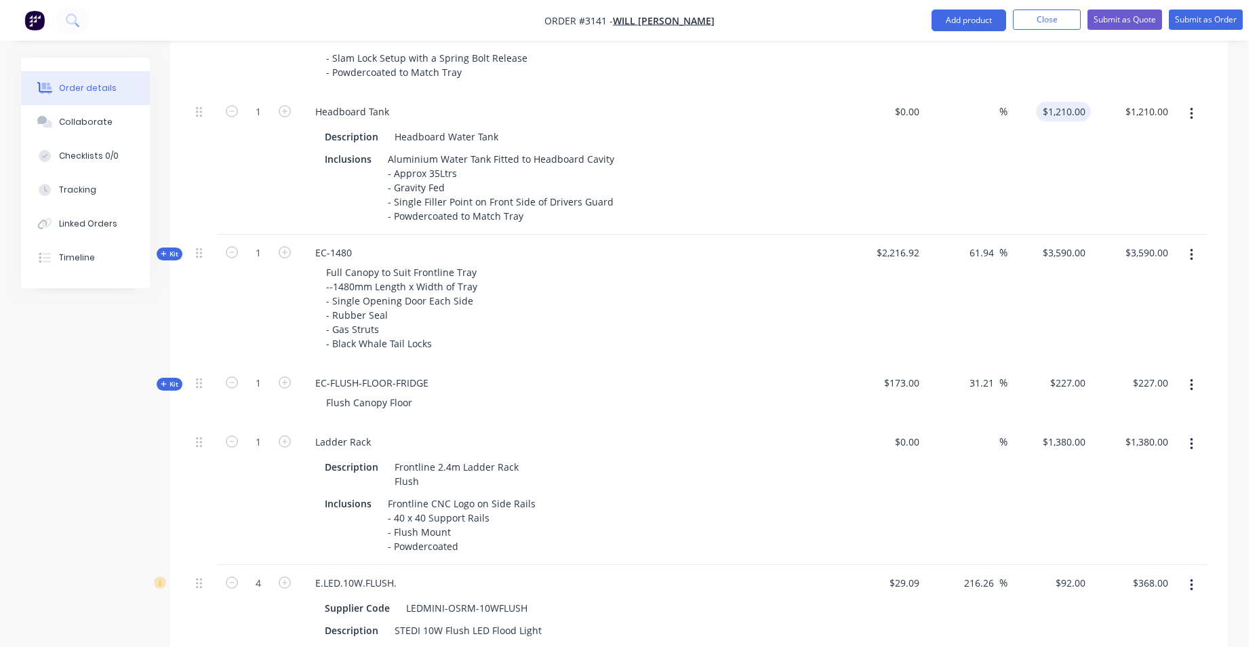
type input "$1,772.00"
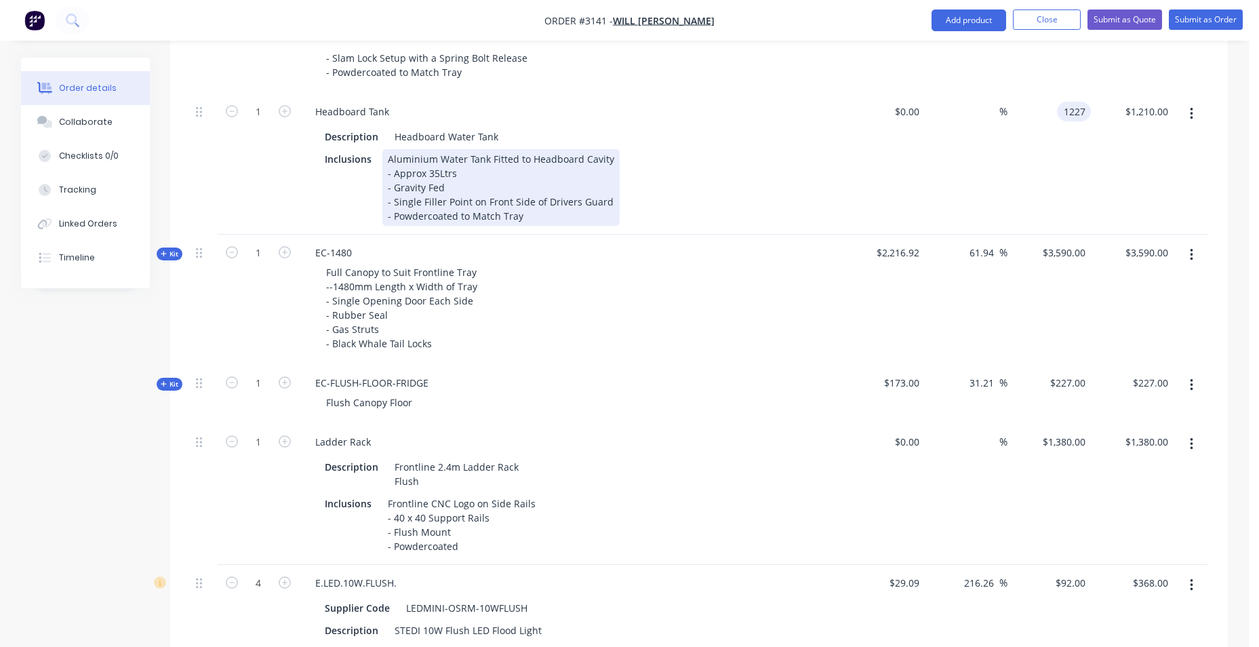
click at [704, 149] on div "Inclusions Aluminium Water Tank Fitted to Headboard Cavity - Approx 35Ltrs - Gr…" at bounding box center [567, 187] width 496 height 77
type input "$1,227.00"
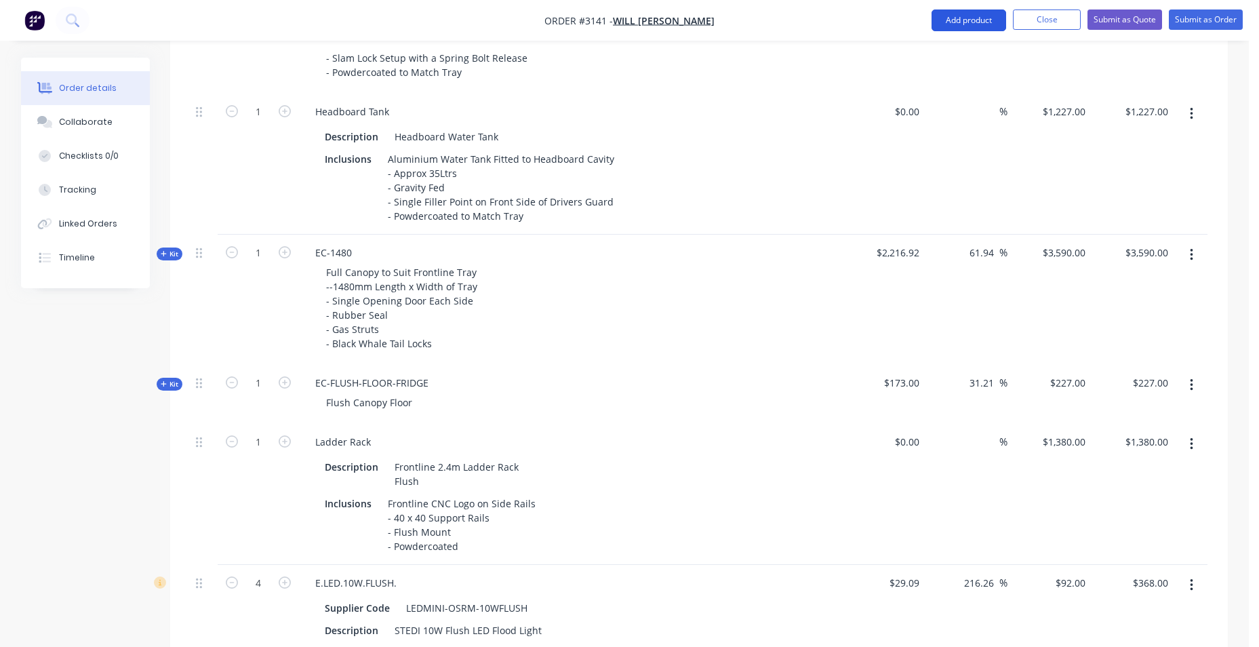
click at [971, 20] on button "Add product" at bounding box center [968, 20] width 75 height 22
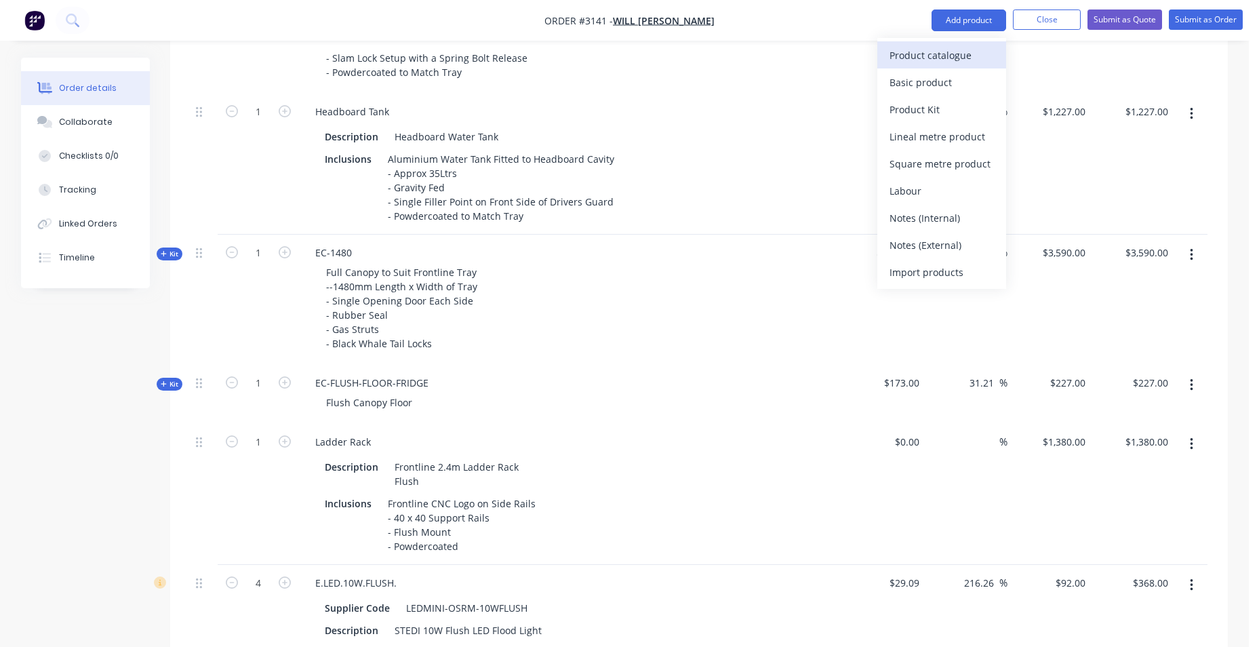
click at [976, 54] on div "Product catalogue" at bounding box center [941, 55] width 104 height 20
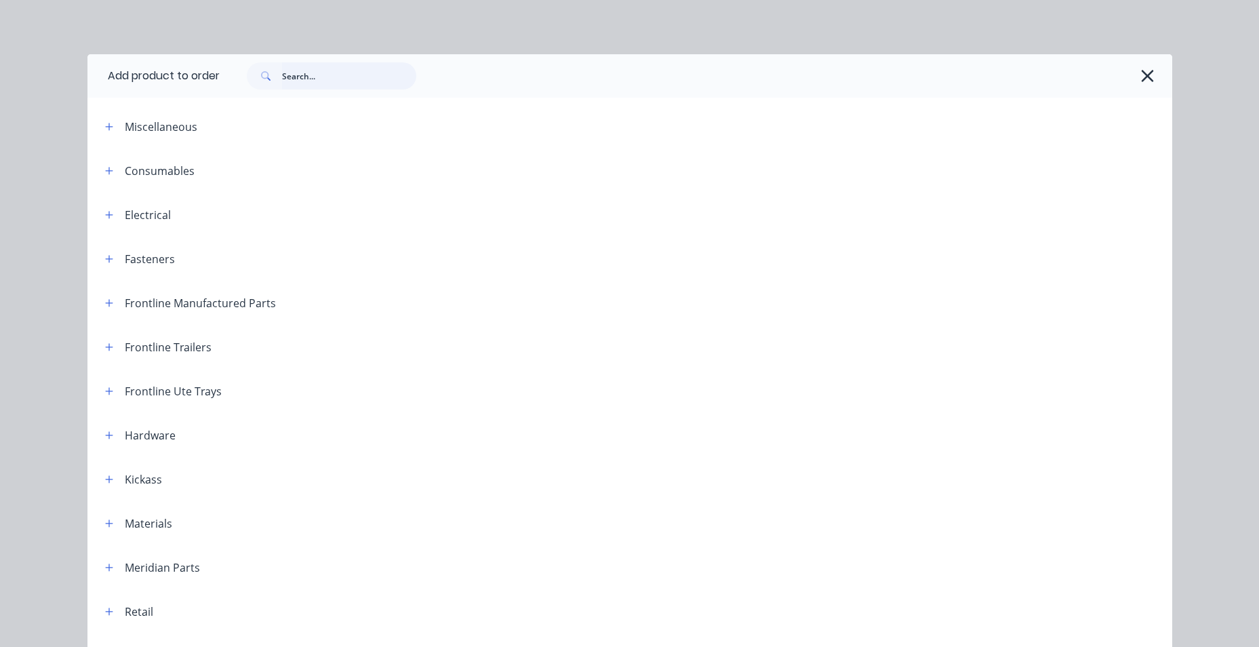
click at [303, 81] on input "text" at bounding box center [349, 75] width 134 height 27
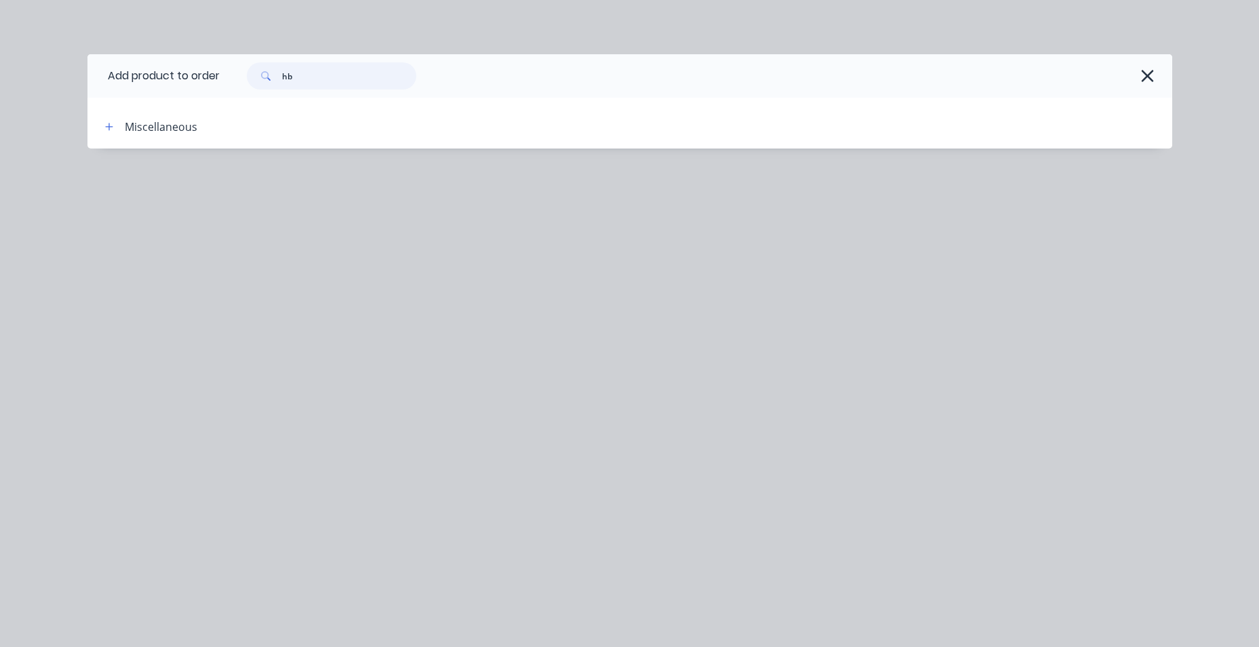
type input "h"
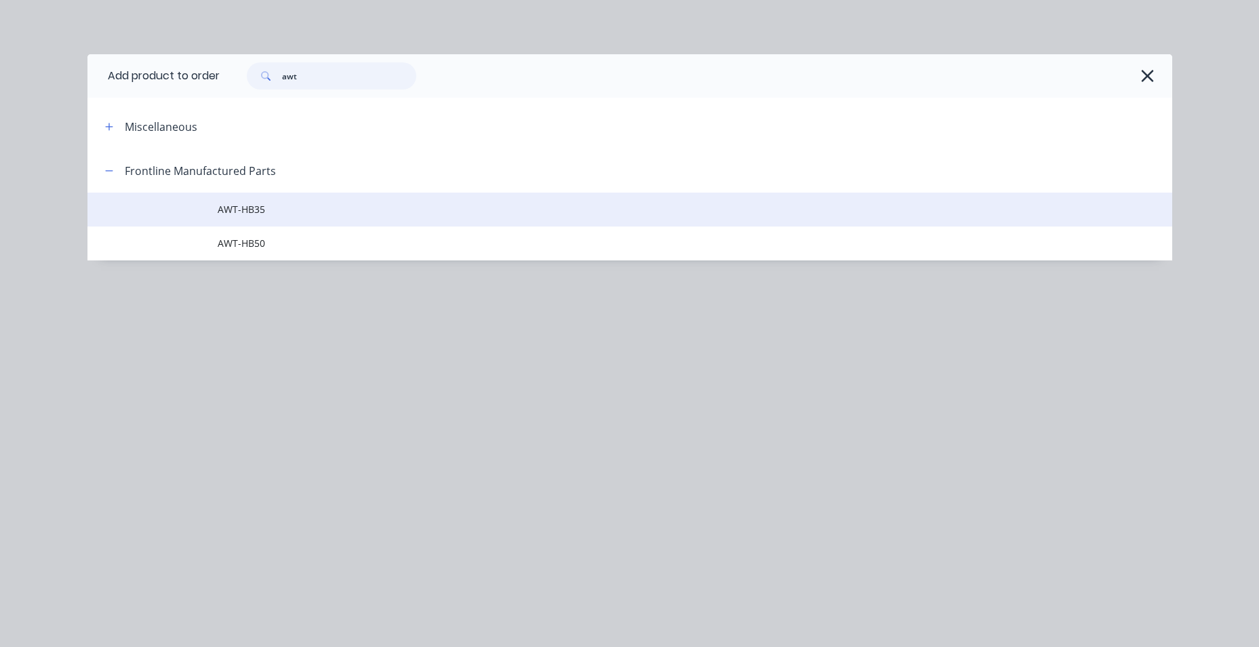
type input "awt"
click at [279, 215] on span "AWT-HB35" at bounding box center [599, 209] width 763 height 14
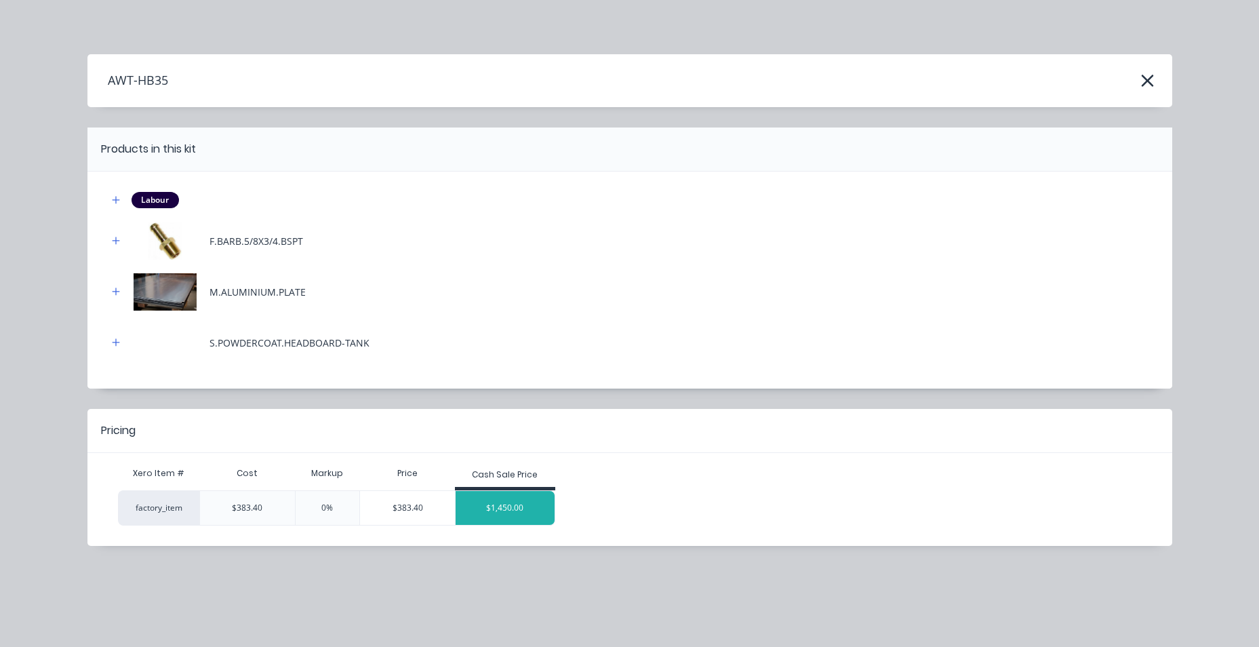
click at [523, 514] on div "$1,450.00" at bounding box center [505, 508] width 99 height 34
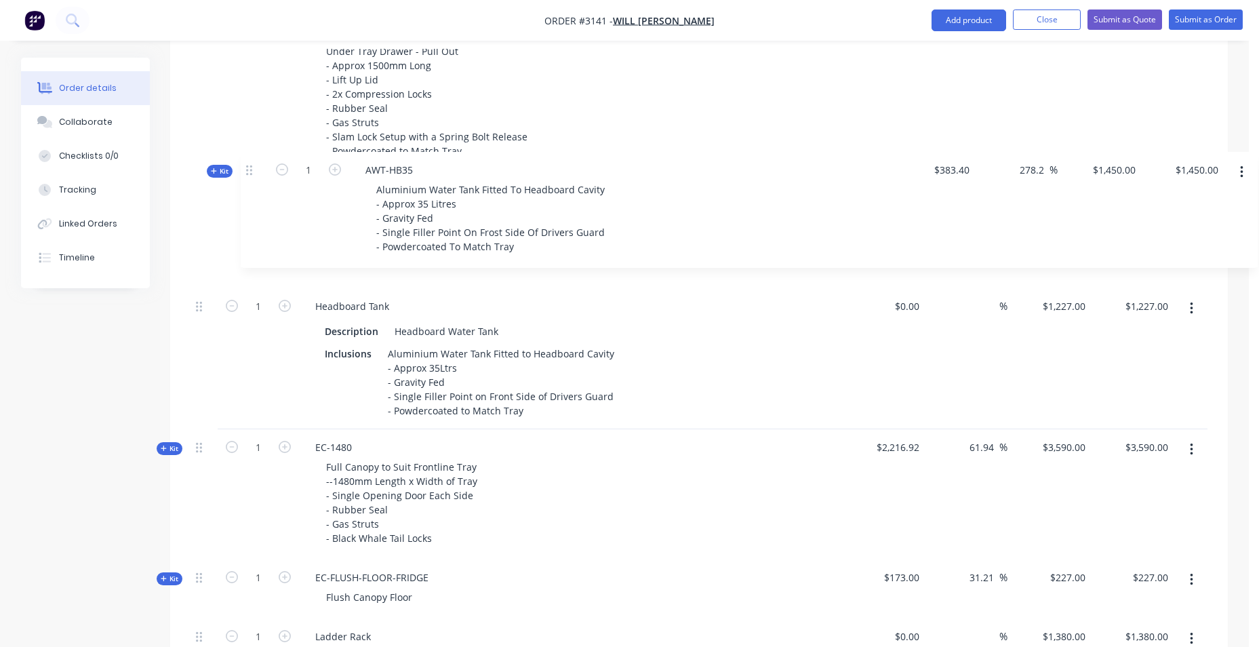
scroll to position [1004, 0]
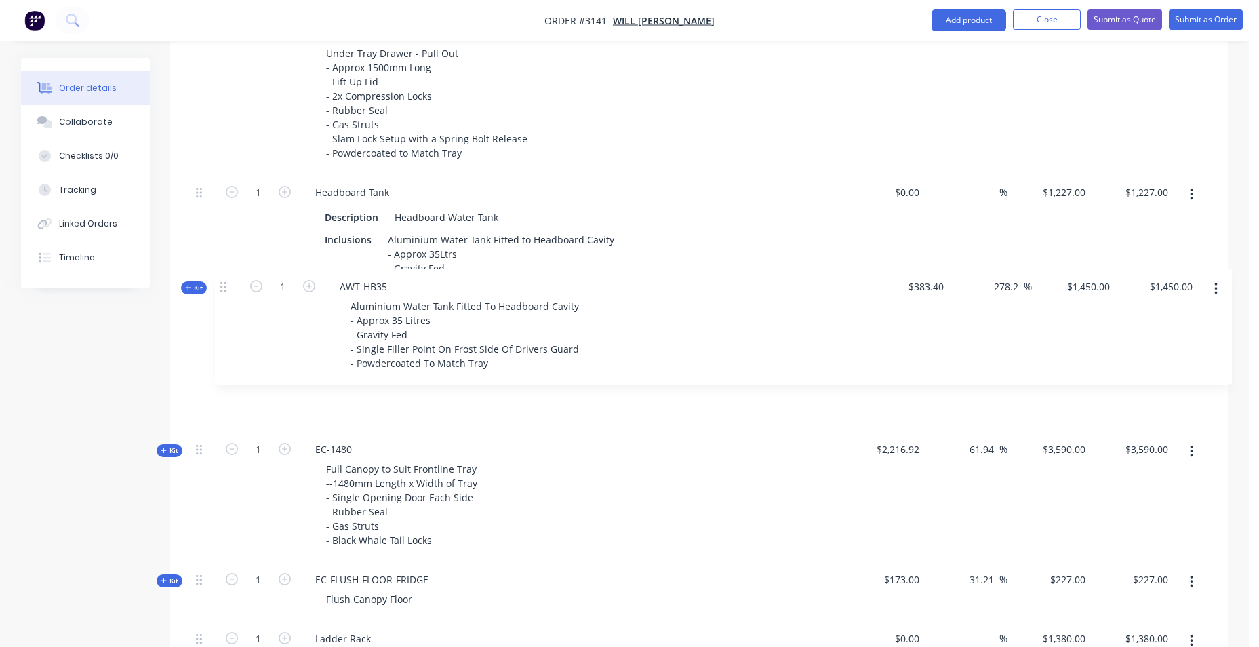
drag, startPoint x: 198, startPoint y: 296, endPoint x: 221, endPoint y: 278, distance: 29.4
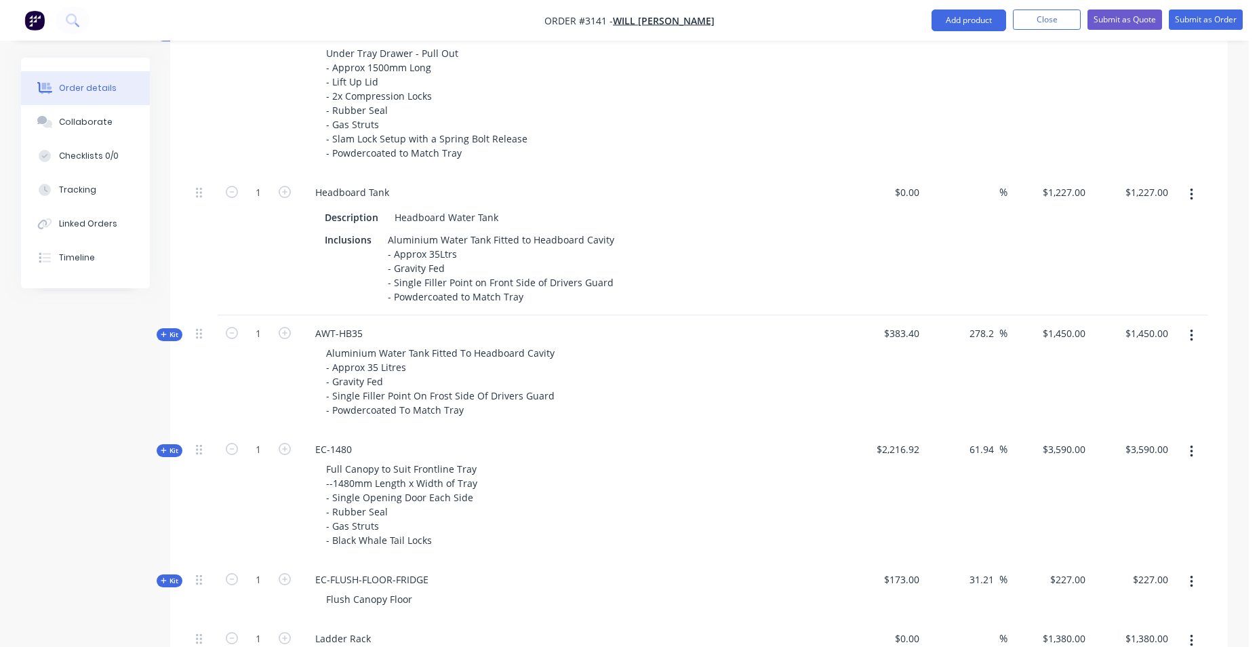
click at [1194, 200] on button "button" at bounding box center [1192, 194] width 32 height 24
click at [1161, 315] on div "Delete" at bounding box center [1143, 312] width 104 height 20
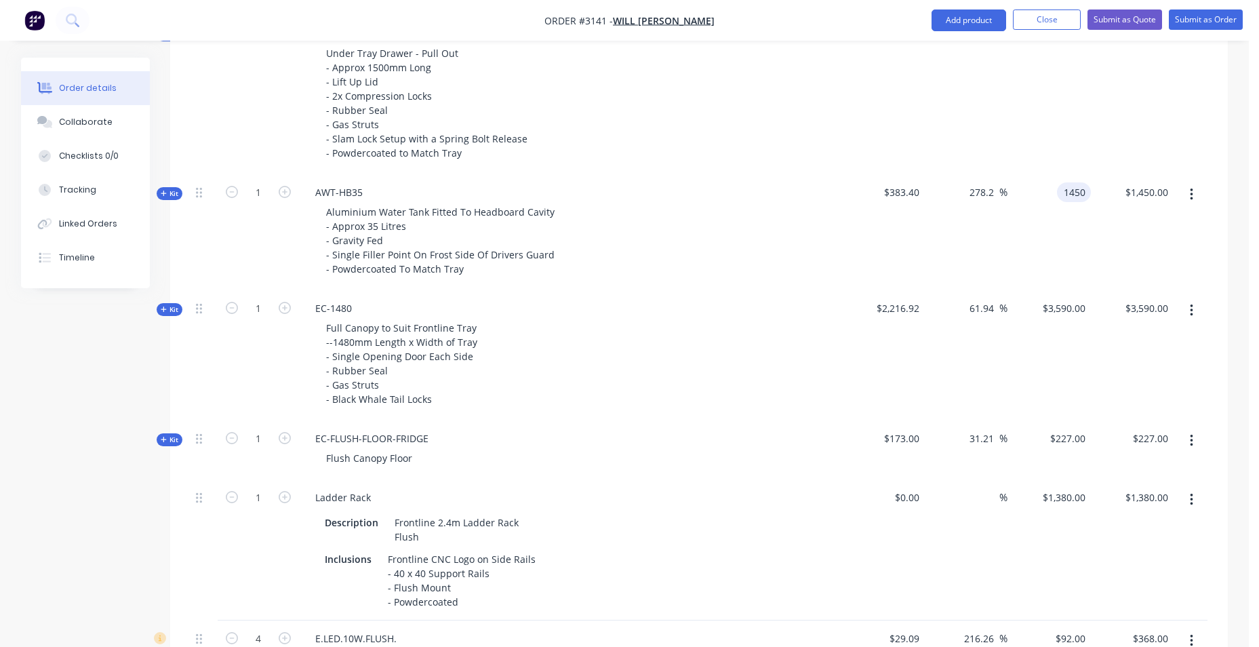
click at [1060, 197] on div "1450 1450" at bounding box center [1074, 192] width 34 height 20
type input "1227"
type input "220.03"
type input "$1,227.00"
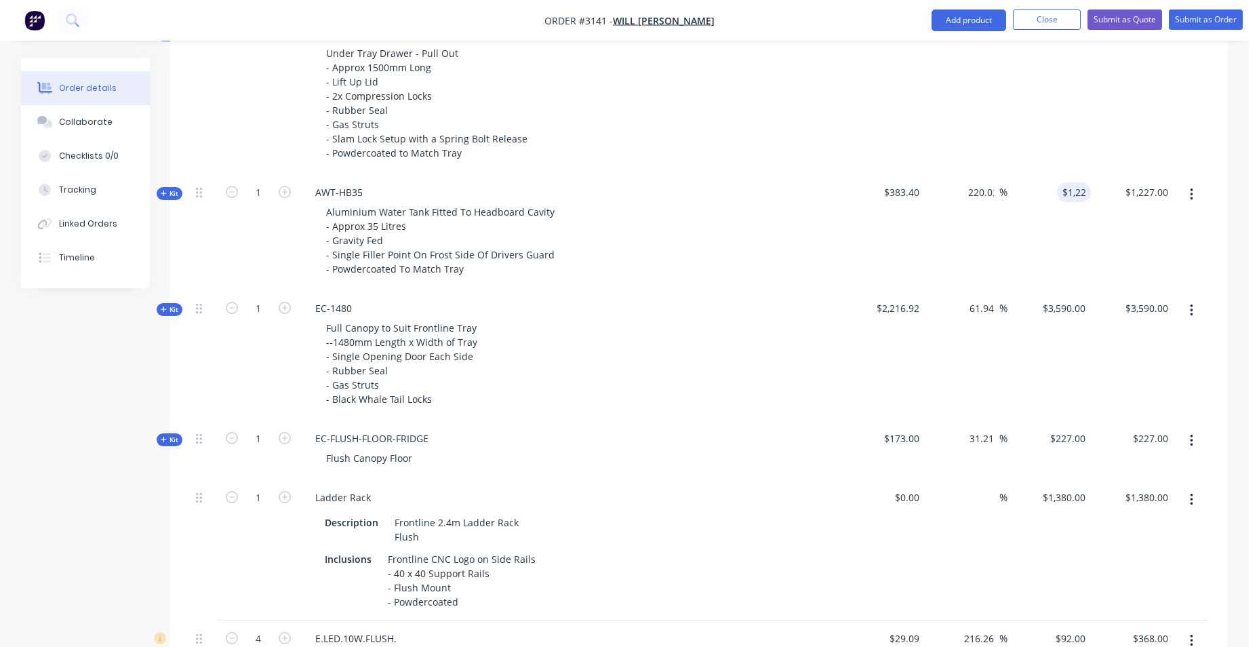
click at [994, 144] on div "150.42 150.42 %" at bounding box center [966, 95] width 83 height 159
click at [1060, 437] on div "227 $227.00" at bounding box center [1048, 449] width 83 height 59
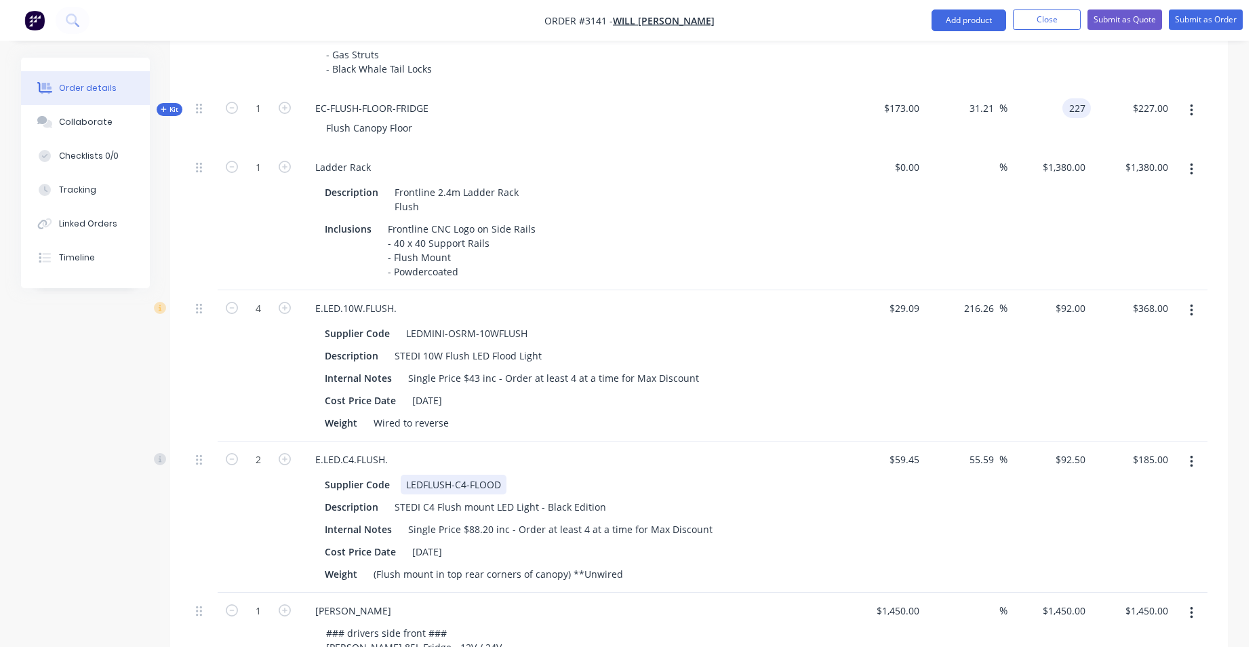
scroll to position [1411, 0]
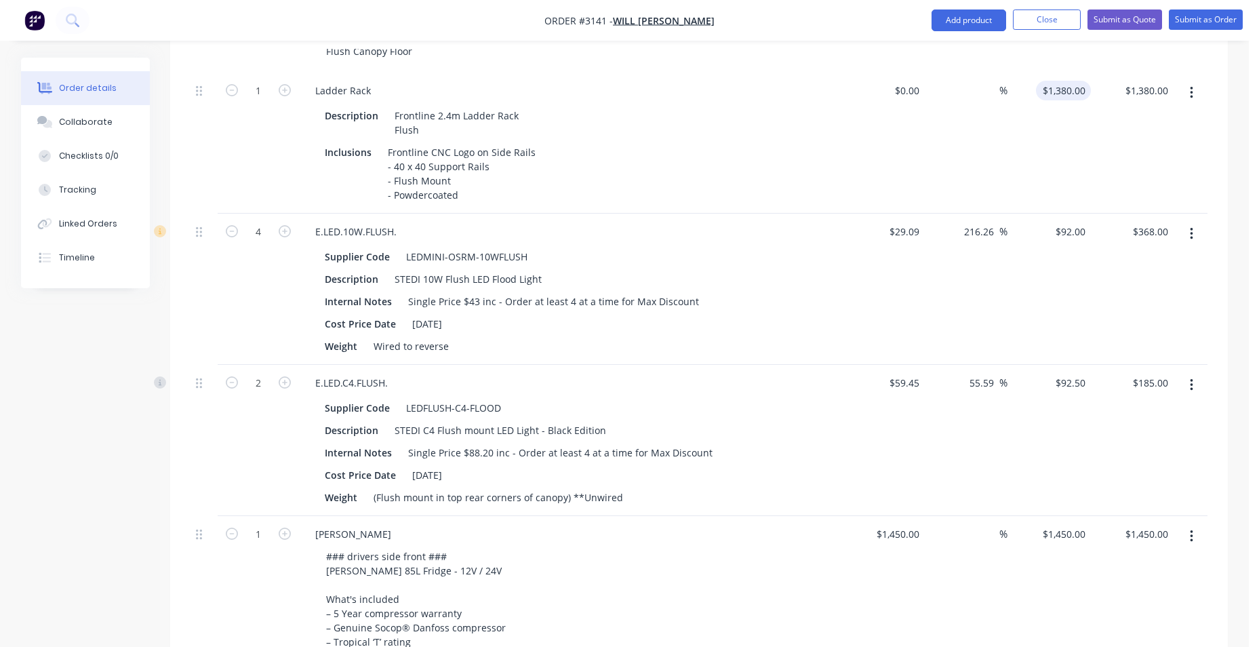
type input "$227.00"
click at [1064, 94] on input "1380" at bounding box center [1076, 91] width 28 height 20
drag, startPoint x: 1013, startPoint y: 275, endPoint x: 996, endPoint y: 278, distance: 17.9
click at [1022, 274] on div "$92.00 $92.00" at bounding box center [1048, 289] width 83 height 151
type input "$1,254.00"
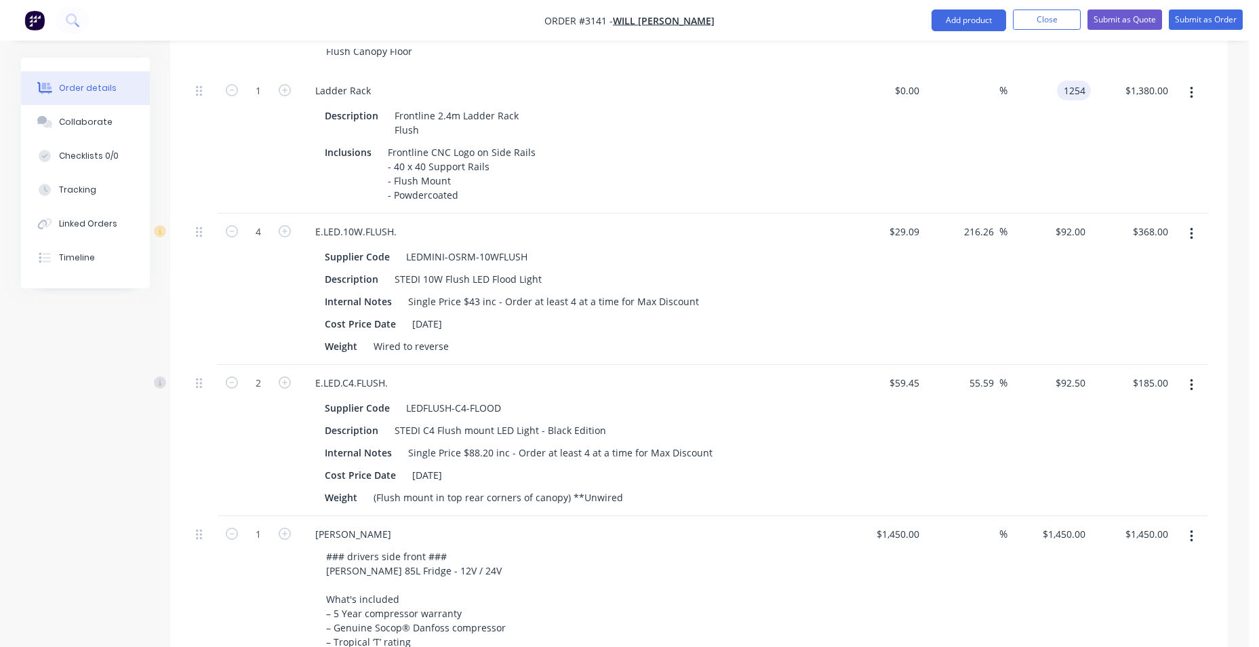
type input "$1,254.00"
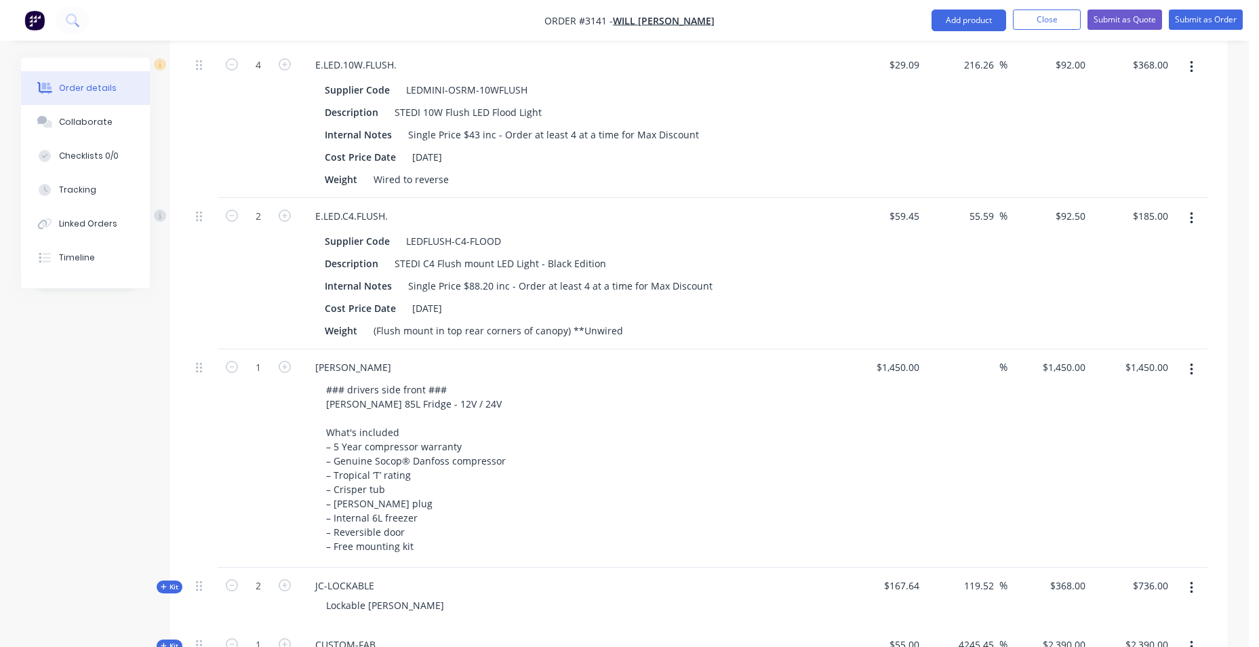
scroll to position [1546, 0]
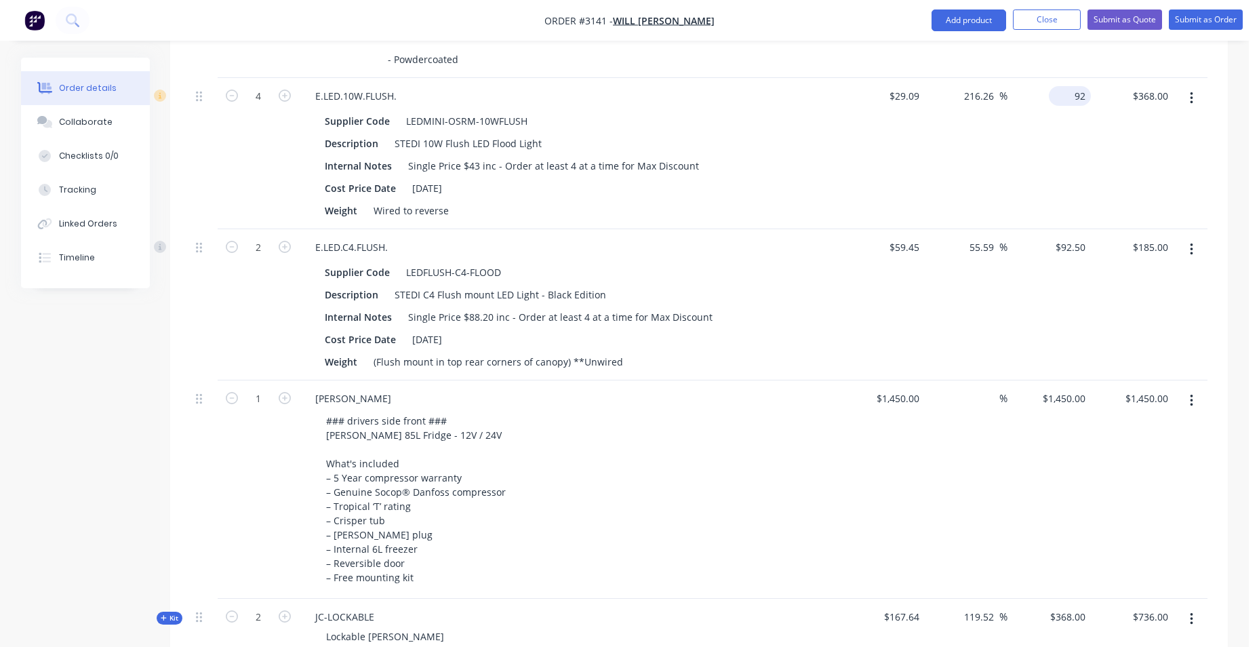
click at [1081, 88] on input "92" at bounding box center [1072, 96] width 37 height 20
type input "316"
drag, startPoint x: 710, startPoint y: 218, endPoint x: 716, endPoint y: 209, distance: 10.3
click at [714, 218] on div "Weight Wired to reverse" at bounding box center [567, 211] width 496 height 20
type input "986.28"
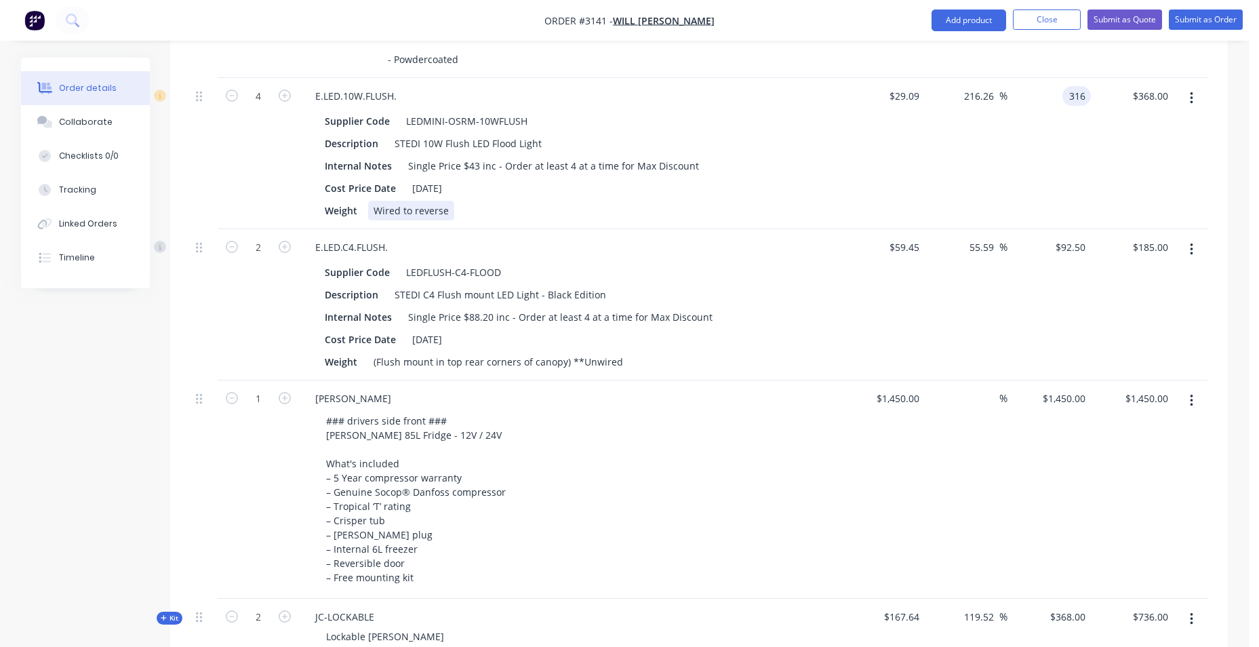
type input "$316.00"
type input "$1,264.00"
click at [1081, 104] on input "316" at bounding box center [1079, 96] width 23 height 20
type input "71"
click at [1112, 275] on div "$185.00 $185.00" at bounding box center [1132, 304] width 83 height 151
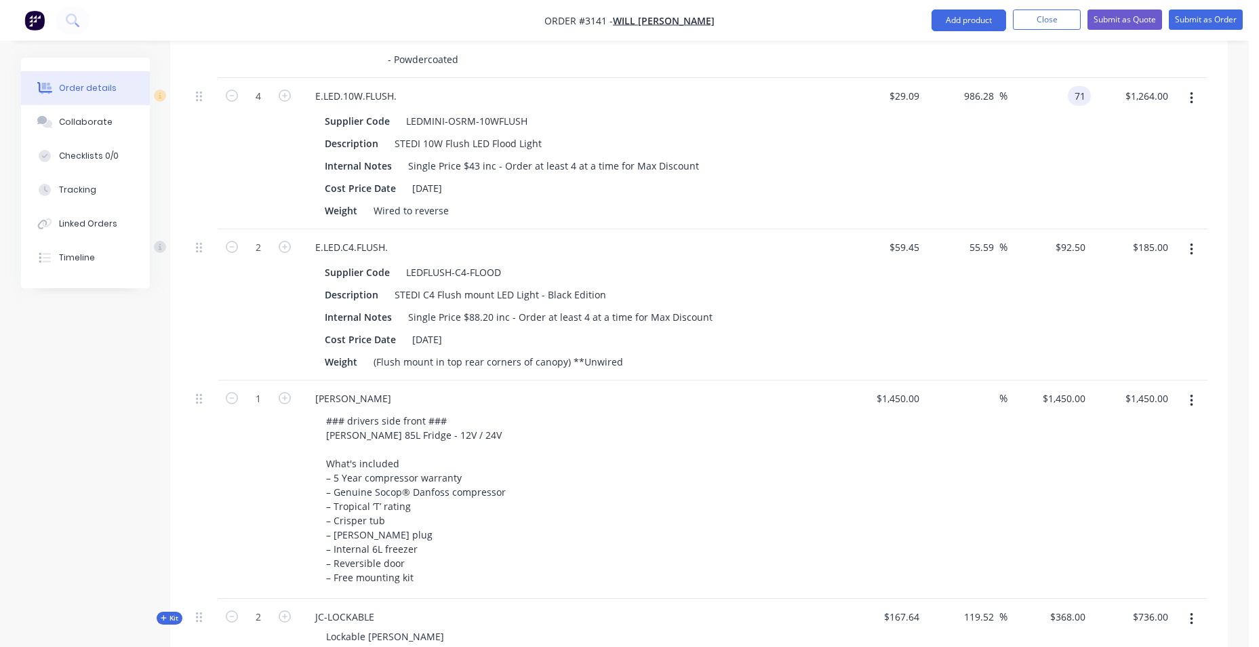
type input "144.07"
type input "$71.00"
type input "$284.00"
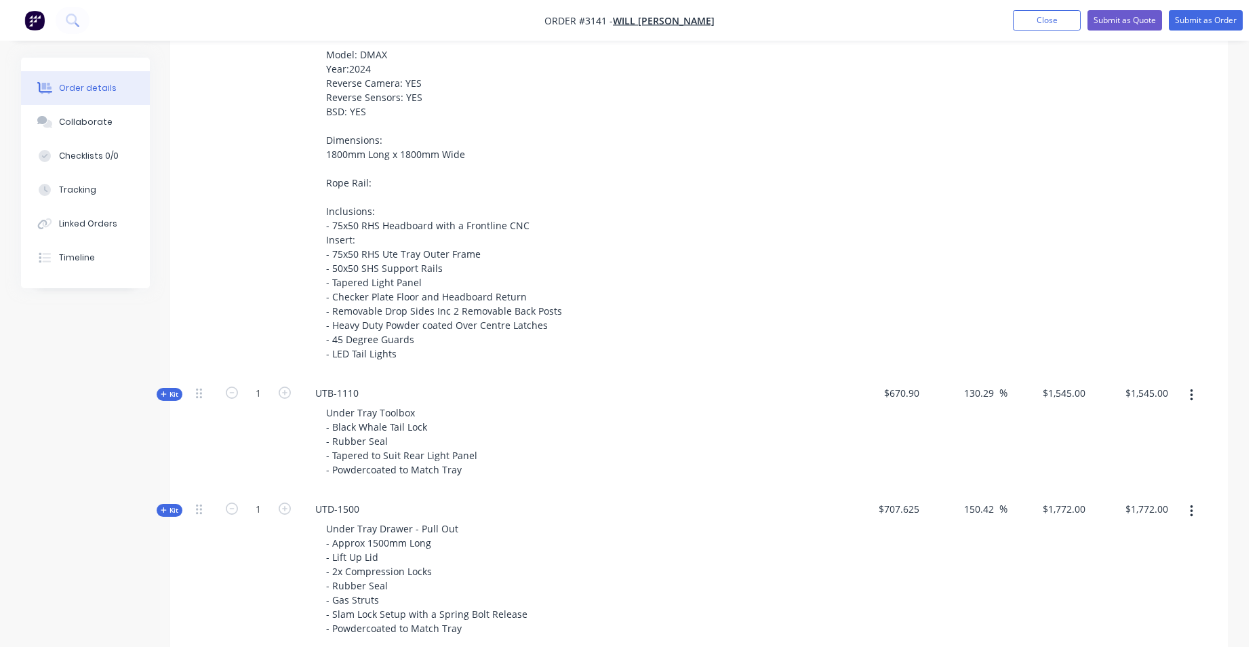
scroll to position [420, 0]
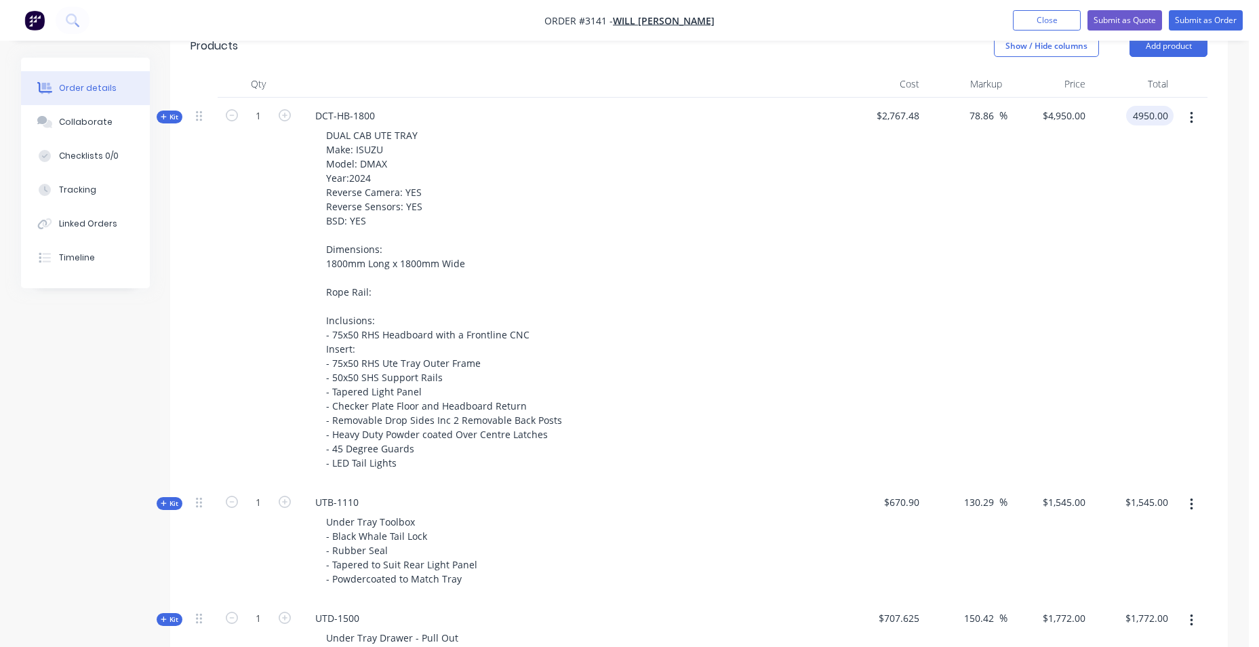
click at [1150, 115] on input "4950.00" at bounding box center [1152, 116] width 42 height 20
type input "4727"
click at [894, 273] on div "$2,767.48" at bounding box center [882, 291] width 83 height 386
type input "70.81"
type input "$4,727.00"
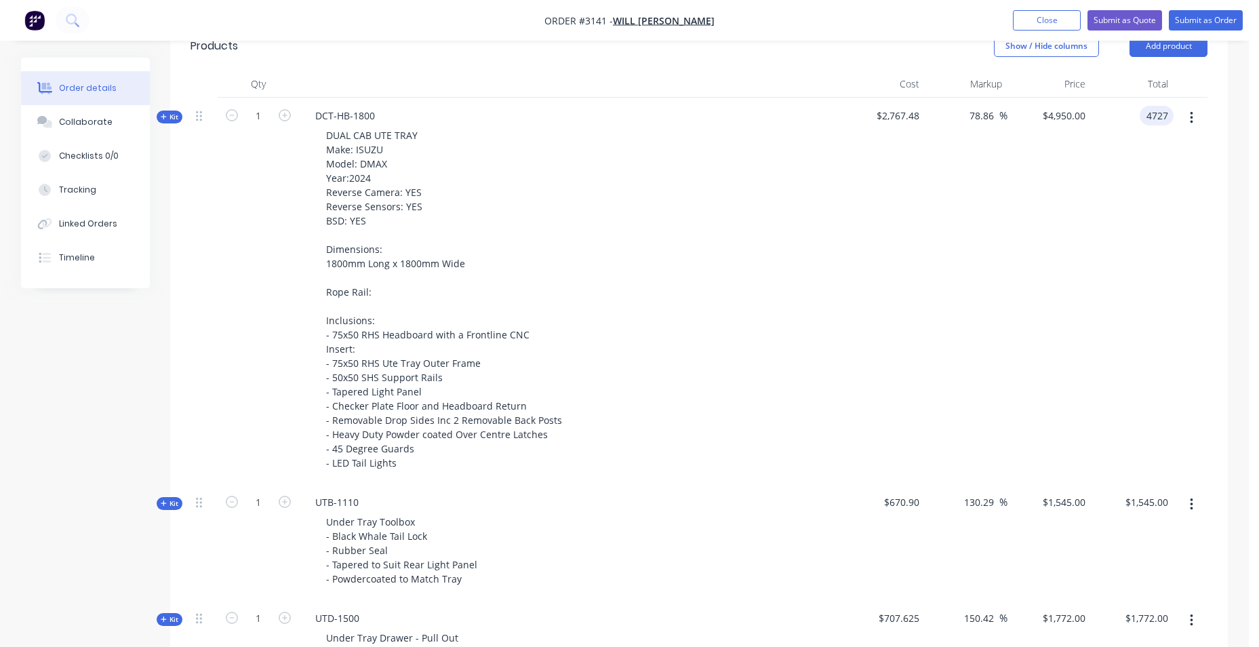
type input "$4,727.00"
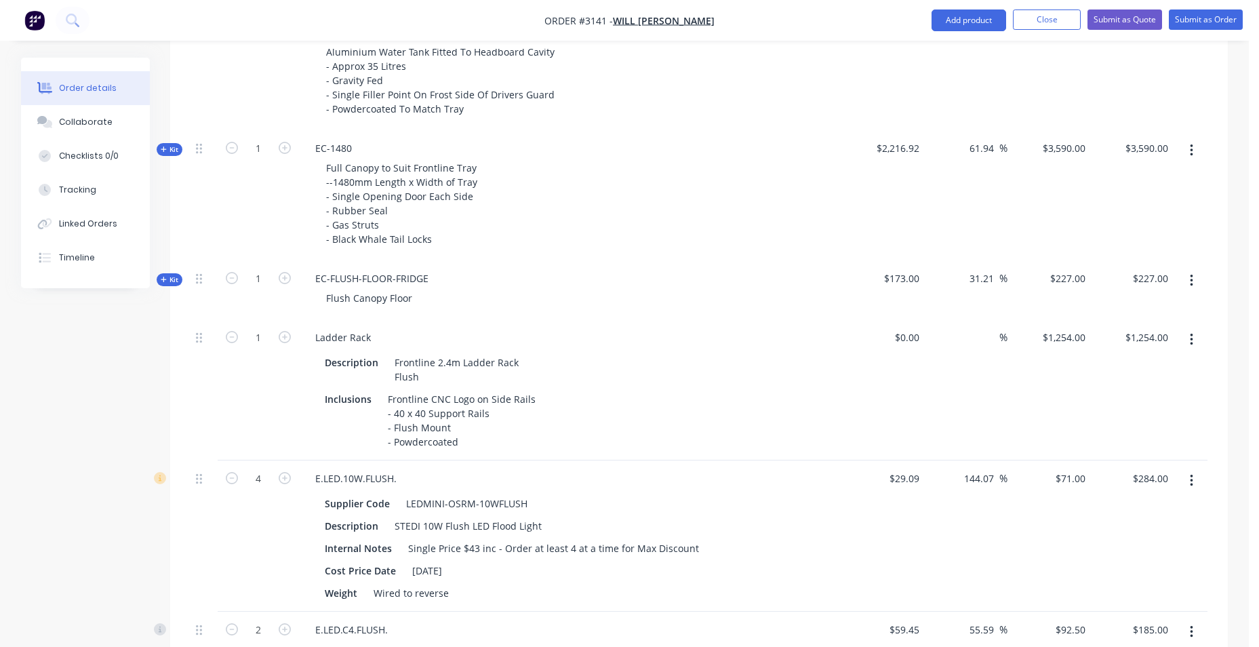
scroll to position [1165, 0]
click at [1156, 478] on input "284.00" at bounding box center [1152, 477] width 42 height 20
type input "287"
click at [1132, 385] on div "$1,254.00 $1,254.00" at bounding box center [1132, 388] width 83 height 141
type input "146.65"
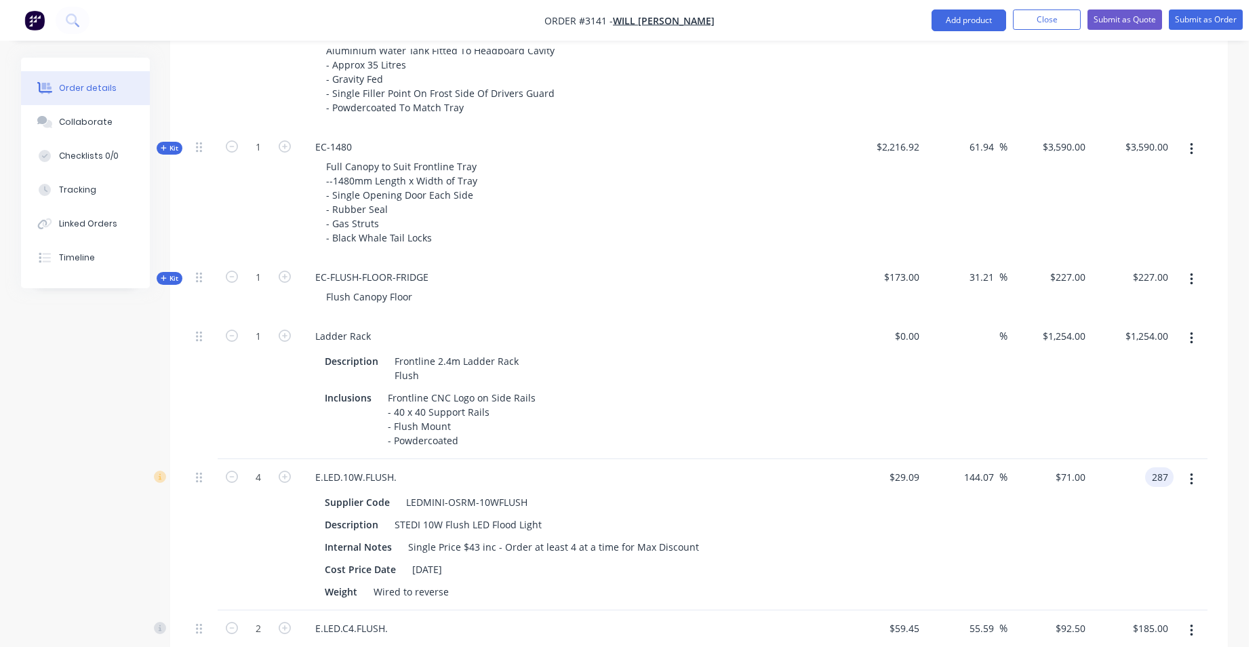
type input "$71.75"
type input "$287.00"
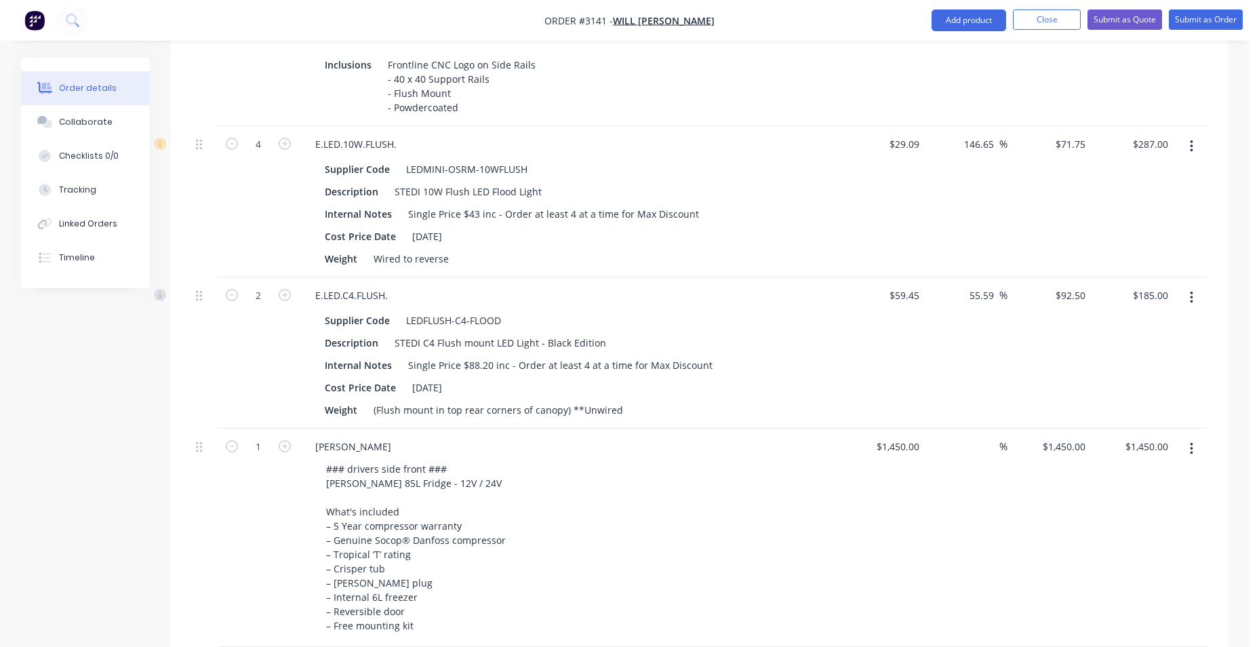
scroll to position [1640, 0]
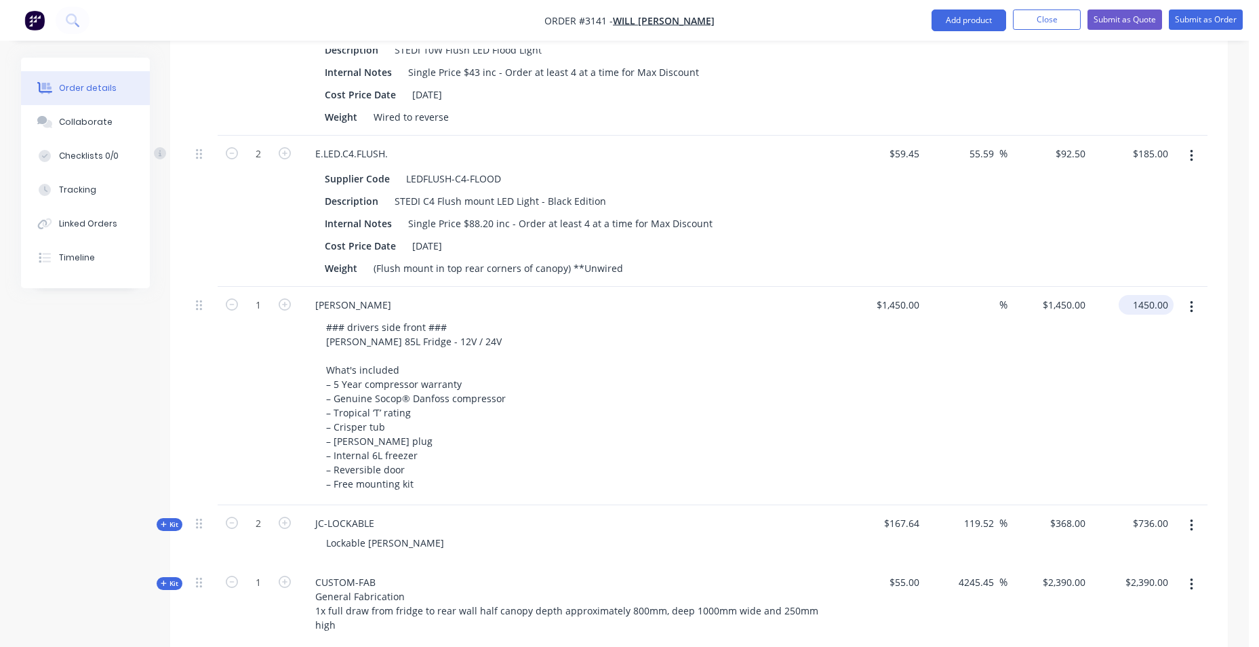
click at [1151, 304] on input "1450.00" at bounding box center [1148, 305] width 49 height 20
type input "1359"
click at [644, 429] on div "### drivers side front ### Bushman 85L Fridge - 12V / 24V What's included – 5 Y…" at bounding box center [575, 405] width 521 height 176
type input "-6.28"
type input "$1,359.00"
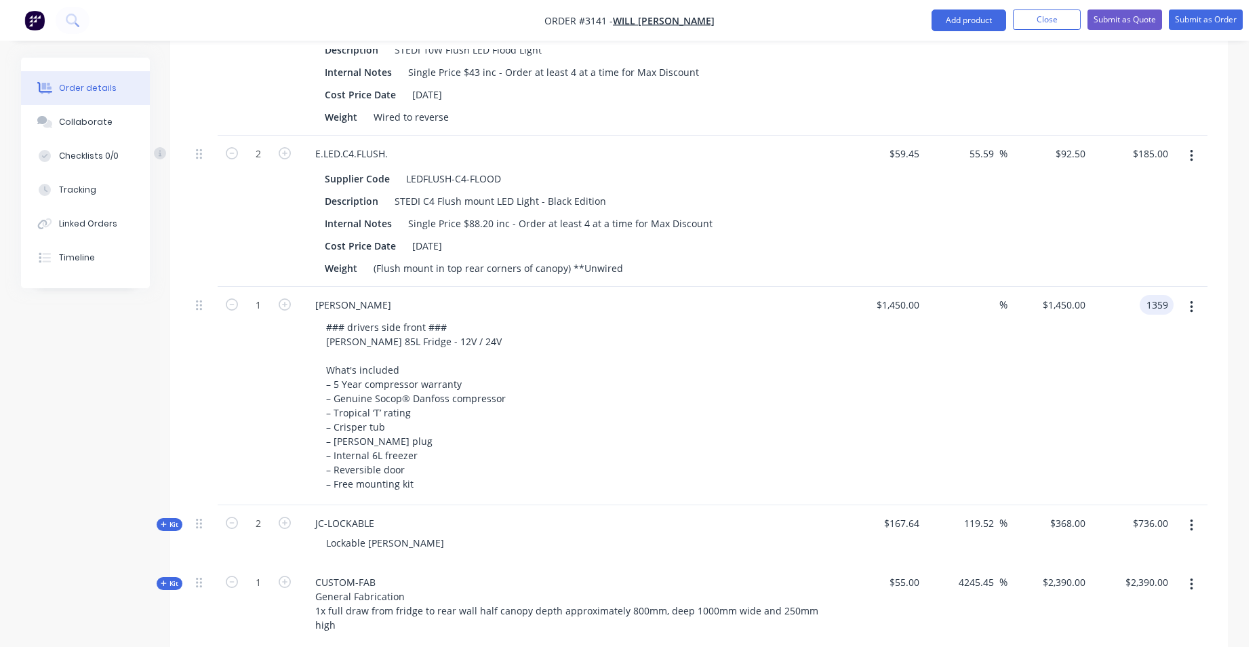
type input "$1,359.00"
click at [641, 534] on div "Lockable Jerry Can Holder" at bounding box center [569, 543] width 531 height 20
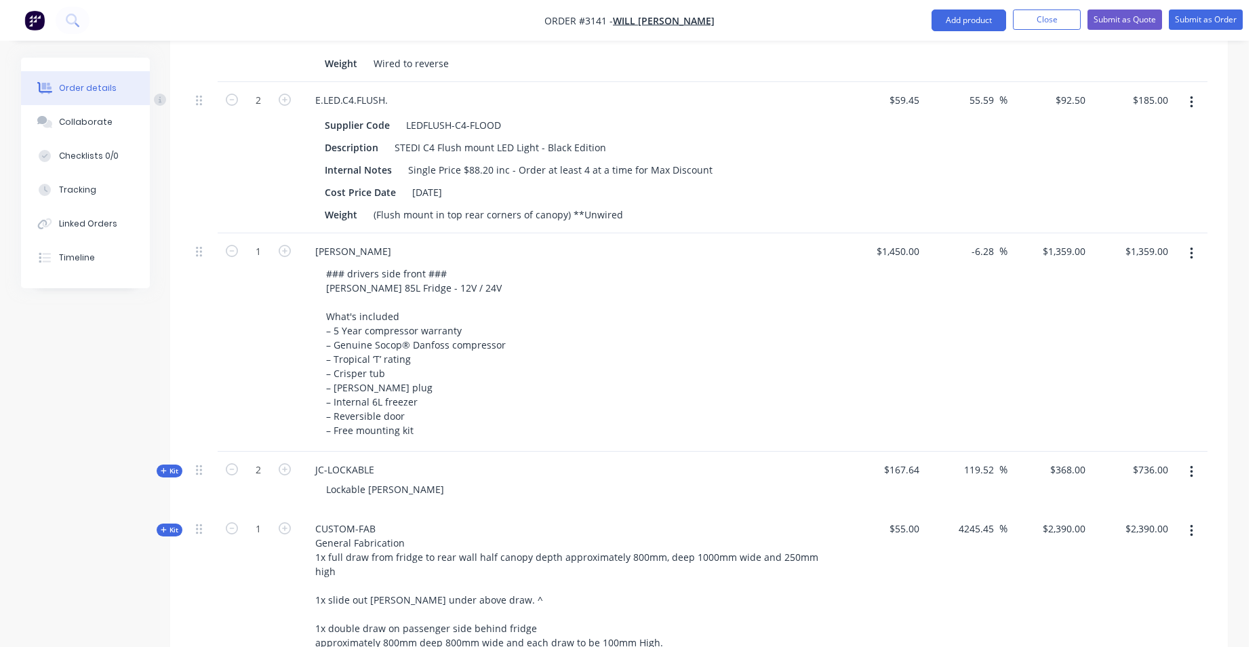
scroll to position [1775, 0]
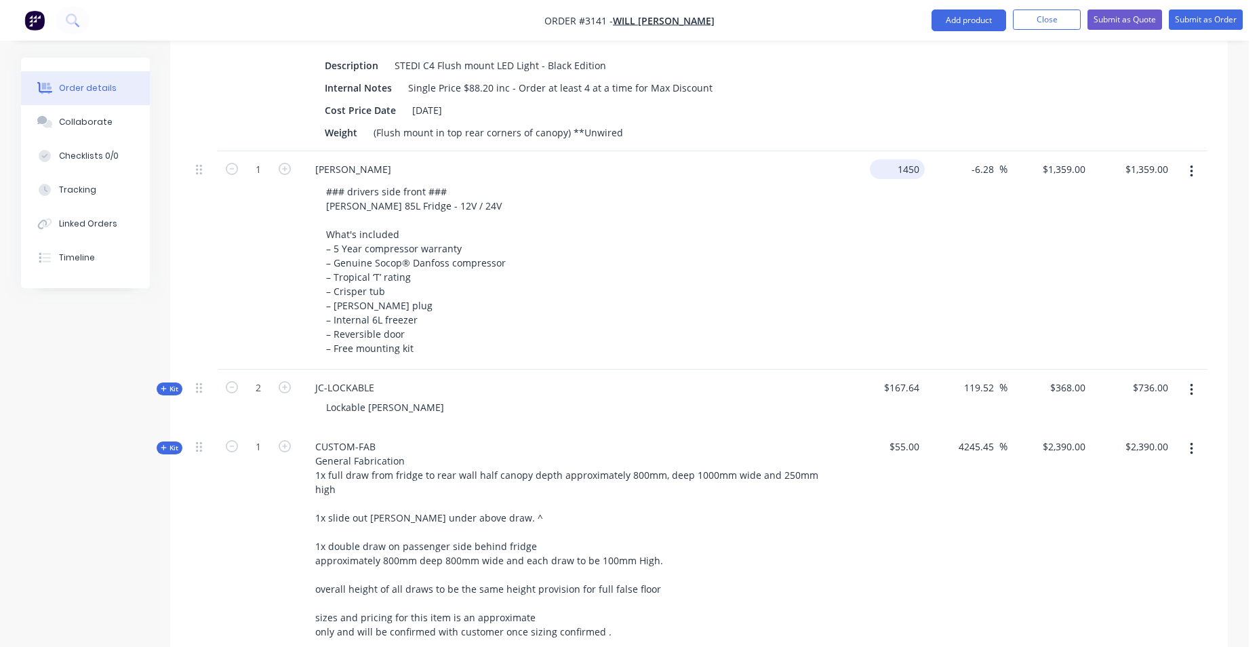
click at [917, 163] on input "1450" at bounding box center [899, 169] width 49 height 20
click at [508, 411] on div "Lockable Jerry Can Holder" at bounding box center [569, 407] width 531 height 20
type input "$1,350.00"
type input "$1,265.2759"
type input "$1,265.28"
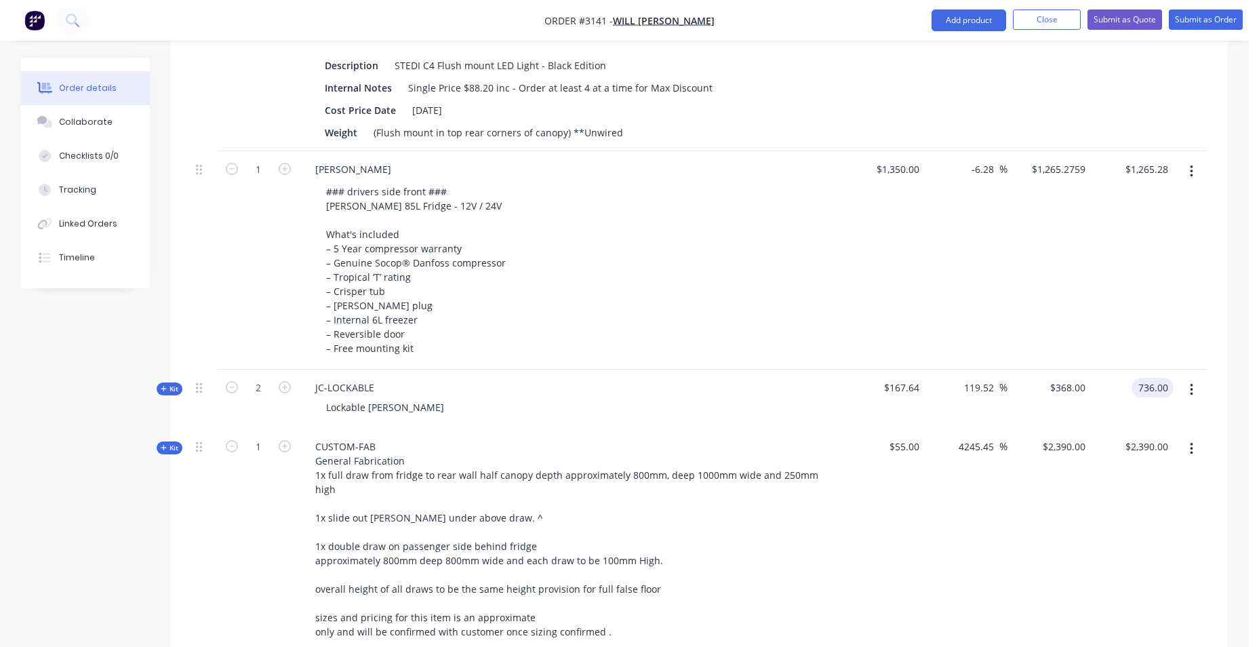
click at [1146, 393] on input "736.00" at bounding box center [1155, 388] width 37 height 20
click at [1149, 388] on input "736.00" at bounding box center [1155, 388] width 37 height 20
click at [1160, 385] on input "736.00" at bounding box center [1155, 388] width 37 height 20
type input "763.0"
click at [912, 230] on div "$1,350.00 $1,350.00" at bounding box center [882, 260] width 83 height 218
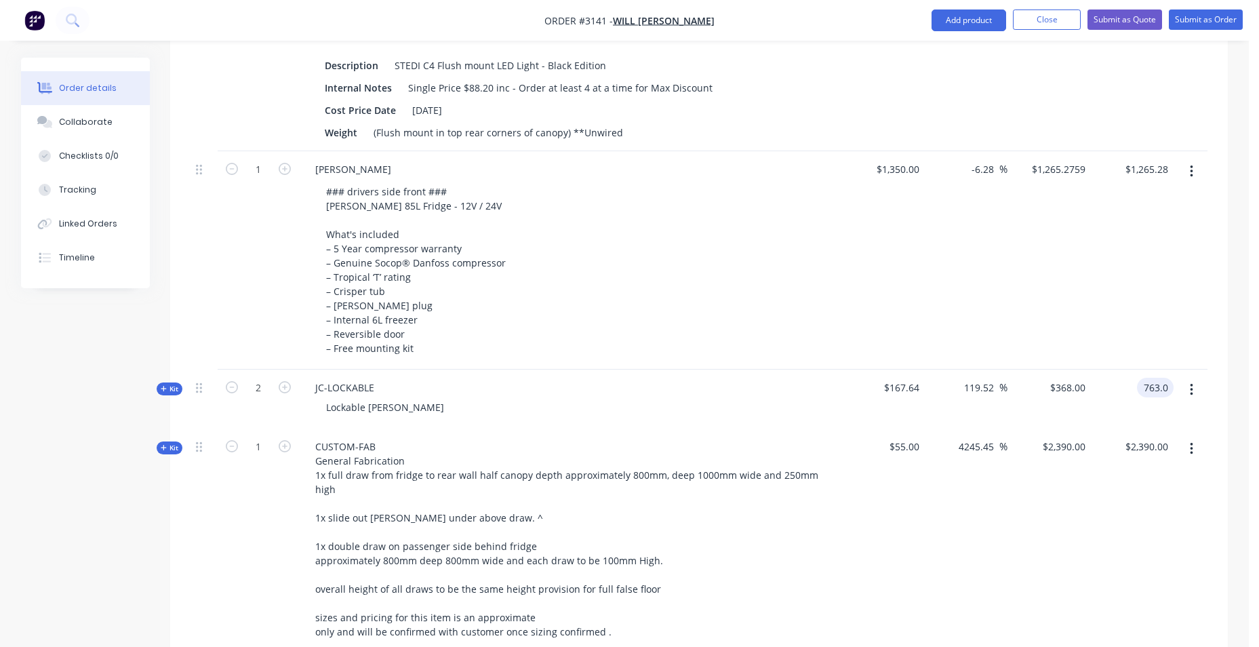
type input "127.57"
type input "$381.50"
type input "$763.00"
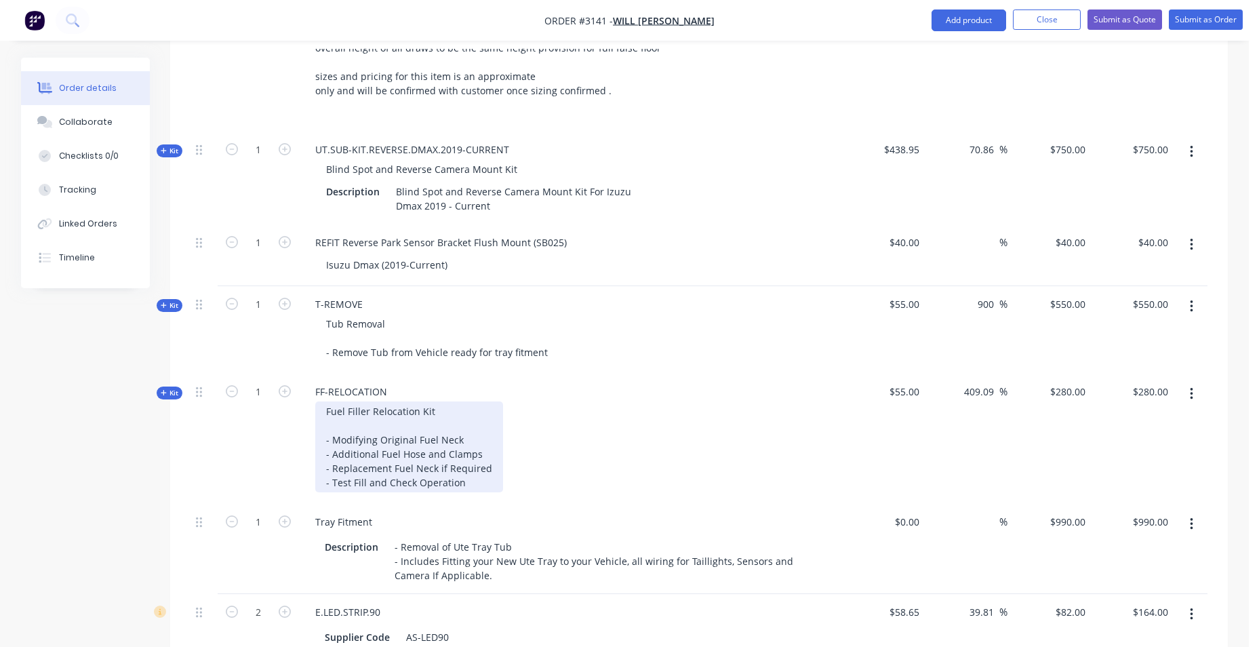
scroll to position [2182, 0]
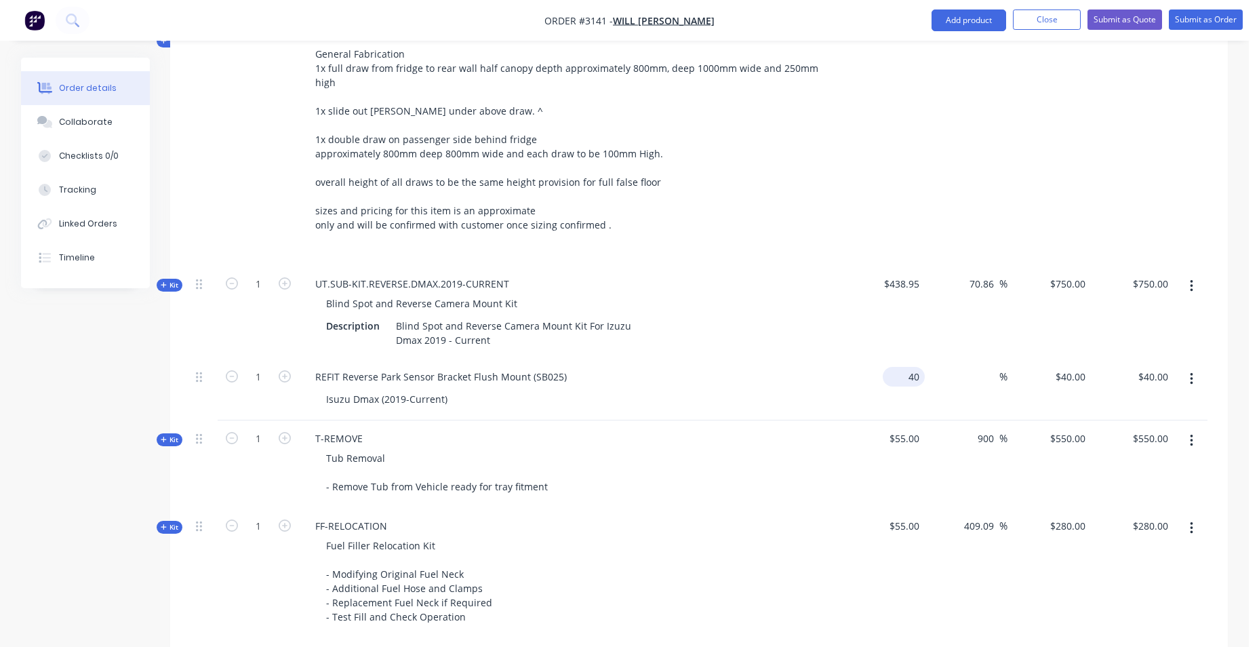
click at [906, 367] on div "40 $40.00" at bounding box center [906, 377] width 37 height 20
type input "120"
click at [1146, 274] on input "$750.00" at bounding box center [1152, 284] width 42 height 20
type input "750.00"
type input "$120.00"
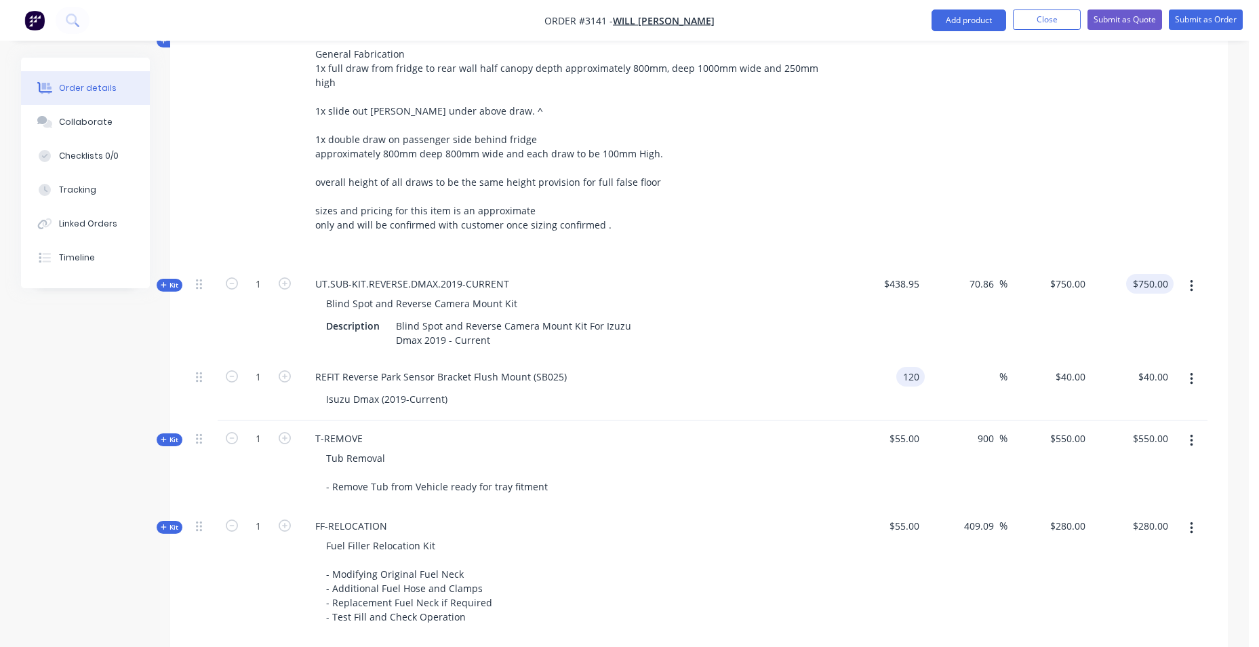
type input "$120.00"
type input "861.000"
click at [1143, 367] on input "$120.00" at bounding box center [1152, 377] width 42 height 20
type input "96.15"
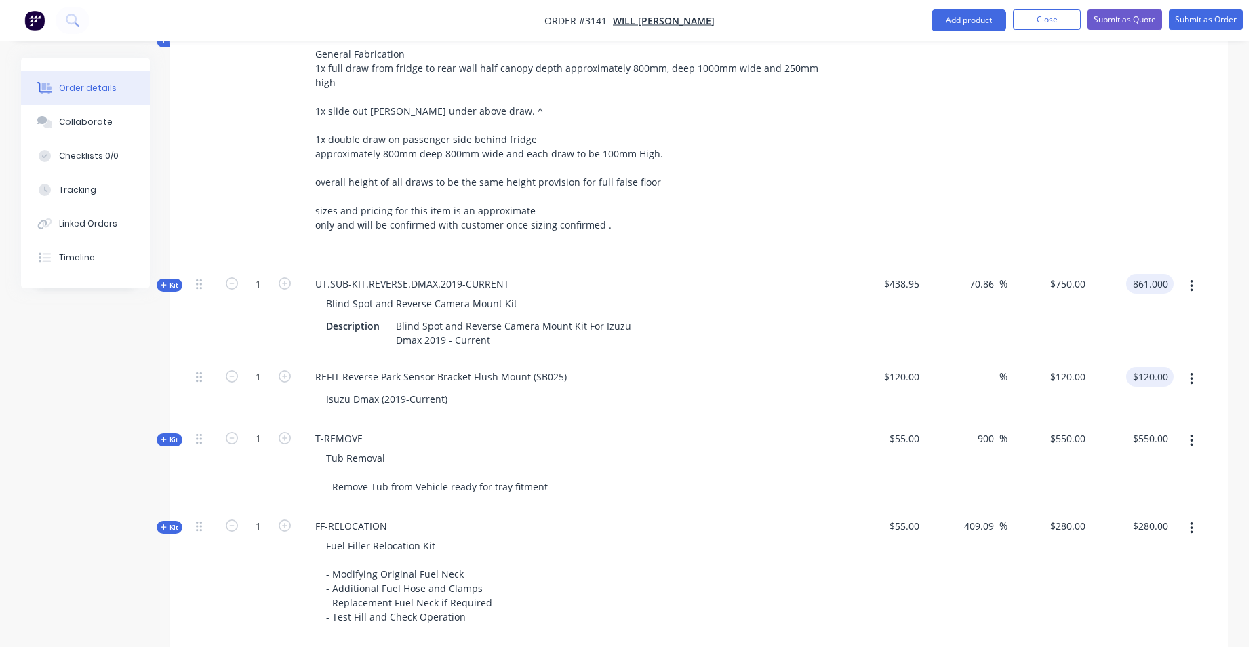
type input "$861.00"
type input "120.00"
type input "120"
type input "$120.00"
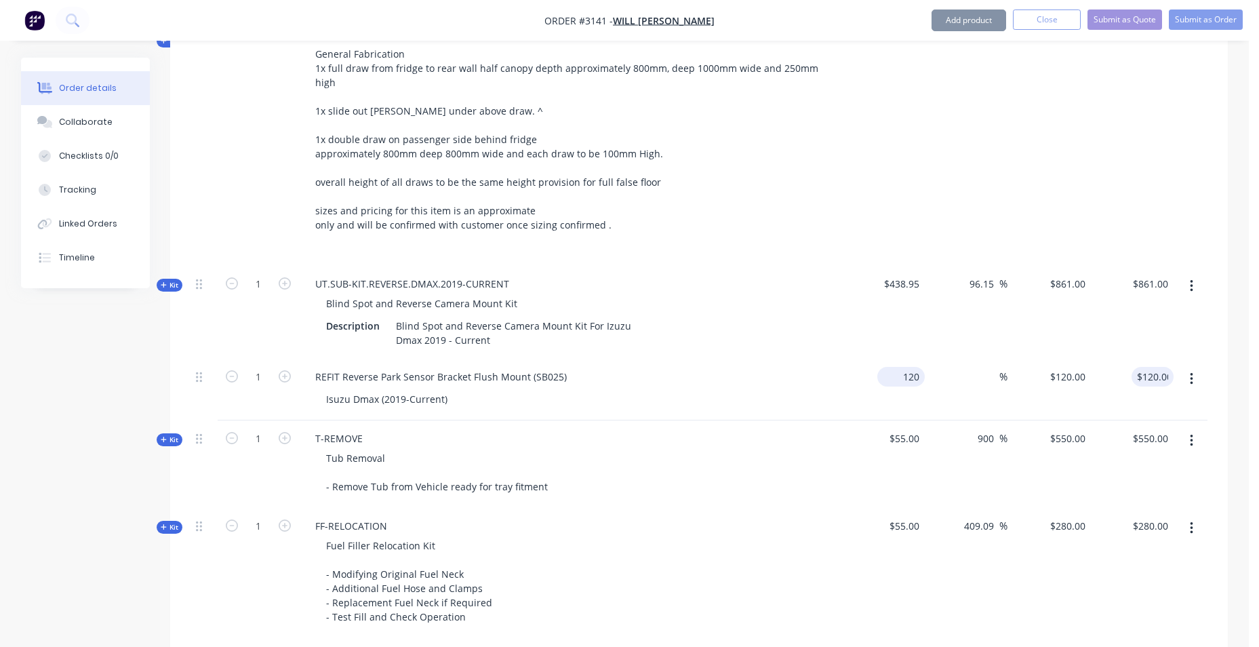
click at [923, 367] on div "120 $120.00" at bounding box center [904, 377] width 42 height 20
click at [1144, 155] on div "$2,390.00 $2,390.00" at bounding box center [1132, 144] width 83 height 244
type input "$40.00"
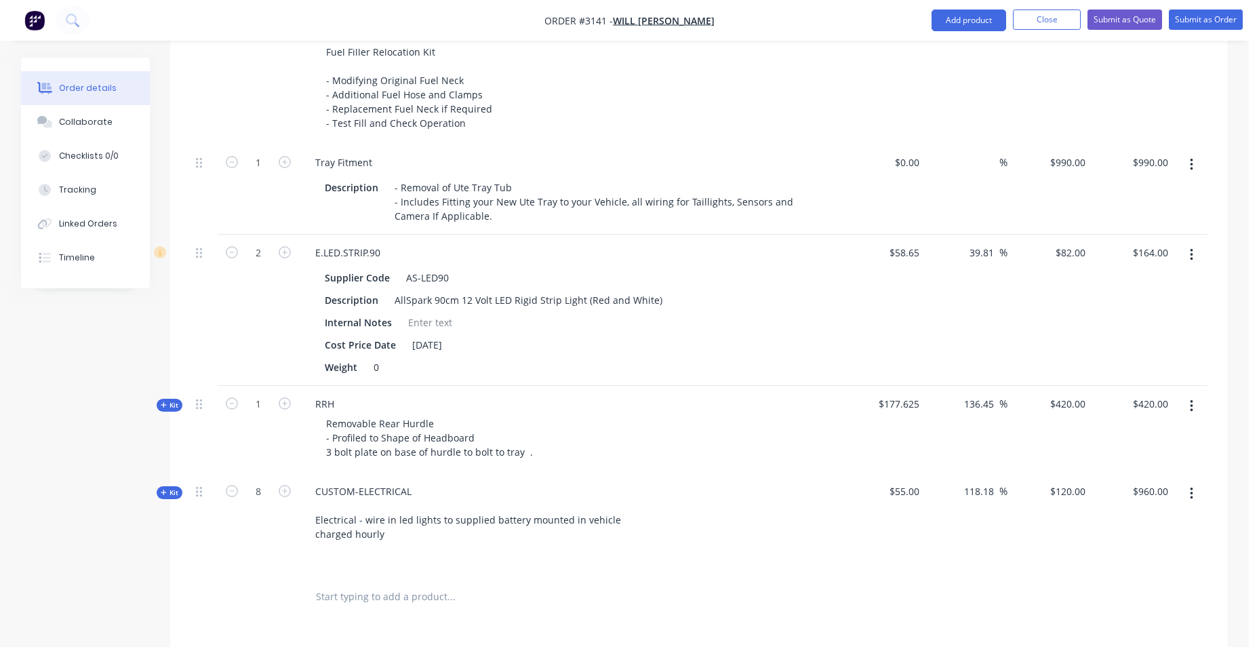
scroll to position [2589, 0]
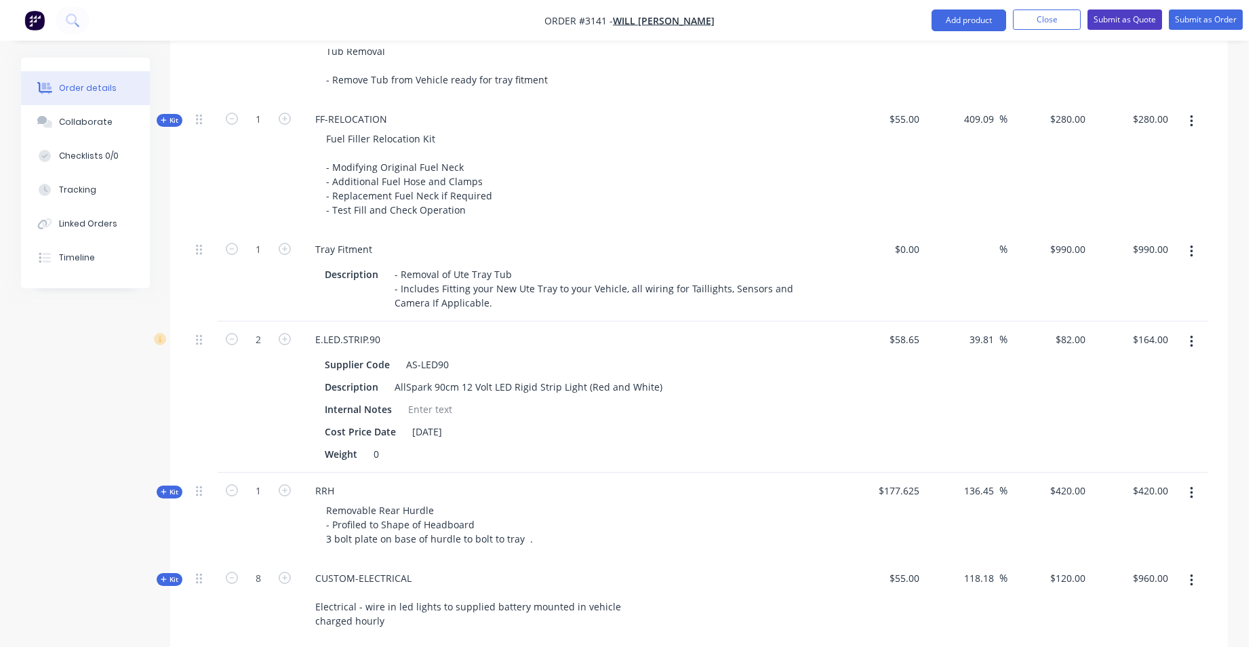
click at [1140, 24] on button "Submit as Quote" at bounding box center [1124, 19] width 75 height 20
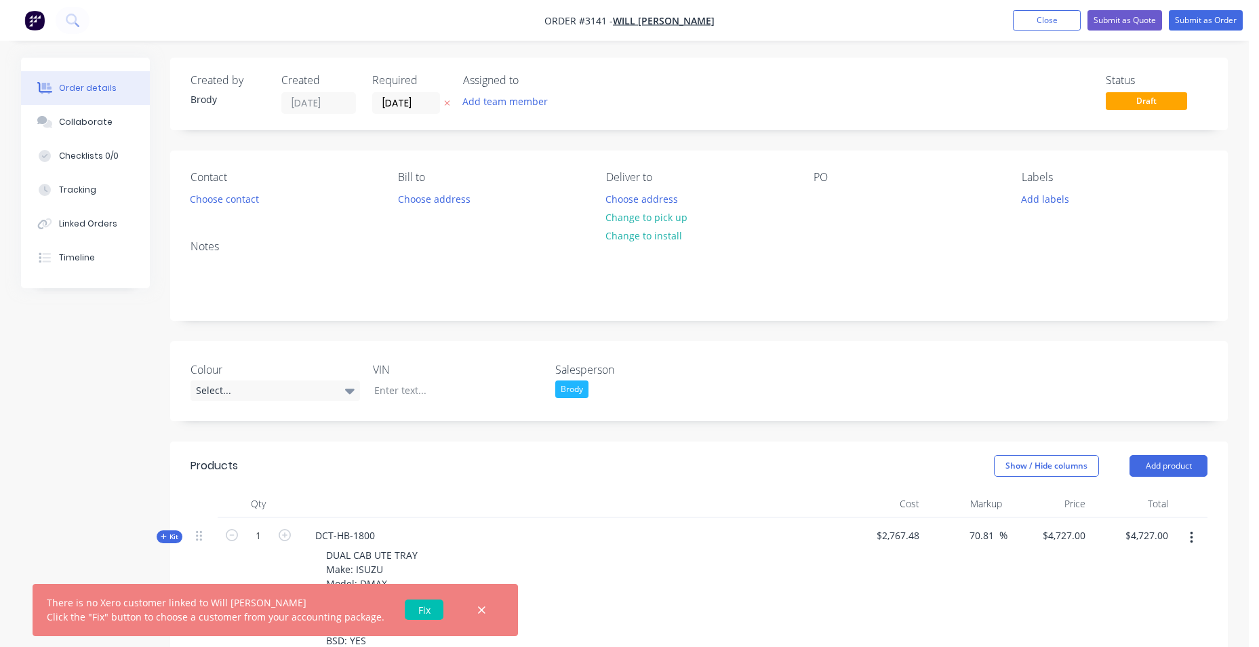
click at [417, 612] on link "Fix" at bounding box center [424, 609] width 39 height 20
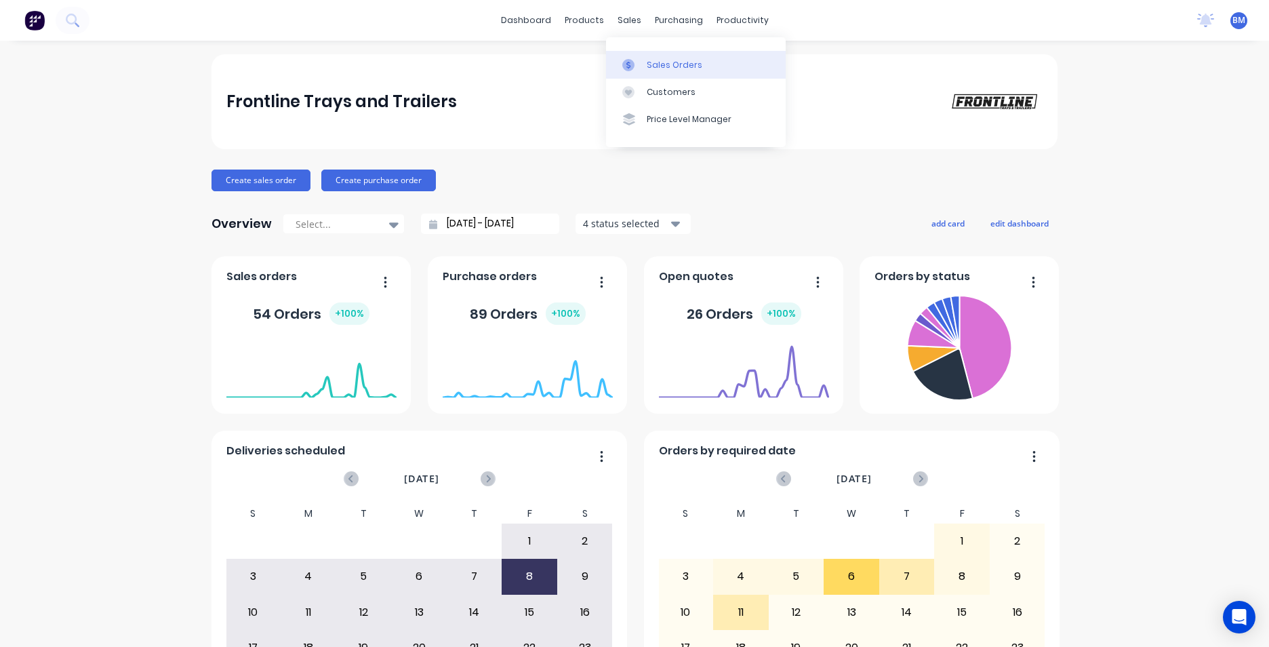
click at [652, 74] on link "Sales Orders" at bounding box center [696, 64] width 180 height 27
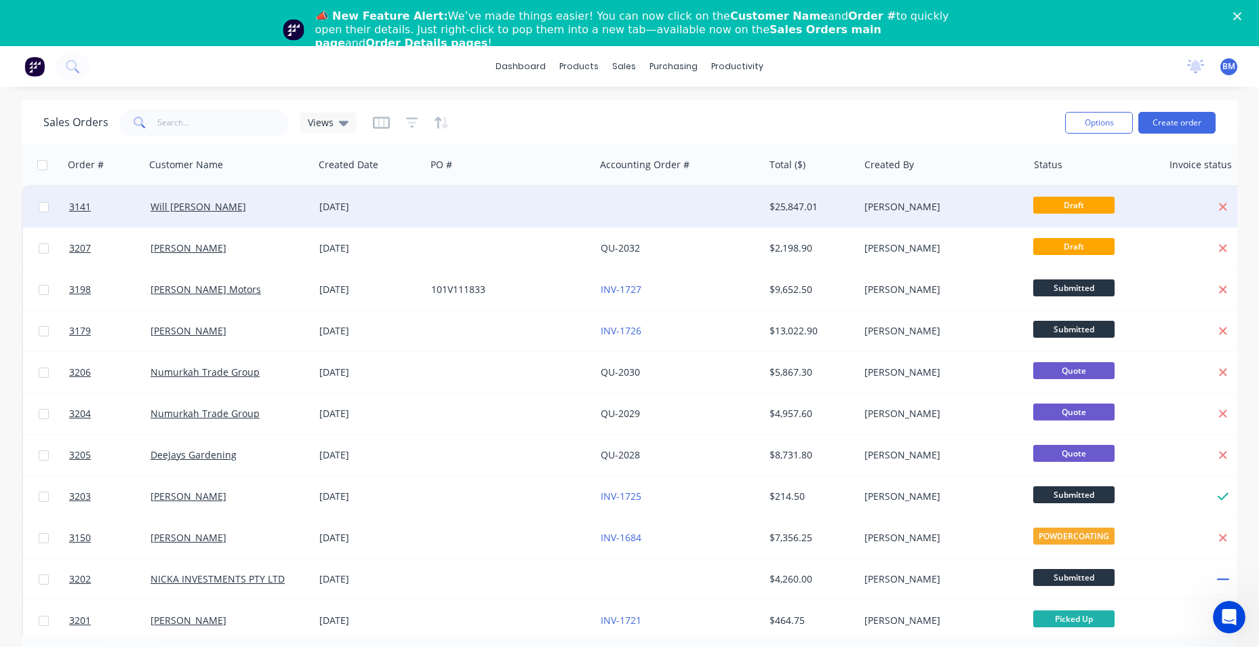
click at [261, 208] on div "Will [PERSON_NAME]" at bounding box center [225, 207] width 150 height 14
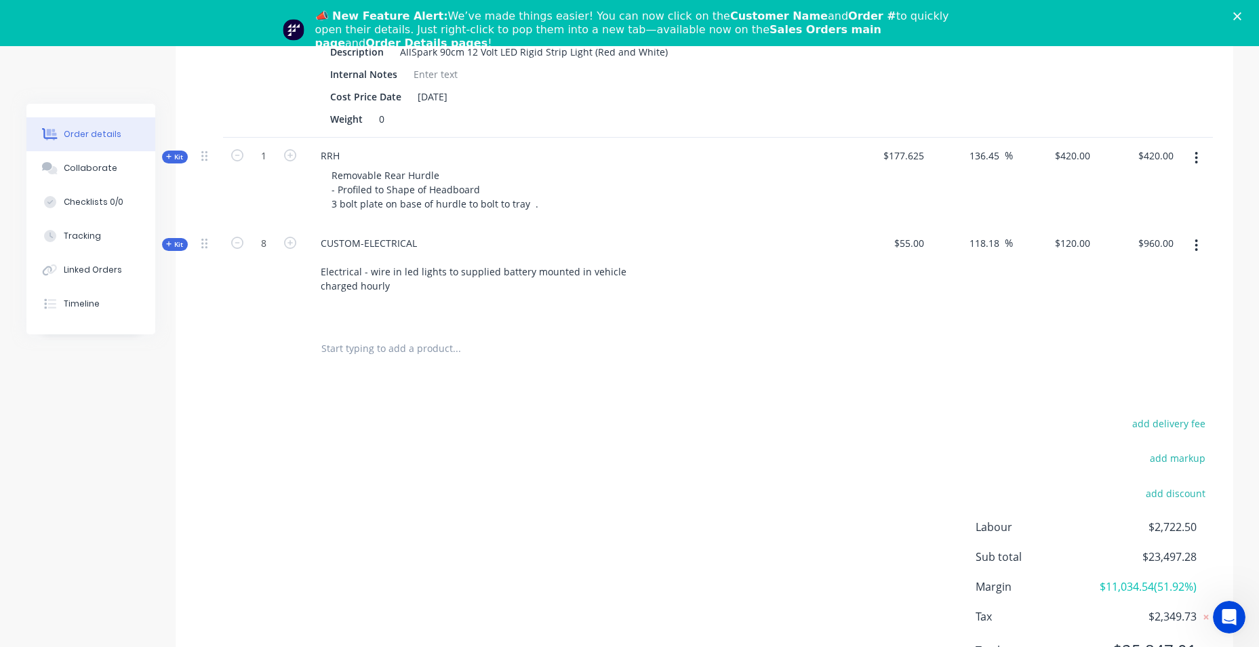
scroll to position [3042, 0]
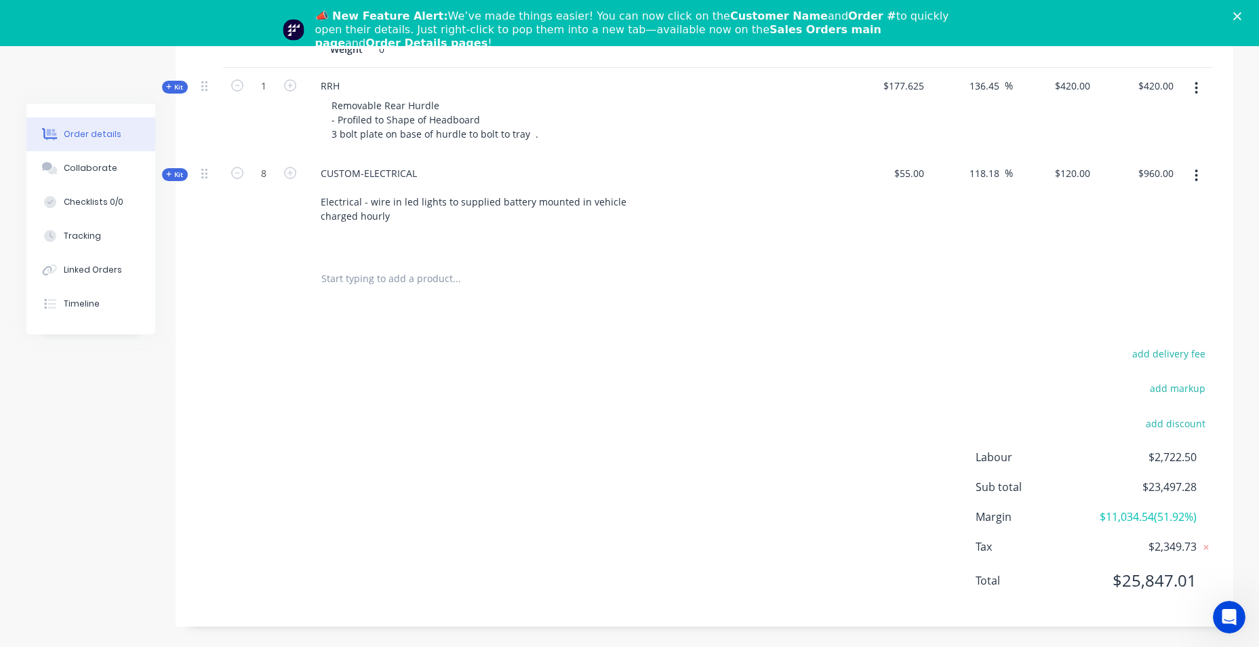
click at [769, 386] on div "add delivery fee add markup add discount Labour $2,722.50 Sub total $23,497.28 …" at bounding box center [704, 475] width 1017 height 262
click at [1241, 15] on icon "Close" at bounding box center [1237, 16] width 8 height 8
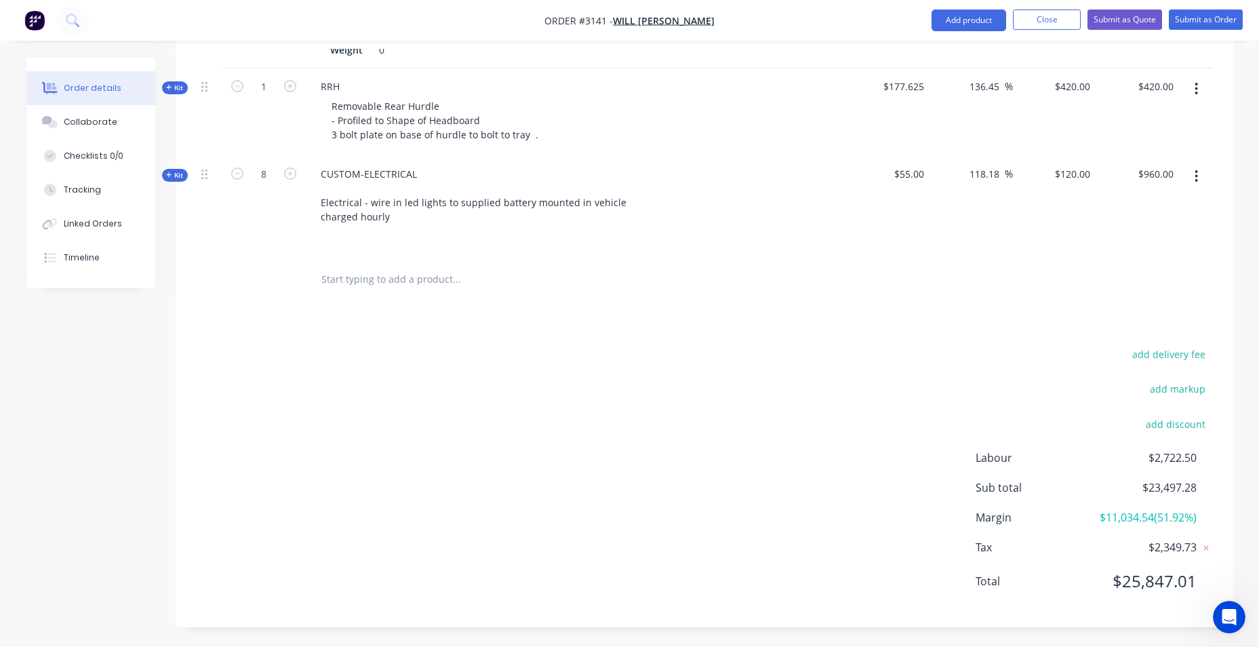
scroll to position [2996, 0]
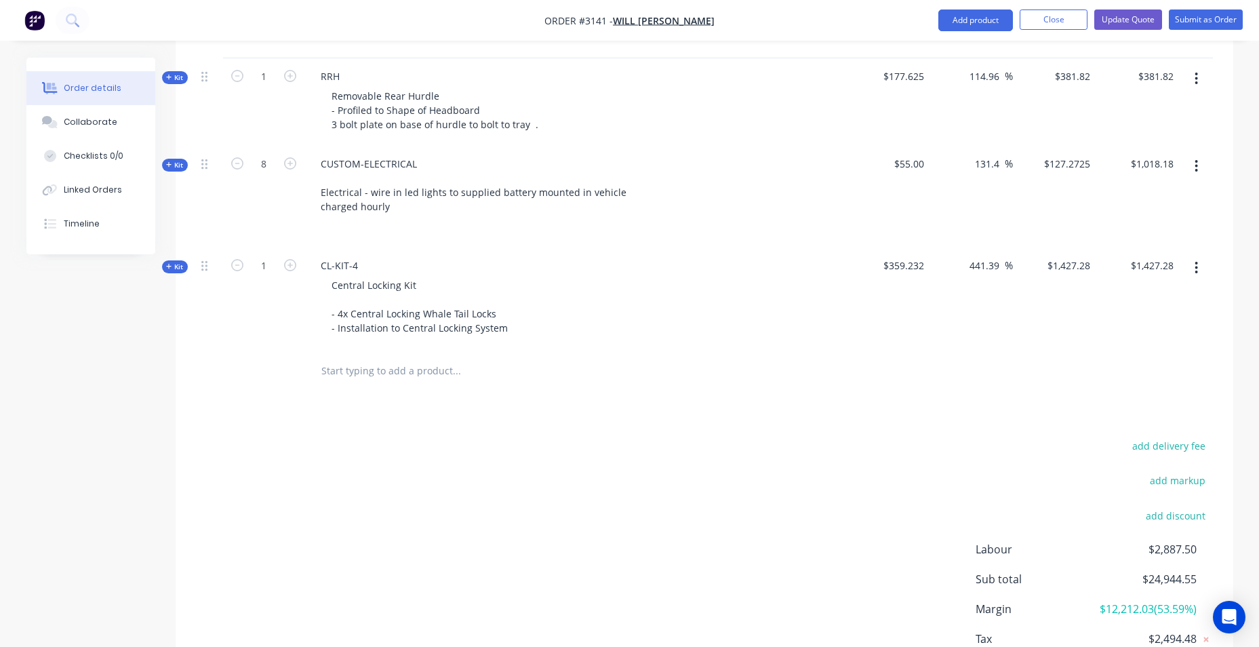
scroll to position [3097, 0]
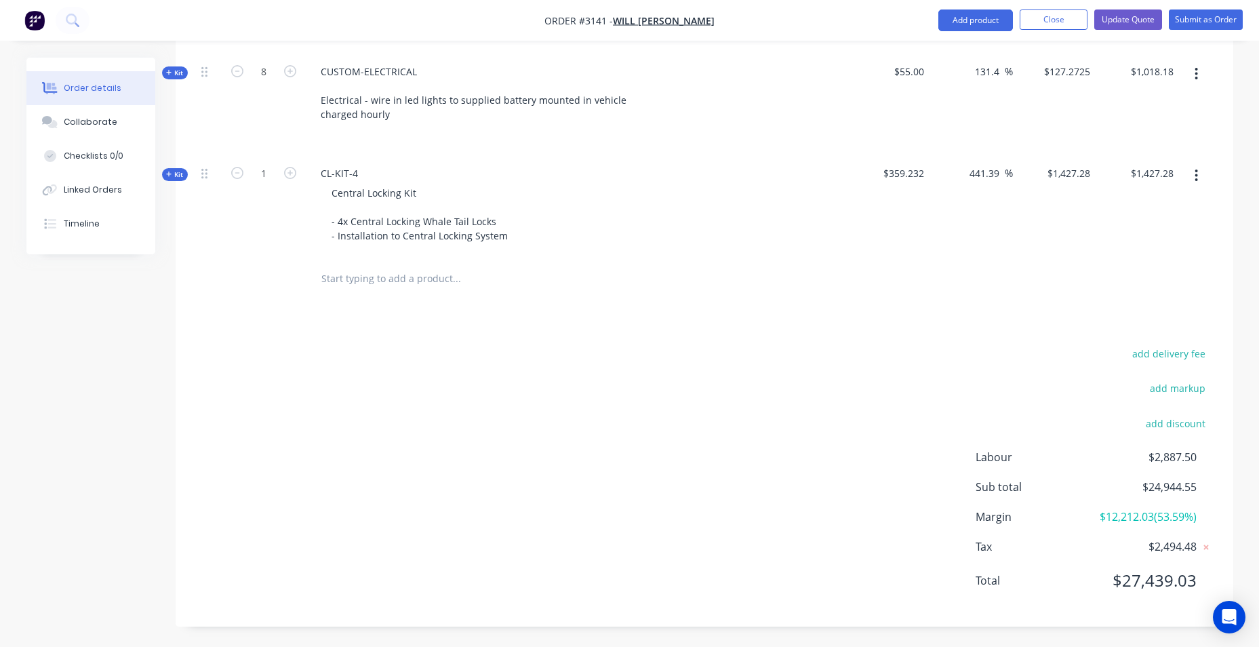
click at [421, 265] on input "text" at bounding box center [456, 278] width 271 height 27
click at [966, 19] on button "Add product" at bounding box center [975, 20] width 75 height 22
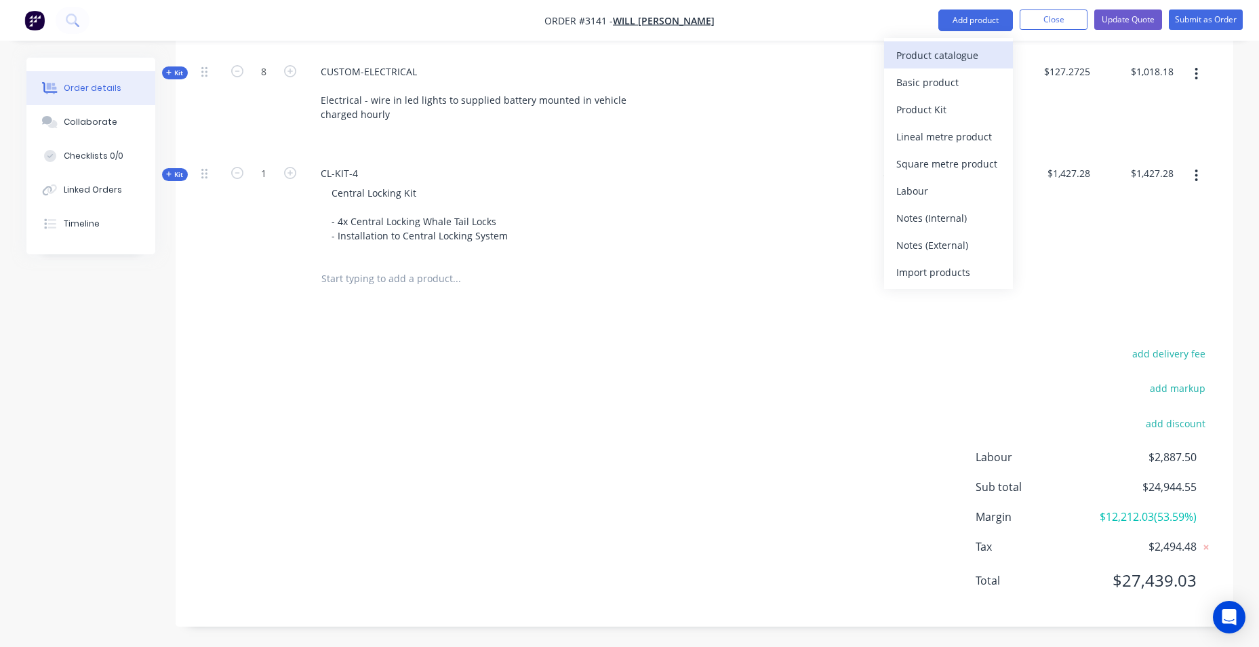
click at [959, 60] on div "Product catalogue" at bounding box center [948, 55] width 104 height 20
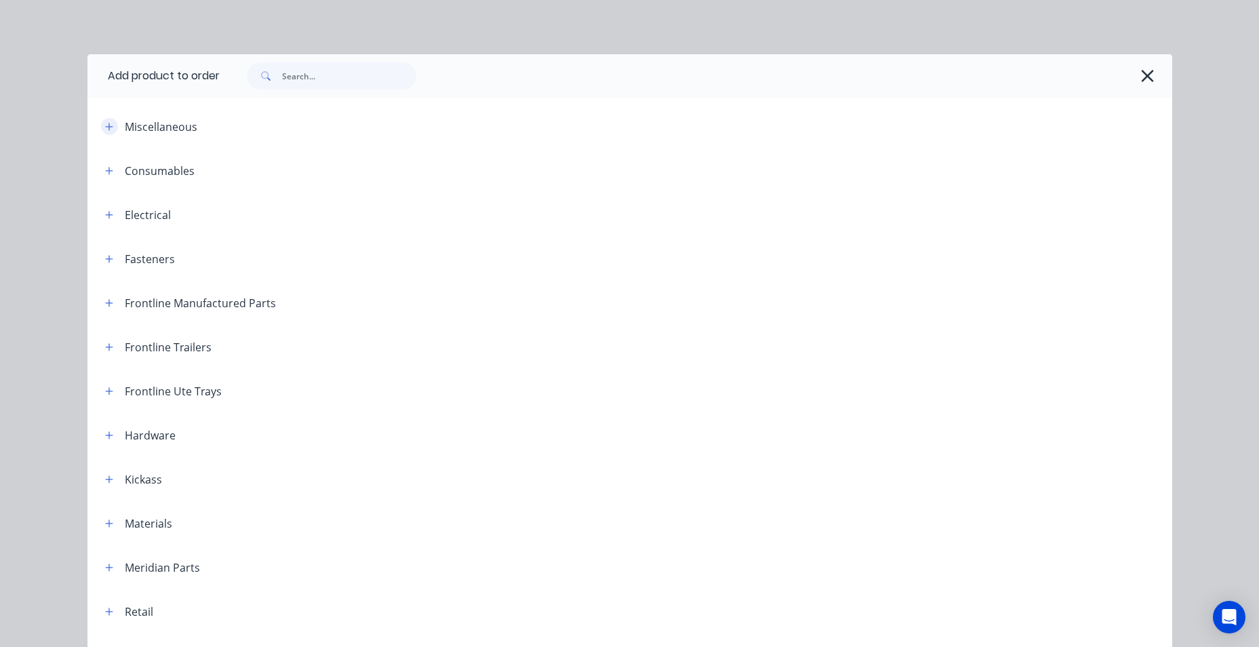
click at [105, 126] on icon "button" at bounding box center [108, 126] width 7 height 7
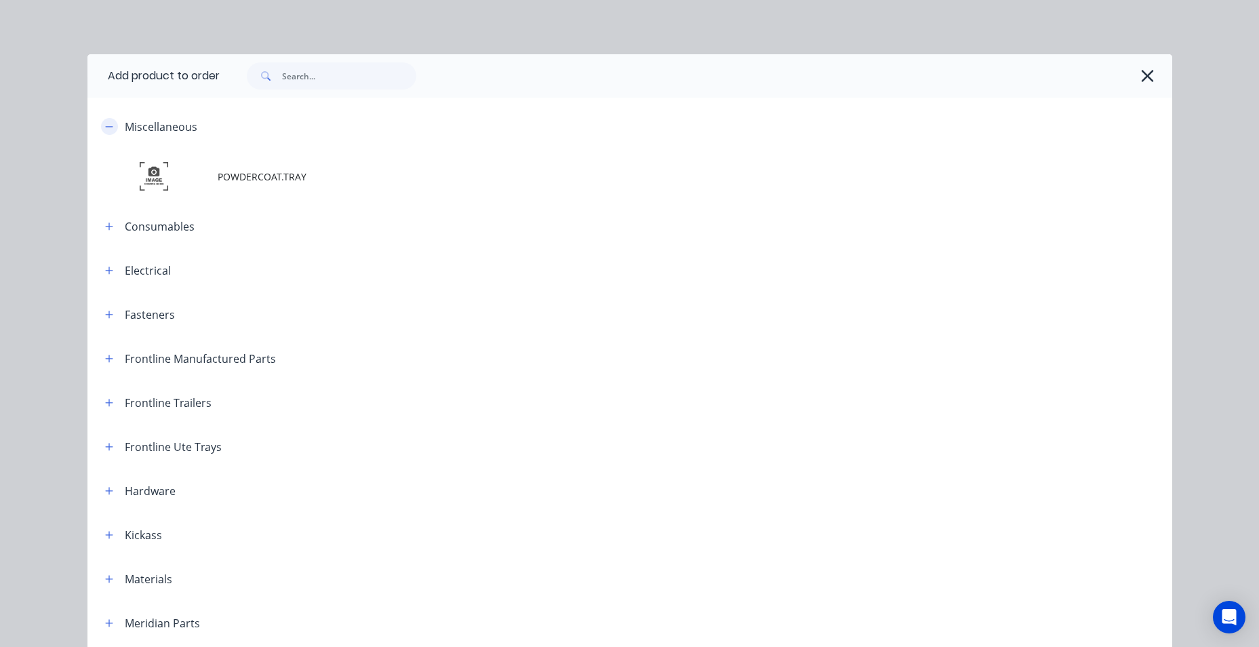
click at [105, 126] on icon "button" at bounding box center [108, 126] width 7 height 1
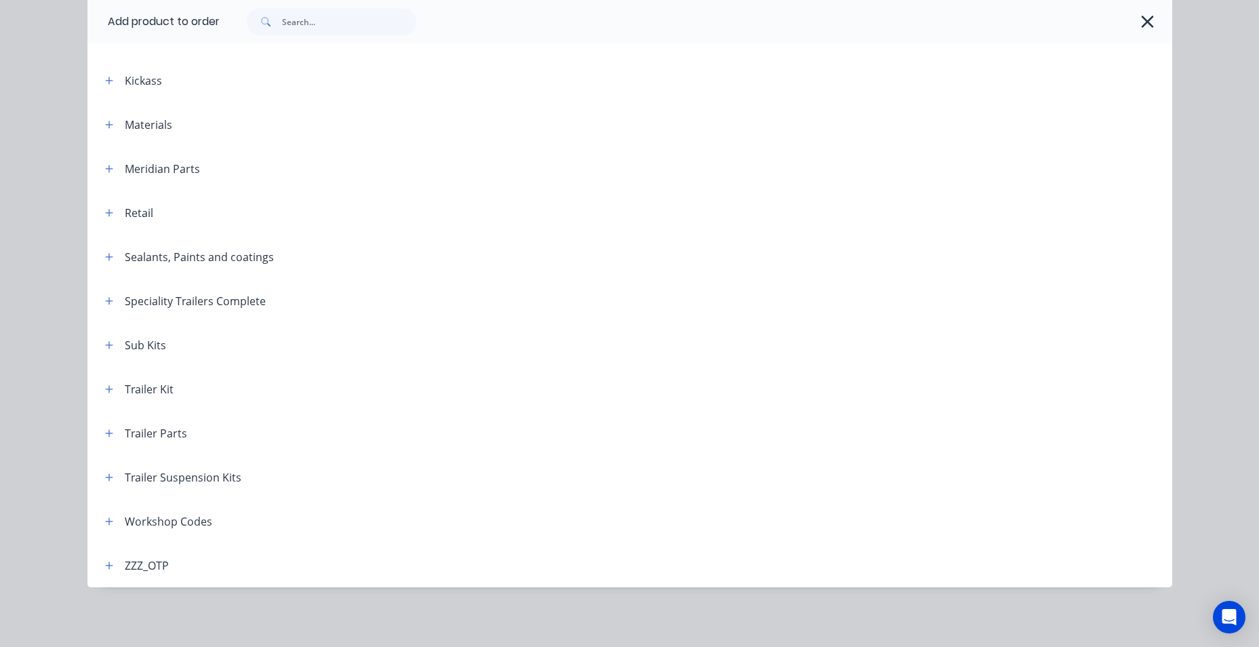
scroll to position [3116, 0]
click at [105, 517] on icon "button" at bounding box center [109, 521] width 8 height 9
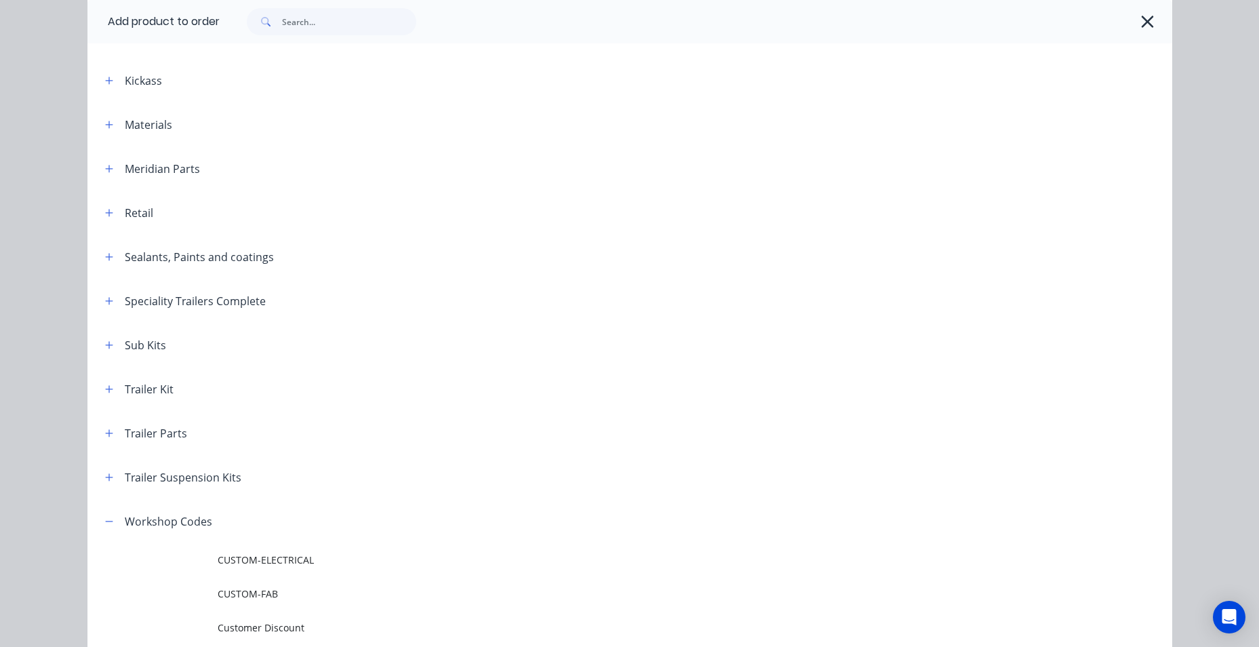
scroll to position [602, 0]
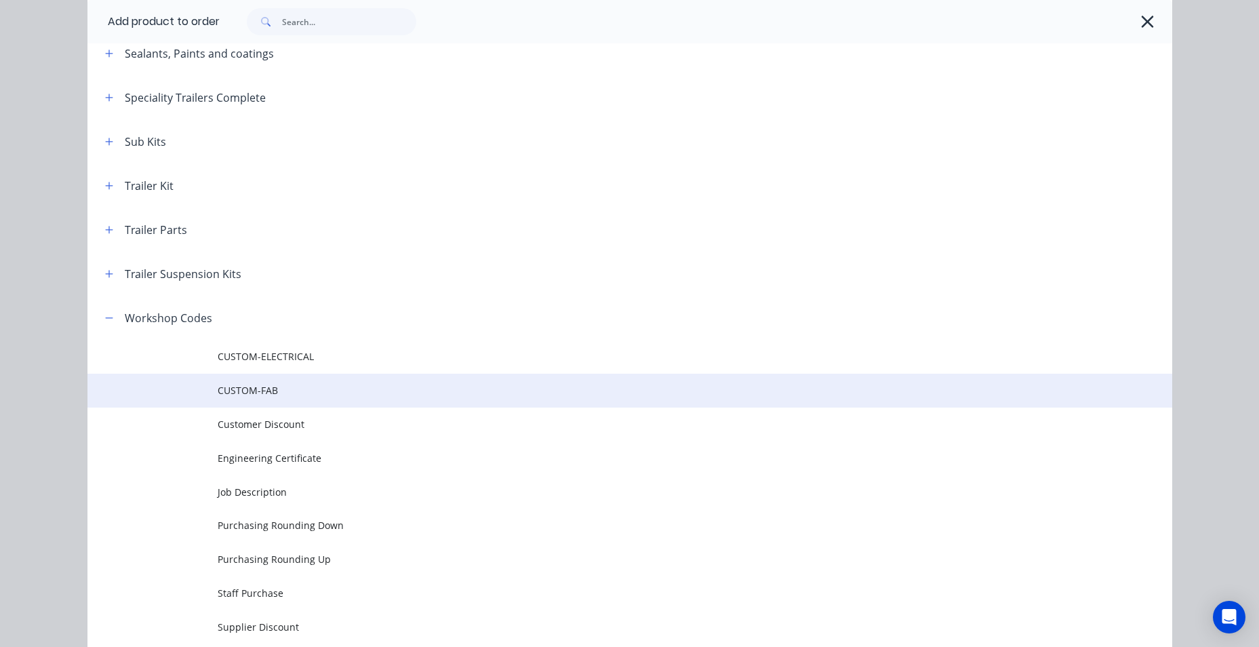
click at [329, 393] on span "CUSTOM-FAB" at bounding box center [599, 390] width 763 height 14
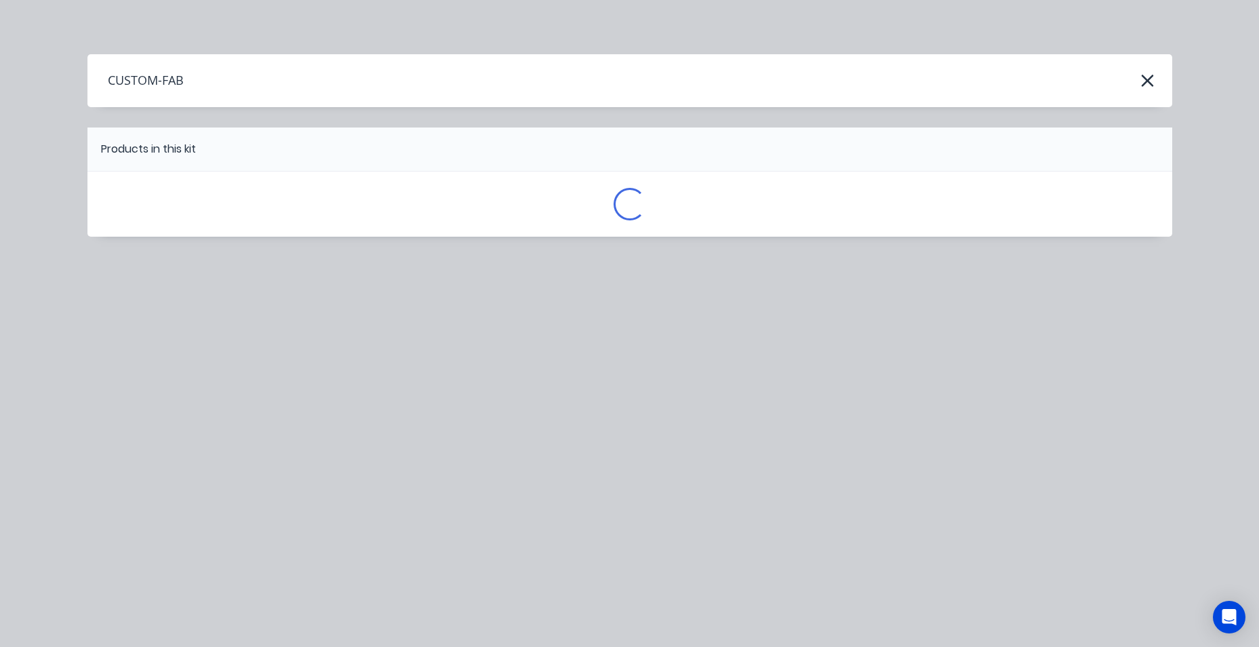
scroll to position [0, 0]
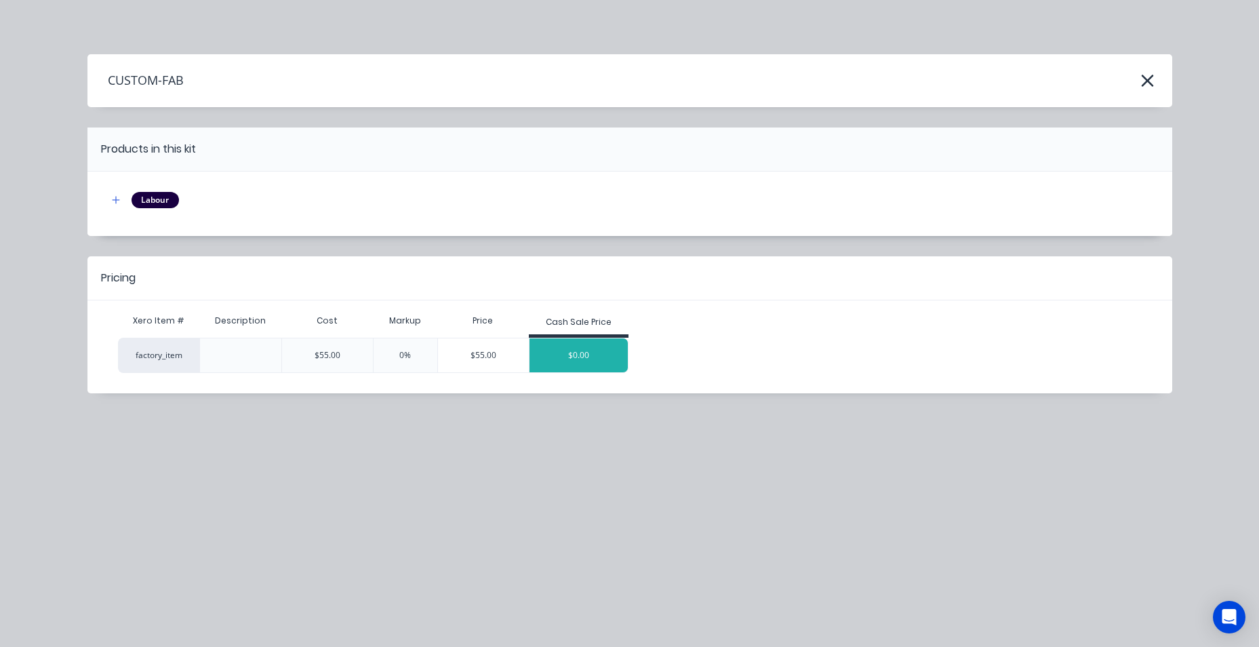
click at [567, 355] on div "$0.00" at bounding box center [578, 355] width 99 height 34
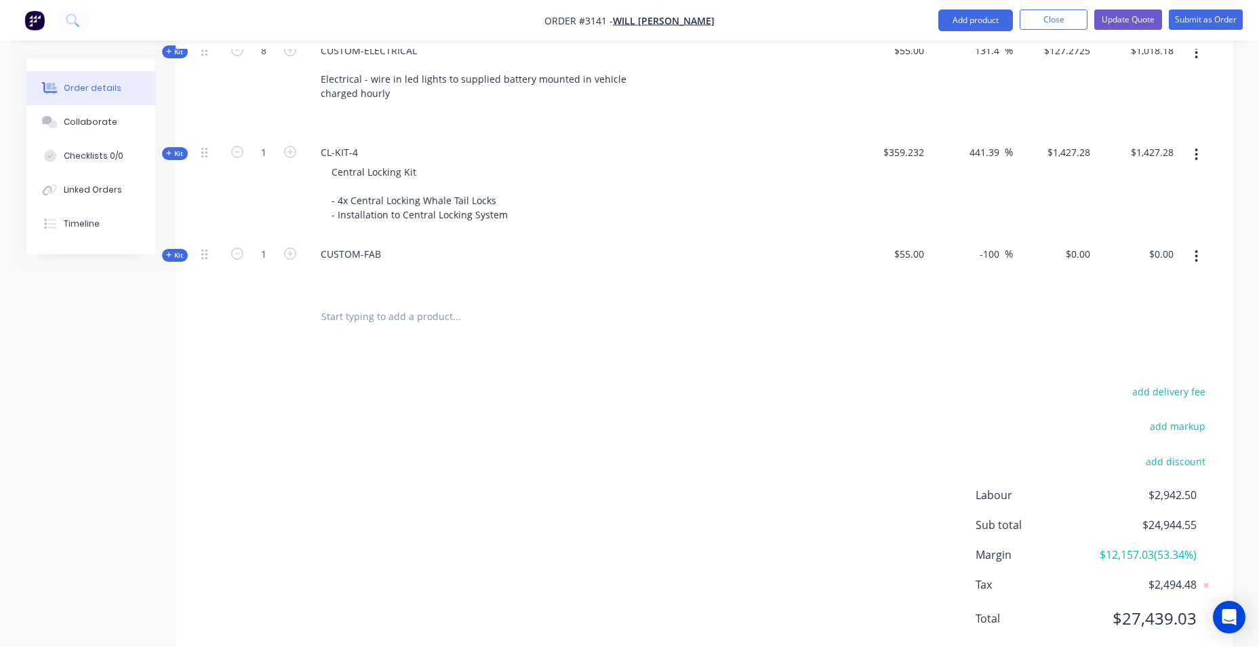
click at [415, 303] on input "text" at bounding box center [456, 316] width 271 height 27
click at [386, 244] on div "CUSTOM-FAB" at bounding box center [351, 254] width 82 height 20
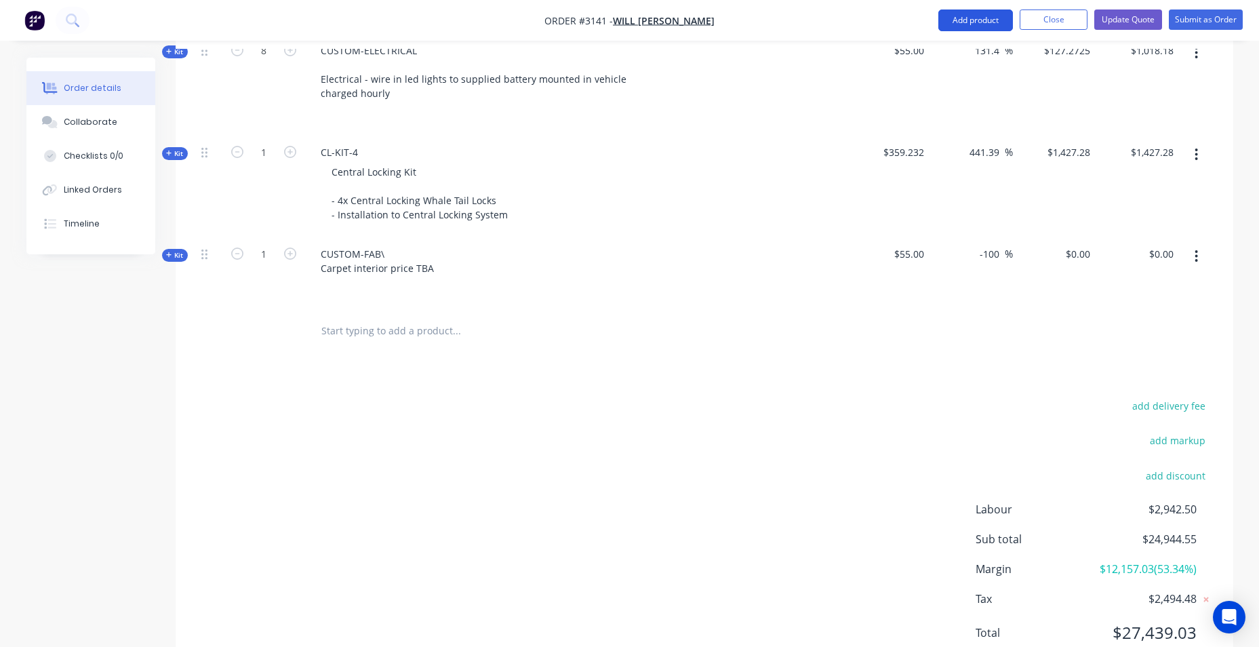
drag, startPoint x: 968, startPoint y: 22, endPoint x: 961, endPoint y: 26, distance: 7.6
click at [967, 22] on button "Add product" at bounding box center [975, 20] width 75 height 22
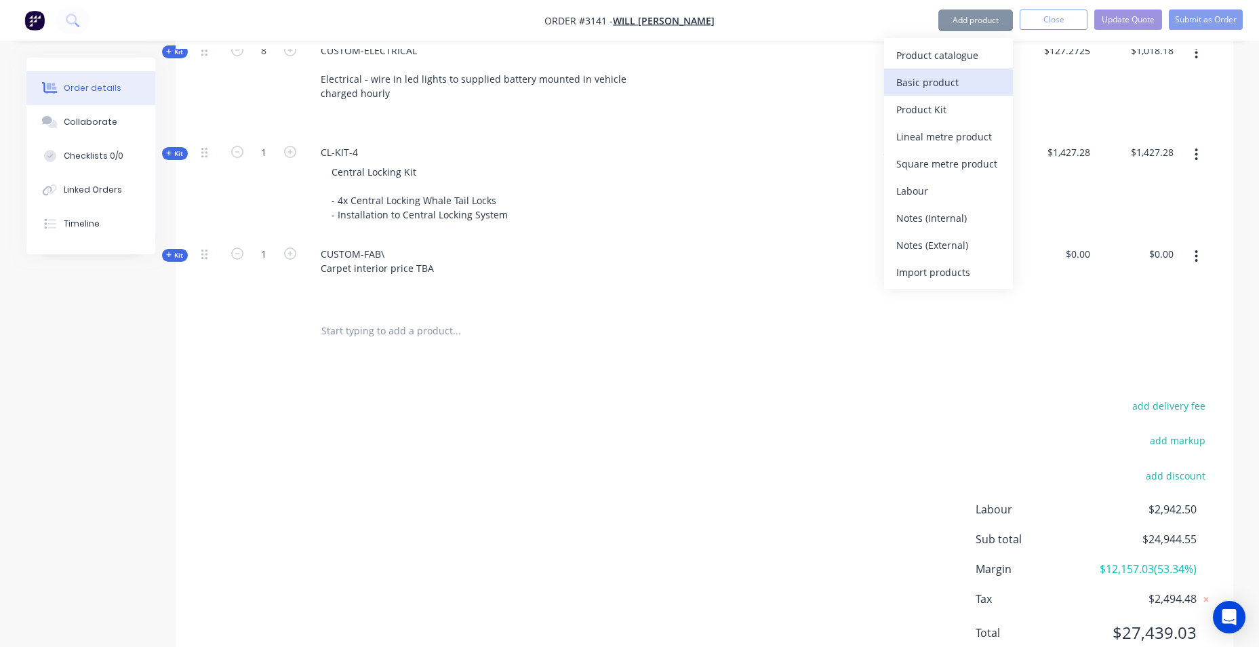
drag, startPoint x: 919, startPoint y: 91, endPoint x: 824, endPoint y: 153, distance: 112.6
click at [919, 91] on div "Basic product" at bounding box center [948, 83] width 104 height 20
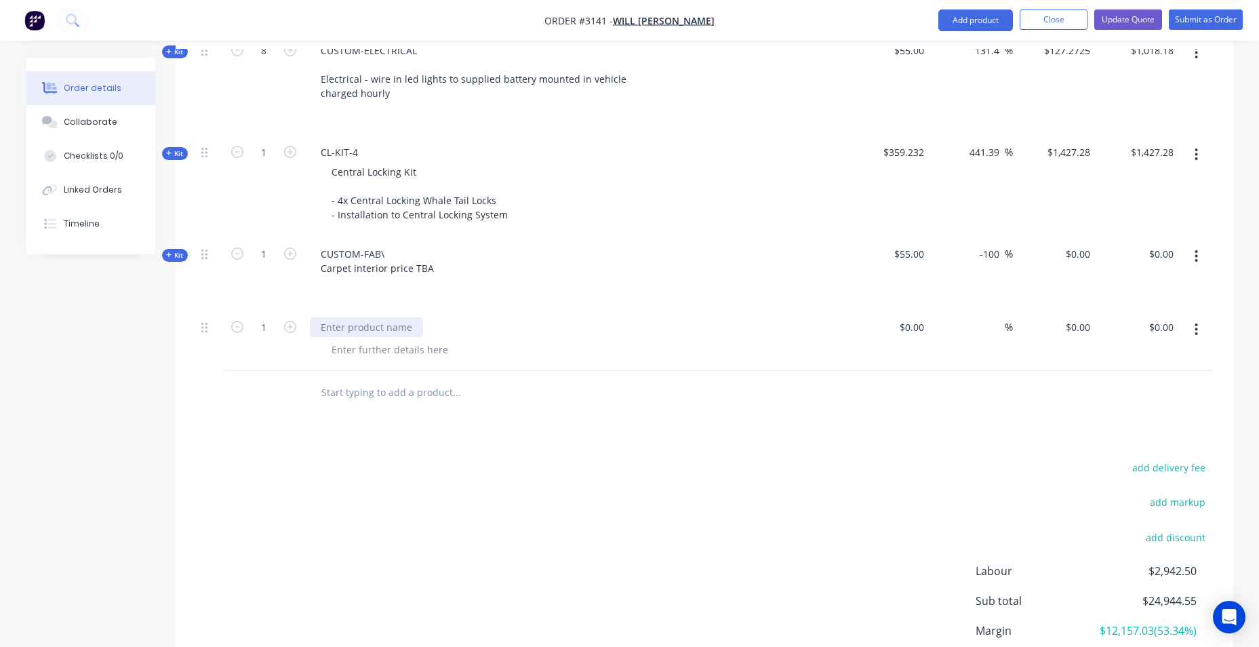
click at [393, 317] on div at bounding box center [366, 327] width 113 height 20
click at [367, 317] on div "UPGRADED LIGHTS" at bounding box center [363, 327] width 106 height 20
drag, startPoint x: 362, startPoint y: 310, endPoint x: 298, endPoint y: 310, distance: 63.7
click at [304, 310] on div "UPGRAD LIGHTS" at bounding box center [575, 340] width 542 height 62
click at [375, 340] on div at bounding box center [390, 350] width 138 height 20
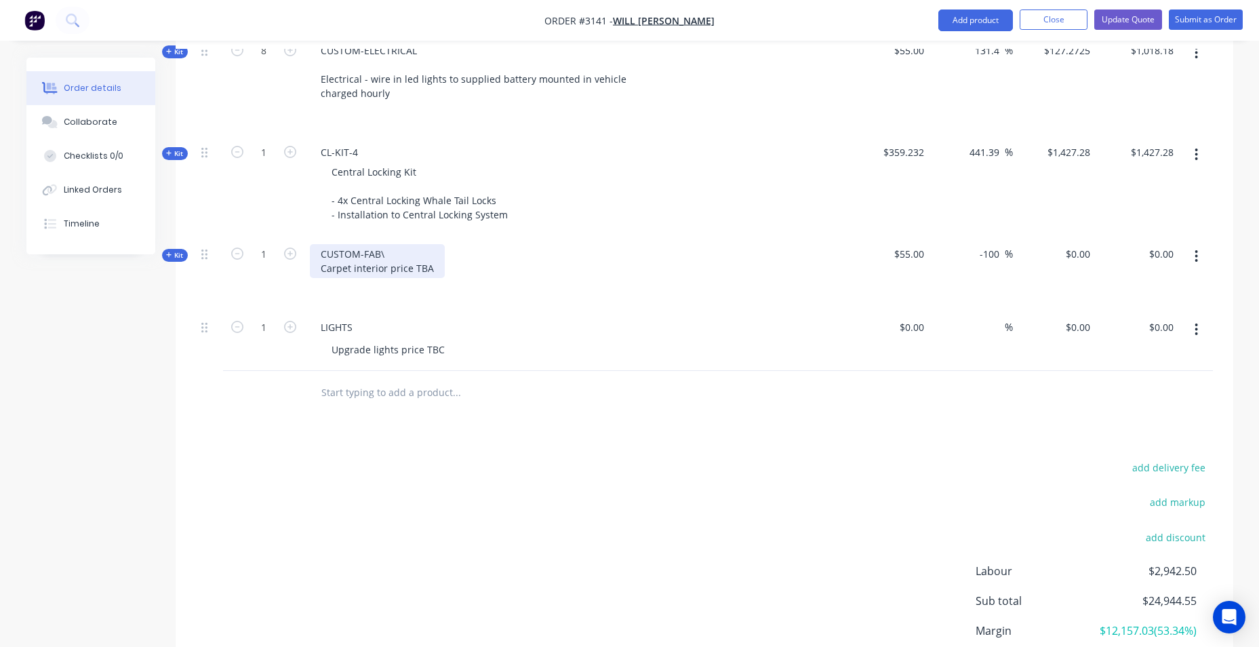
click at [431, 258] on div "CUSTOM-FAB\ Carpet interior price TBA" at bounding box center [377, 261] width 135 height 34
click at [966, 20] on button "Add product" at bounding box center [975, 20] width 75 height 22
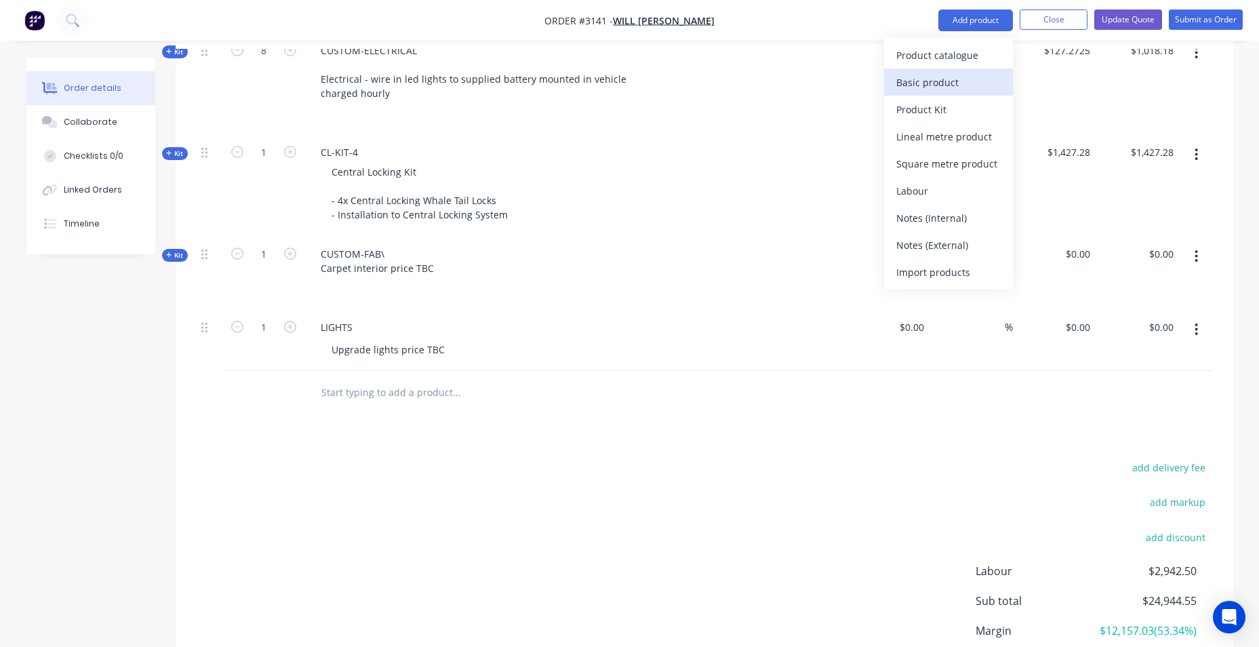
click at [965, 77] on div "Basic product" at bounding box center [948, 83] width 104 height 20
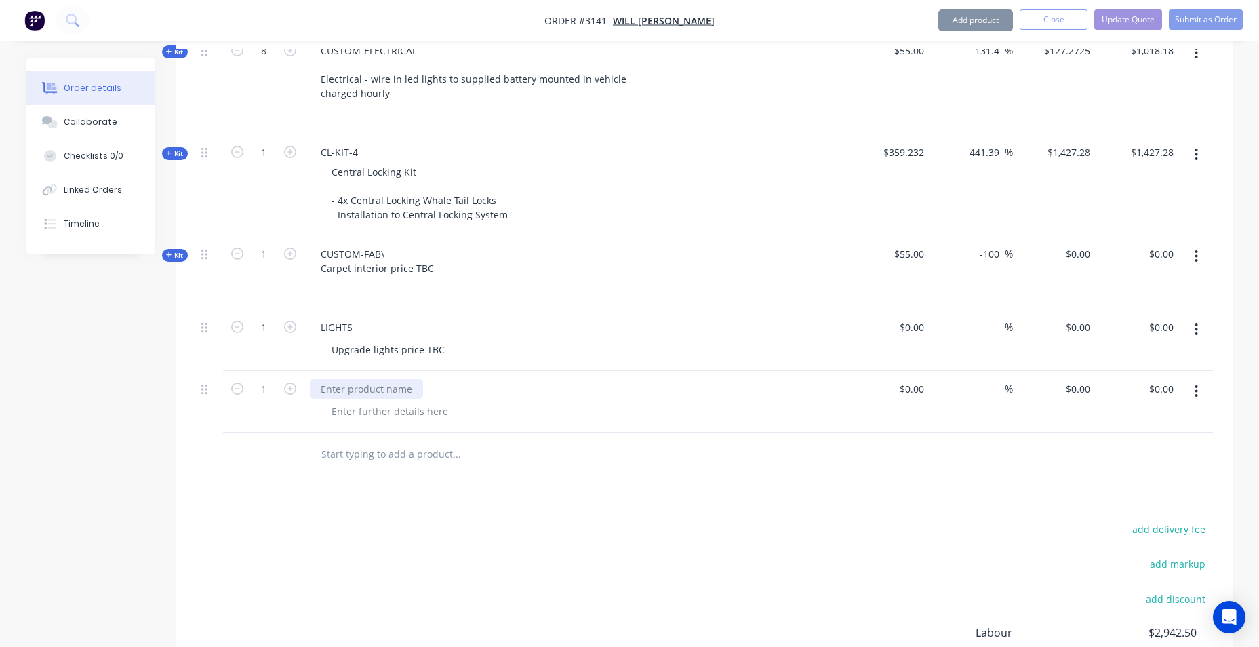
click at [378, 379] on div at bounding box center [366, 389] width 113 height 20
click at [1193, 379] on button "button" at bounding box center [1196, 391] width 32 height 24
click at [1147, 471] on div "Delete" at bounding box center [1148, 481] width 104 height 20
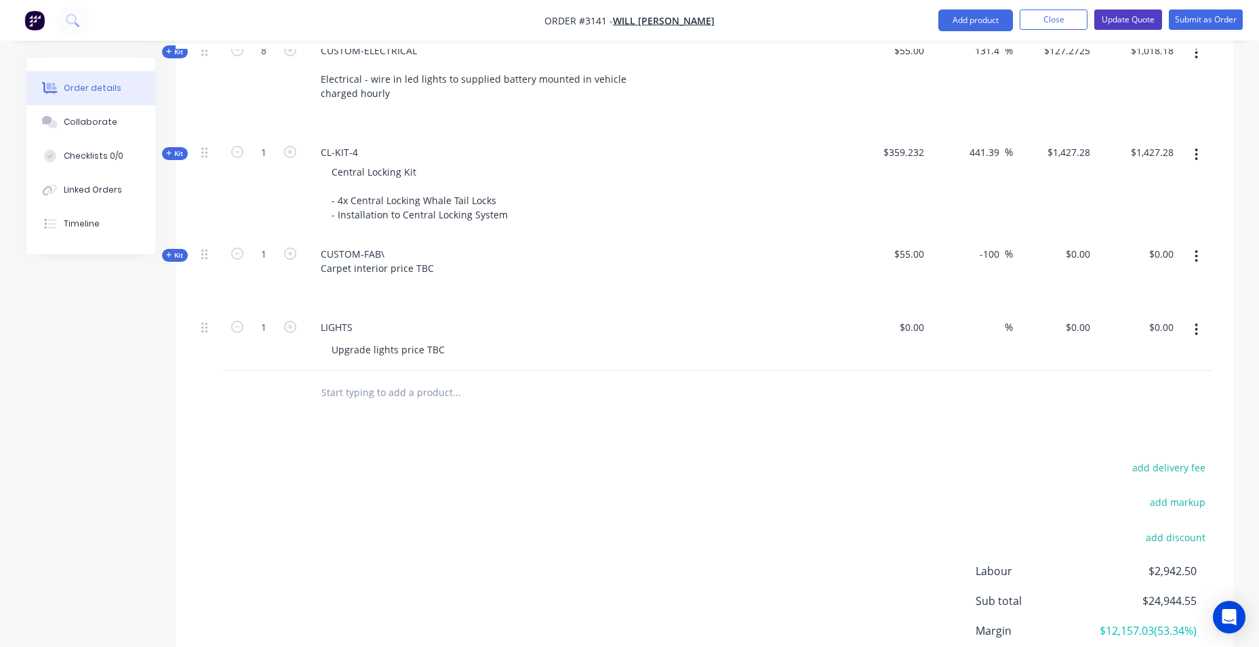
click at [1130, 18] on button "Update Quote" at bounding box center [1128, 19] width 68 height 20
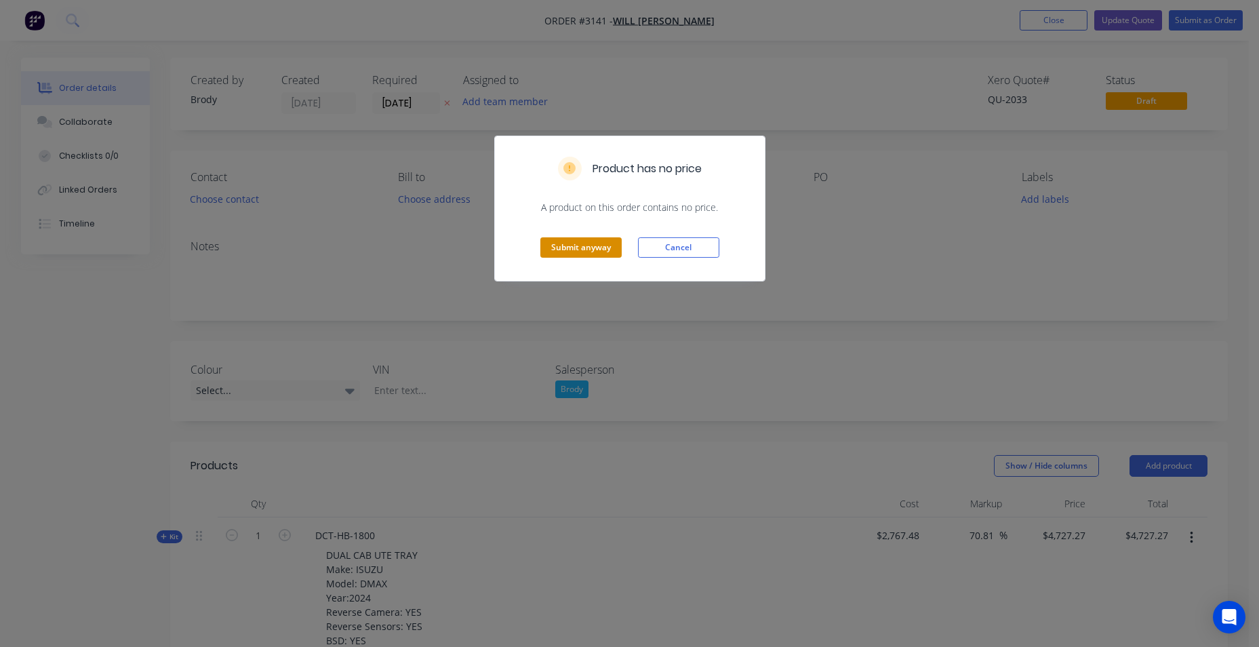
click at [552, 254] on button "Submit anyway" at bounding box center [580, 247] width 81 height 20
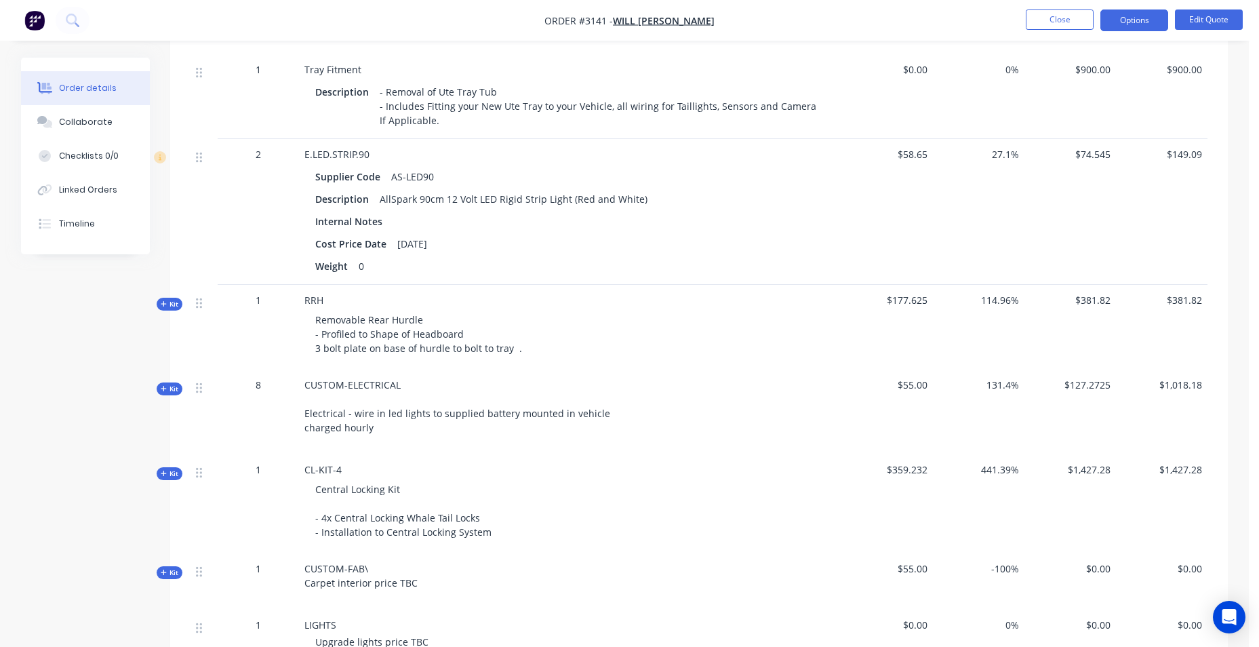
scroll to position [2314, 0]
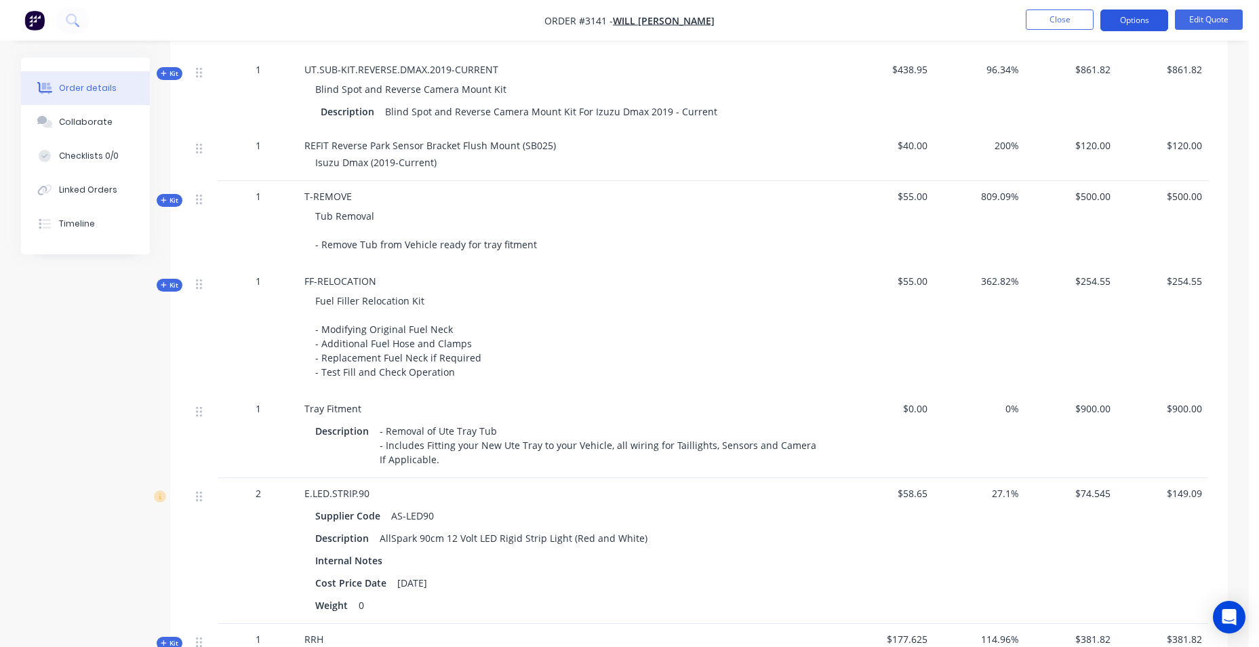
click at [1146, 24] on button "Options" at bounding box center [1134, 20] width 68 height 22
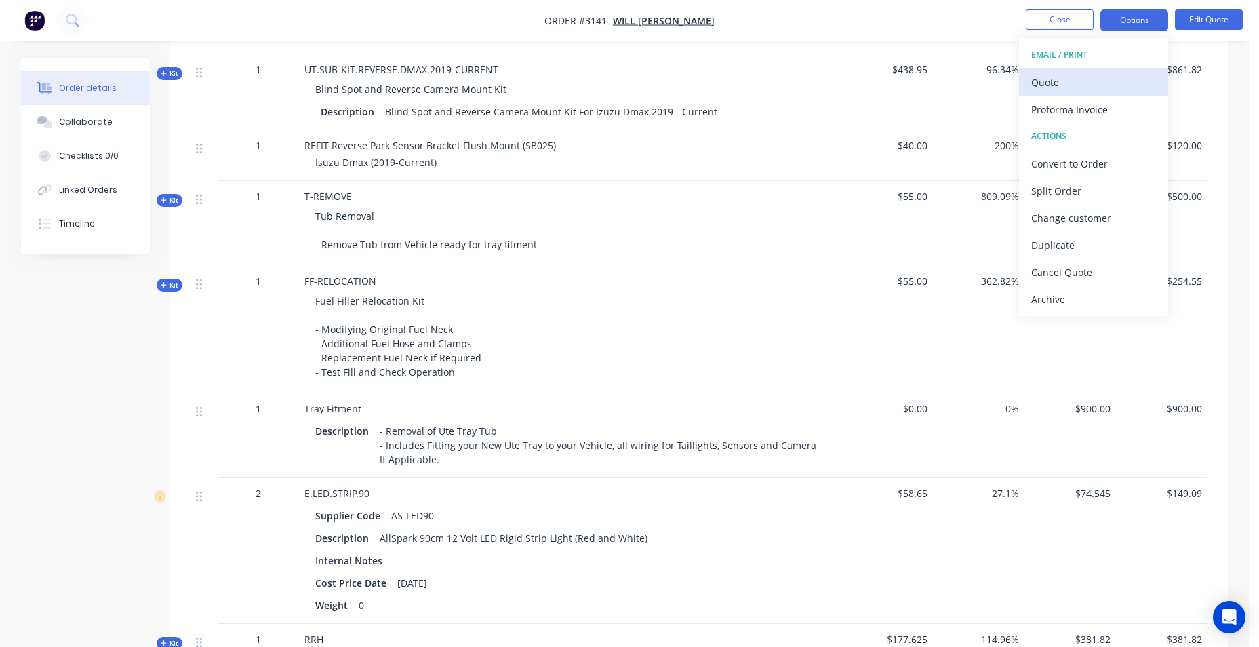
click at [1106, 88] on div "Quote" at bounding box center [1093, 83] width 125 height 20
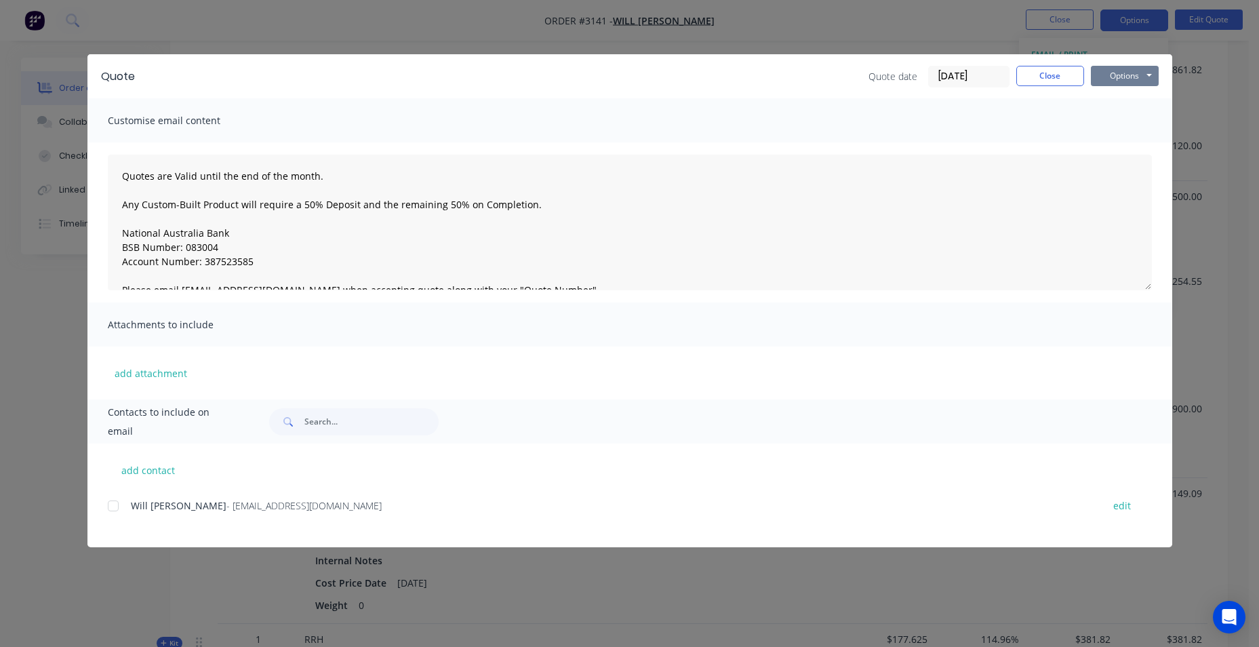
click at [1151, 80] on button "Options" at bounding box center [1125, 76] width 68 height 20
click at [117, 510] on div at bounding box center [113, 505] width 27 height 27
click at [226, 503] on span "- willosullivan1@icloud.com" at bounding box center [303, 505] width 155 height 13
click at [1051, 73] on button "Close" at bounding box center [1050, 76] width 68 height 20
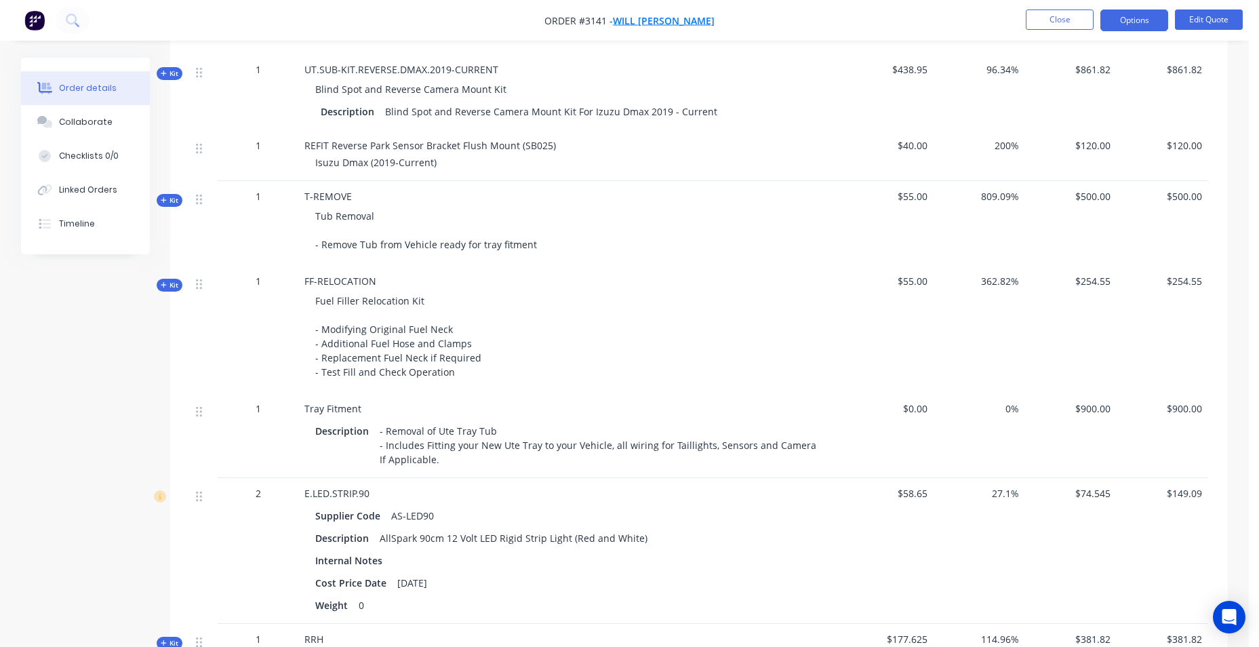
click at [631, 19] on span "Will O'sullivan" at bounding box center [664, 20] width 102 height 13
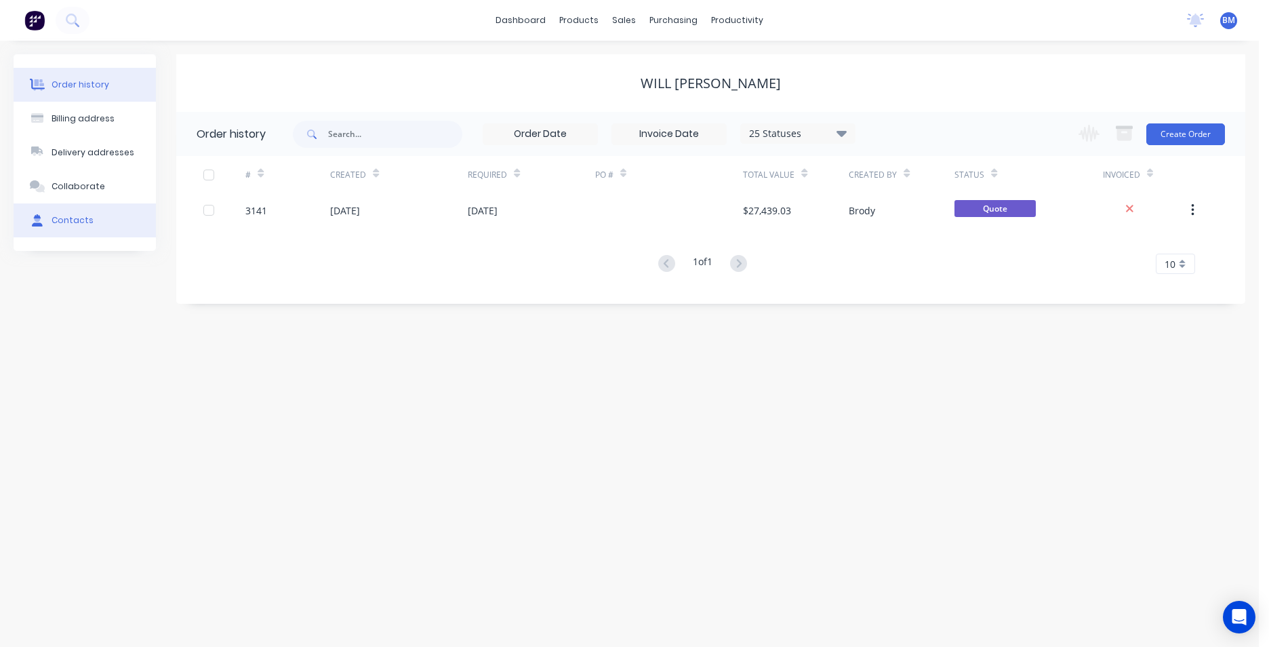
click at [75, 216] on div "Contacts" at bounding box center [73, 220] width 42 height 12
select select "AU"
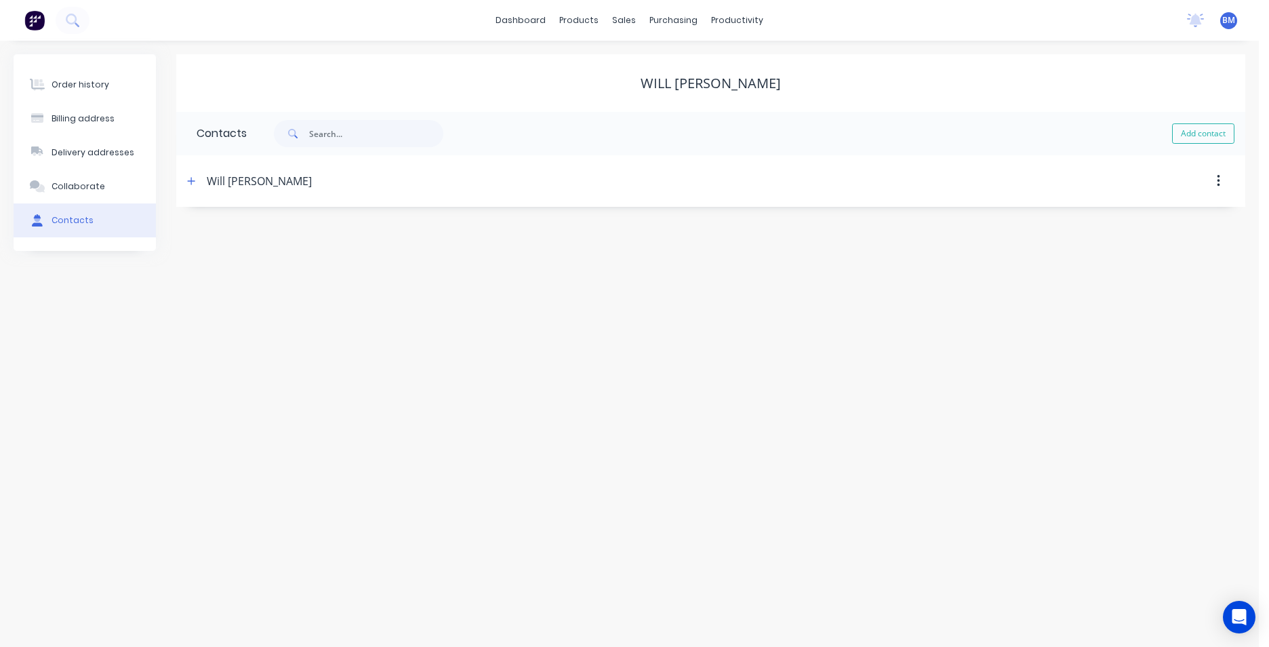
click at [238, 182] on div "Will O'sullivan" at bounding box center [259, 181] width 105 height 16
click at [194, 183] on icon "button" at bounding box center [191, 180] width 8 height 9
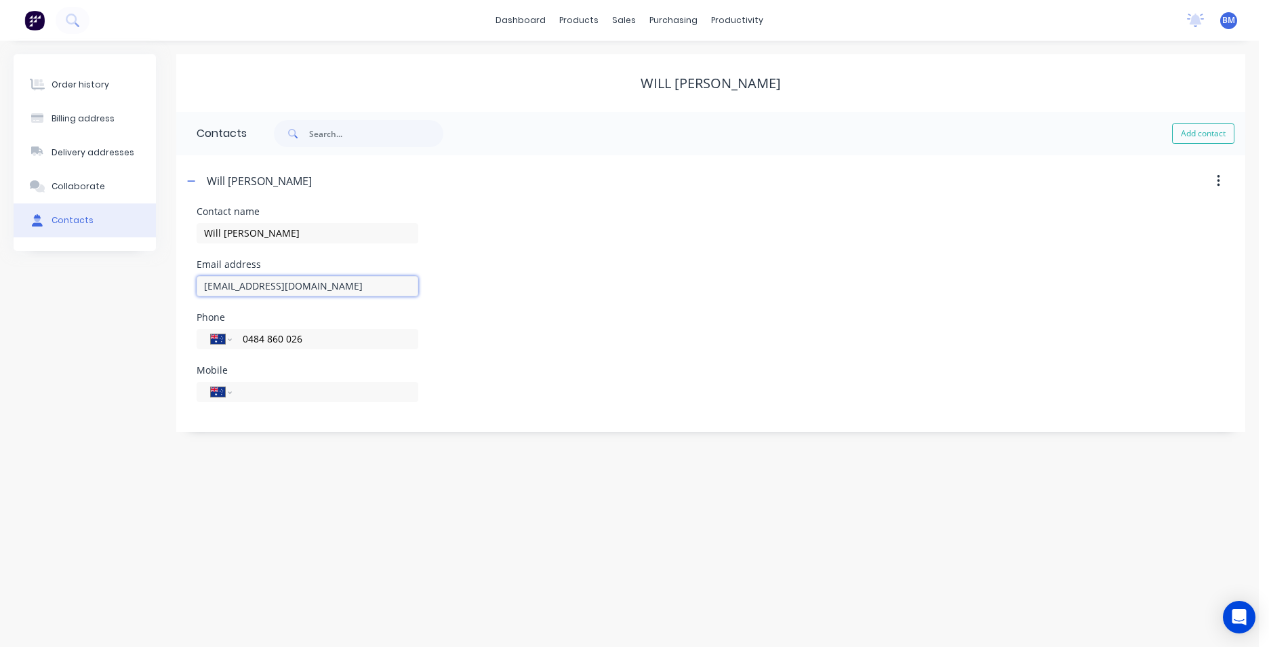
click at [220, 287] on input "willosullivan1@icloud.com" at bounding box center [308, 286] width 222 height 20
type input "will.osullivan1@icloud.com"
click at [770, 483] on div "Order history Billing address Delivery addresses Collaborate Contacts Will O'su…" at bounding box center [629, 344] width 1259 height 606
click at [115, 84] on button "Order history" at bounding box center [85, 85] width 142 height 34
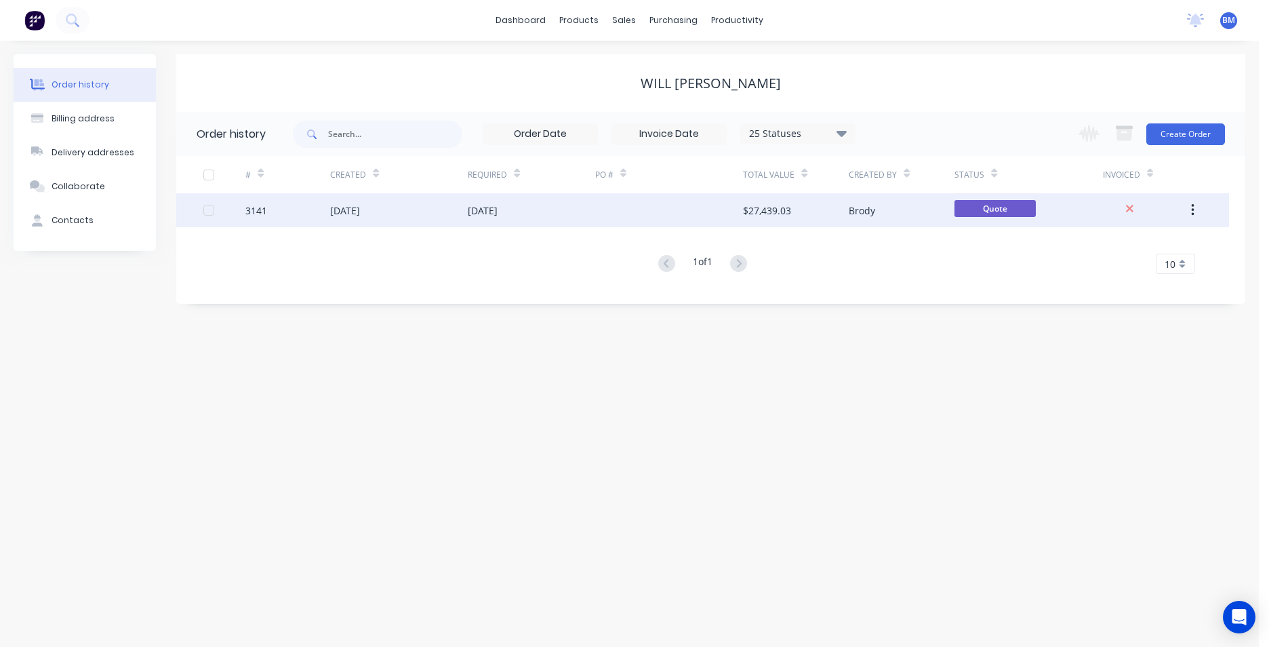
click at [409, 209] on div "29 Jul 2025" at bounding box center [399, 210] width 138 height 34
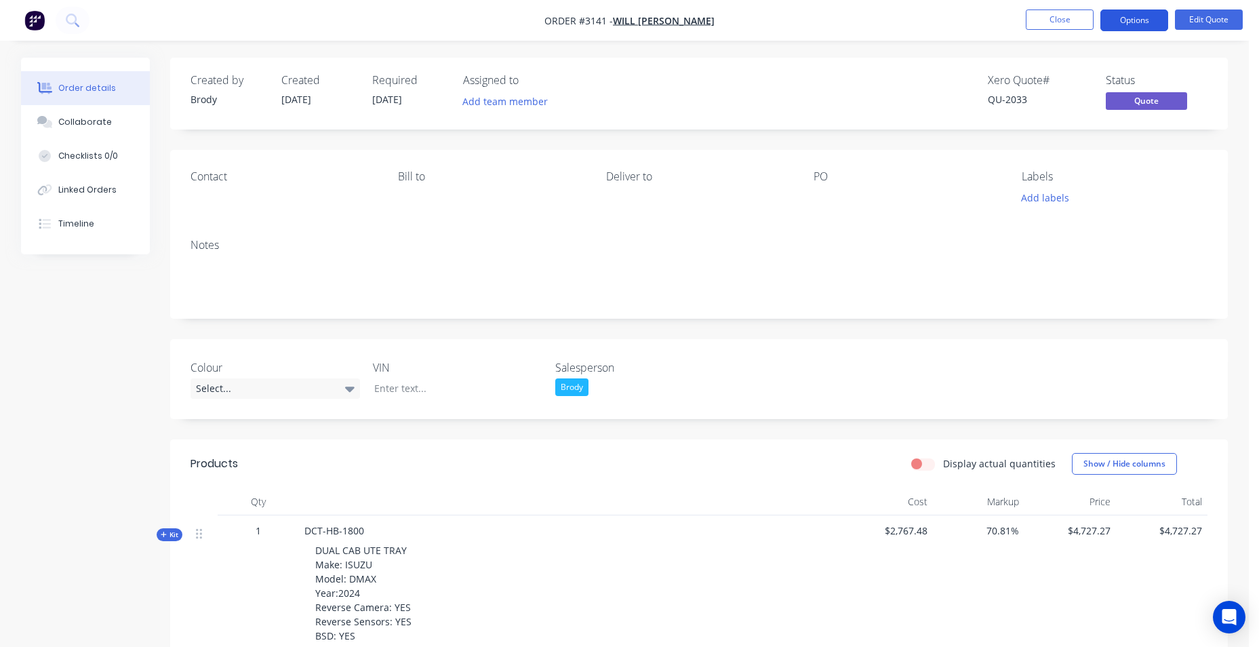
click at [1147, 26] on button "Options" at bounding box center [1134, 20] width 68 height 22
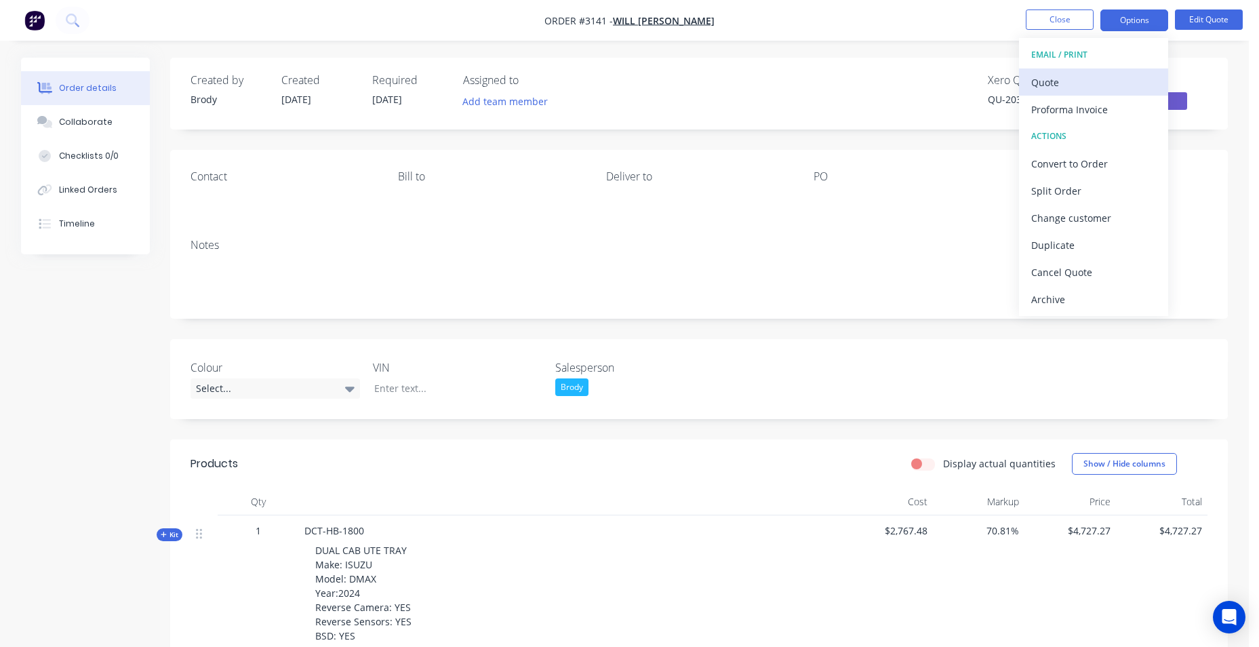
click at [1085, 85] on div "Quote" at bounding box center [1093, 83] width 125 height 20
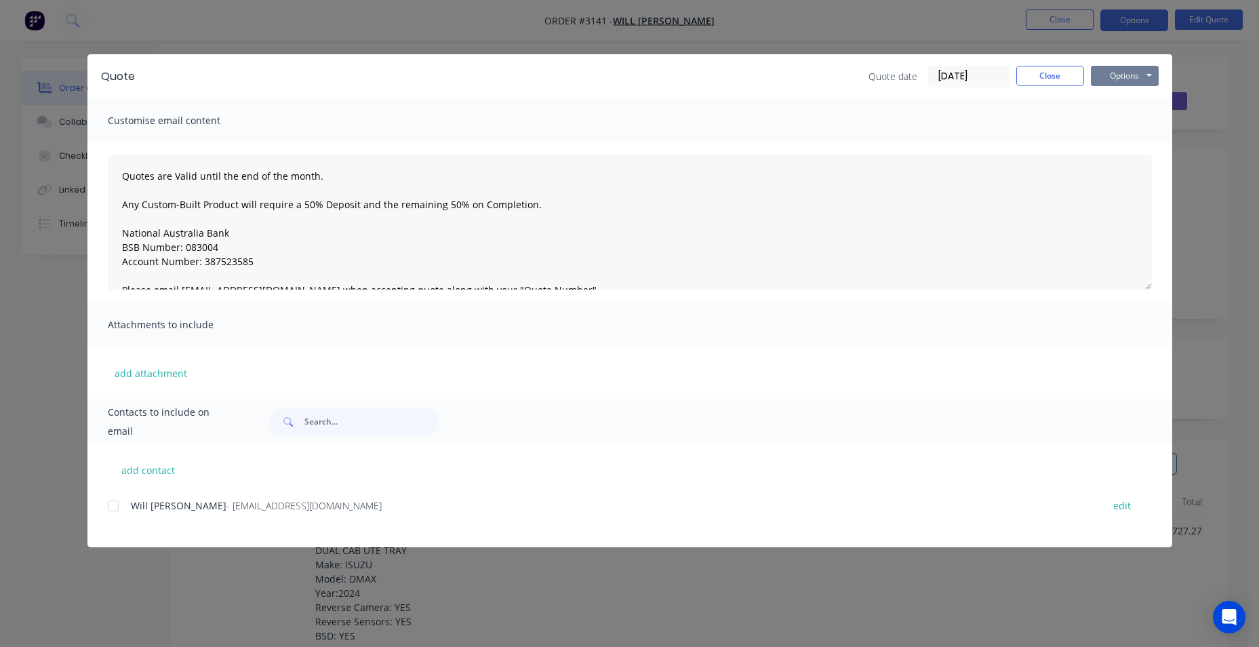
click at [1115, 85] on button "Options" at bounding box center [1125, 76] width 68 height 20
click at [1116, 143] on button "Email" at bounding box center [1134, 145] width 87 height 22
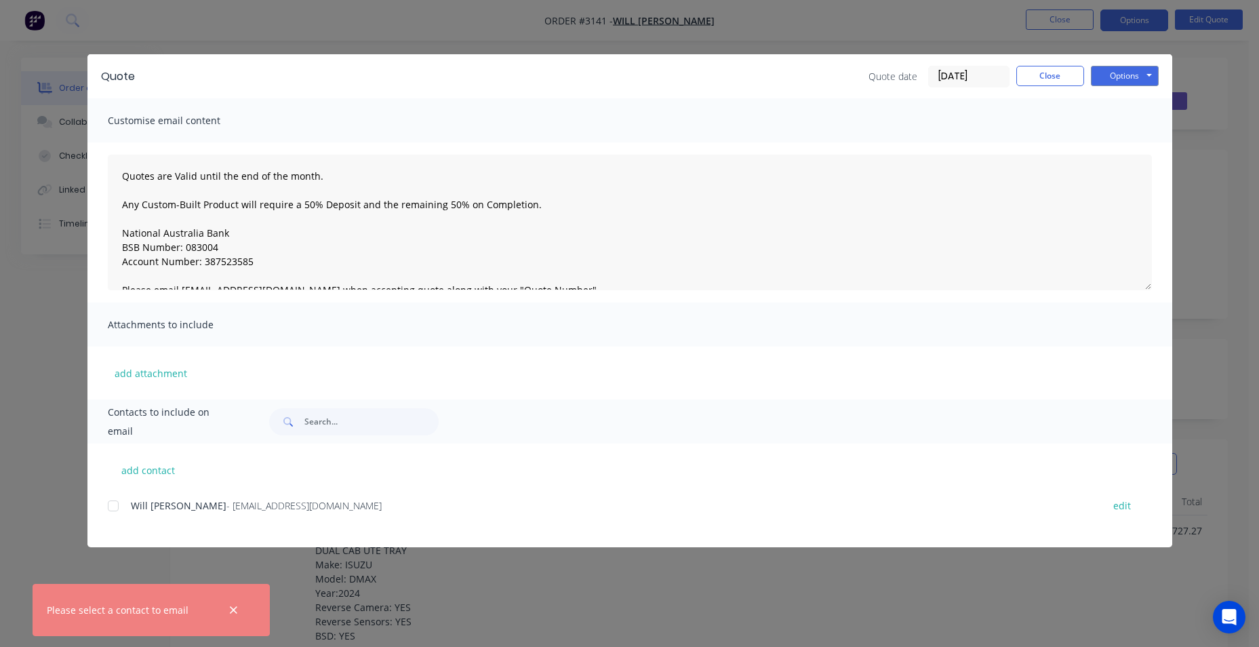
click at [113, 502] on div at bounding box center [113, 505] width 27 height 27
click at [1094, 75] on button "Options" at bounding box center [1125, 76] width 68 height 20
click at [1121, 142] on button "Email" at bounding box center [1134, 145] width 87 height 22
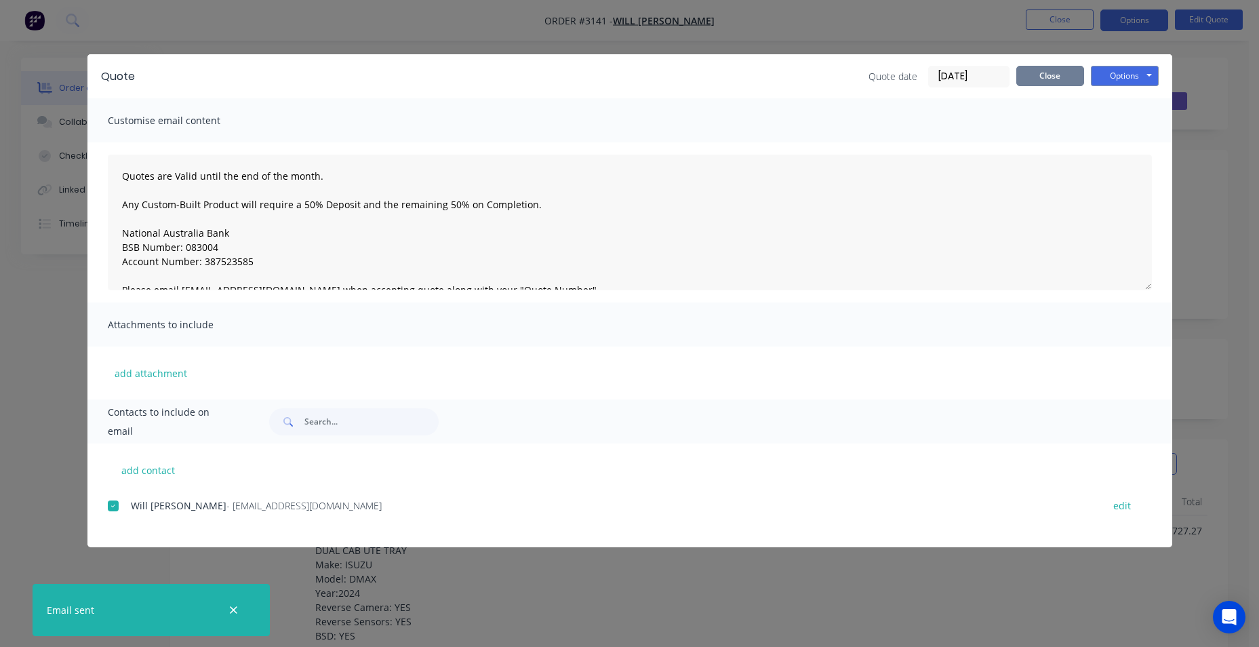
click at [1041, 77] on button "Close" at bounding box center [1050, 76] width 68 height 20
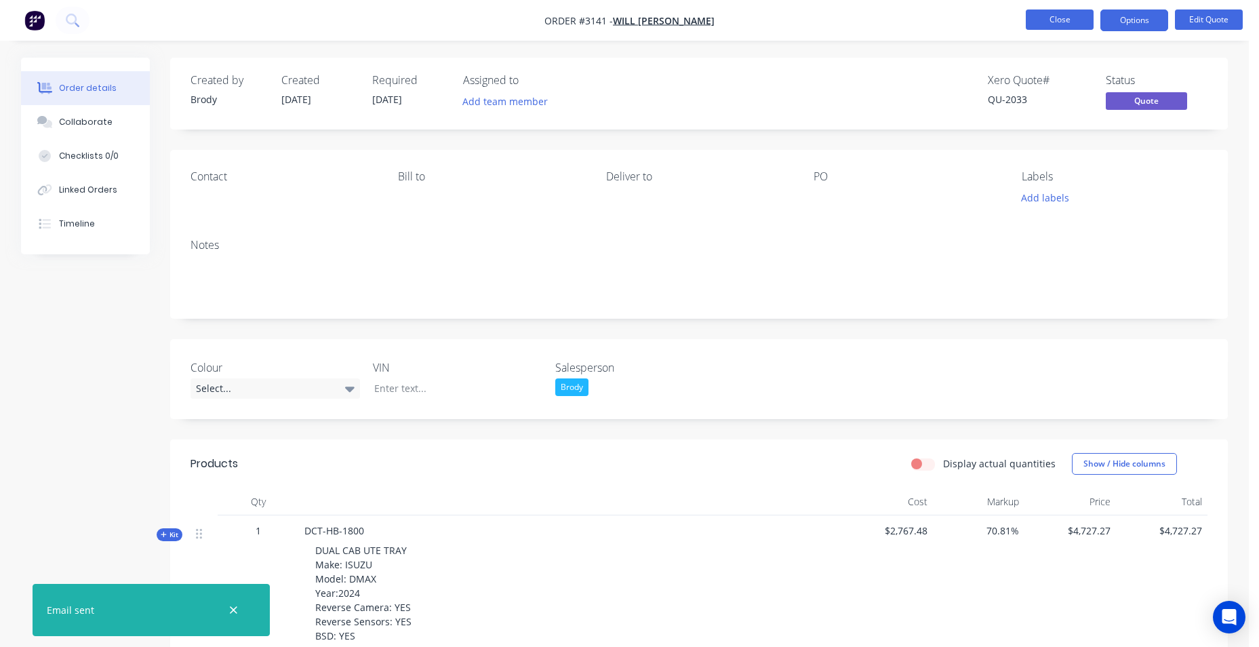
click at [1048, 26] on button "Close" at bounding box center [1060, 19] width 68 height 20
